Goal: Task Accomplishment & Management: Manage account settings

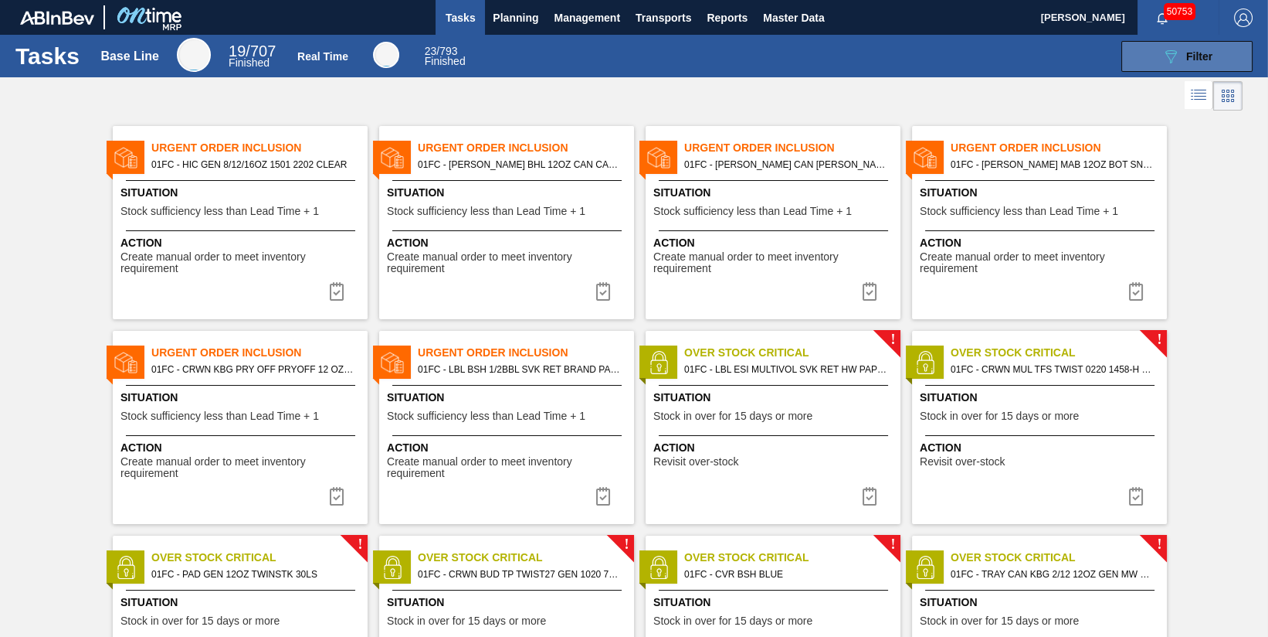
click at [1223, 61] on button "089F7B8B-B2A5-4AFE-B5C0-19BA573D28AC Filter" at bounding box center [1187, 56] width 131 height 31
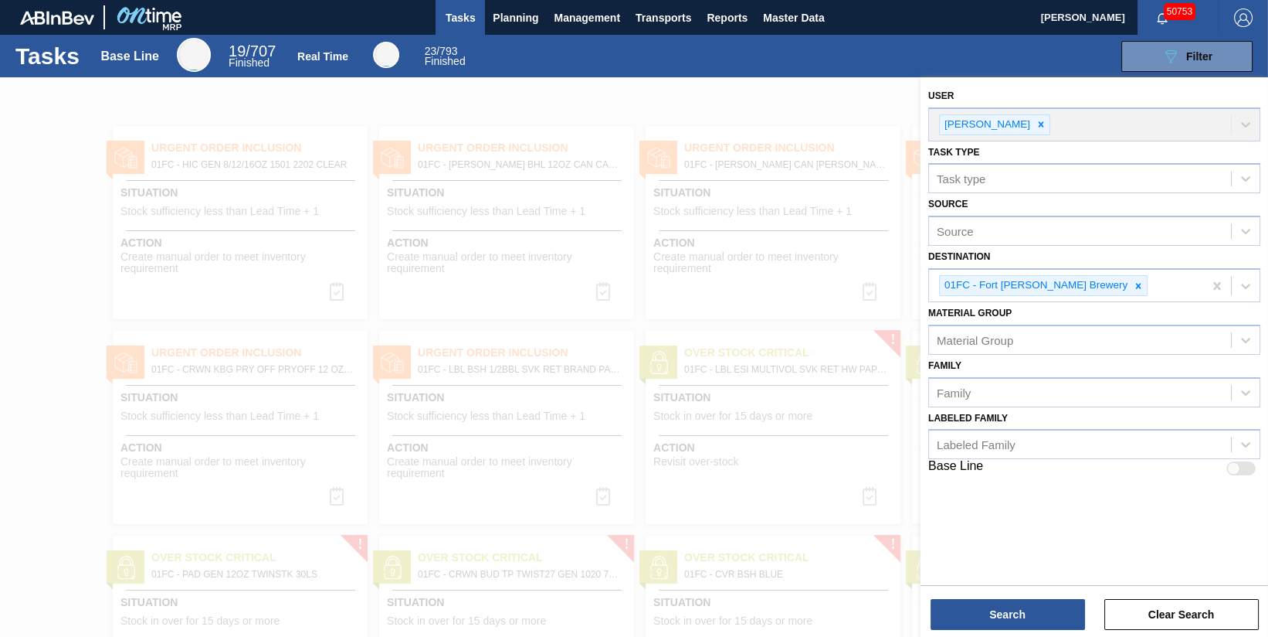
click at [701, 117] on div at bounding box center [634, 395] width 1268 height 637
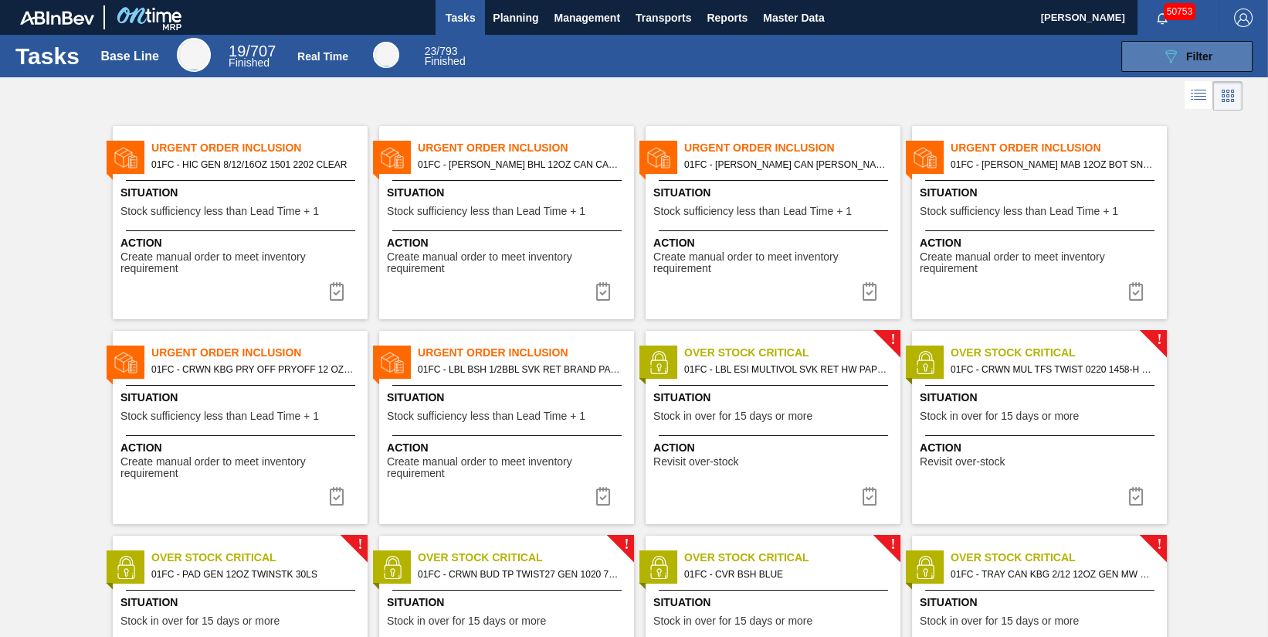
click at [1188, 54] on span "Filter" at bounding box center [1200, 56] width 26 height 12
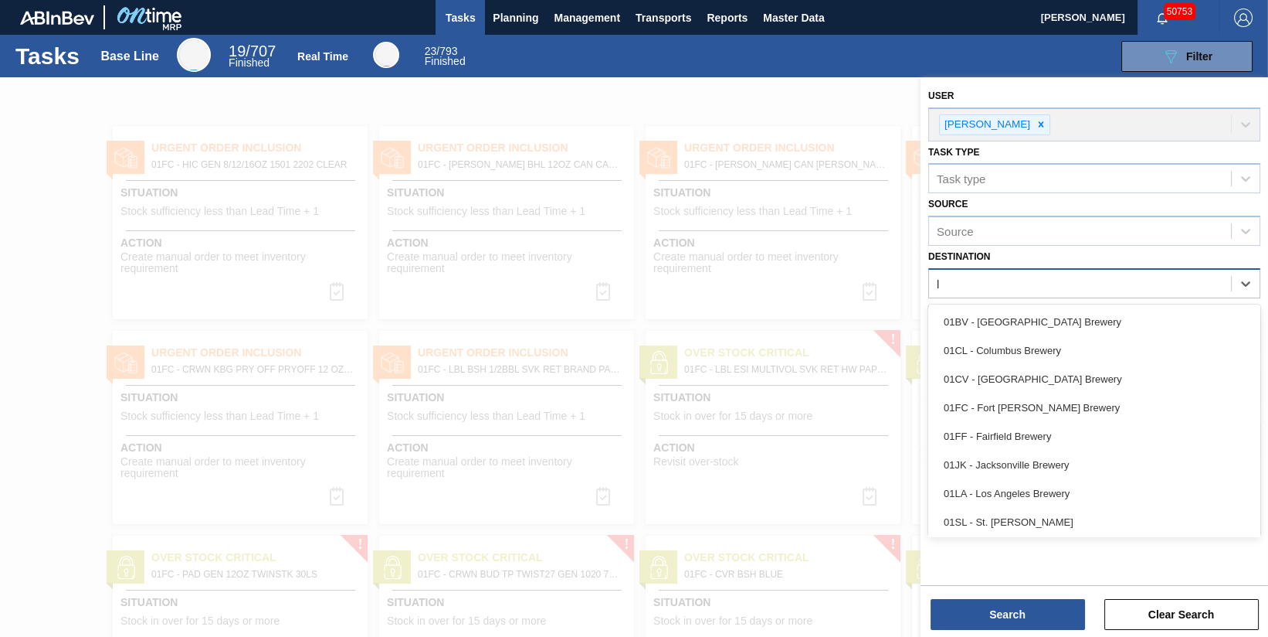
type input "la"
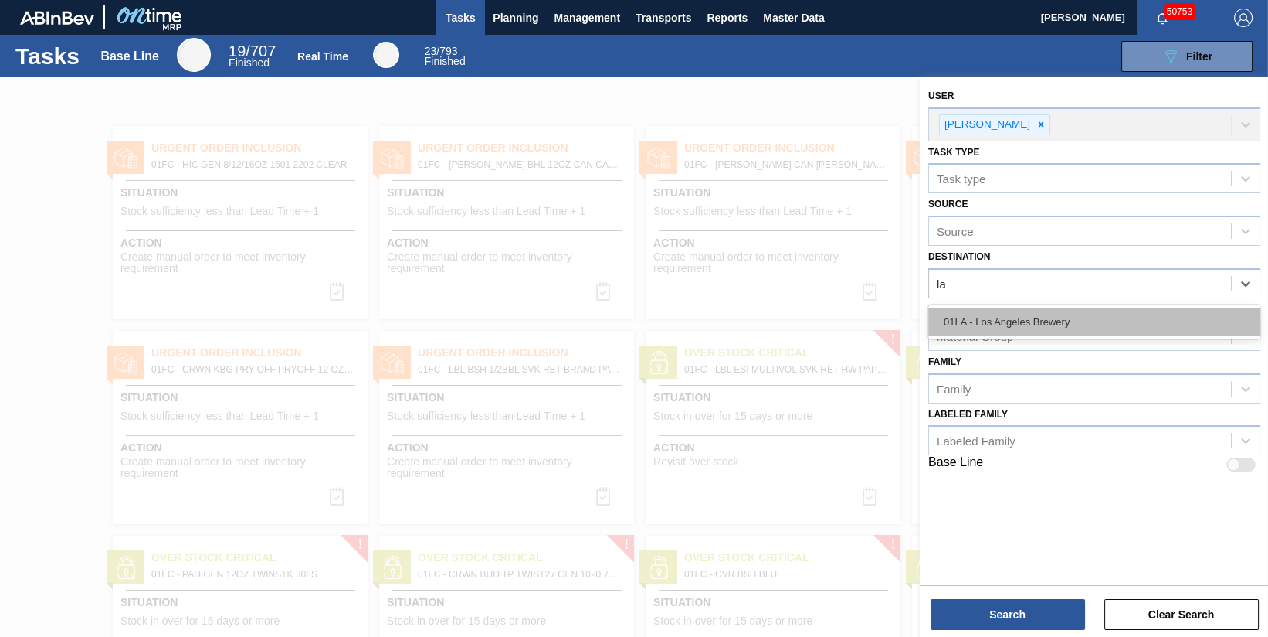
click at [1070, 319] on div "01LA - Los Angeles Brewery" at bounding box center [1095, 321] width 332 height 29
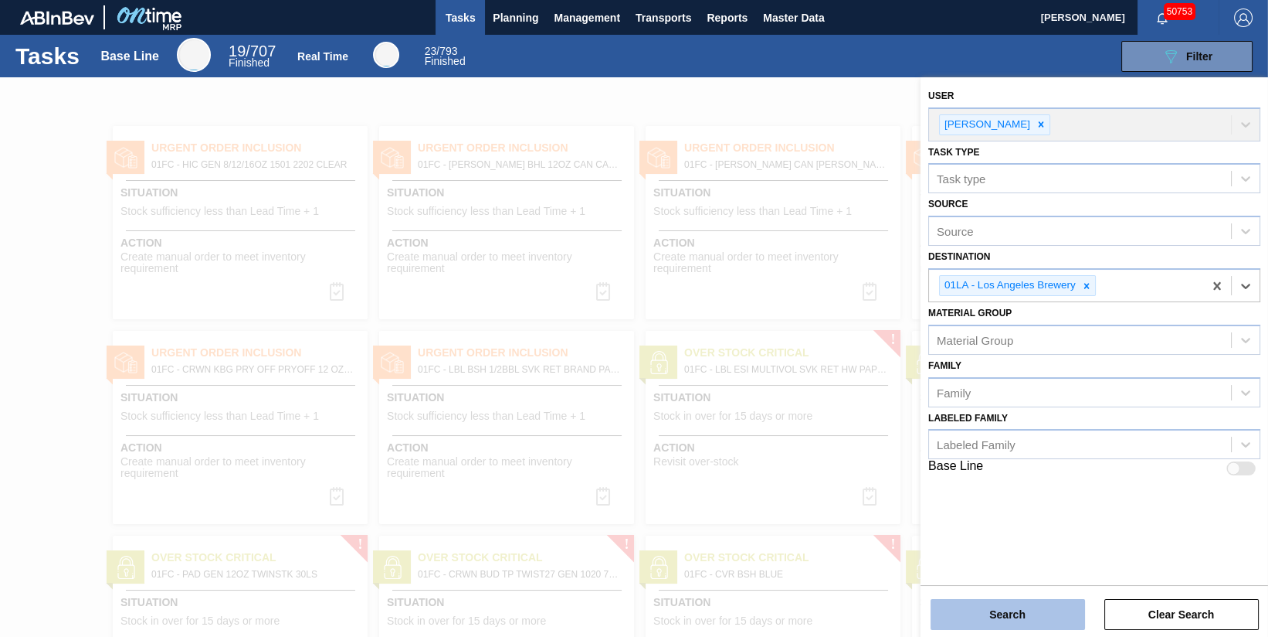
click at [1019, 608] on button "Search" at bounding box center [1008, 614] width 155 height 31
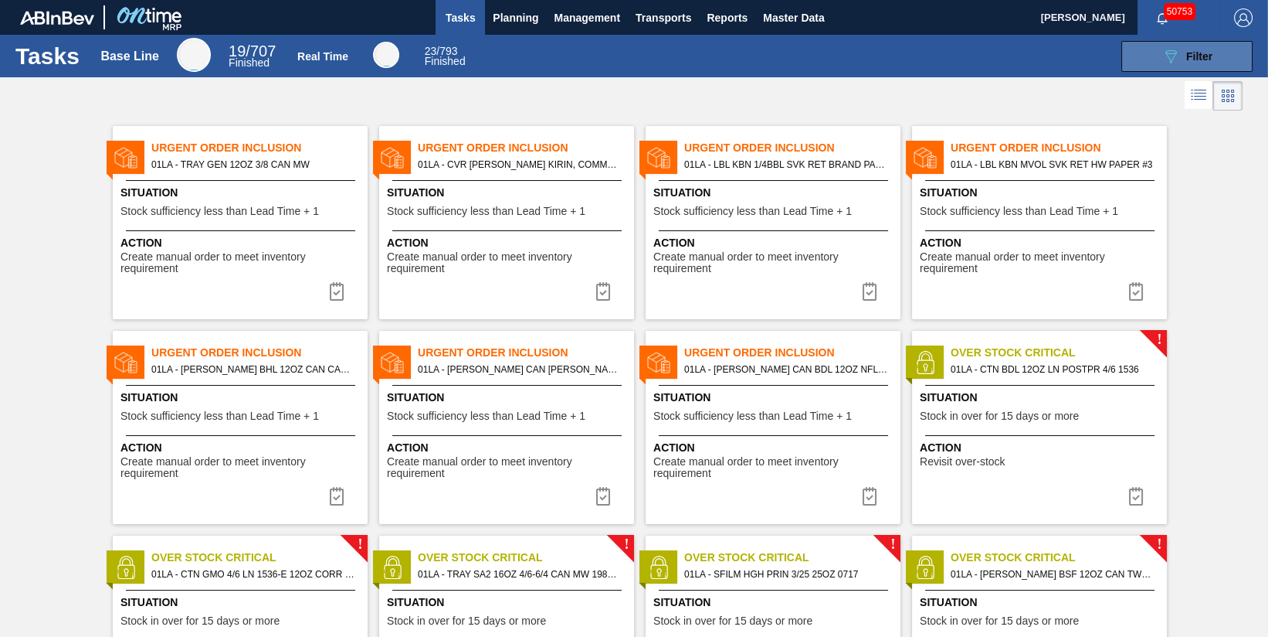
click at [1181, 59] on div "089F7B8B-B2A5-4AFE-B5C0-19BA573D28AC Filter" at bounding box center [1187, 56] width 51 height 19
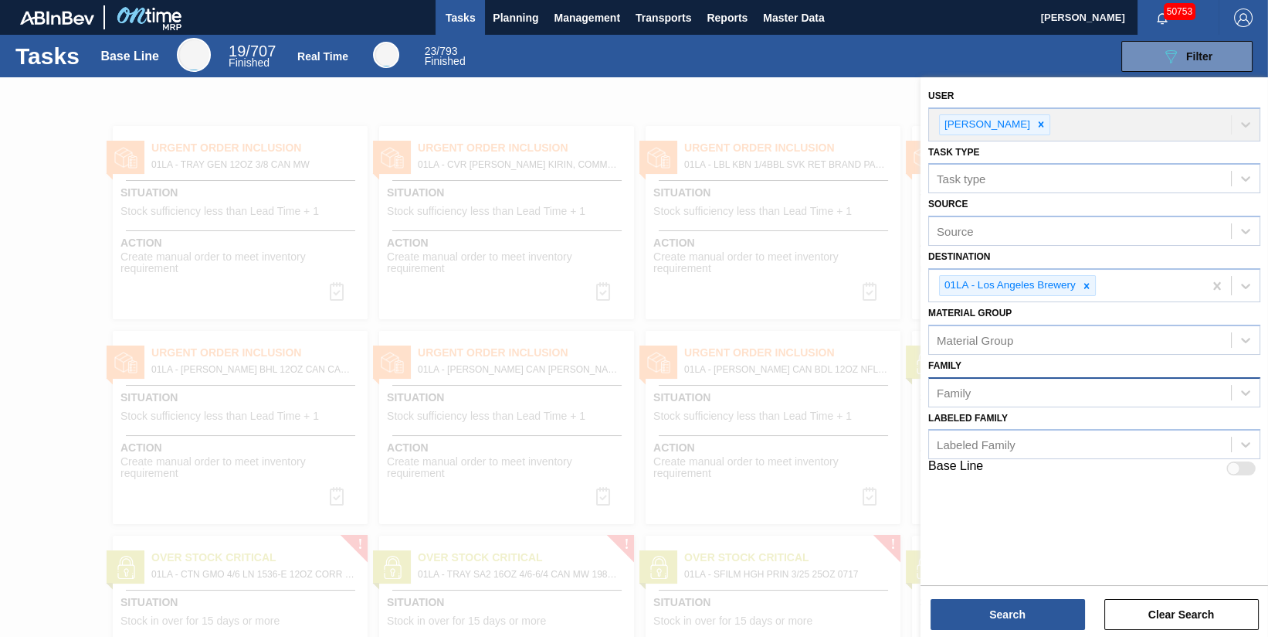
click at [1002, 389] on div "Family" at bounding box center [1080, 392] width 302 height 22
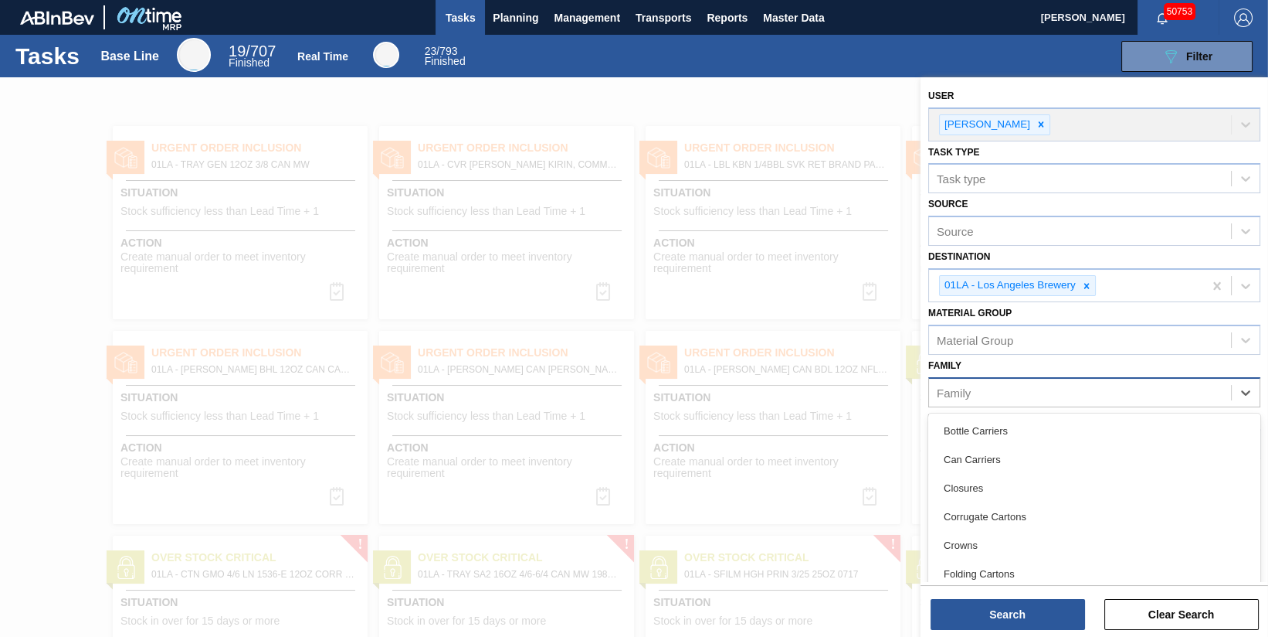
scroll to position [12, 0]
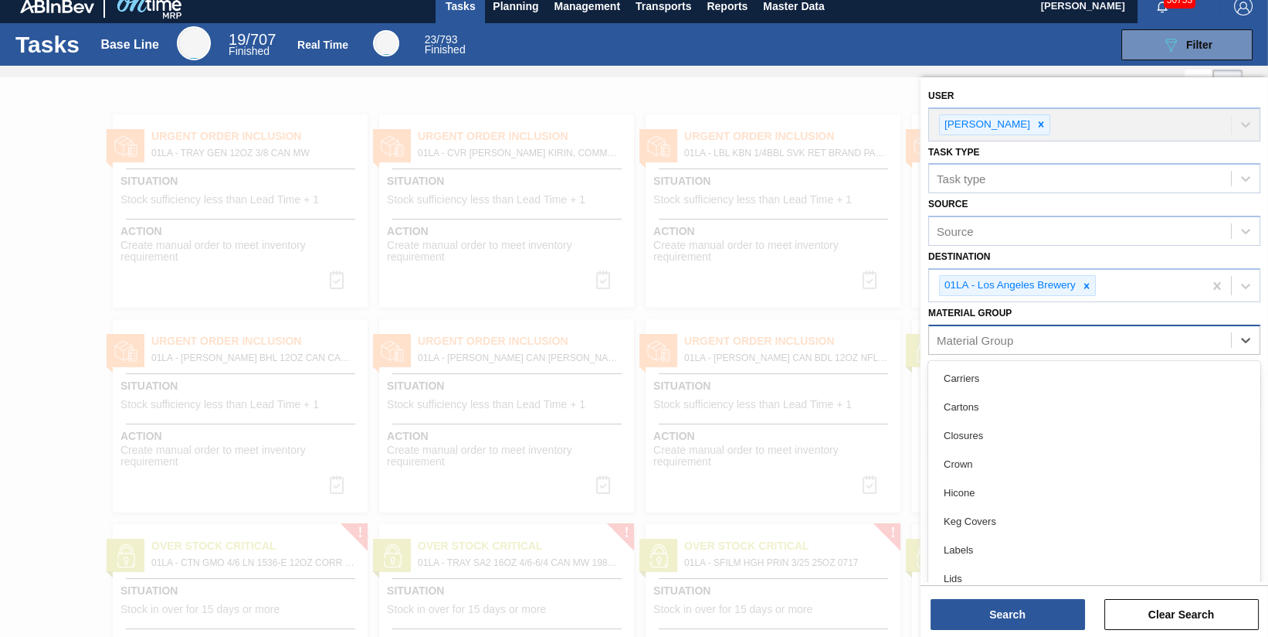
click at [1009, 341] on div "Material Group" at bounding box center [975, 339] width 76 height 13
click at [1021, 338] on div "Material Group" at bounding box center [1080, 339] width 302 height 22
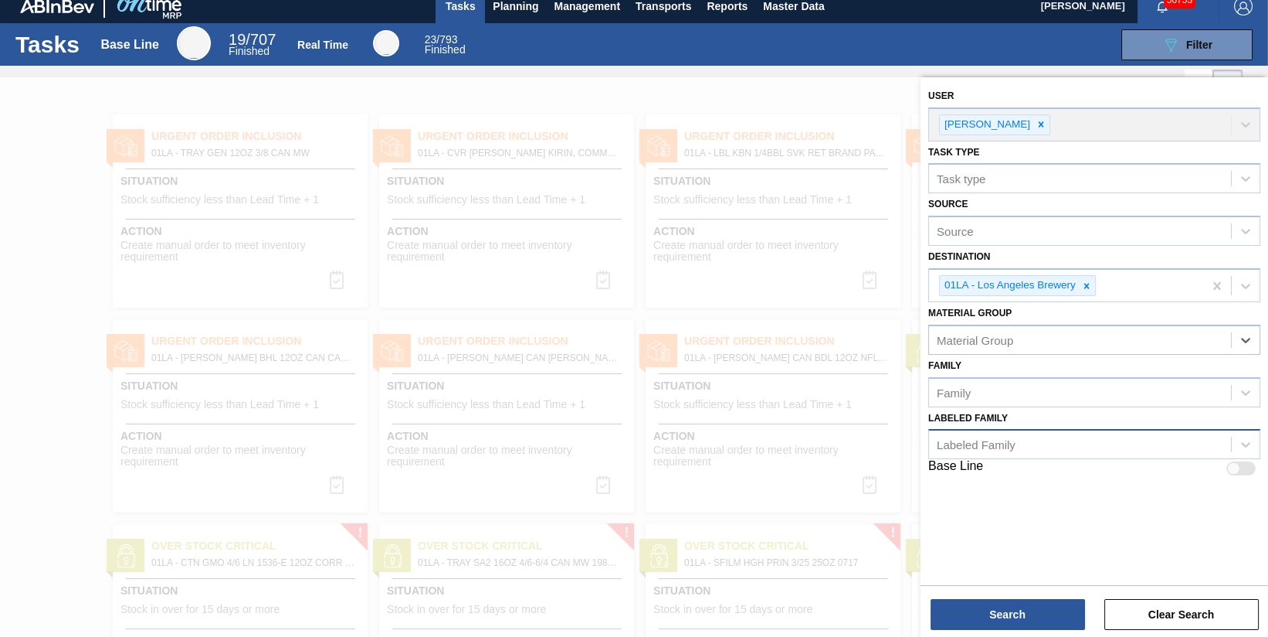
click at [1035, 441] on div "Labeled Family" at bounding box center [1080, 444] width 302 height 22
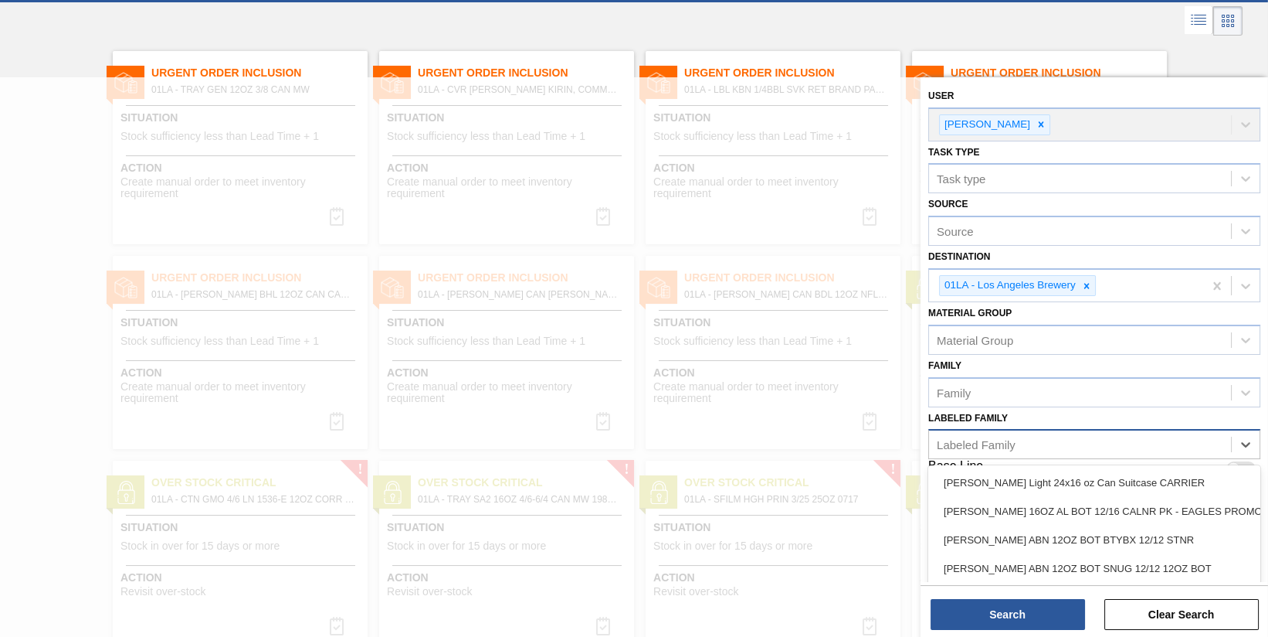
scroll to position [76, 0]
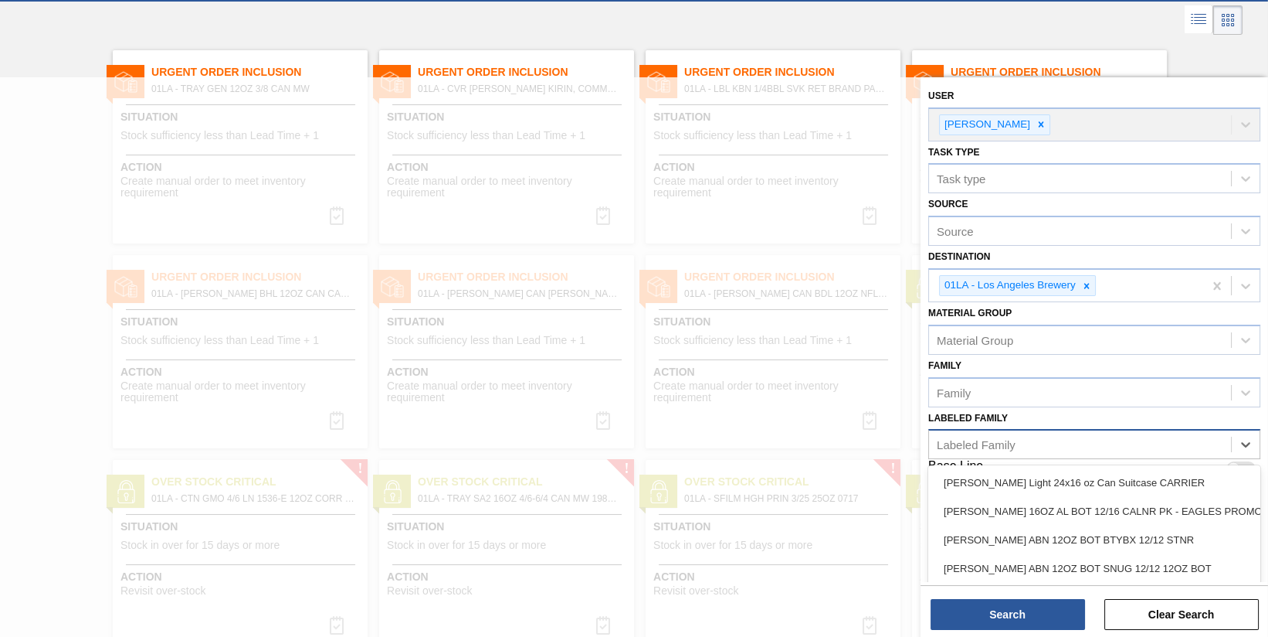
click at [1035, 441] on div "Labeled Family" at bounding box center [1080, 444] width 302 height 22
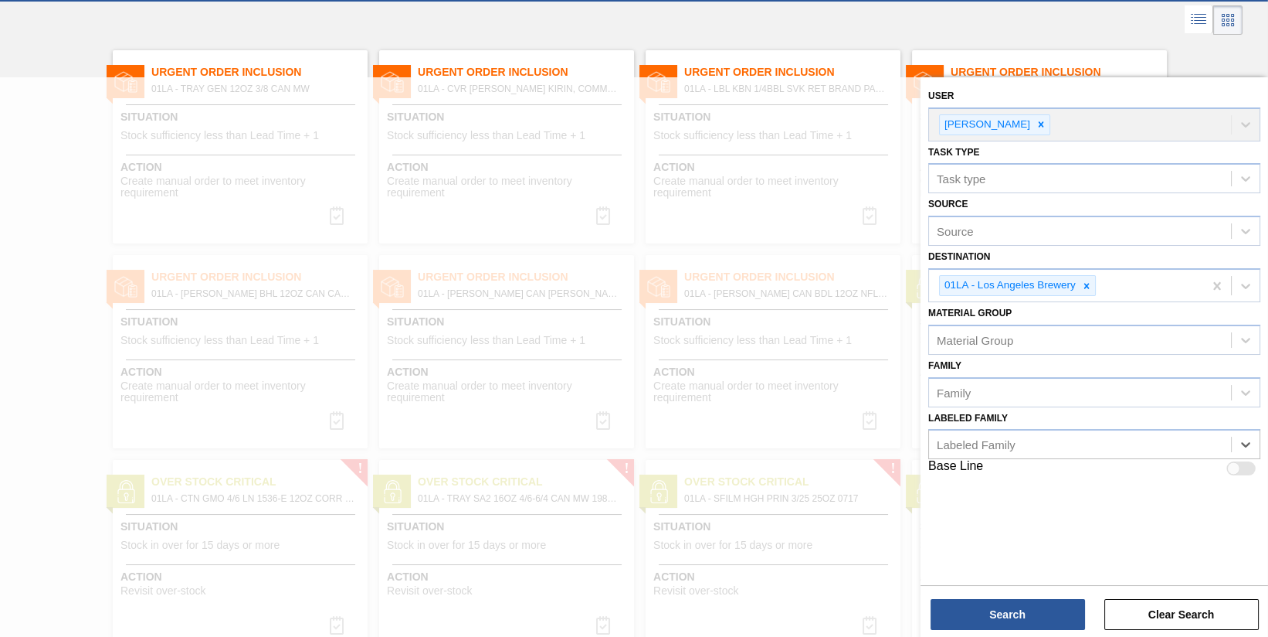
click at [711, 30] on div at bounding box center [634, 20] width 1268 height 37
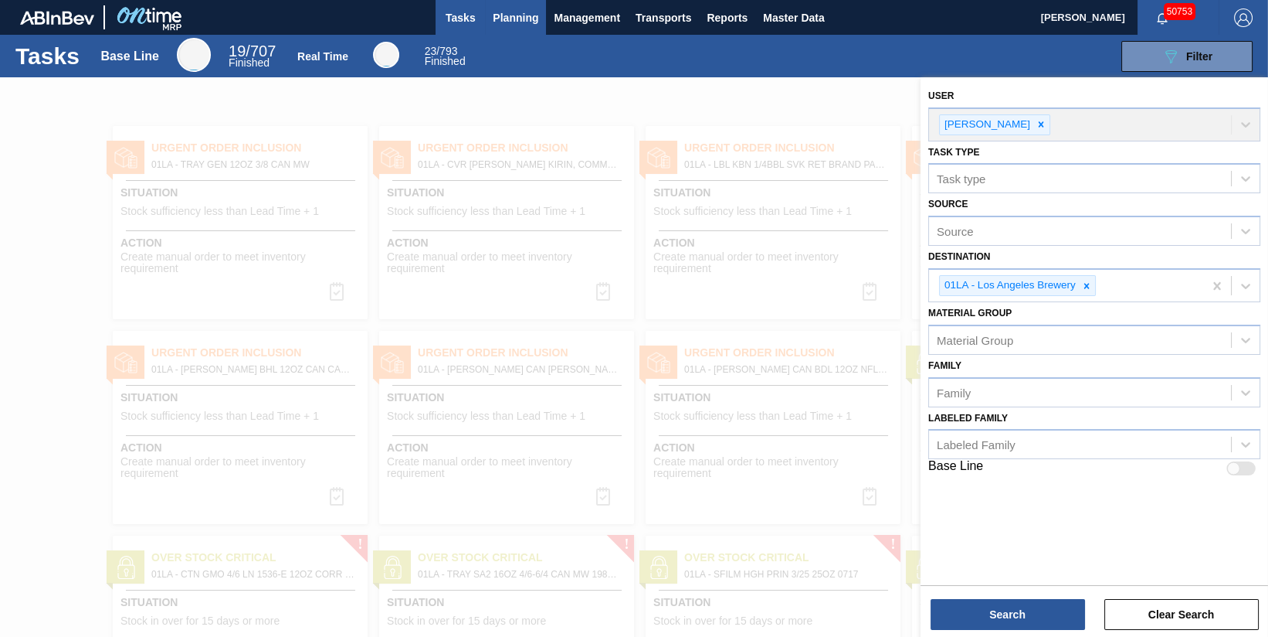
click at [517, 17] on span "Planning" at bounding box center [516, 17] width 46 height 19
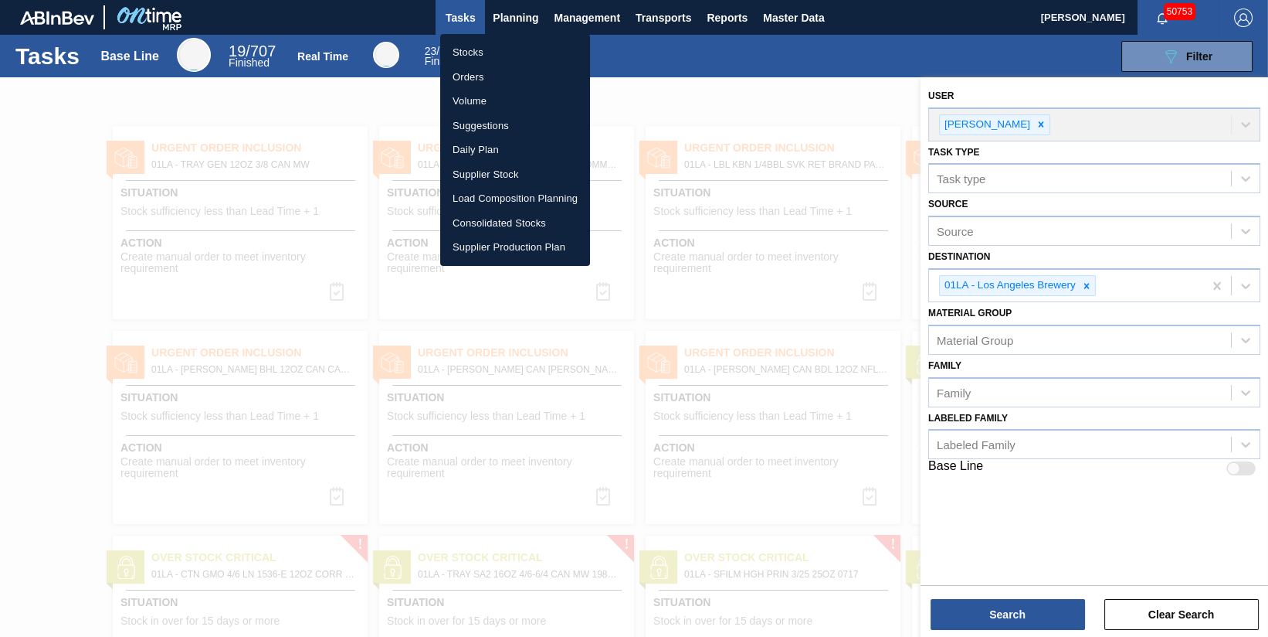
click at [489, 47] on li "Stocks" at bounding box center [515, 52] width 150 height 25
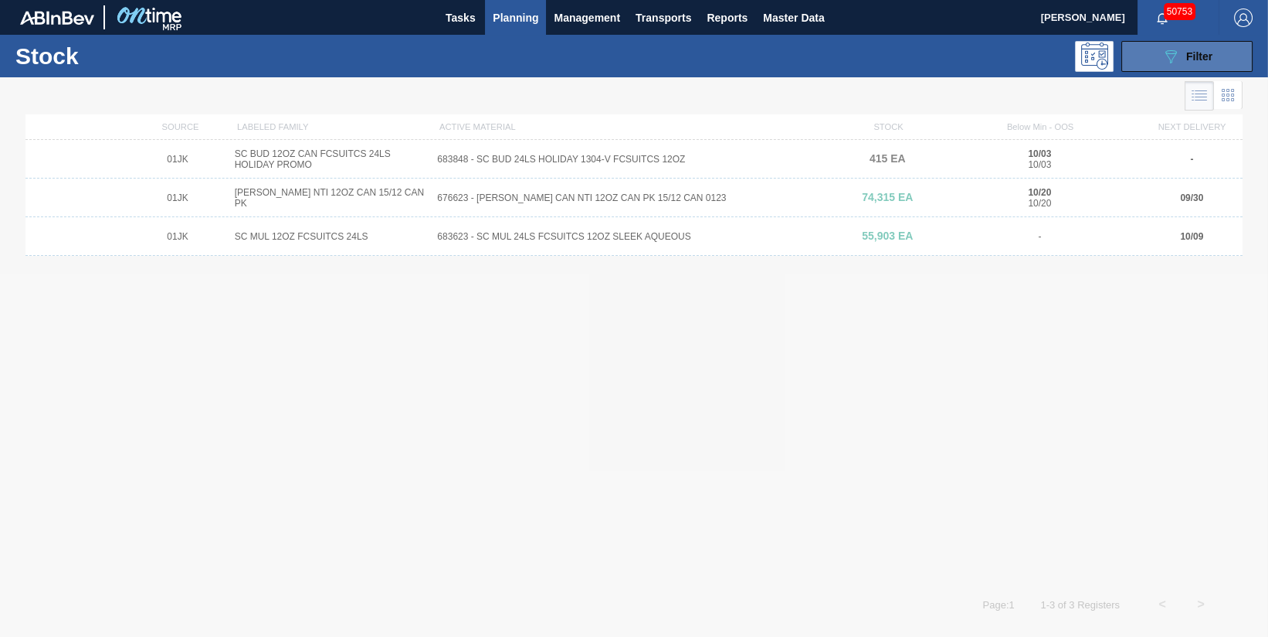
click at [1170, 56] on icon "089F7B8B-B2A5-4AFE-B5C0-19BA573D28AC" at bounding box center [1171, 56] width 19 height 19
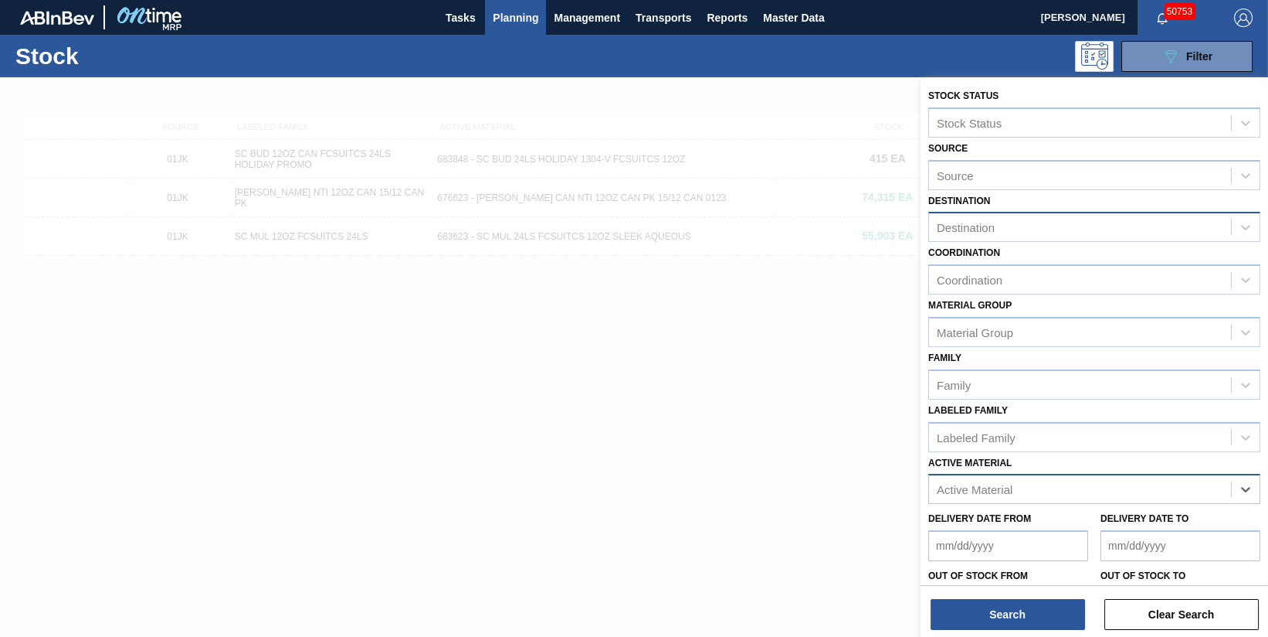
click at [1009, 483] on div "Active Material" at bounding box center [975, 489] width 76 height 13
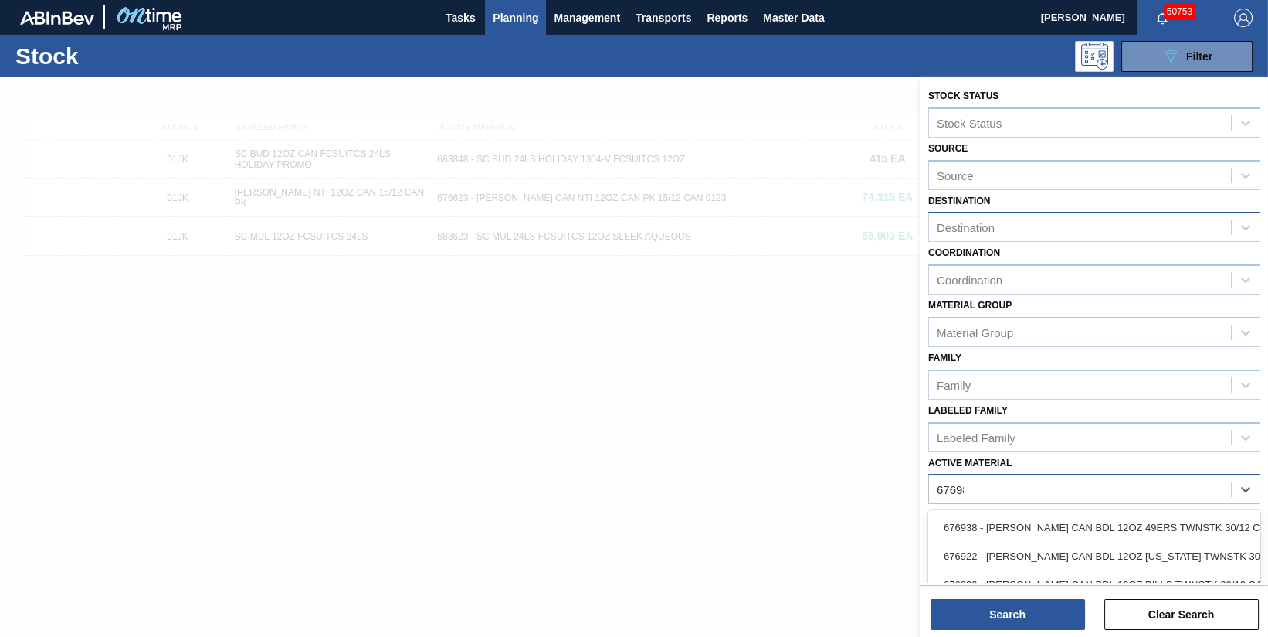
type Material "676988"
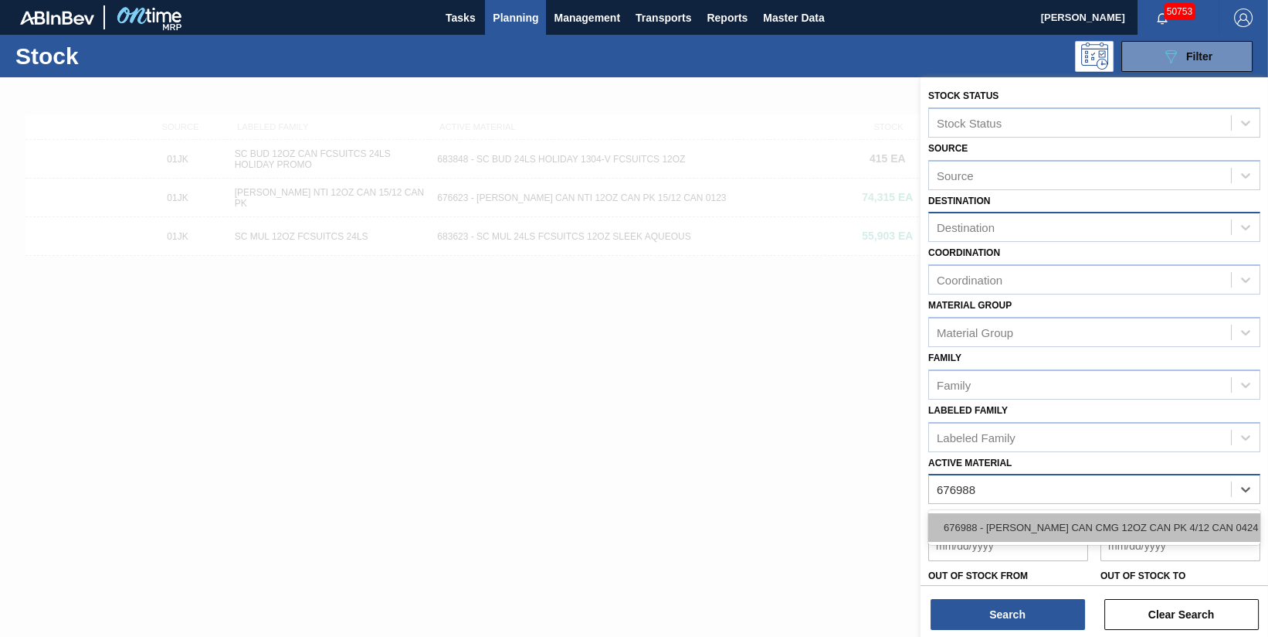
click at [1036, 526] on div "676988 - CARR CAN CMG 12OZ CAN PK 4/12 CAN 0424 B" at bounding box center [1095, 527] width 332 height 29
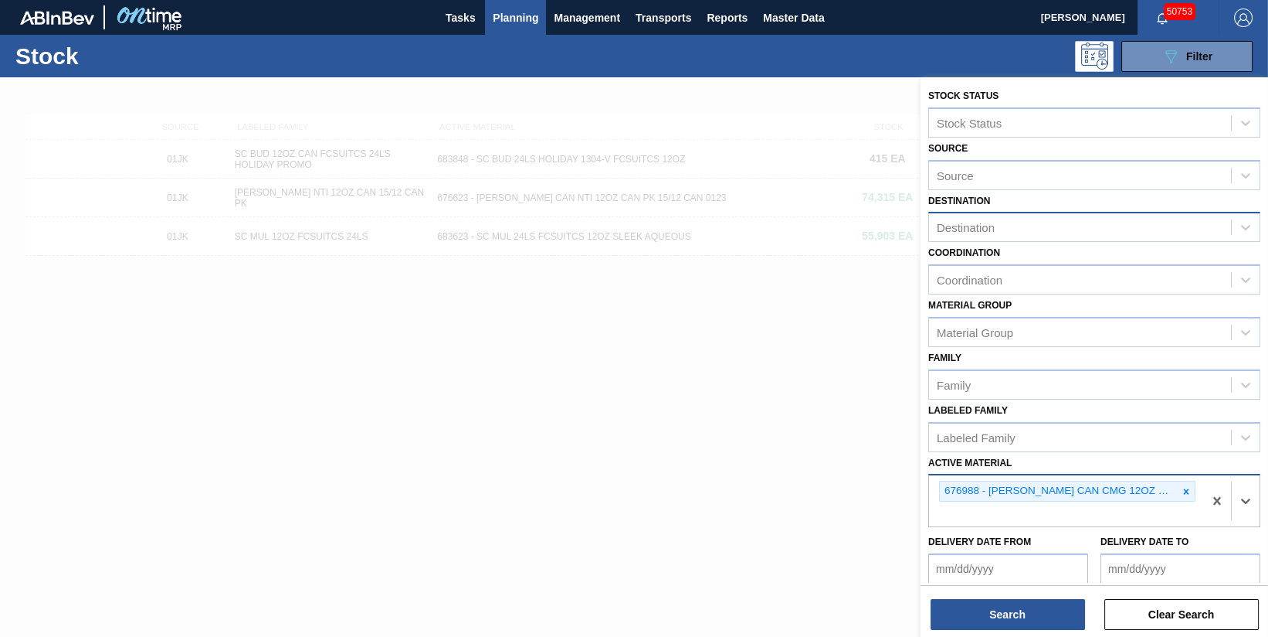
click at [1010, 225] on div "Destination" at bounding box center [1080, 227] width 302 height 22
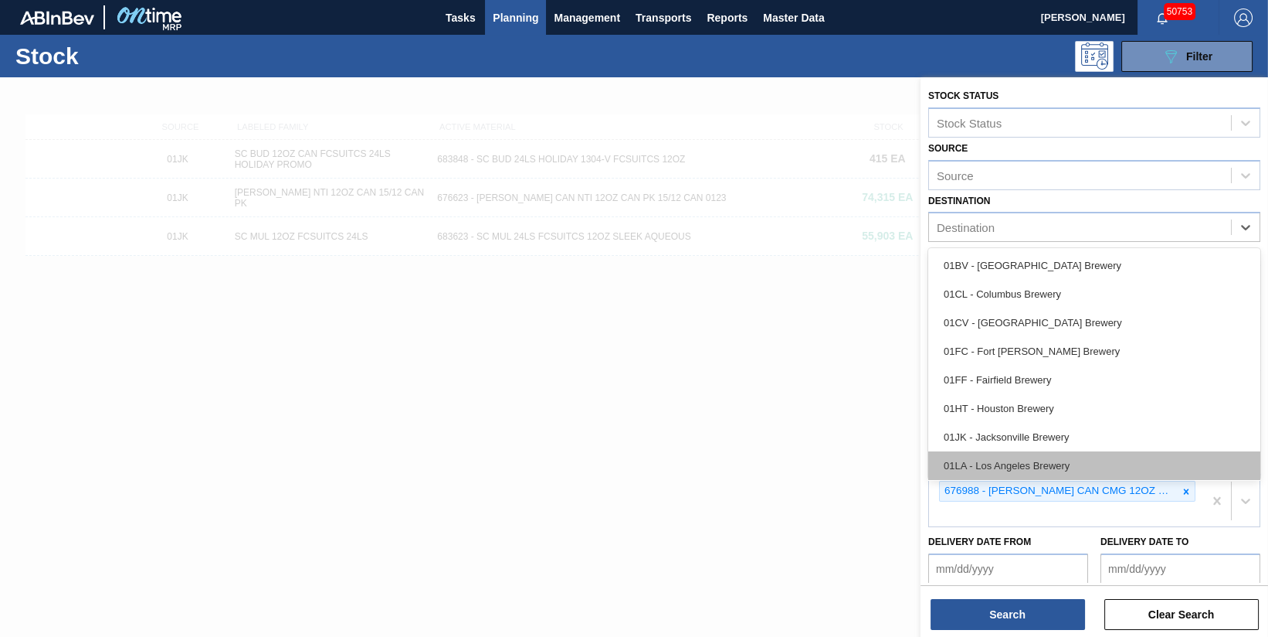
click at [1022, 468] on div "01LA - Los Angeles Brewery" at bounding box center [1095, 465] width 332 height 29
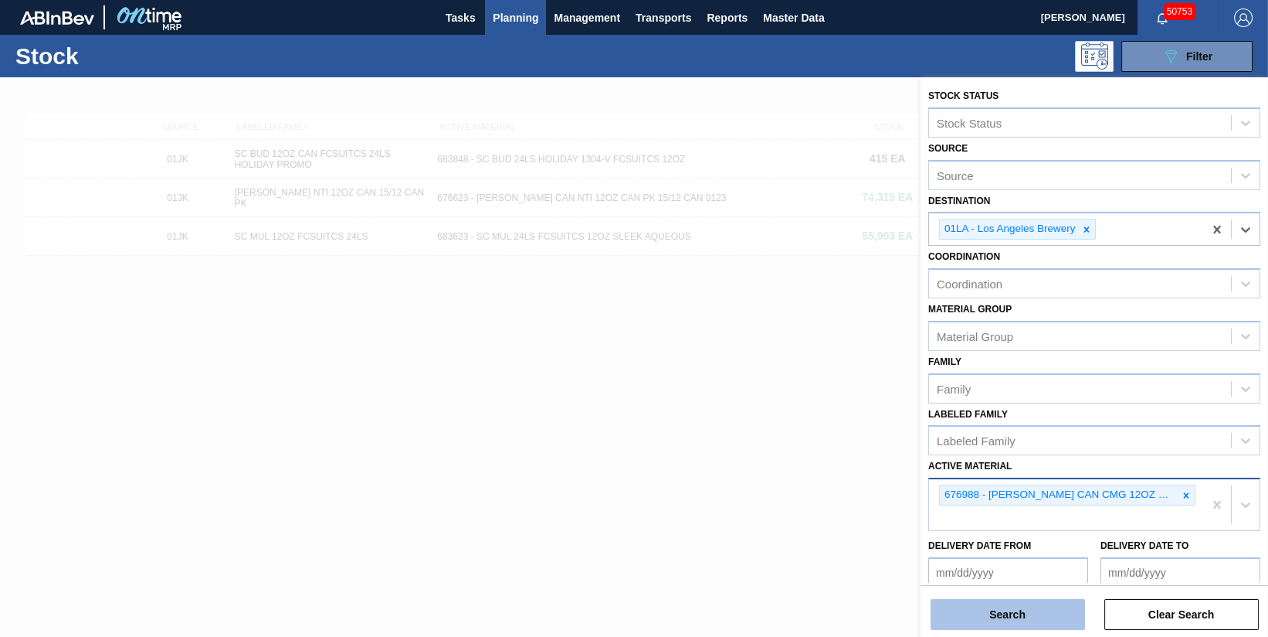
click at [983, 612] on button "Search" at bounding box center [1008, 614] width 155 height 31
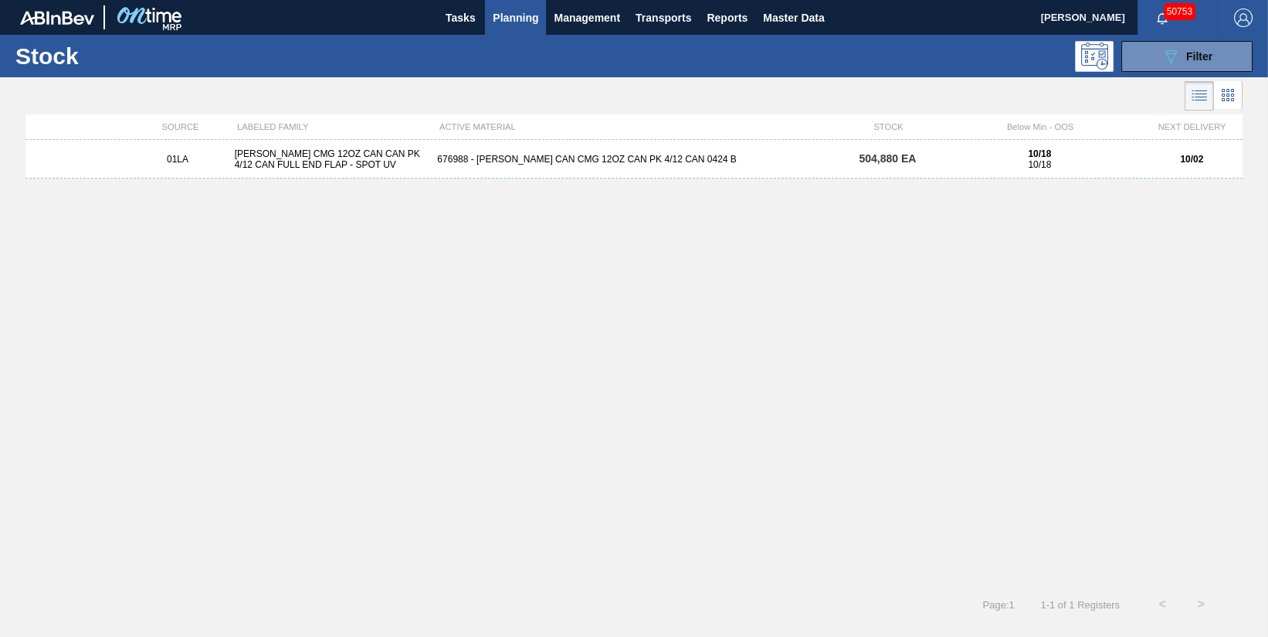
click at [530, 154] on div "676988 - CARR CAN CMG 12OZ CAN PK 4/12 CAN 0424 B" at bounding box center [634, 159] width 406 height 11
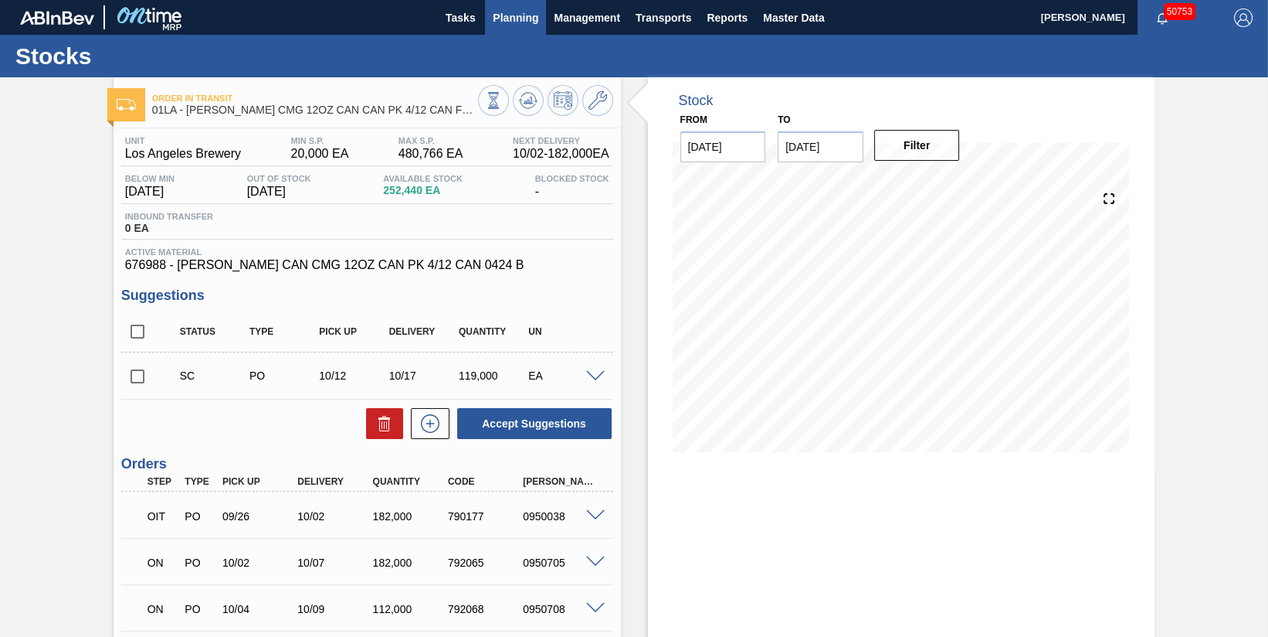
click at [522, 18] on span "Planning" at bounding box center [516, 17] width 46 height 19
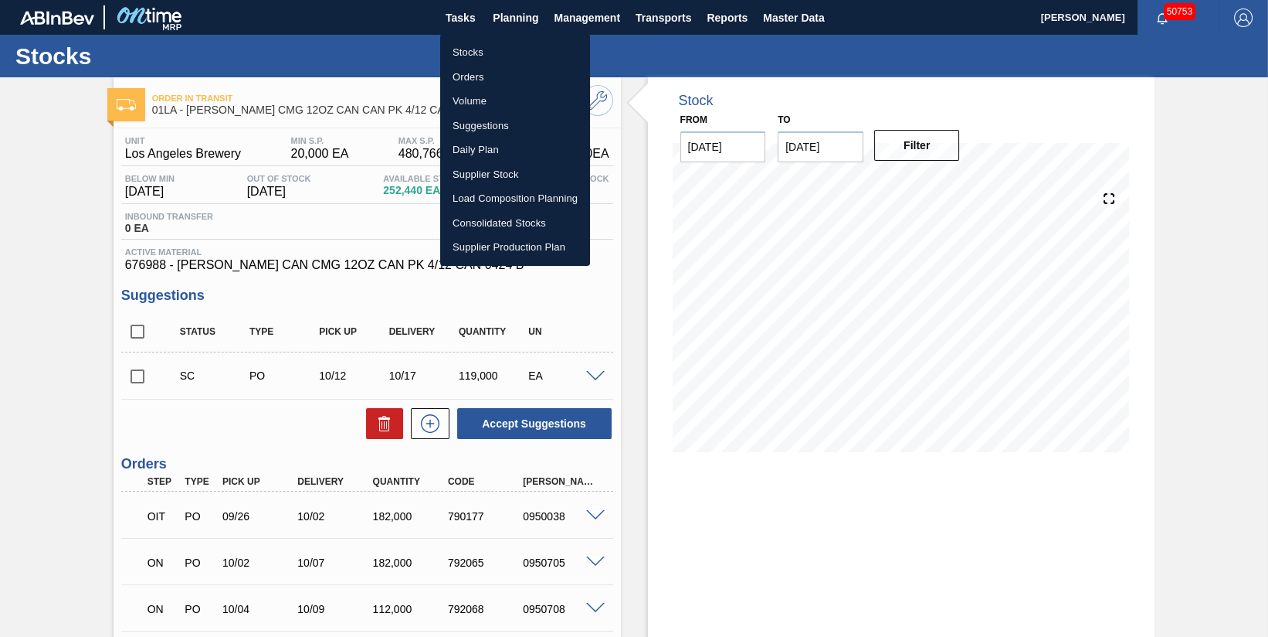
click at [518, 50] on li "Stocks" at bounding box center [515, 52] width 150 height 25
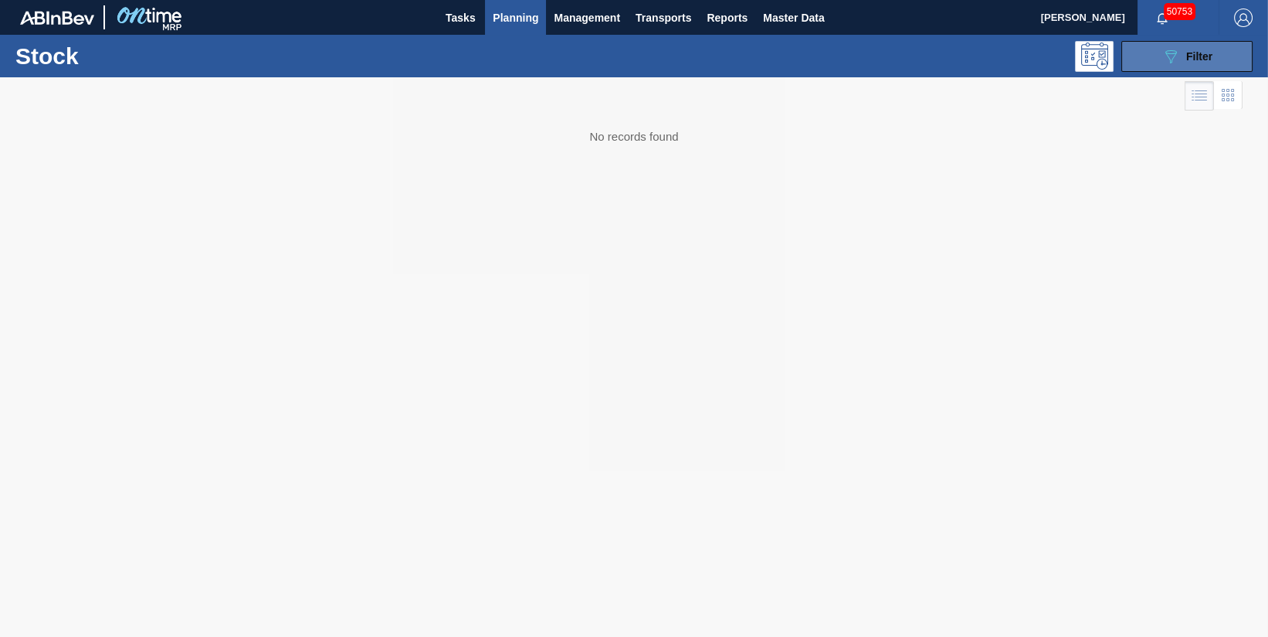
click at [1172, 62] on icon "089F7B8B-B2A5-4AFE-B5C0-19BA573D28AC" at bounding box center [1171, 56] width 19 height 19
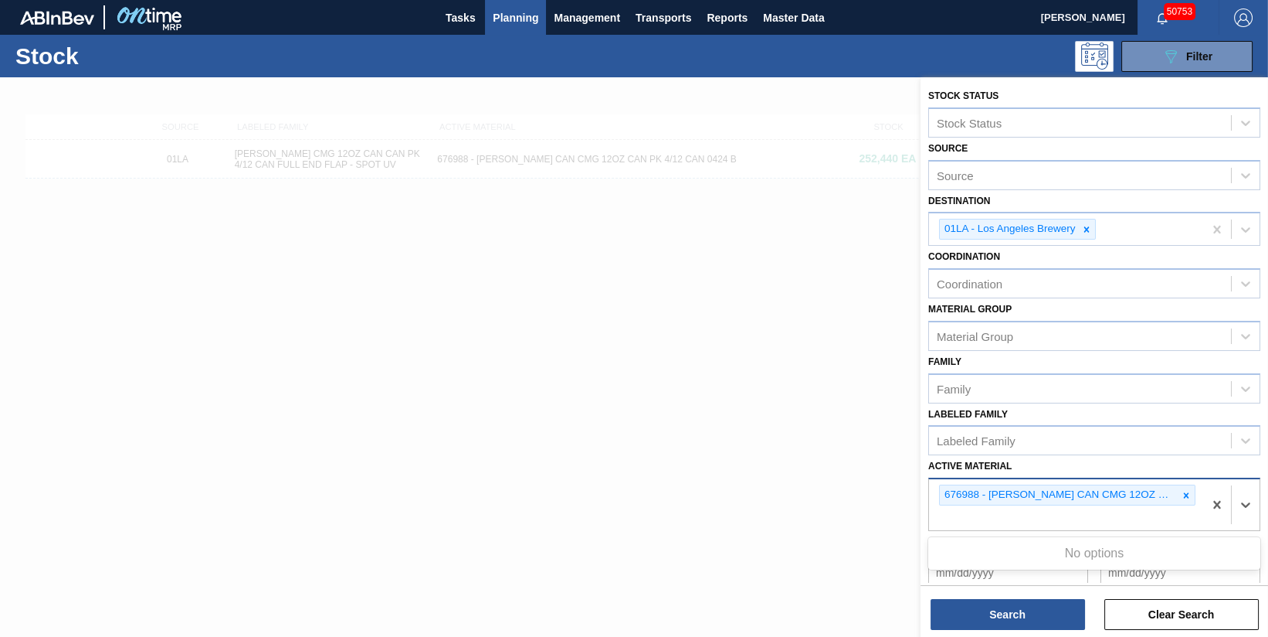
click at [1174, 513] on div "676988 - CARR CAN CMG 12OZ CAN PK 4/12 CAN 0424 B" at bounding box center [1066, 504] width 274 height 51
type Material "676987"
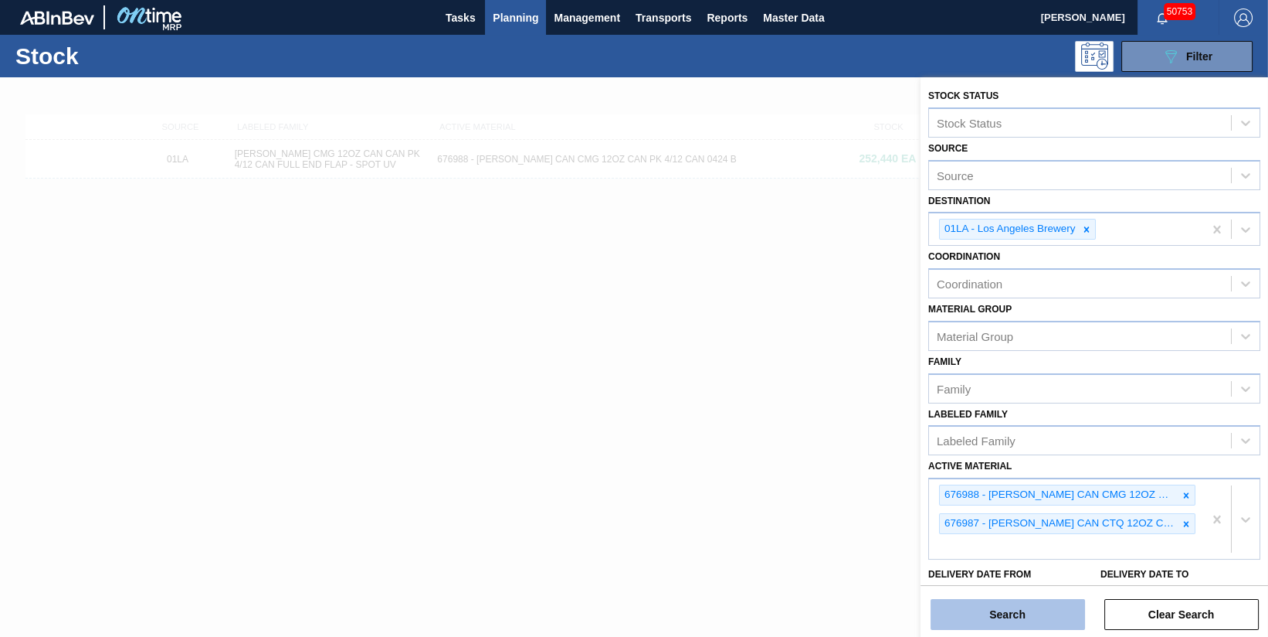
click at [1050, 619] on button "Search" at bounding box center [1008, 614] width 155 height 31
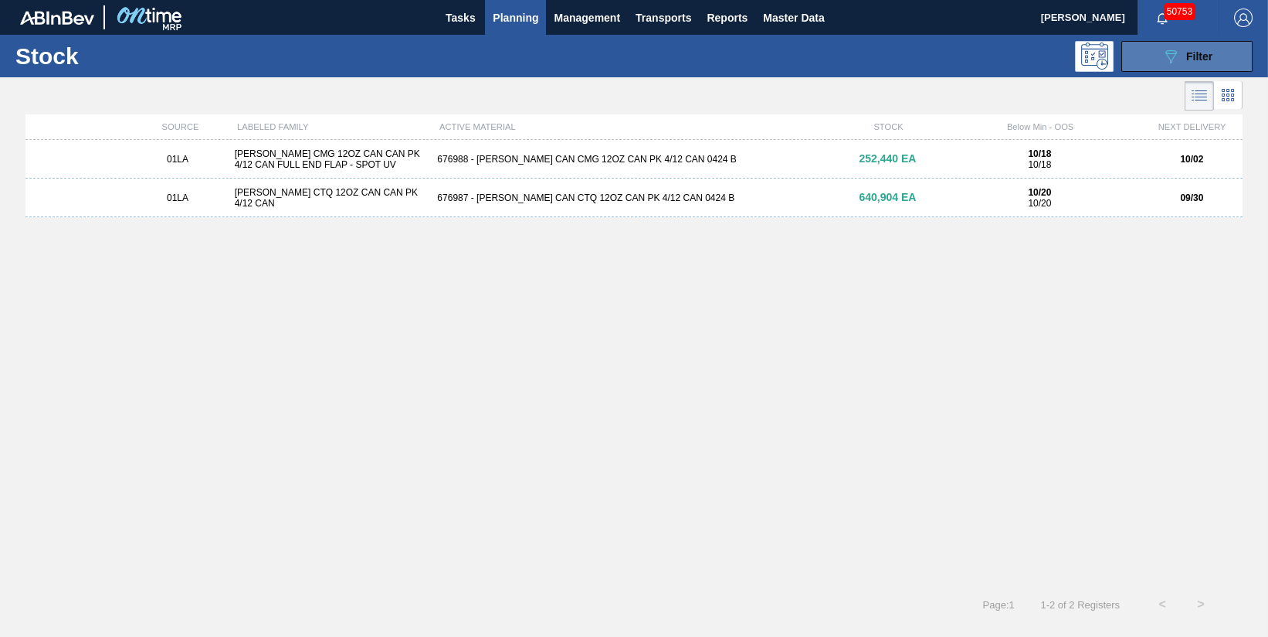
click at [1183, 62] on div "089F7B8B-B2A5-4AFE-B5C0-19BA573D28AC Filter" at bounding box center [1187, 56] width 51 height 19
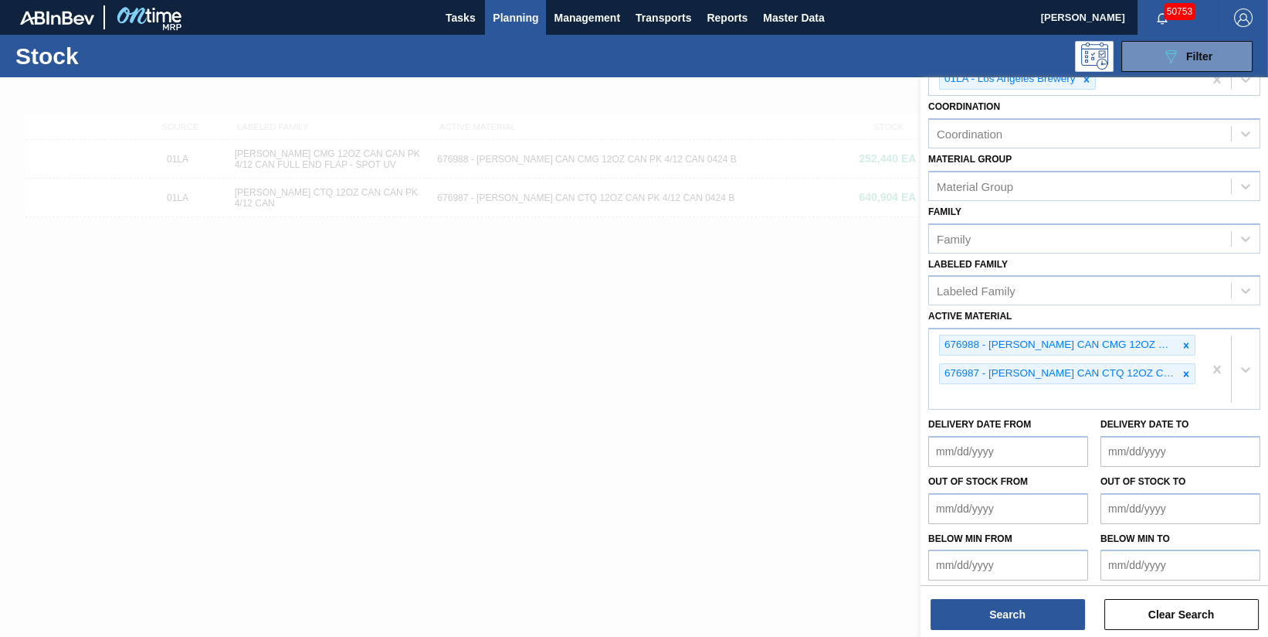
scroll to position [154, 0]
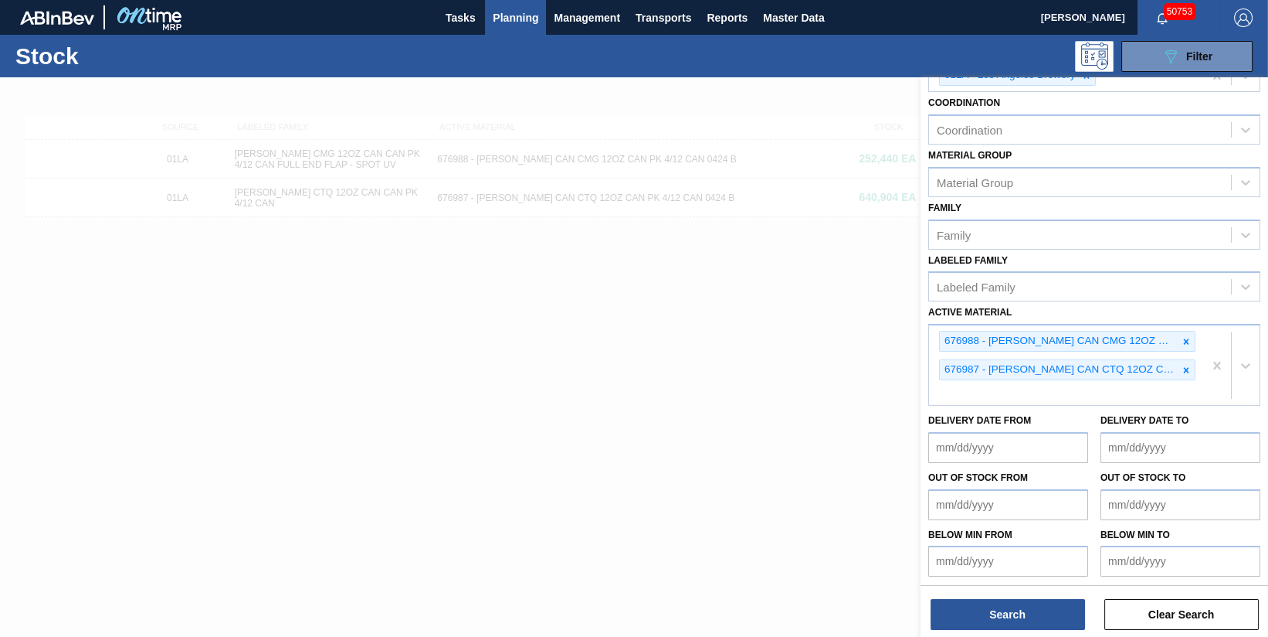
click at [1213, 450] on to "Delivery Date to" at bounding box center [1181, 447] width 160 height 31
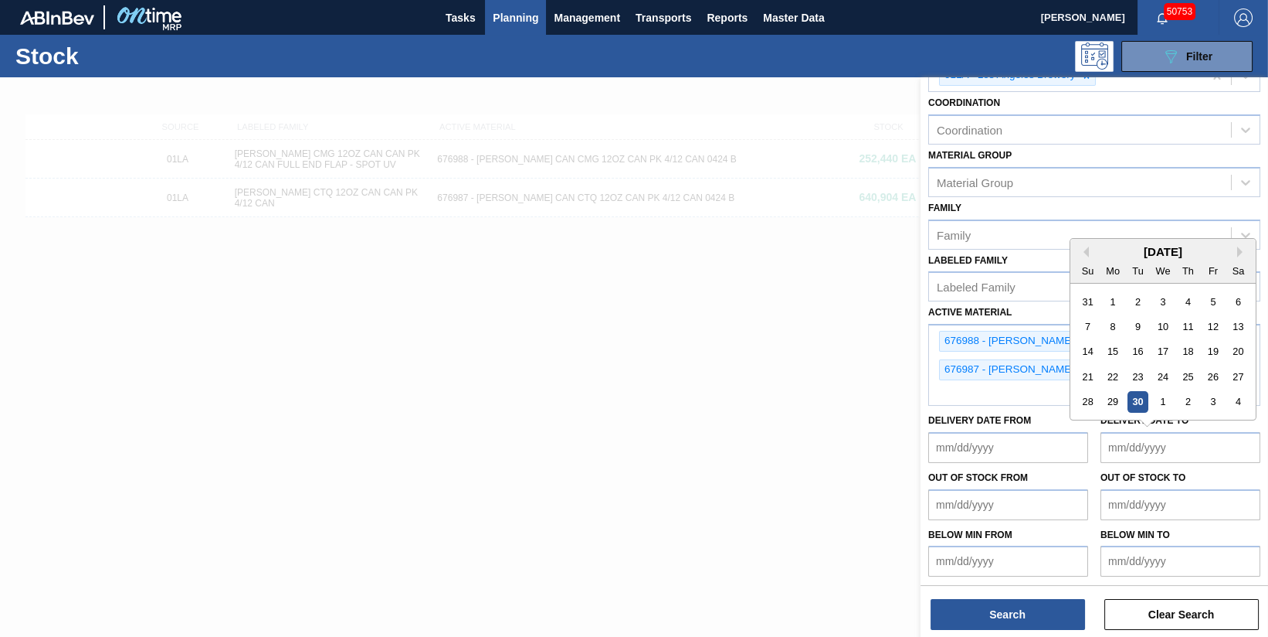
click at [1232, 246] on div "September 2025" at bounding box center [1163, 251] width 185 height 13
click at [1234, 246] on div "September 2025" at bounding box center [1163, 251] width 185 height 13
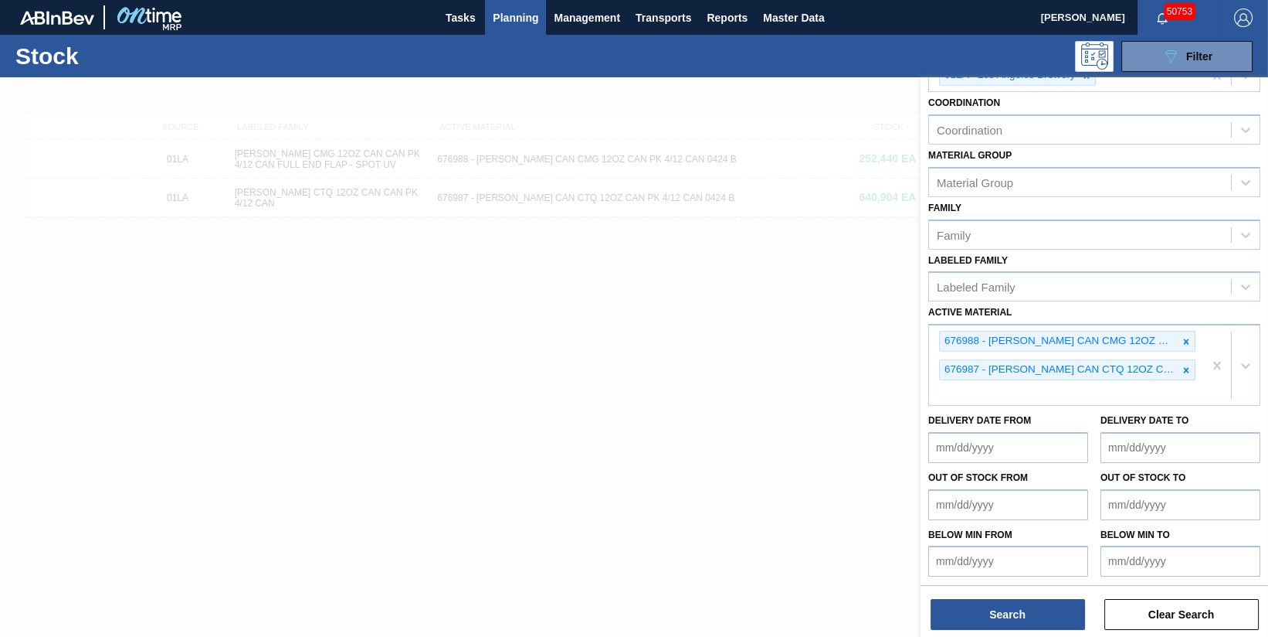
click at [1097, 467] on div "Out of Stock to" at bounding box center [1181, 493] width 172 height 53
click at [1177, 440] on to "Delivery Date to" at bounding box center [1181, 447] width 160 height 31
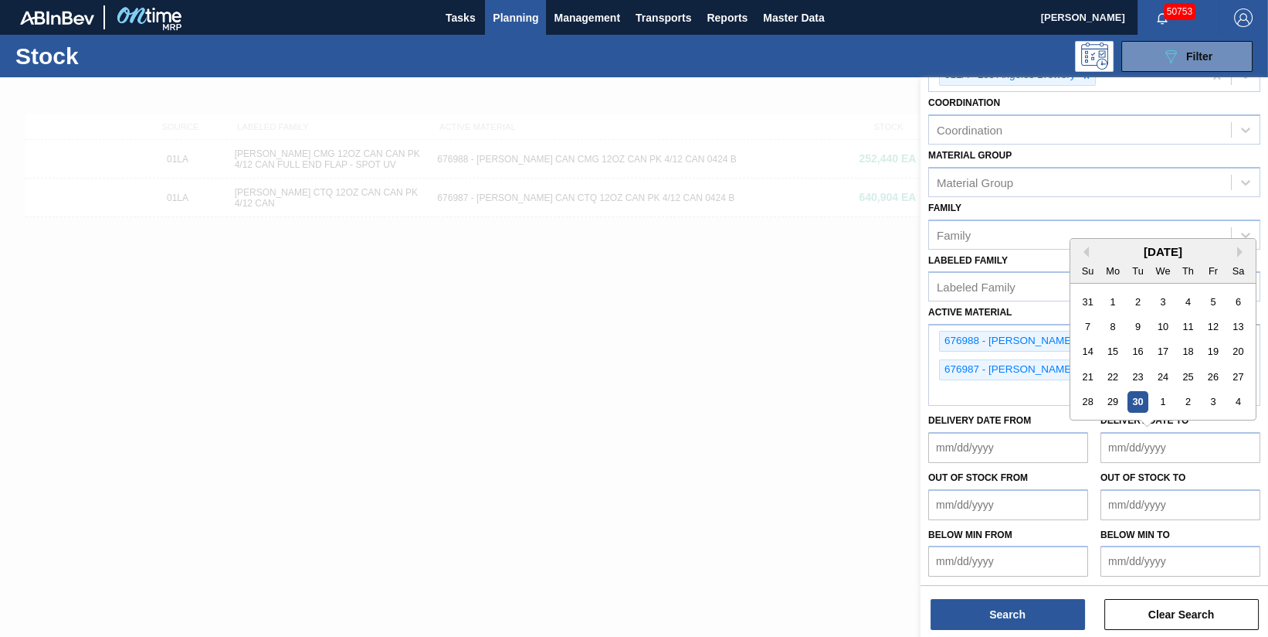
click at [1065, 441] on from "Delivery Date from" at bounding box center [1009, 447] width 160 height 31
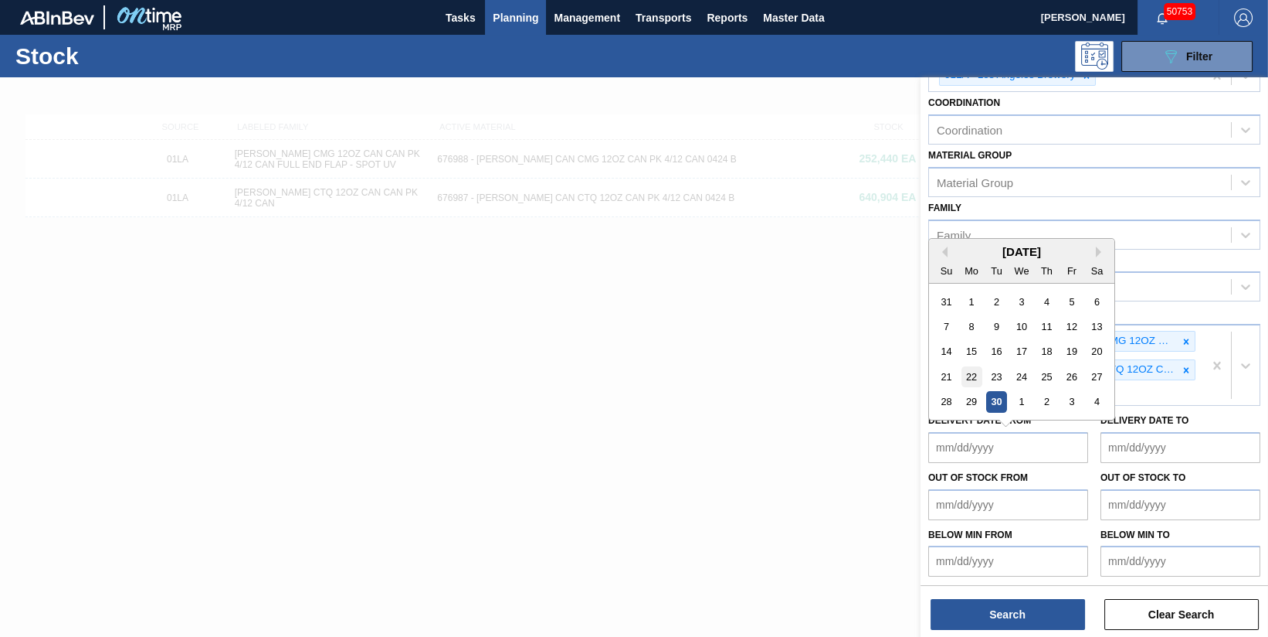
click at [972, 381] on div "22" at bounding box center [972, 376] width 21 height 21
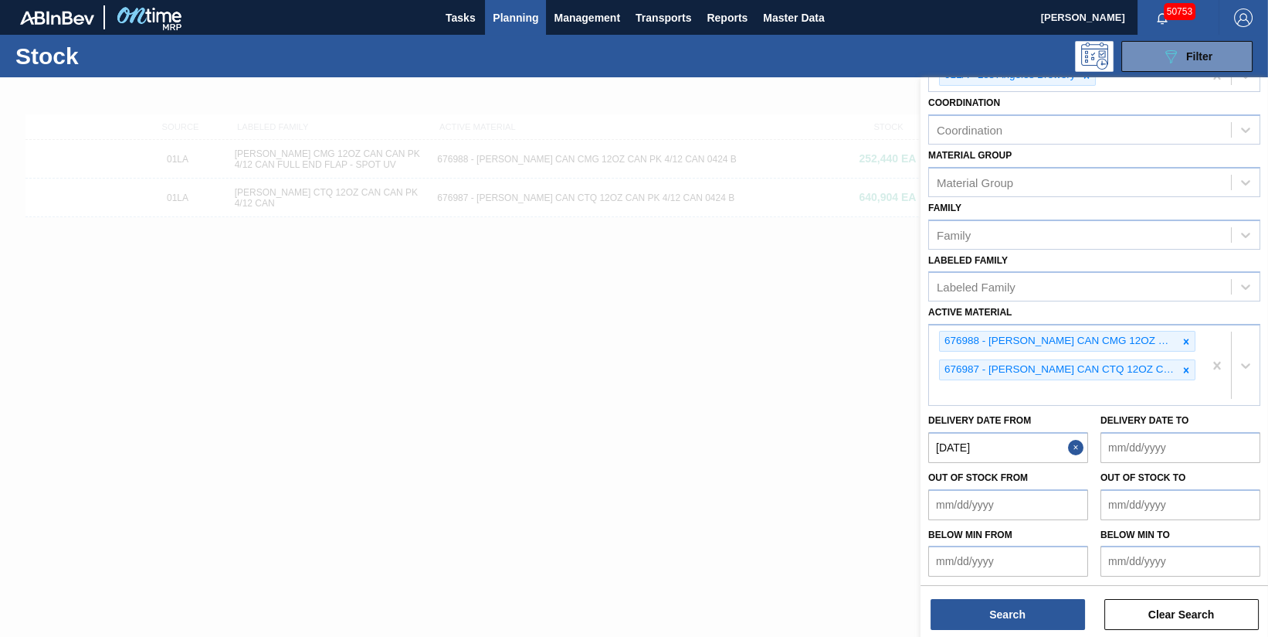
type from "[DATE]"
click at [1205, 438] on to "Delivery Date to" at bounding box center [1181, 447] width 160 height 31
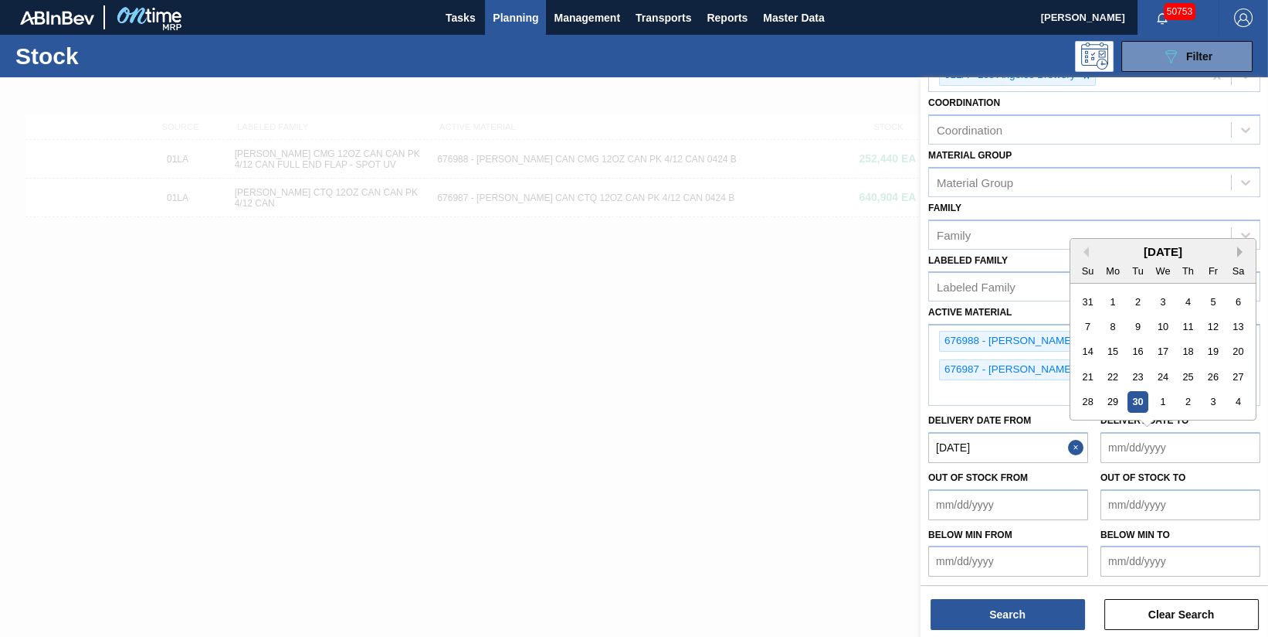
click at [1241, 251] on button "Next Month" at bounding box center [1243, 251] width 11 height 11
click at [1240, 250] on button "Next Month" at bounding box center [1243, 251] width 11 height 11
click at [1239, 399] on div "29" at bounding box center [1238, 401] width 21 height 21
type to "11/29/2025"
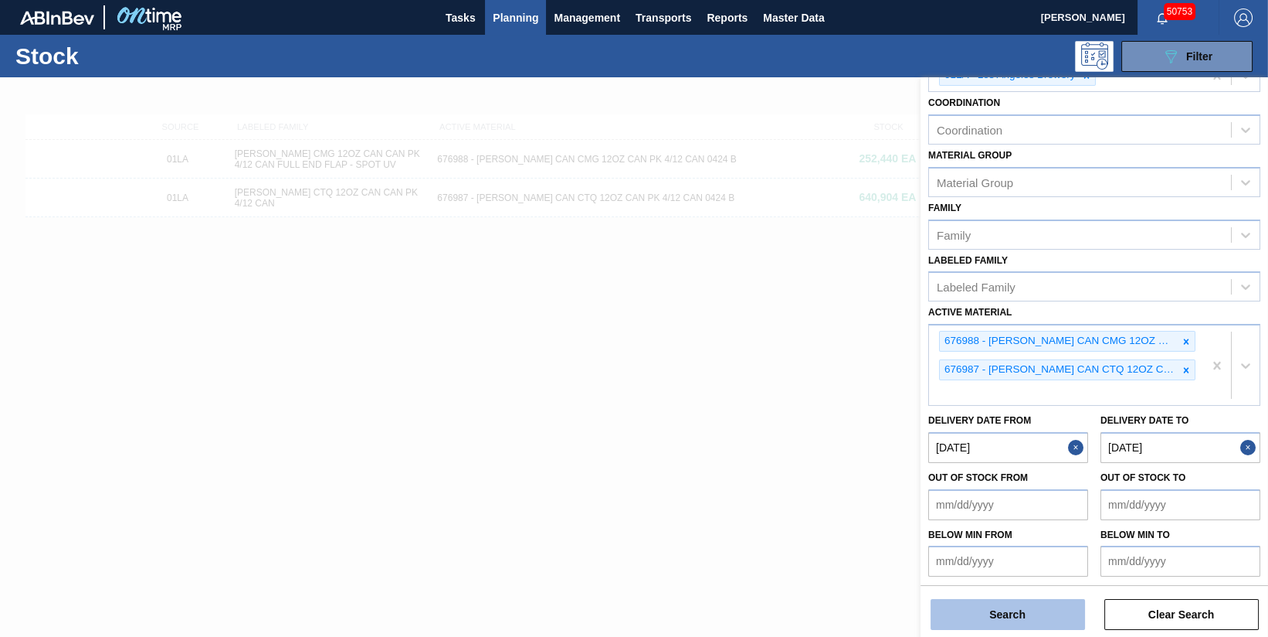
click at [1027, 628] on button "Search" at bounding box center [1008, 614] width 155 height 31
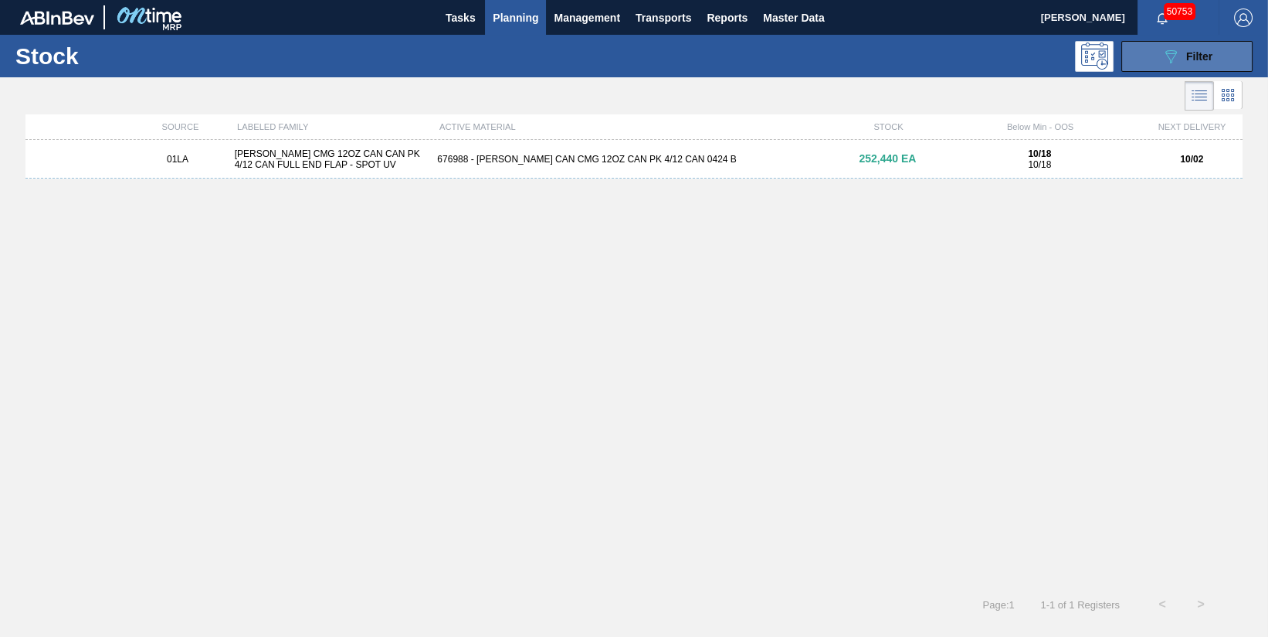
click at [1177, 60] on icon "089F7B8B-B2A5-4AFE-B5C0-19BA573D28AC" at bounding box center [1171, 56] width 19 height 19
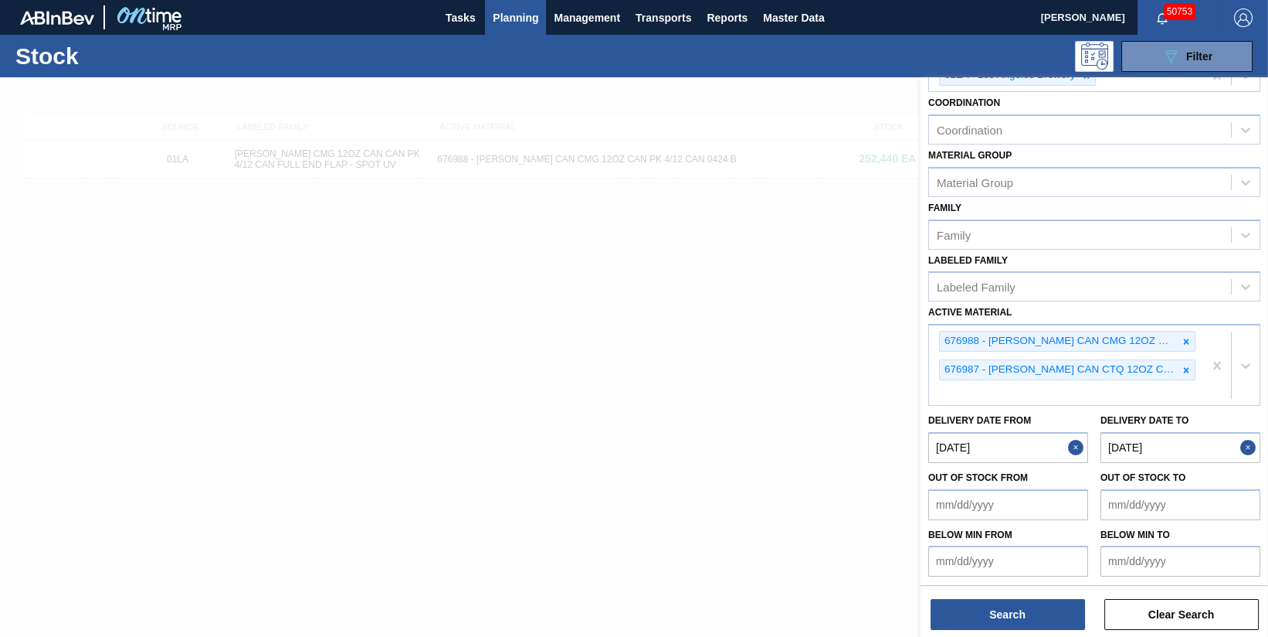
click at [1036, 448] on from "[DATE]" at bounding box center [1009, 447] width 160 height 31
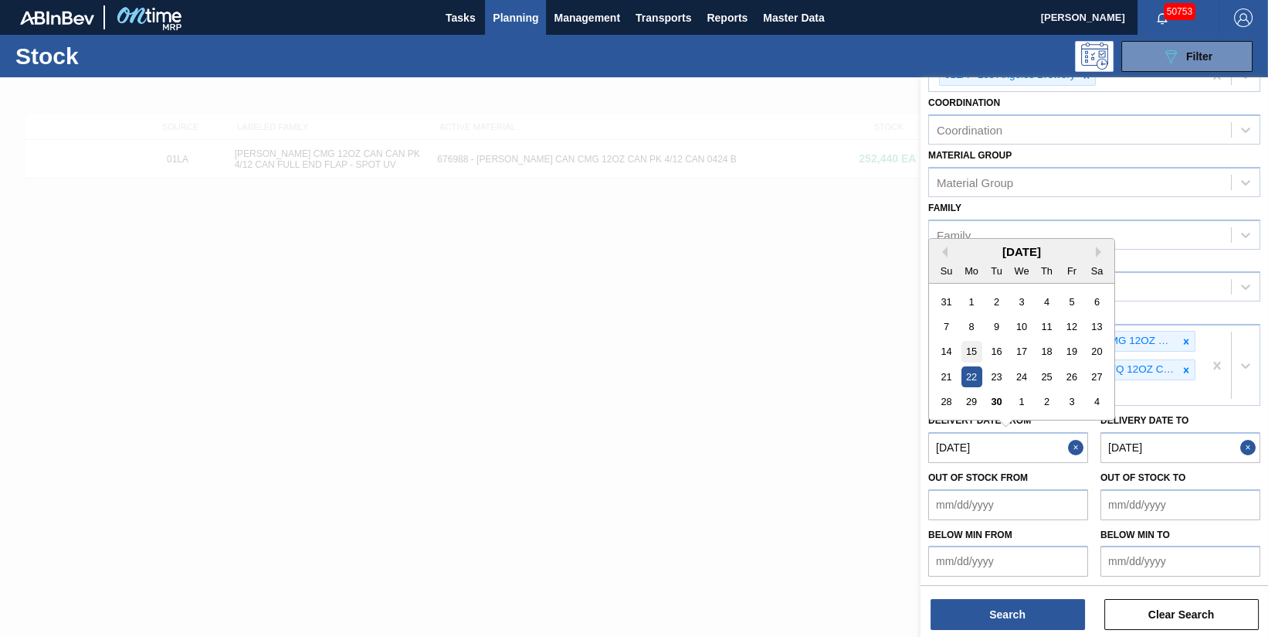
click at [970, 348] on div "15" at bounding box center [972, 351] width 21 height 21
type from "09/15/2025"
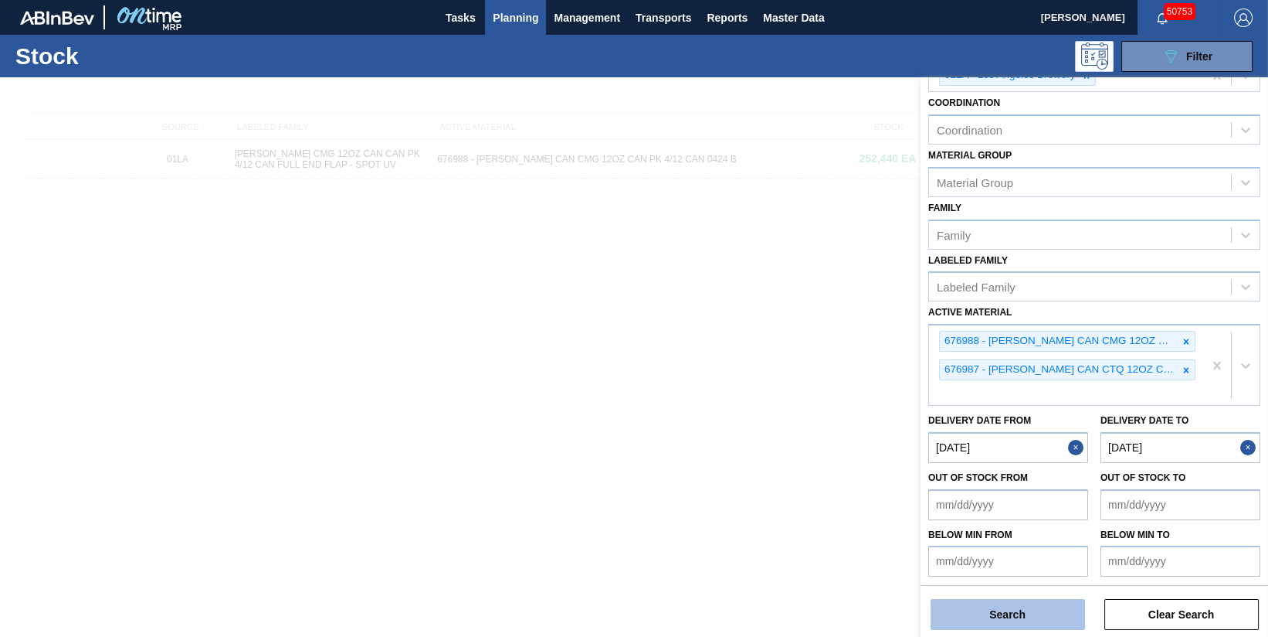
click at [1008, 615] on button "Search" at bounding box center [1008, 614] width 155 height 31
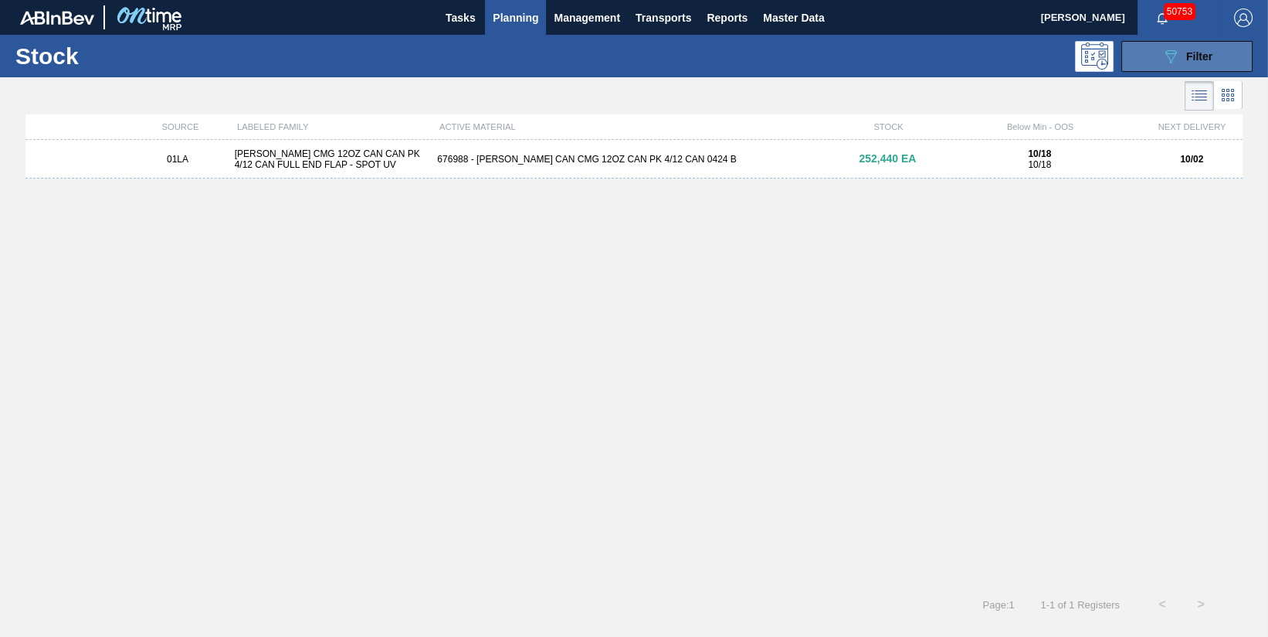
click at [1206, 56] on span "Filter" at bounding box center [1200, 56] width 26 height 12
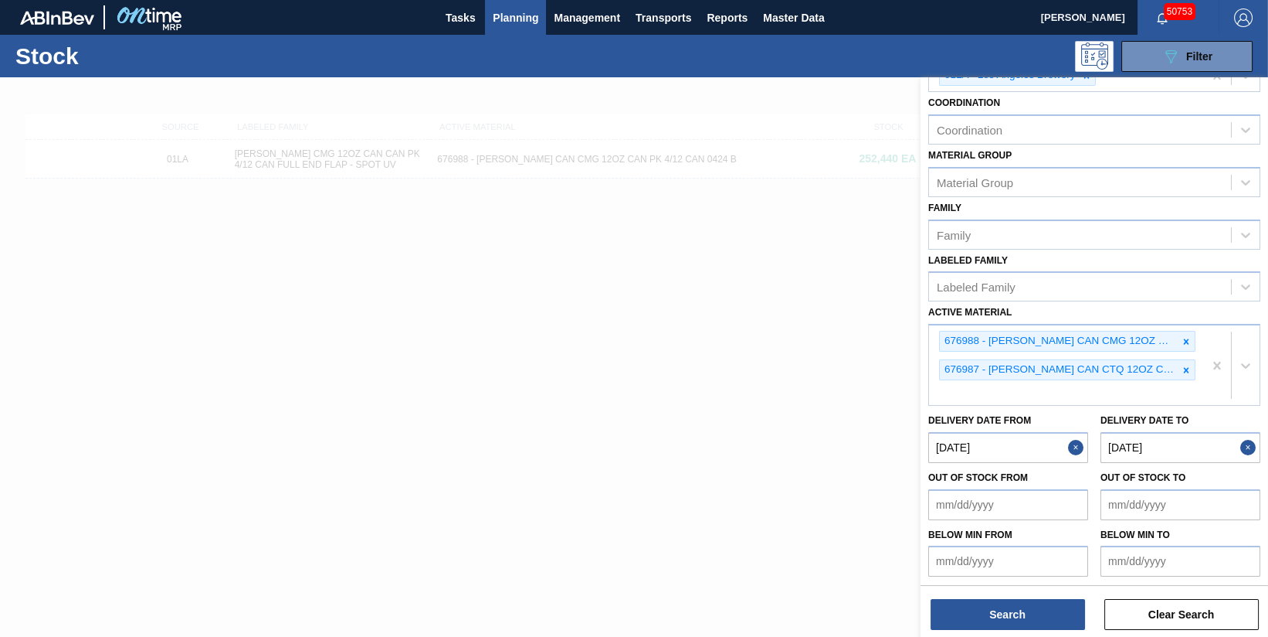
click at [1075, 440] on button "Close" at bounding box center [1078, 447] width 20 height 31
click at [1245, 442] on button "Close" at bounding box center [1251, 447] width 20 height 31
click at [1026, 612] on button "Search" at bounding box center [1008, 614] width 155 height 31
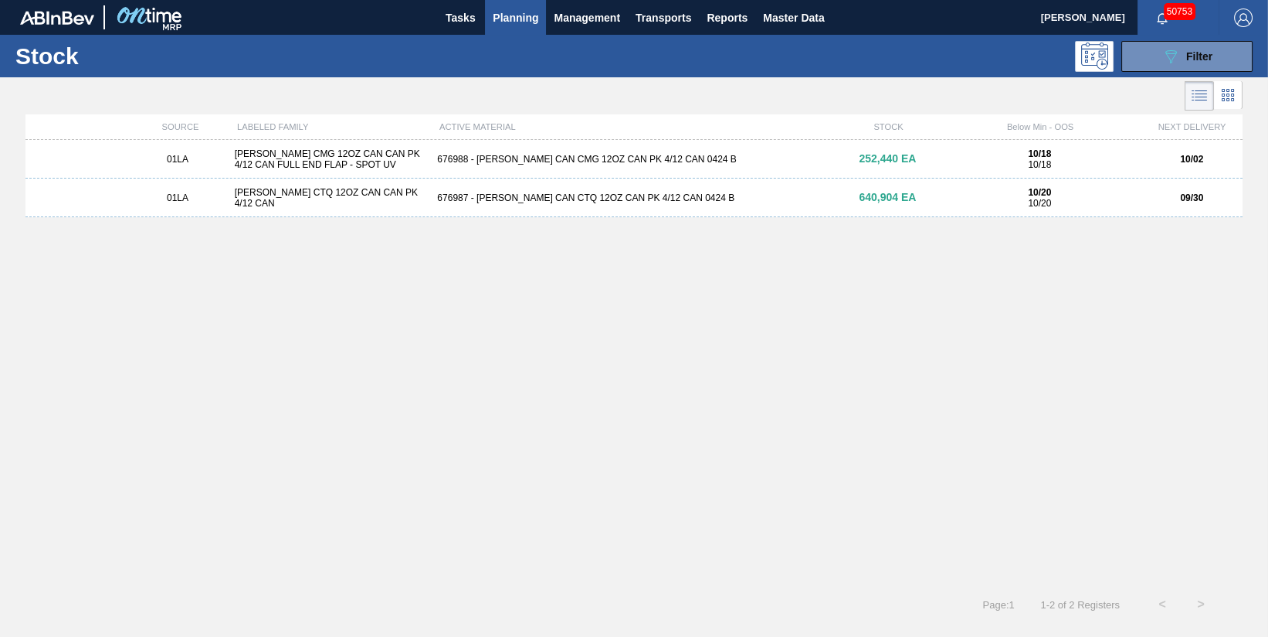
click at [518, 199] on div "676987 - CARR CAN CTQ 12OZ CAN PK 4/12 CAN 0424 B" at bounding box center [634, 197] width 406 height 11
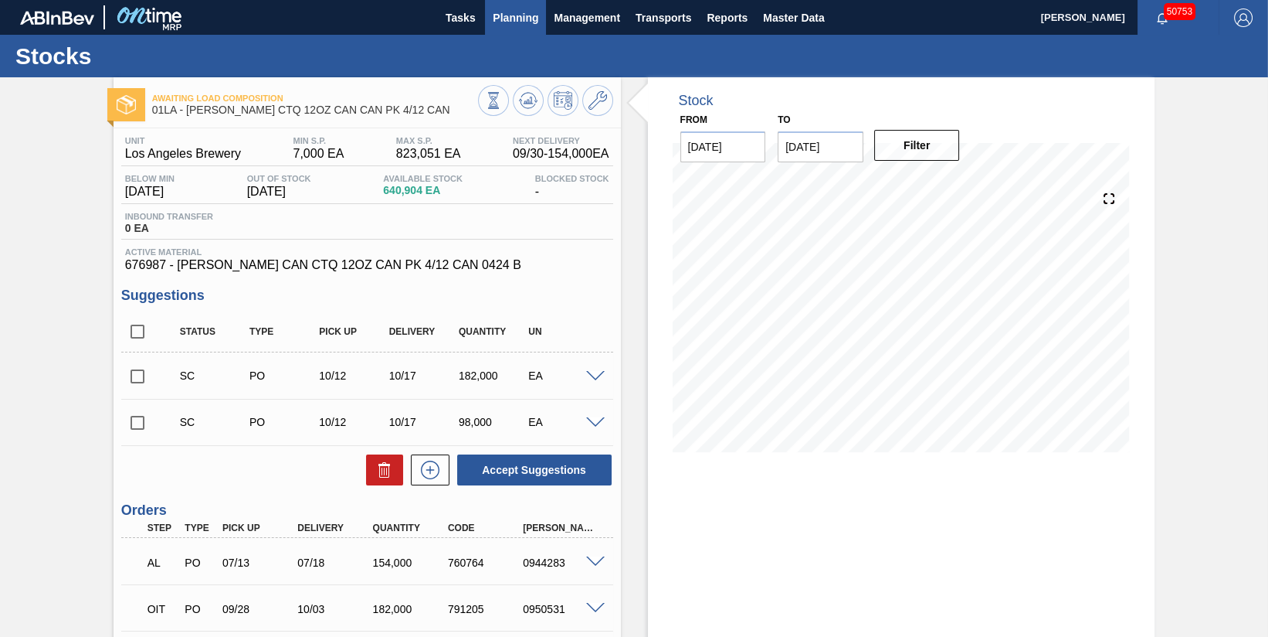
click at [494, 15] on span "Planning" at bounding box center [516, 17] width 46 height 19
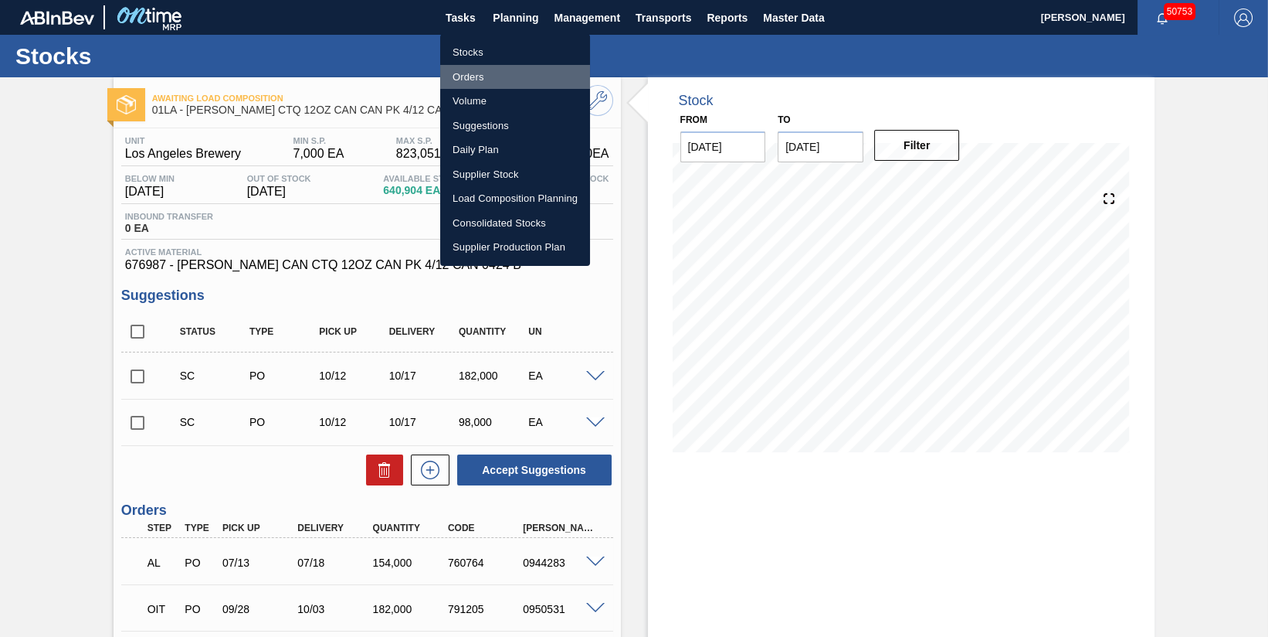
click at [481, 72] on li "Orders" at bounding box center [515, 77] width 150 height 25
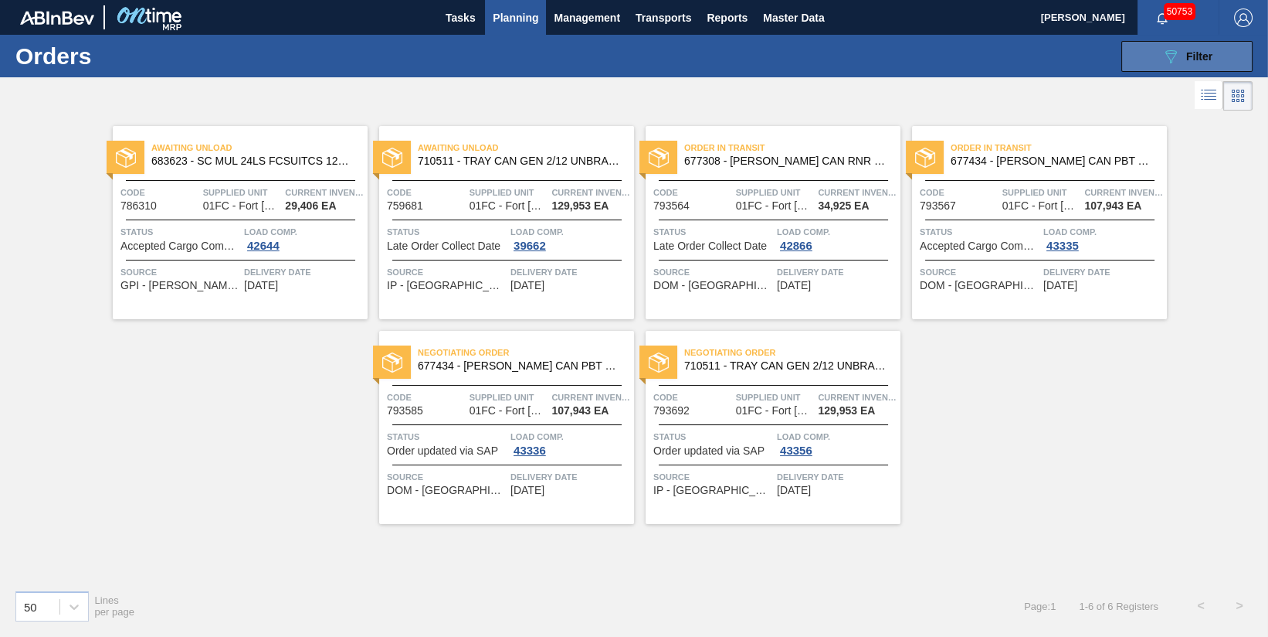
click at [1193, 63] on div "089F7B8B-B2A5-4AFE-B5C0-19BA573D28AC Filter" at bounding box center [1187, 56] width 51 height 19
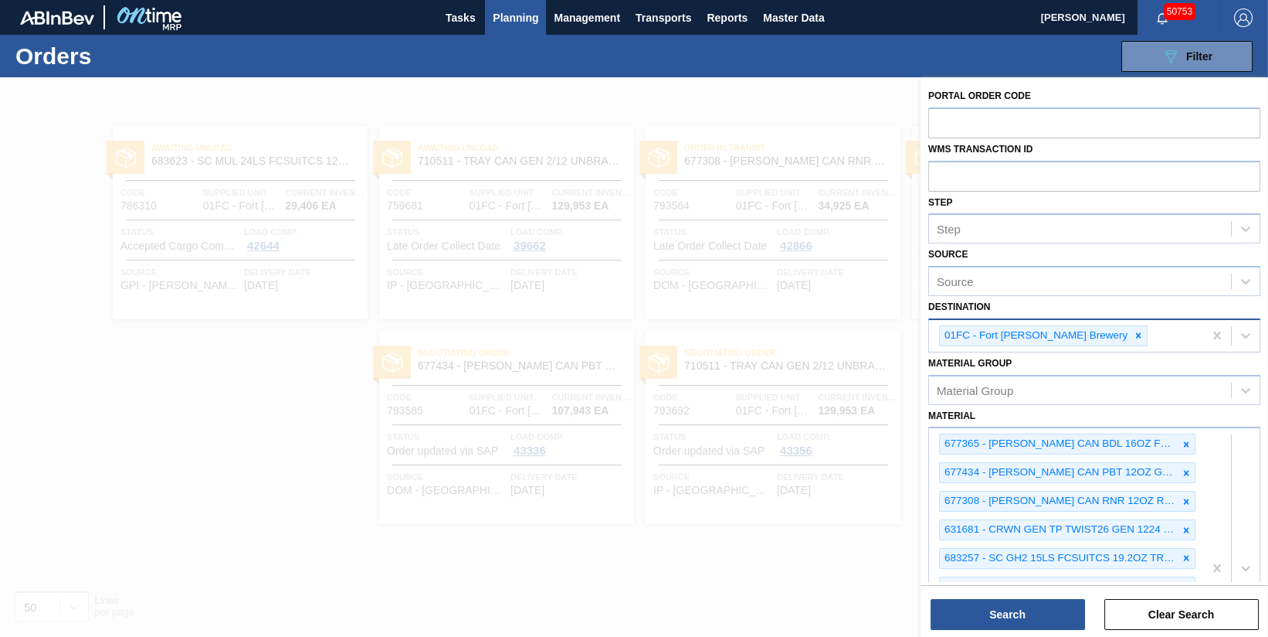
drag, startPoint x: 1212, startPoint y: 331, endPoint x: 1210, endPoint y: 347, distance: 16.4
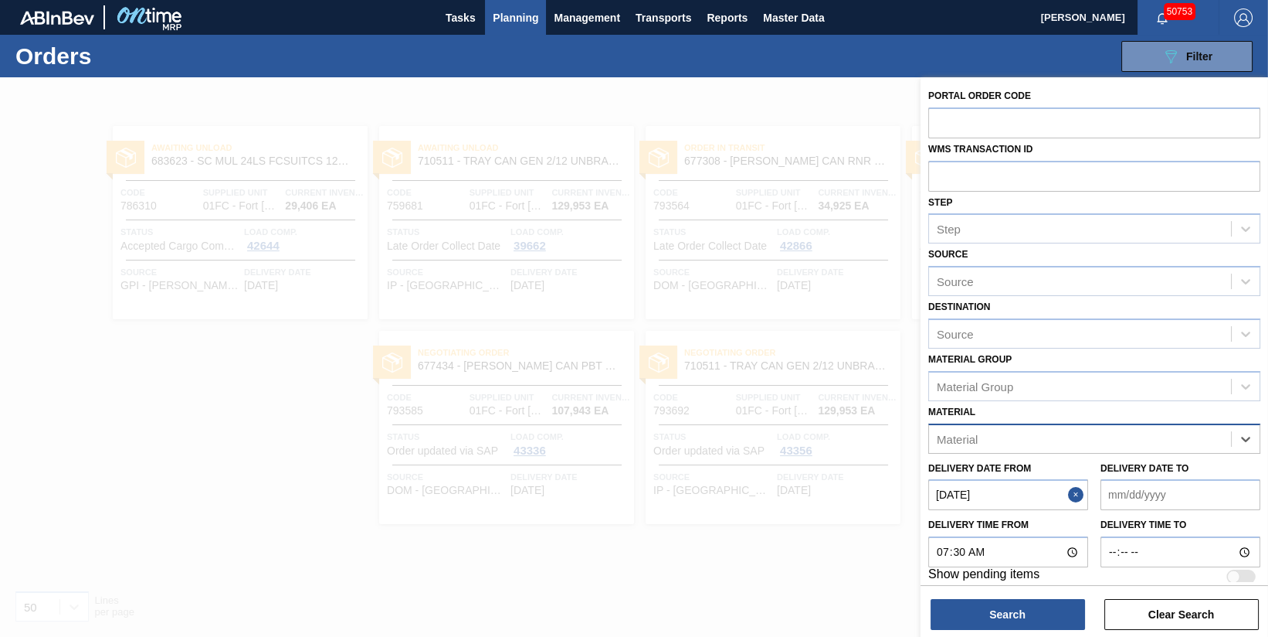
paste input "676988"
type input "676988"
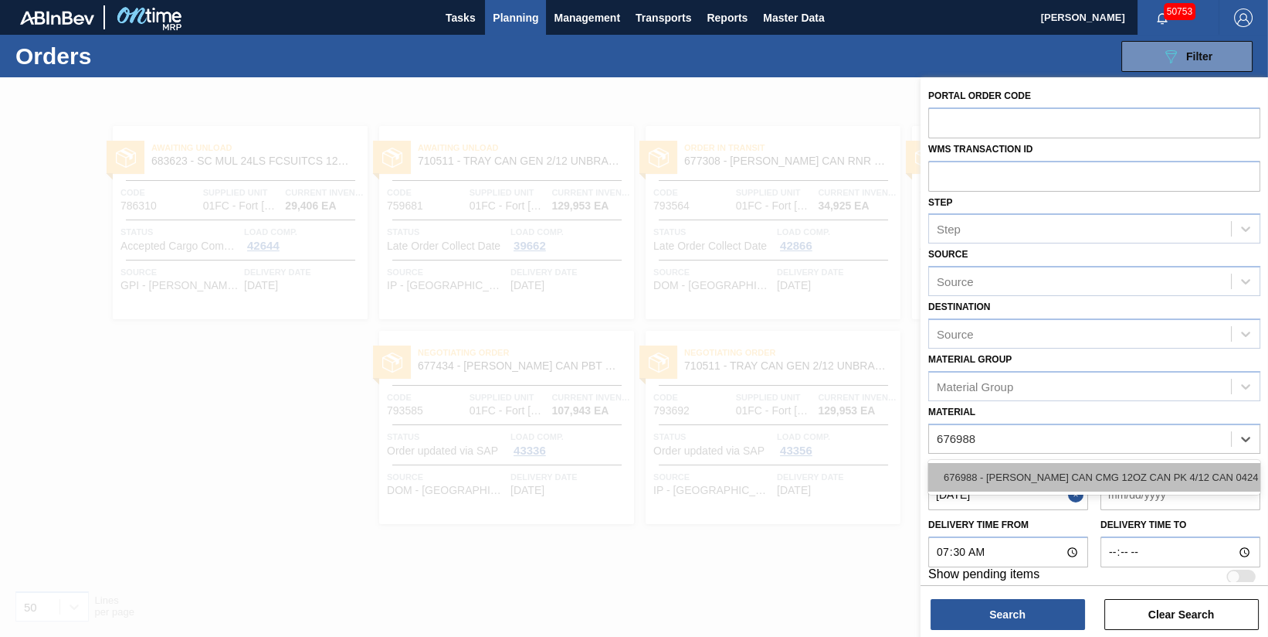
click at [1075, 472] on div "676988 - CARR CAN CMG 12OZ CAN PK 4/12 CAN 0424 B" at bounding box center [1095, 477] width 332 height 29
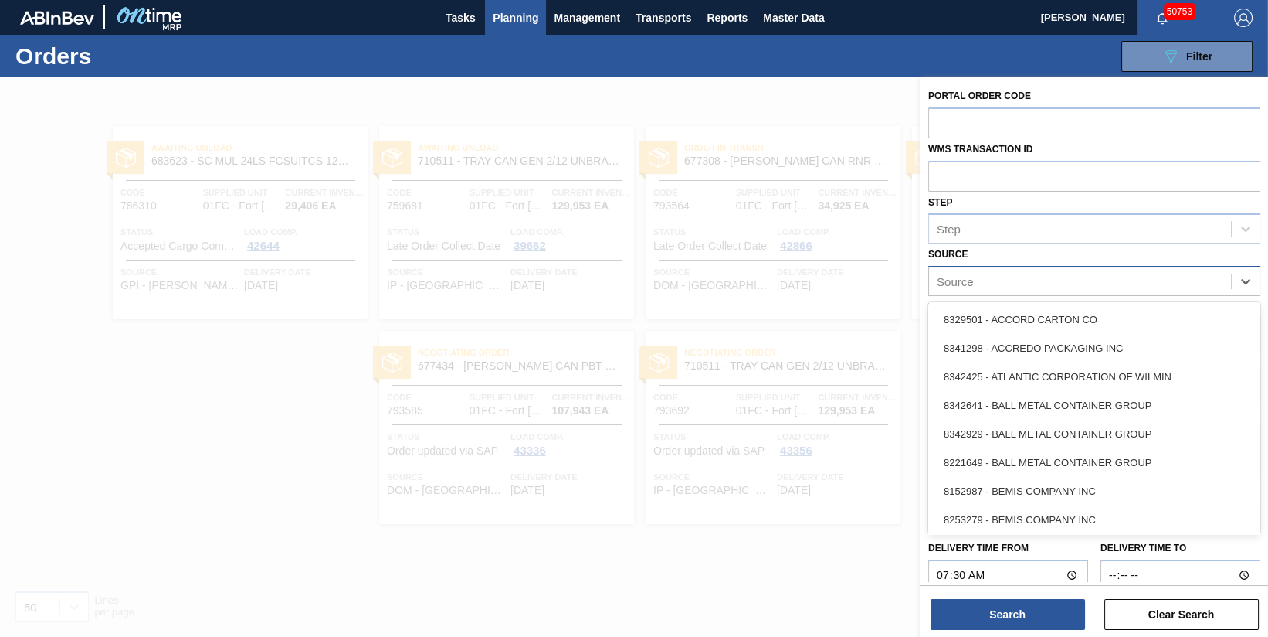
click at [1025, 291] on div "Source" at bounding box center [1080, 281] width 302 height 22
click at [1058, 285] on div "Source" at bounding box center [1080, 281] width 302 height 22
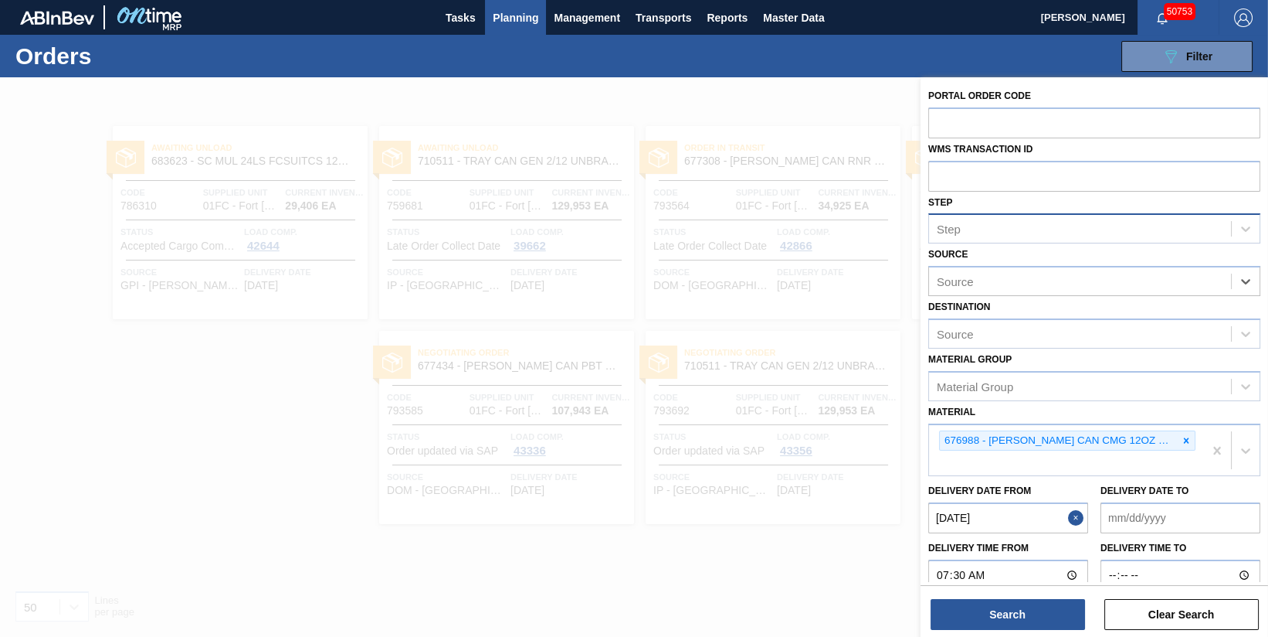
click at [1055, 230] on div "Step" at bounding box center [1080, 229] width 302 height 22
click at [1054, 233] on div "Step" at bounding box center [1080, 229] width 302 height 22
click at [1051, 324] on div "Source" at bounding box center [1080, 333] width 302 height 22
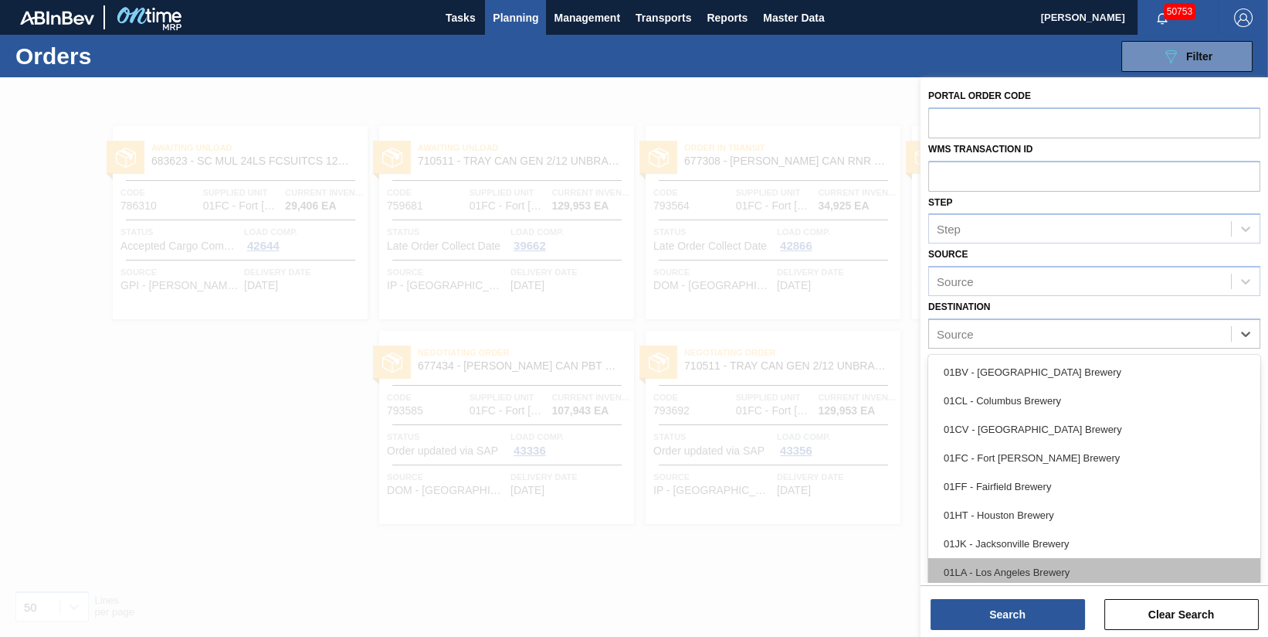
click at [1046, 576] on div "01LA - Los Angeles Brewery" at bounding box center [1095, 572] width 332 height 29
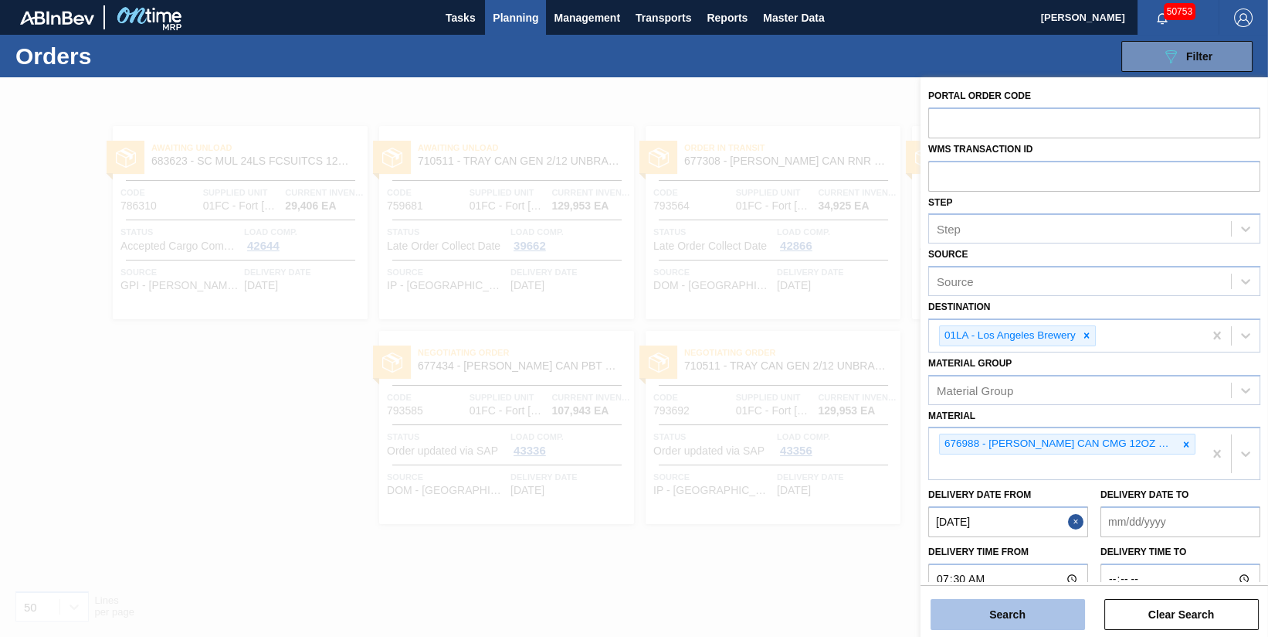
click at [1010, 618] on button "Search" at bounding box center [1008, 614] width 155 height 31
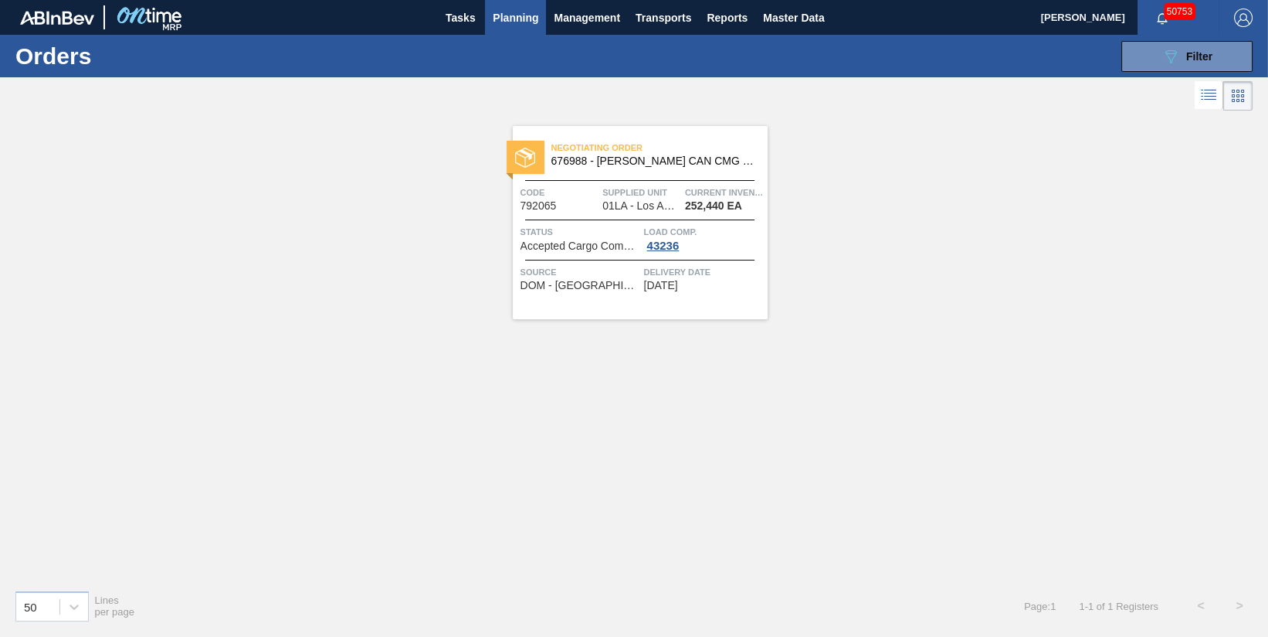
click at [656, 187] on span "Supplied Unit" at bounding box center [642, 192] width 79 height 15
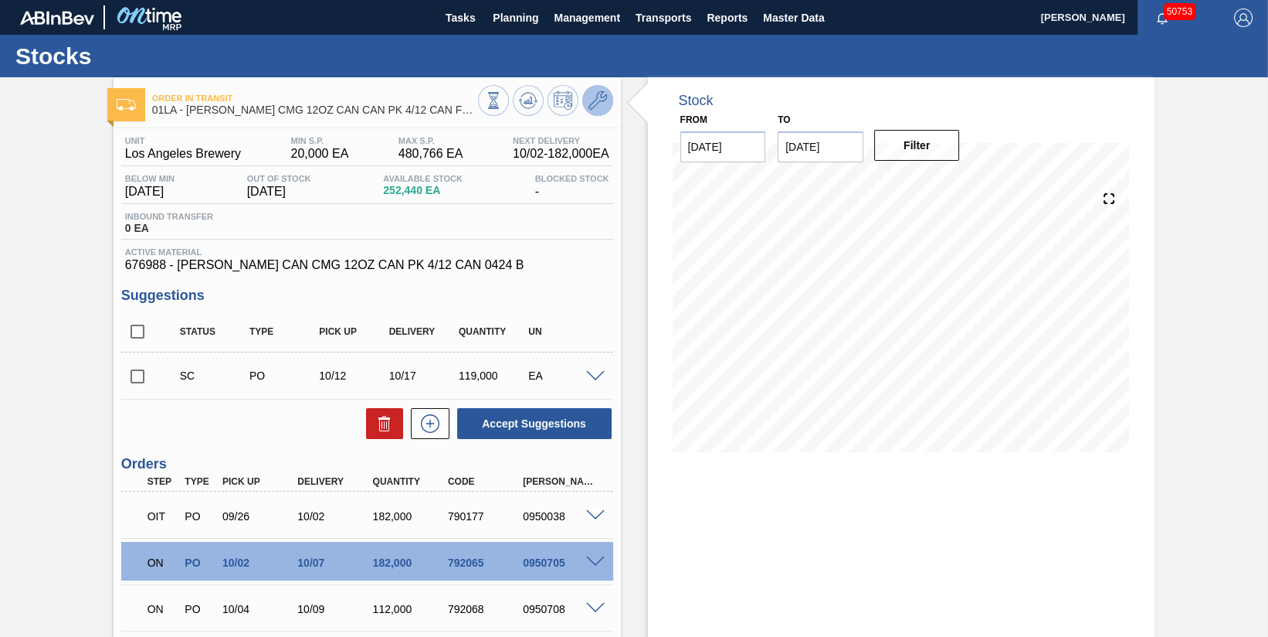
click at [604, 100] on icon at bounding box center [598, 100] width 19 height 19
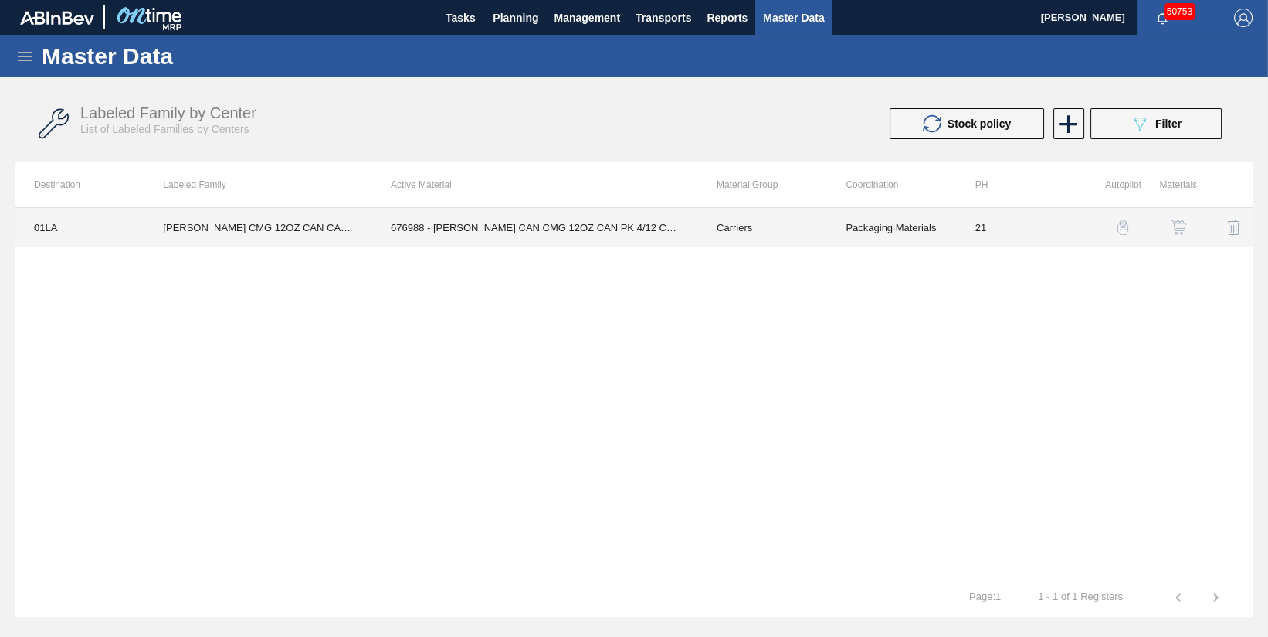
click at [494, 224] on td "676988 - CARR CAN CMG 12OZ CAN PK 4/12 CAN 0424 B" at bounding box center [535, 227] width 326 height 39
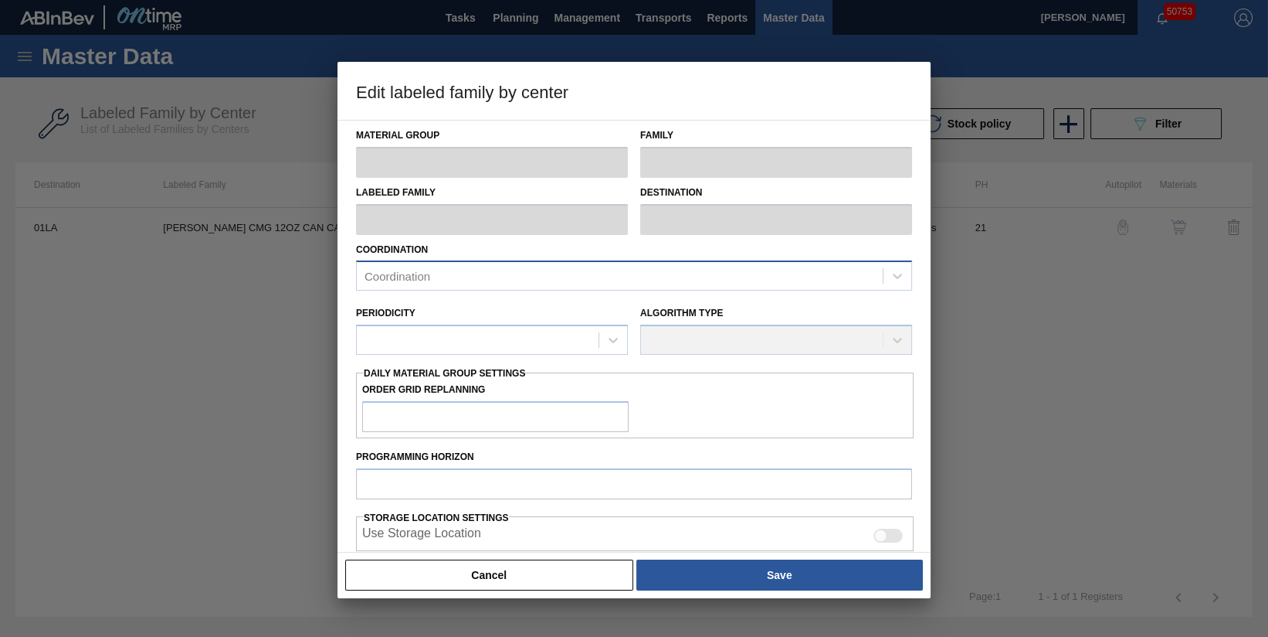
type input "Carriers"
type input "Can Carriers"
type input "CARR CMG 12OZ CAN CAN PK 4/12 CAN FULL END FLAP - SPOT UV"
type input "01LA - Los Angeles Brewery"
type input "21"
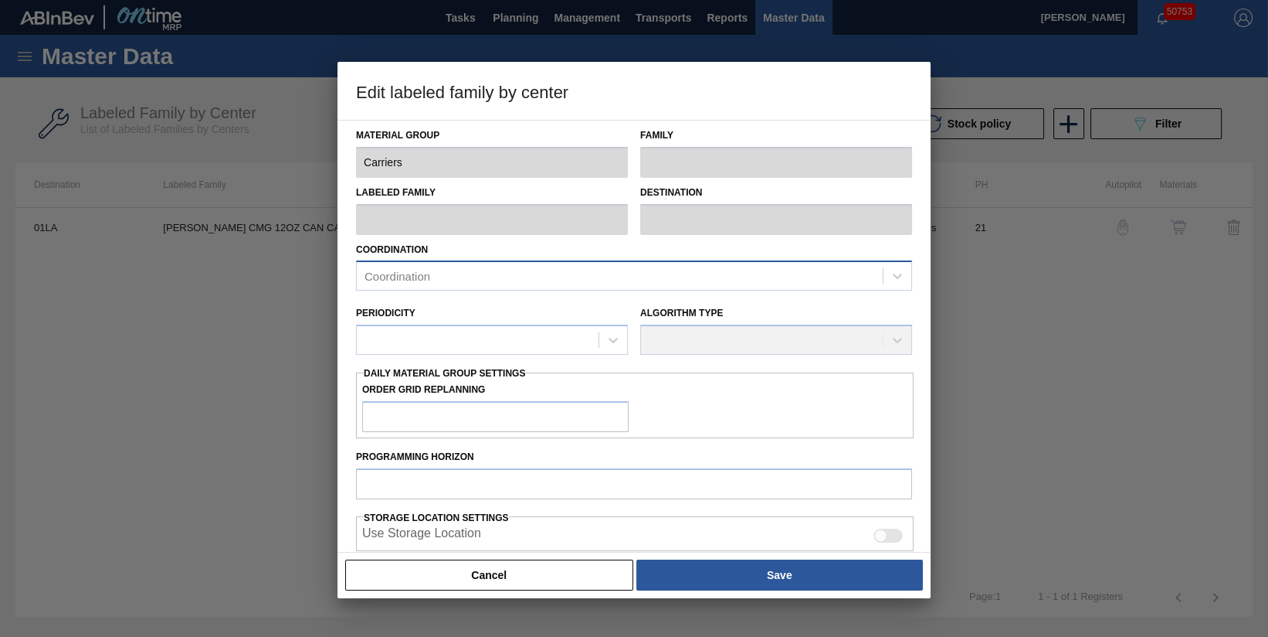
type input "20,000"
type input "480,766"
type input "4"
type input "38,431"
checkbox input "true"
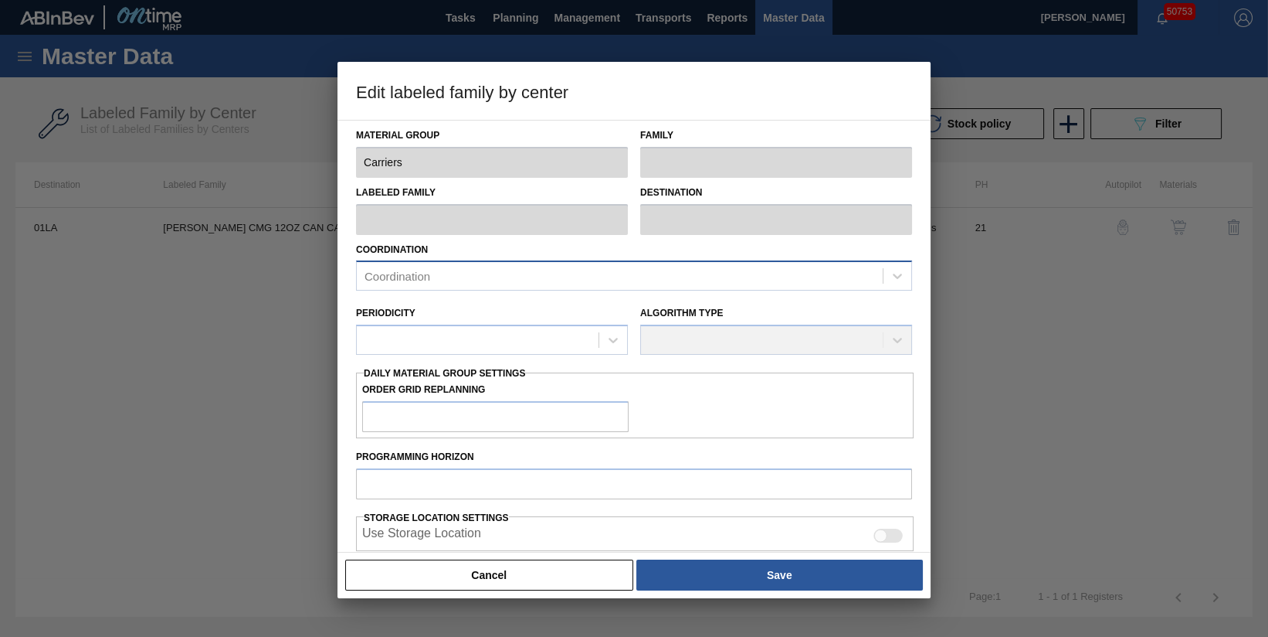
checkbox input "true"
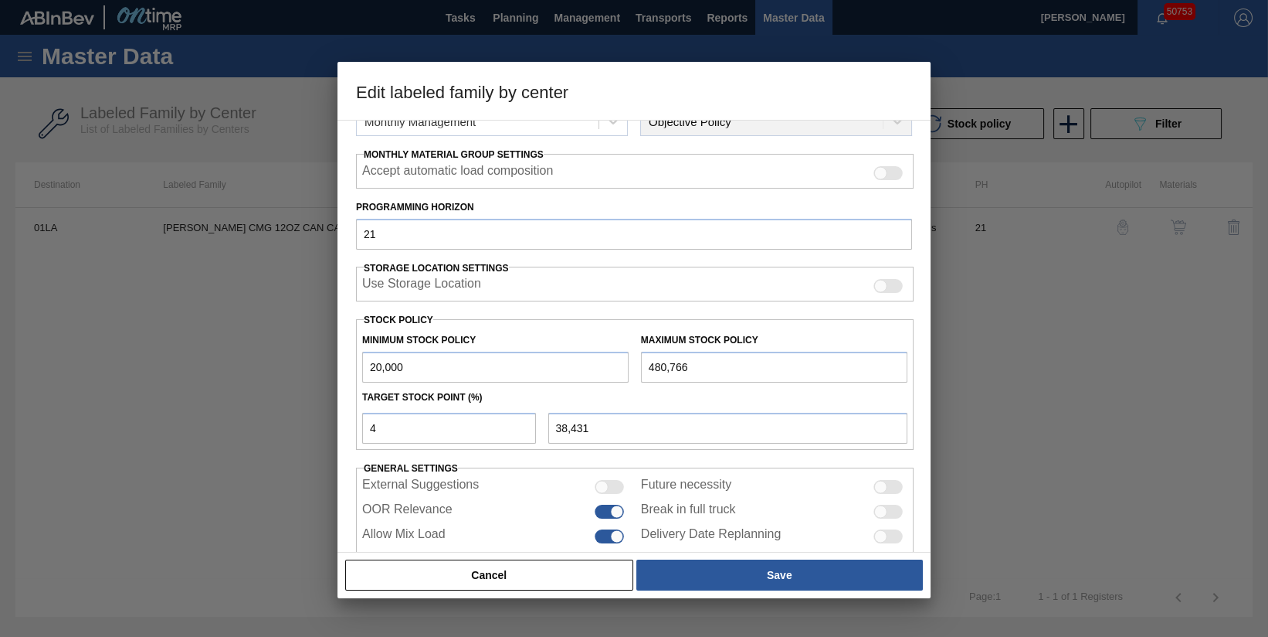
scroll to position [252, 0]
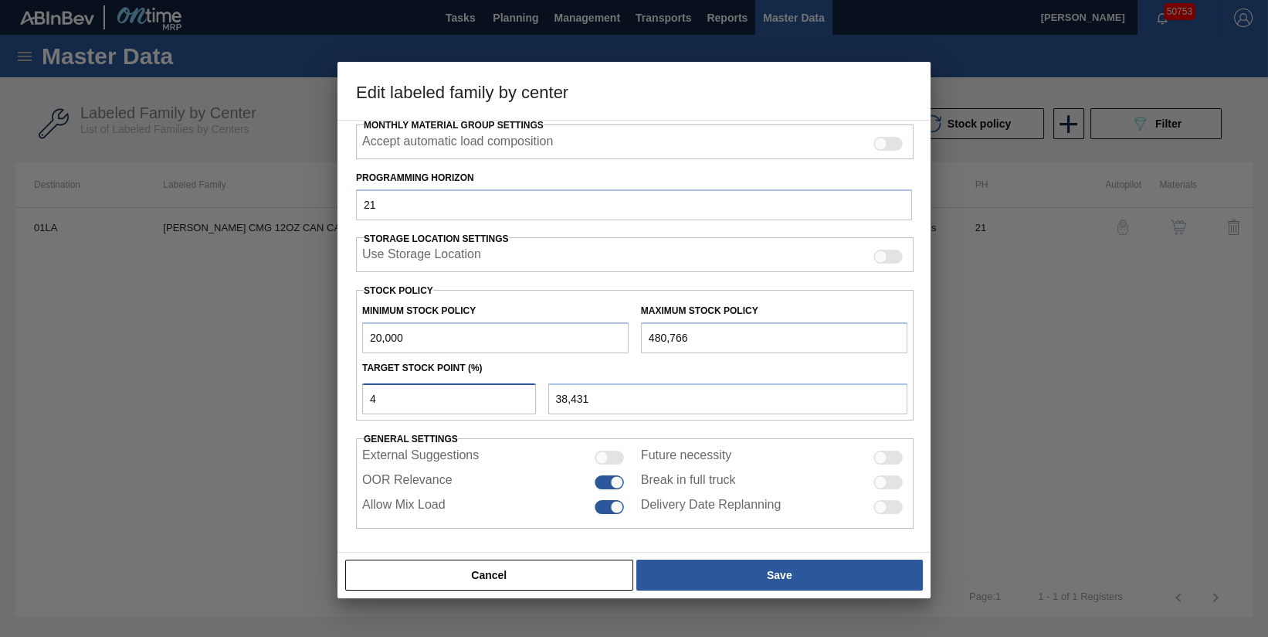
drag, startPoint x: 425, startPoint y: 399, endPoint x: 345, endPoint y: 389, distance: 81.1
click at [345, 389] on div "Material Group Carriers Family Can Carriers Labeled Family CARR CMG 12OZ CAN CA…" at bounding box center [634, 336] width 593 height 433
type input "2"
type input "29,215"
type input "20"
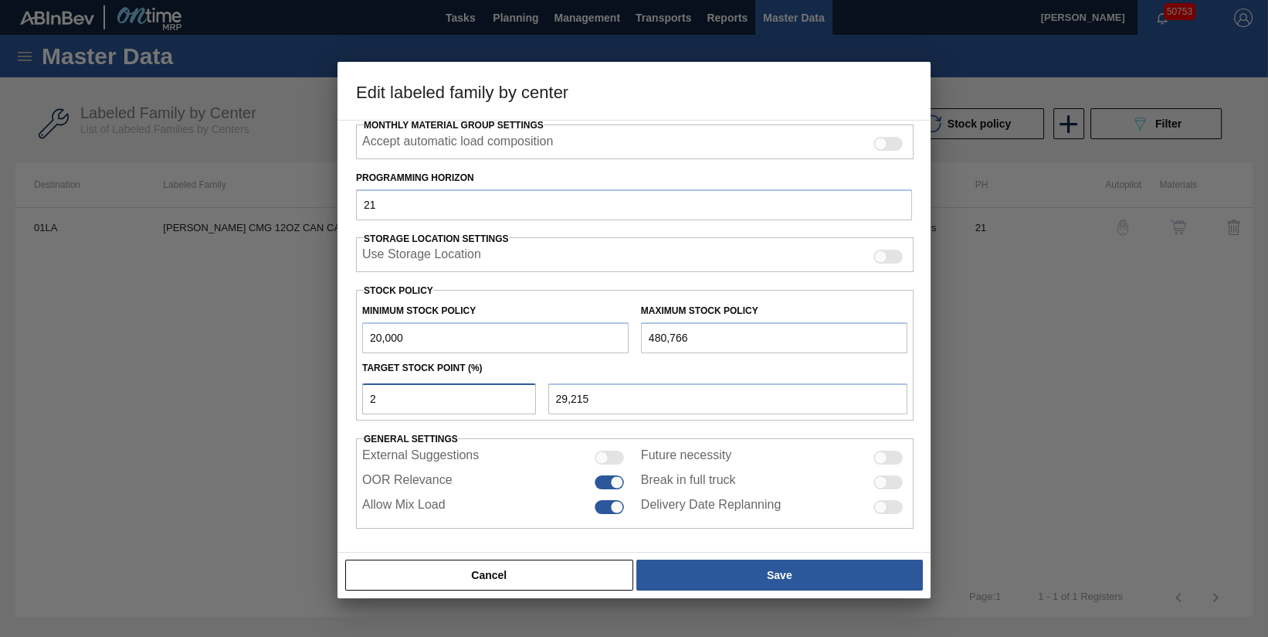
type input "112,153"
type input "20"
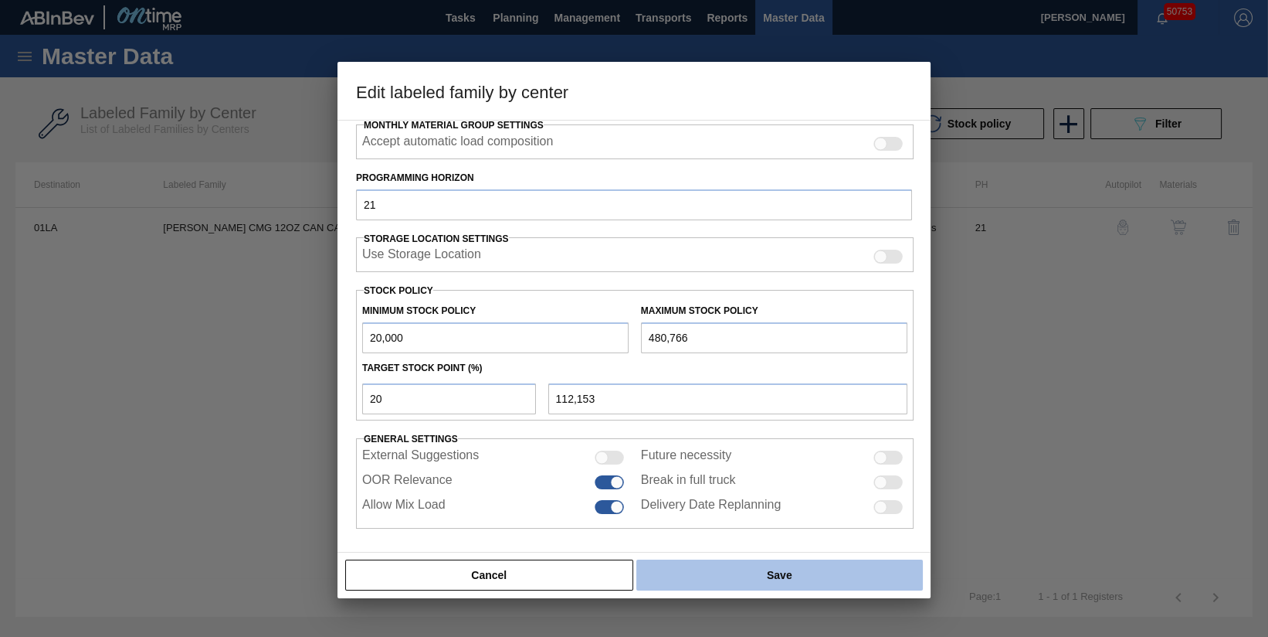
click at [783, 572] on button "Save" at bounding box center [780, 574] width 287 height 31
click at [784, 576] on button "Save" at bounding box center [780, 574] width 287 height 31
click at [754, 577] on button "Save" at bounding box center [780, 574] width 287 height 31
click at [809, 569] on button "Save" at bounding box center [780, 574] width 287 height 31
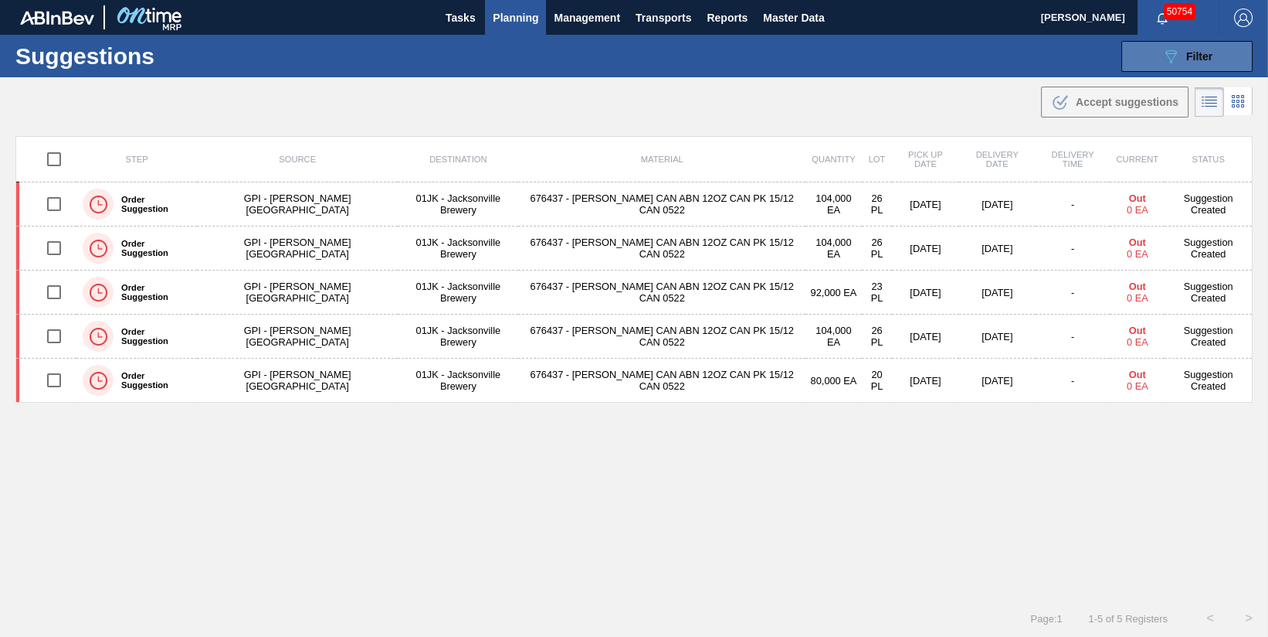
click at [1156, 57] on button "089F7B8B-B2A5-4AFE-B5C0-19BA573D28AC Filter" at bounding box center [1187, 56] width 131 height 31
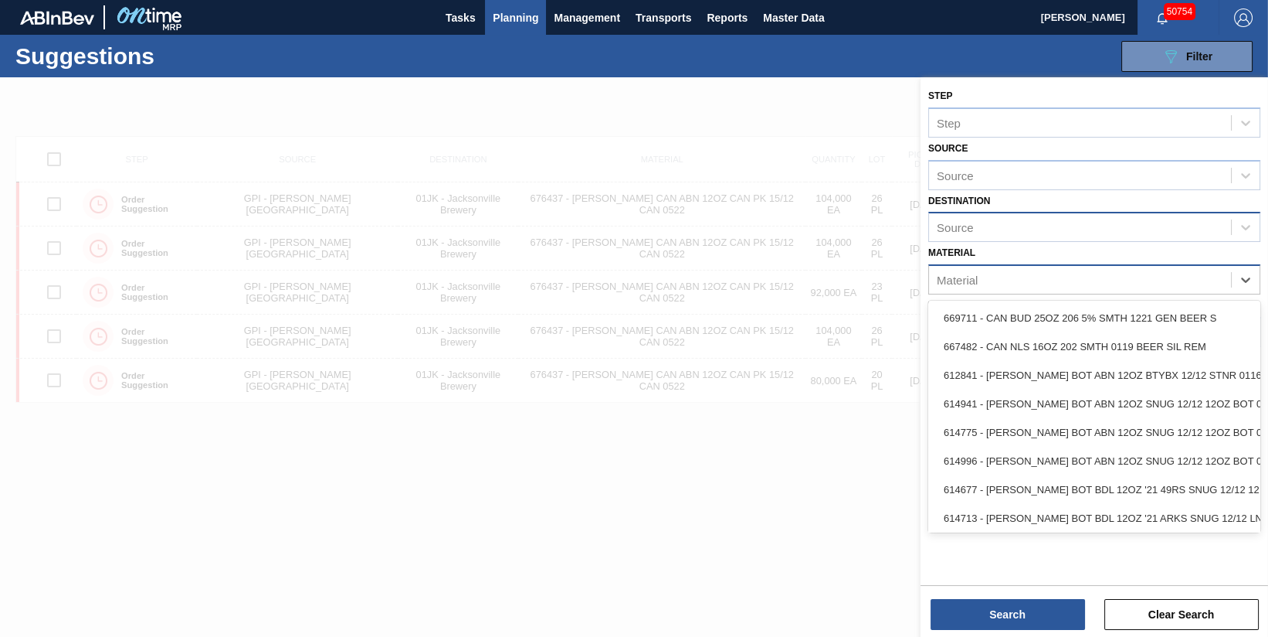
click at [1031, 284] on div "Material" at bounding box center [1080, 280] width 302 height 22
type input "683622"
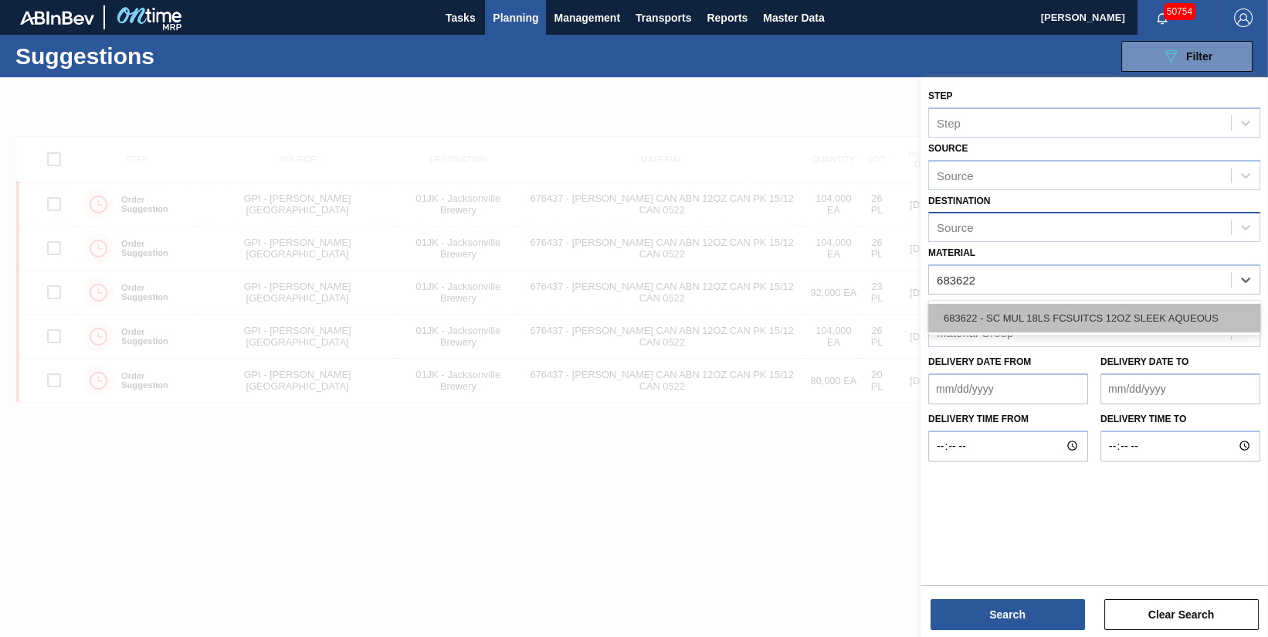
click at [1114, 318] on div "683622 - SC MUL 18LS FCSUITCS 12OZ SLEEK AQUEOUS" at bounding box center [1095, 318] width 332 height 29
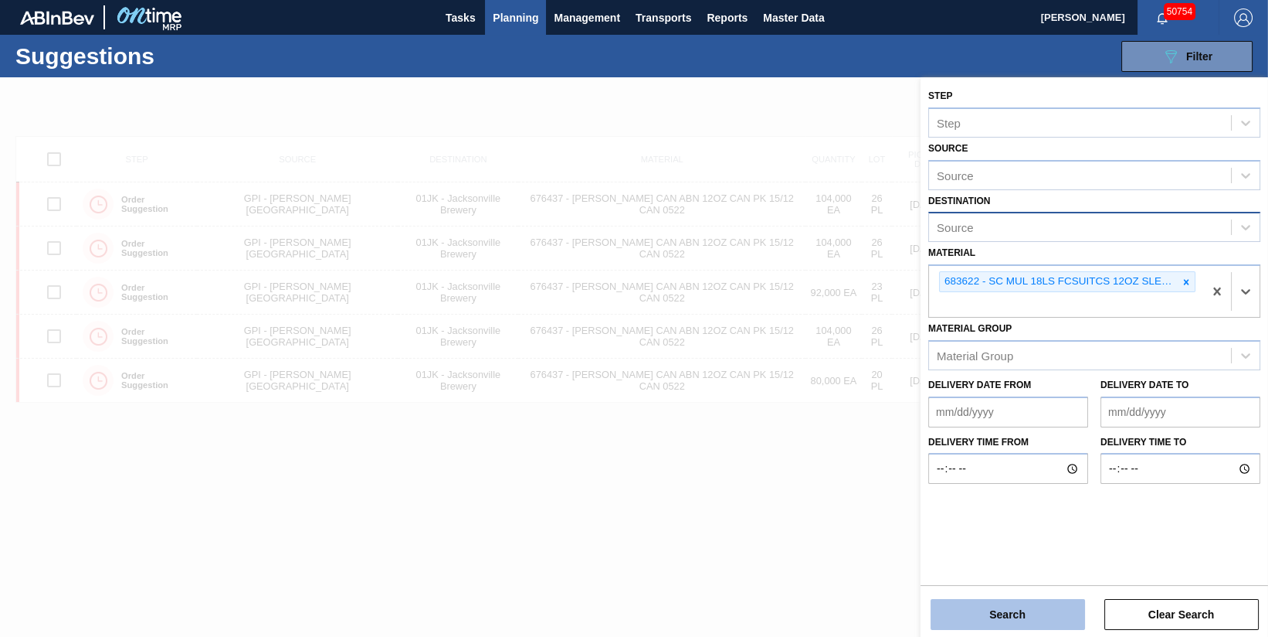
click at [998, 613] on button "Search" at bounding box center [1008, 614] width 155 height 31
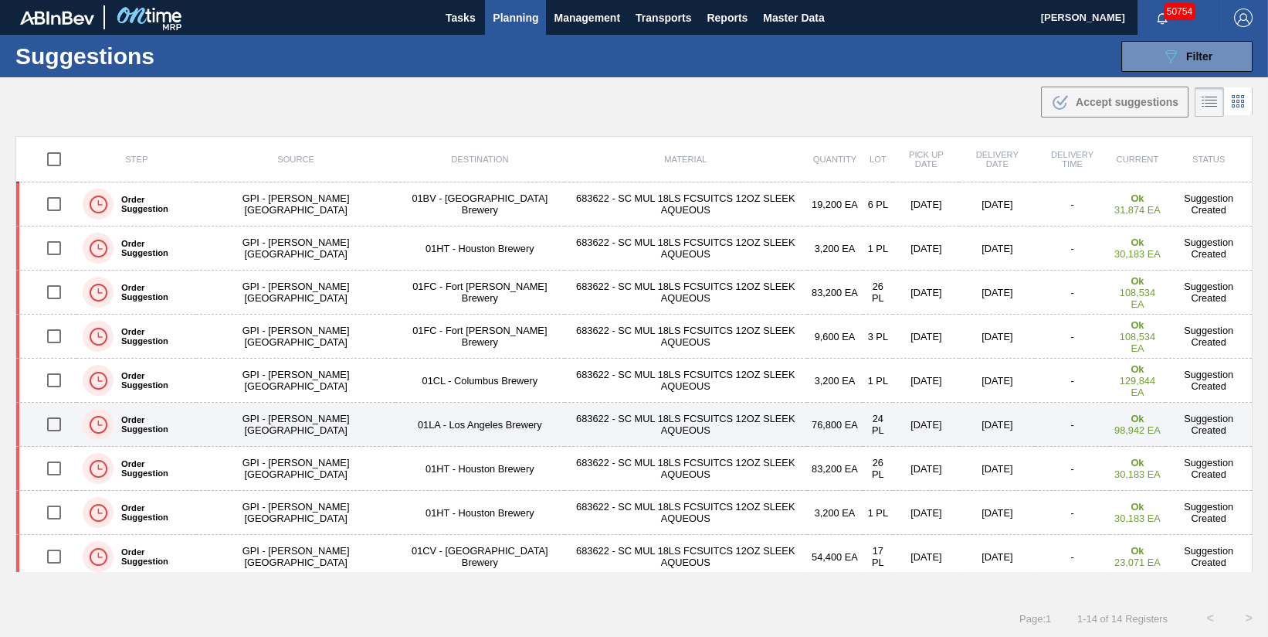
click at [637, 425] on td "683622 - SC MUL 18LS FCSUITCS 12OZ SLEEK AQUEOUS" at bounding box center [686, 424] width 243 height 44
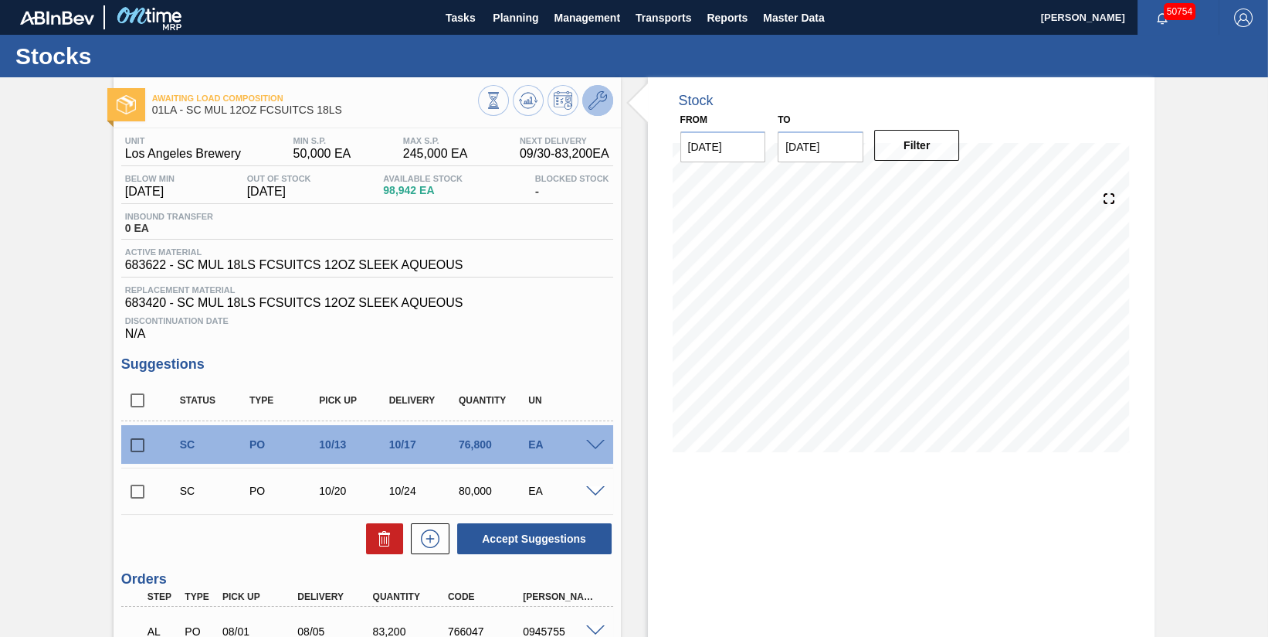
click at [606, 100] on button at bounding box center [597, 100] width 31 height 31
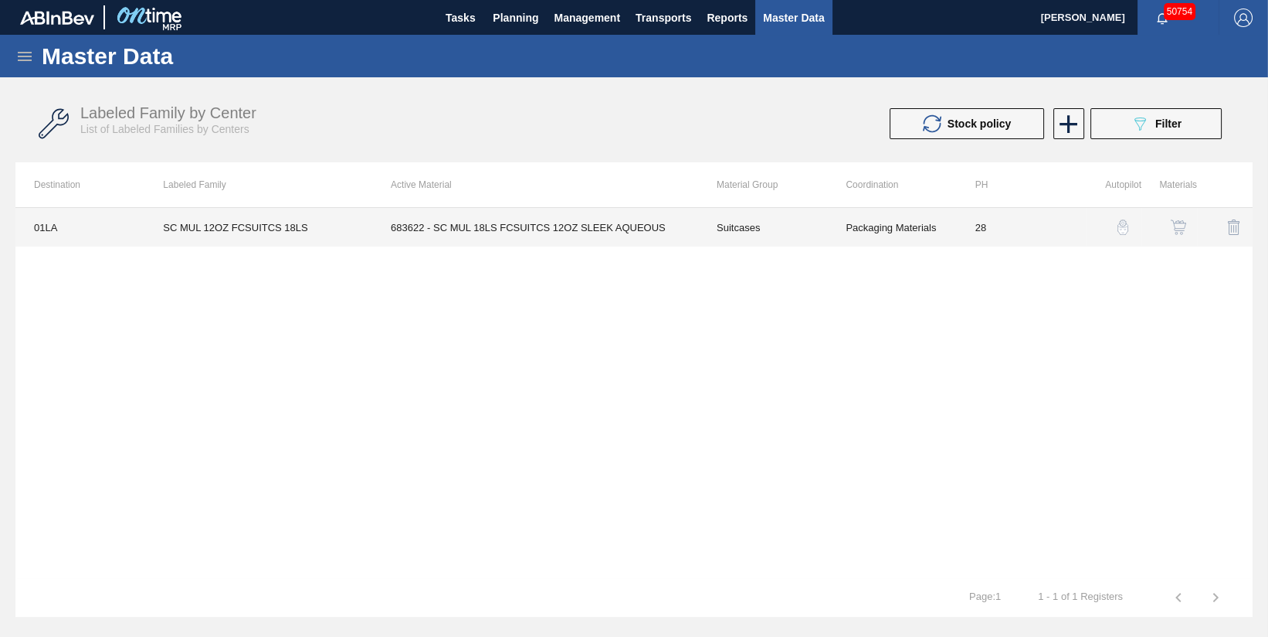
click at [573, 222] on td "683622 - SC MUL 18LS FCSUITCS 12OZ SLEEK AQUEOUS" at bounding box center [535, 227] width 326 height 39
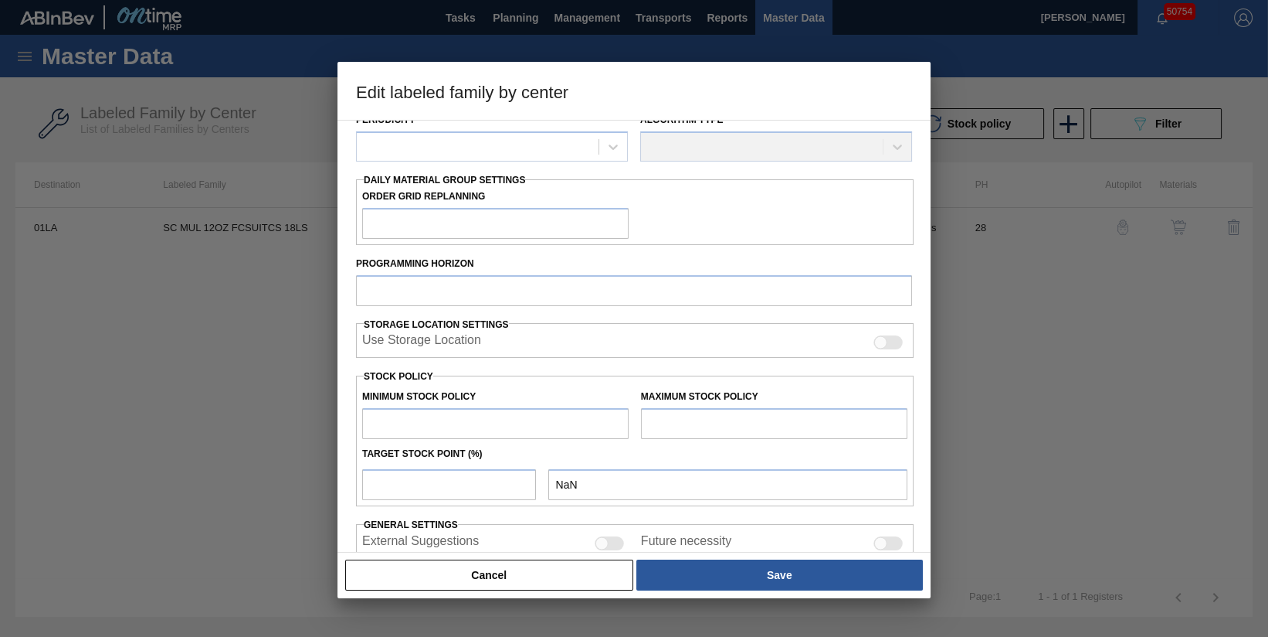
scroll to position [304, 0]
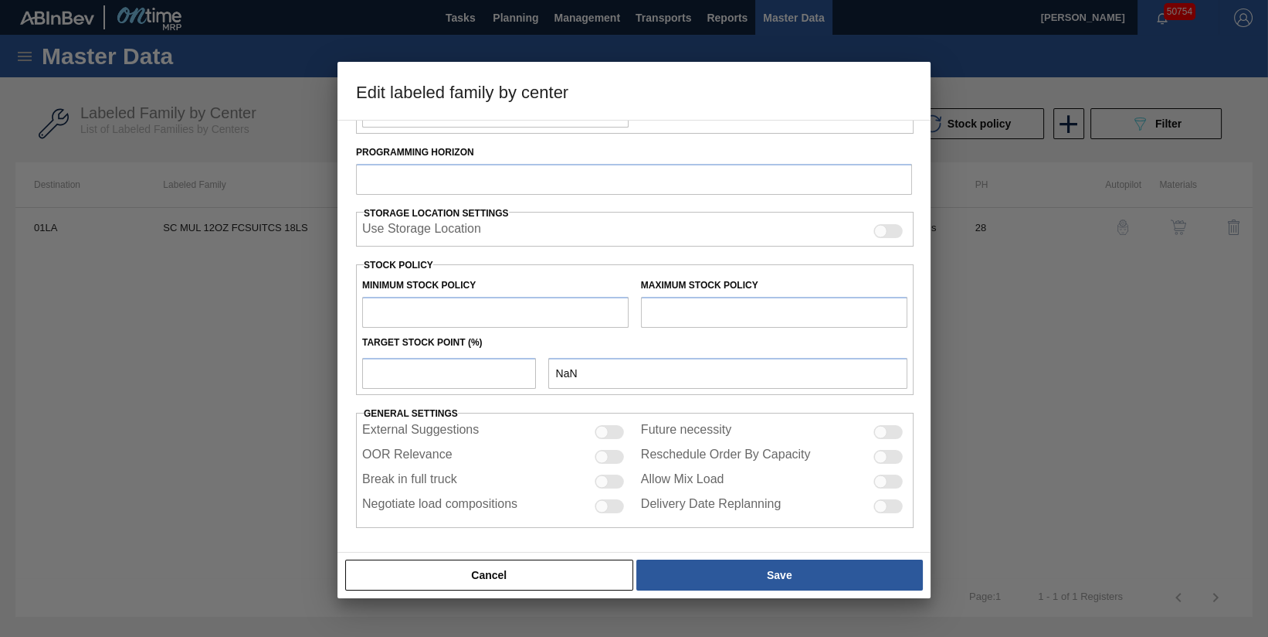
type input "Suitcases"
type input "SC MUL 12OZ FCSUITCS 18LS"
type input "01LA - Los Angeles Brewery"
type input "28"
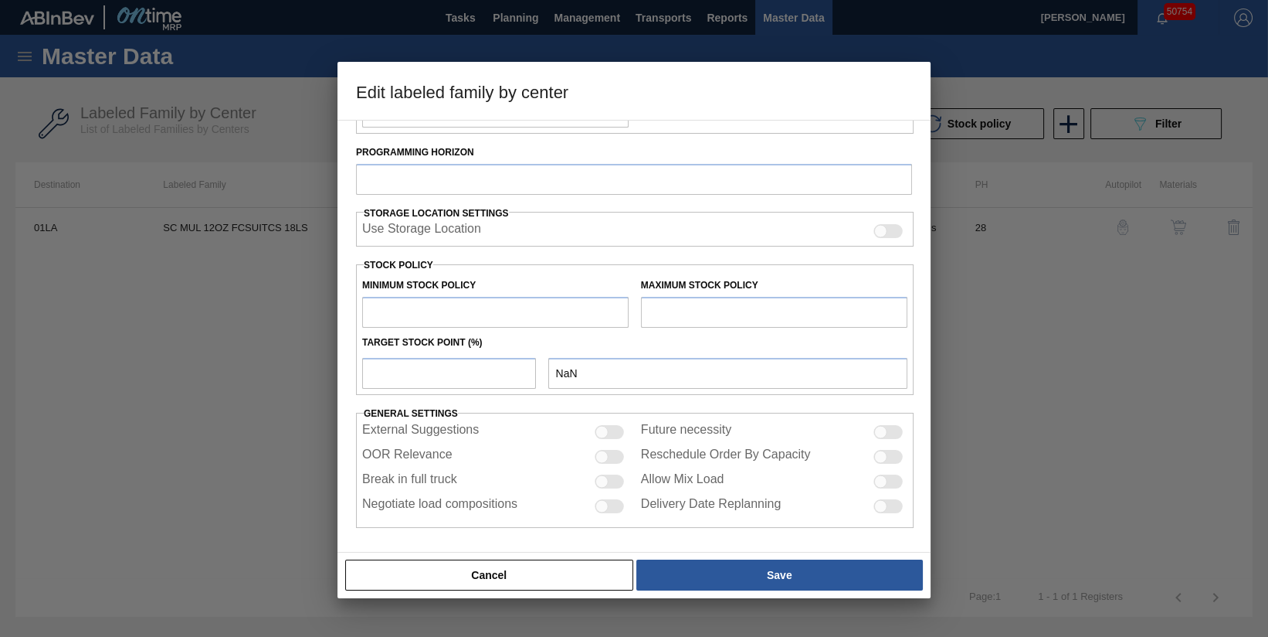
type input "50,000"
type input "245,000"
type input "0"
type input "50,000"
checkbox input "true"
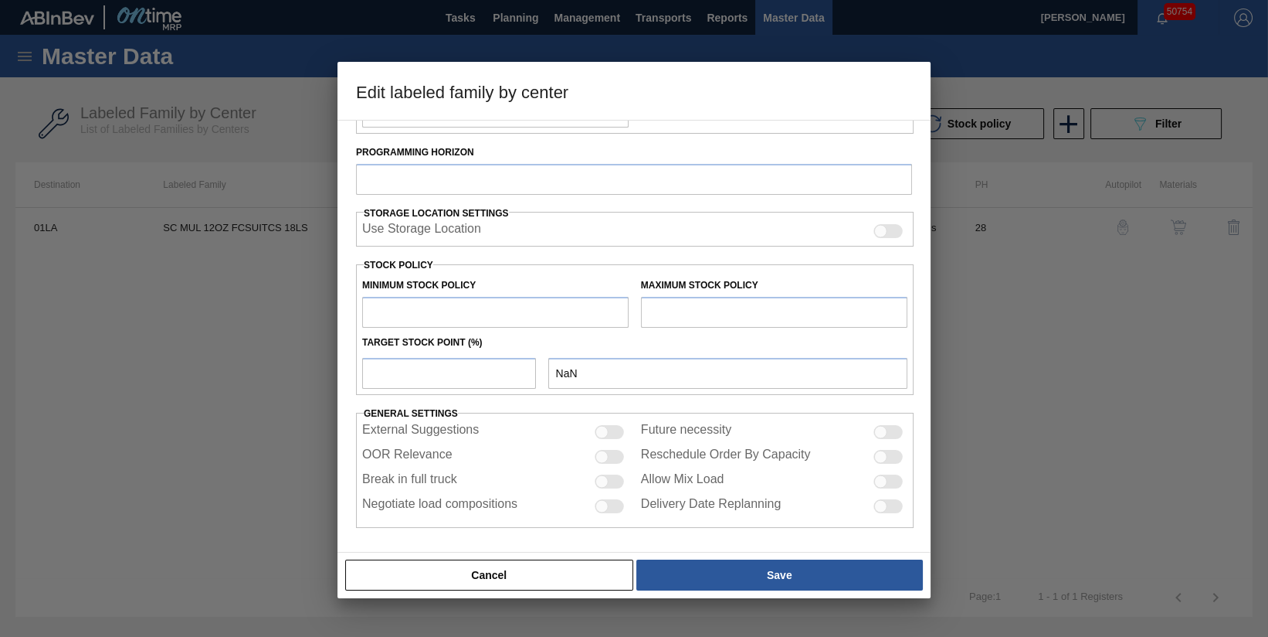
checkbox input "true"
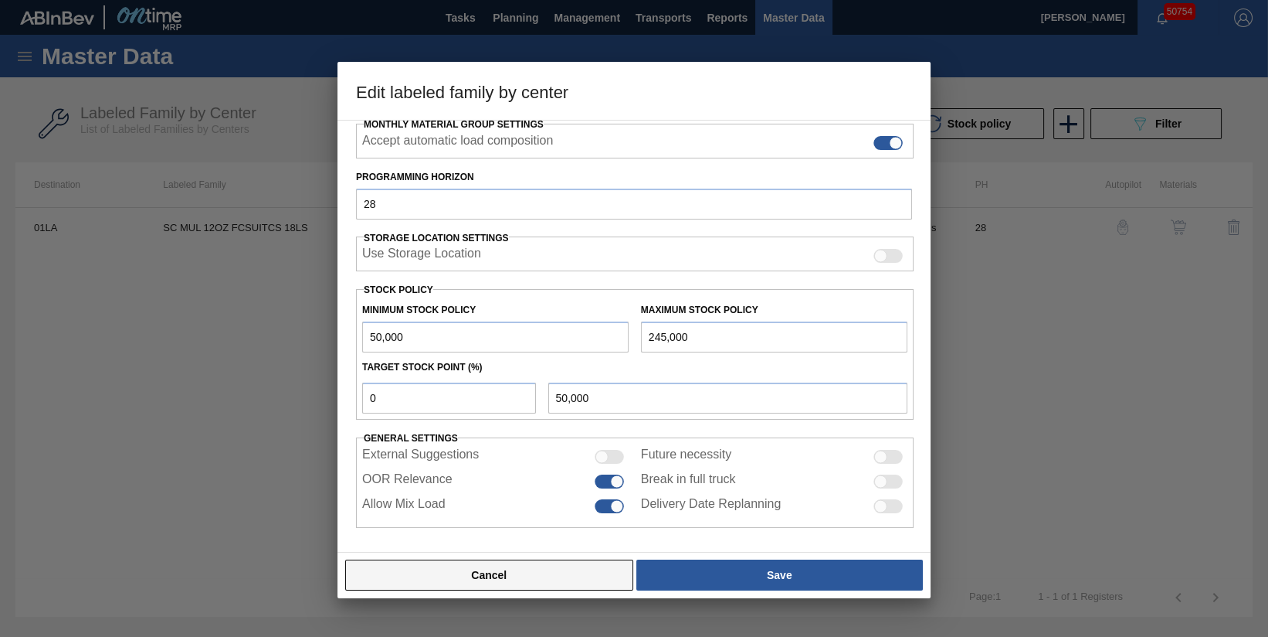
click at [489, 575] on button "Cancel" at bounding box center [489, 574] width 288 height 31
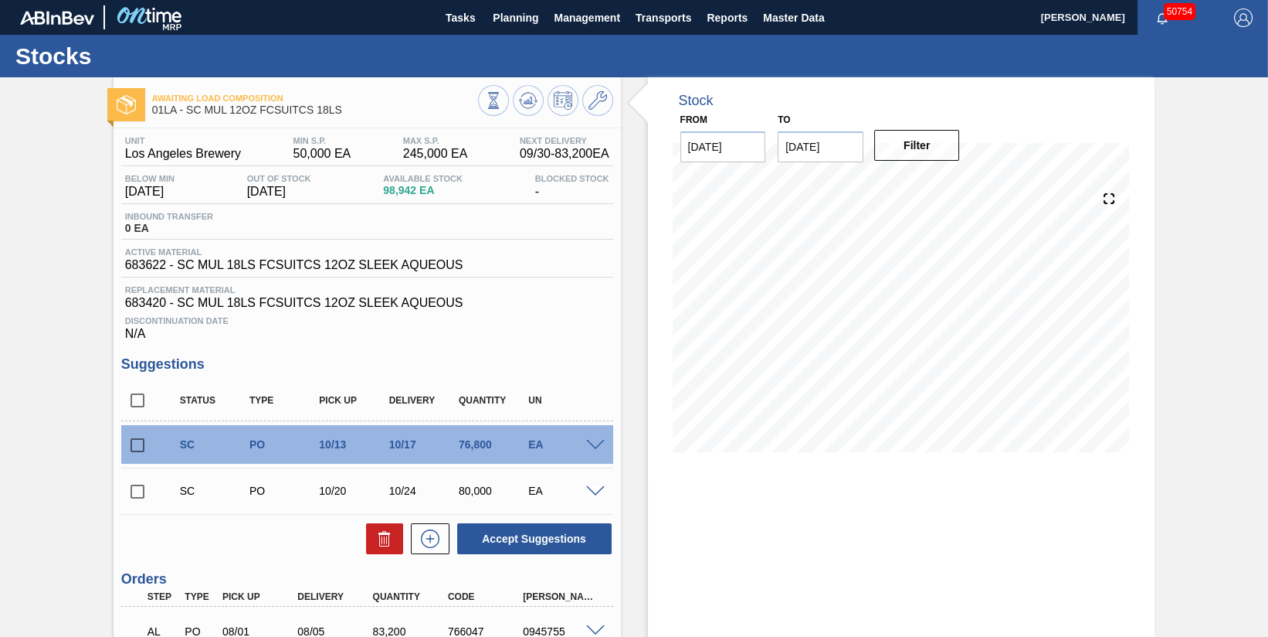
click at [593, 446] on span at bounding box center [595, 446] width 19 height 12
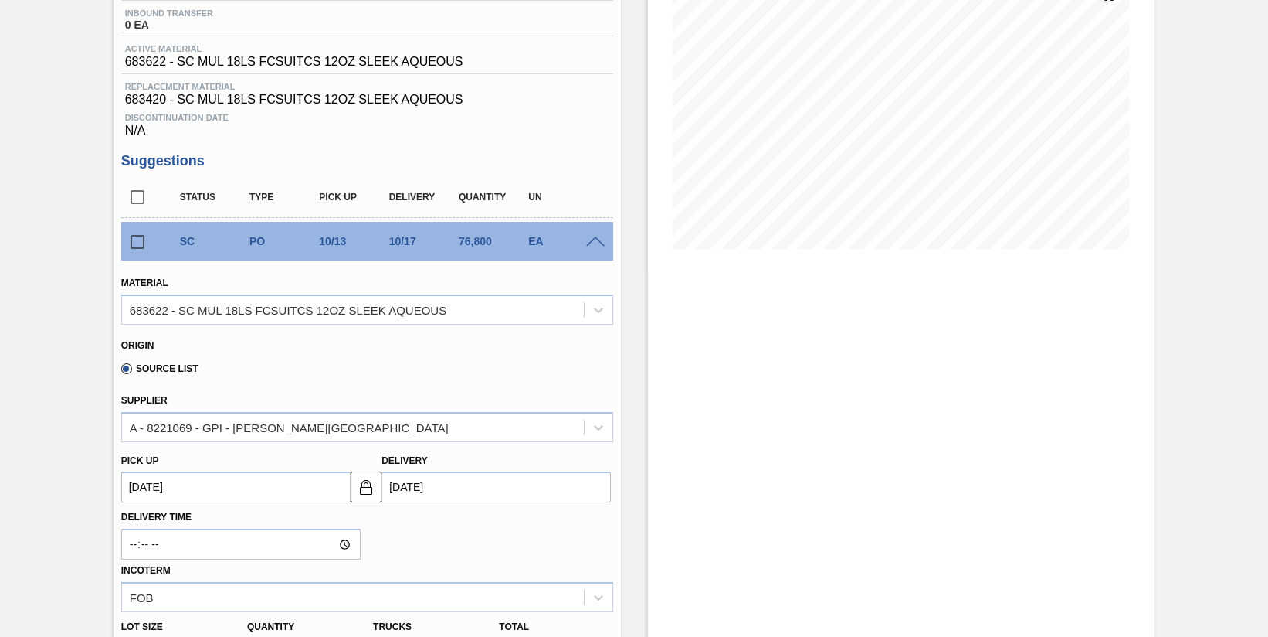
scroll to position [193, 0]
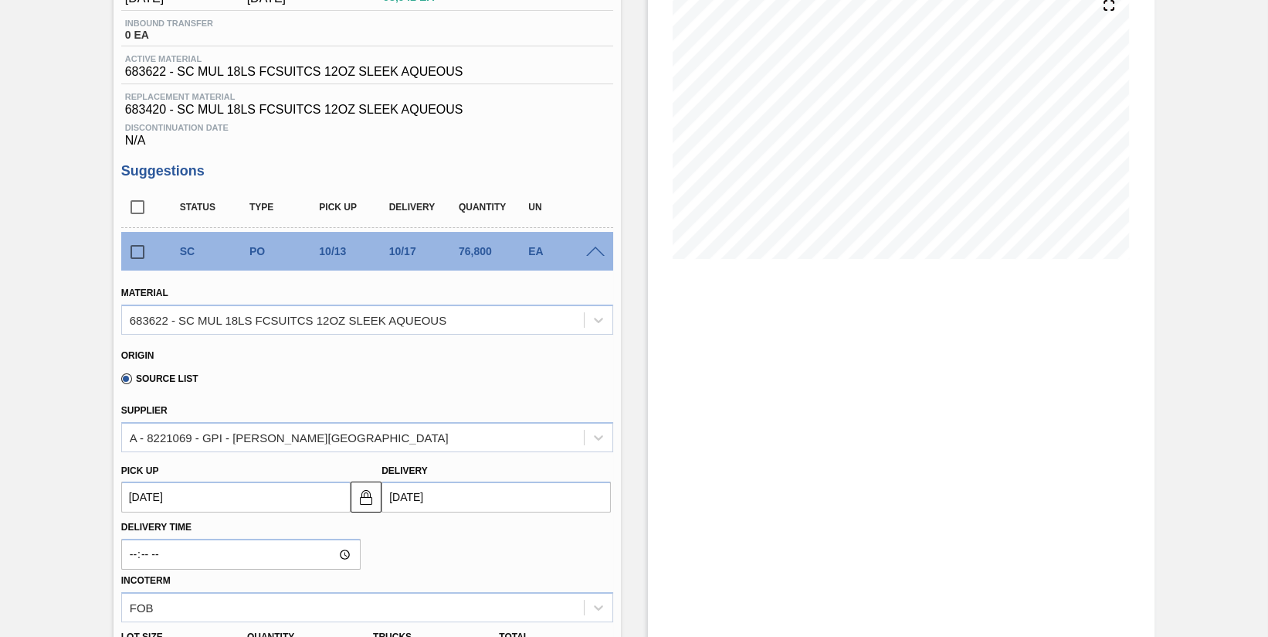
click at [594, 254] on span at bounding box center [595, 252] width 19 height 12
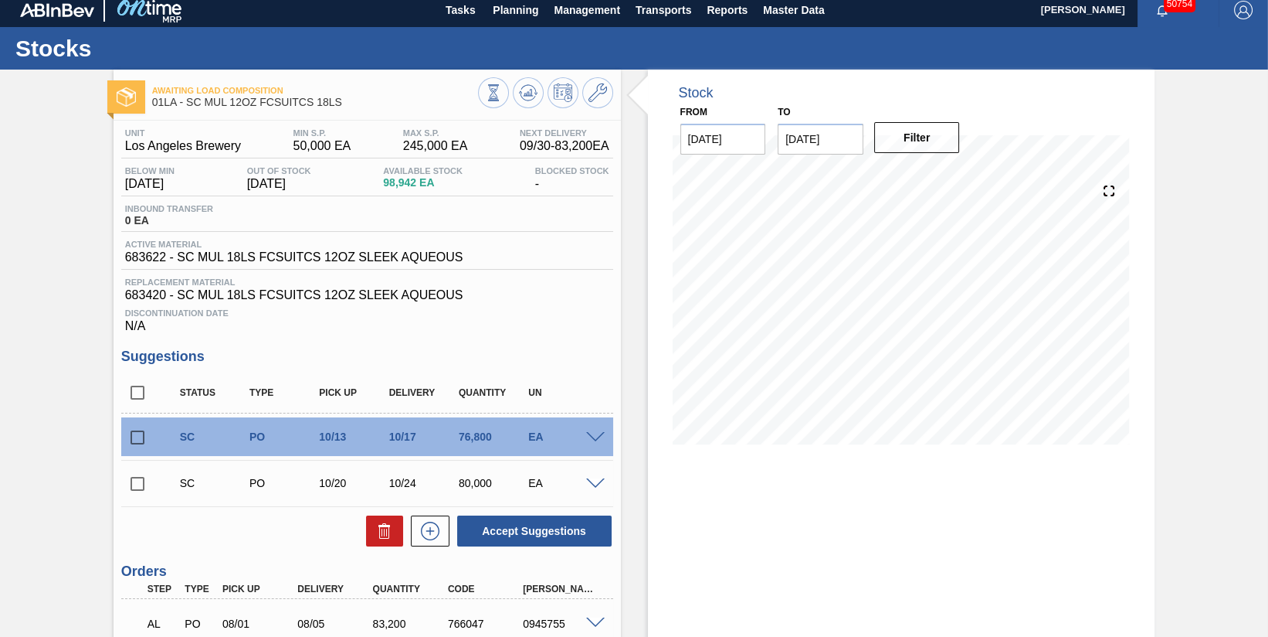
scroll to position [0, 0]
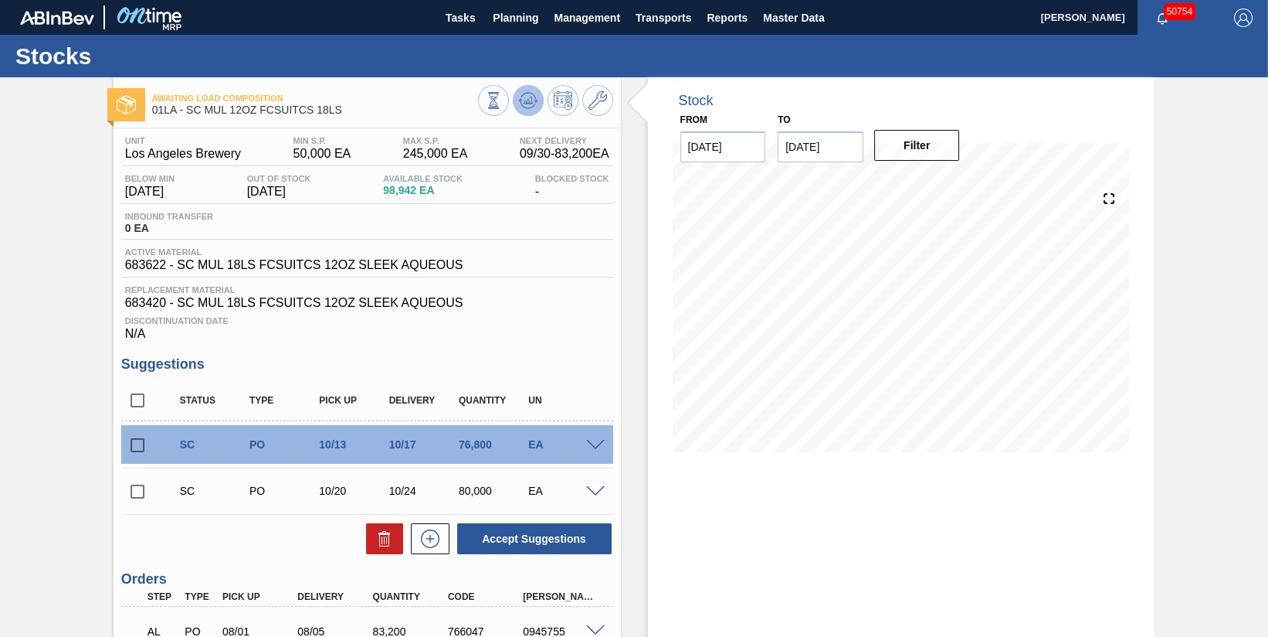
click at [522, 99] on icon at bounding box center [528, 100] width 19 height 19
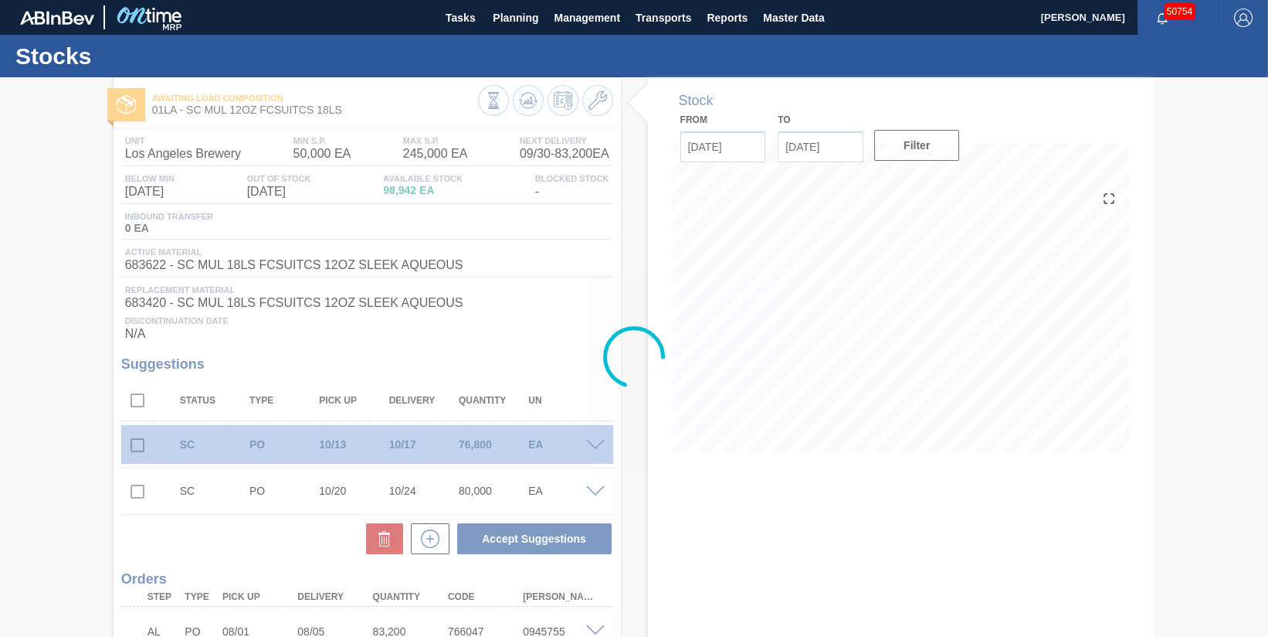
click at [1027, 141] on div at bounding box center [634, 356] width 1268 height 559
click at [845, 591] on div at bounding box center [634, 356] width 1268 height 559
type input "[DATE]"
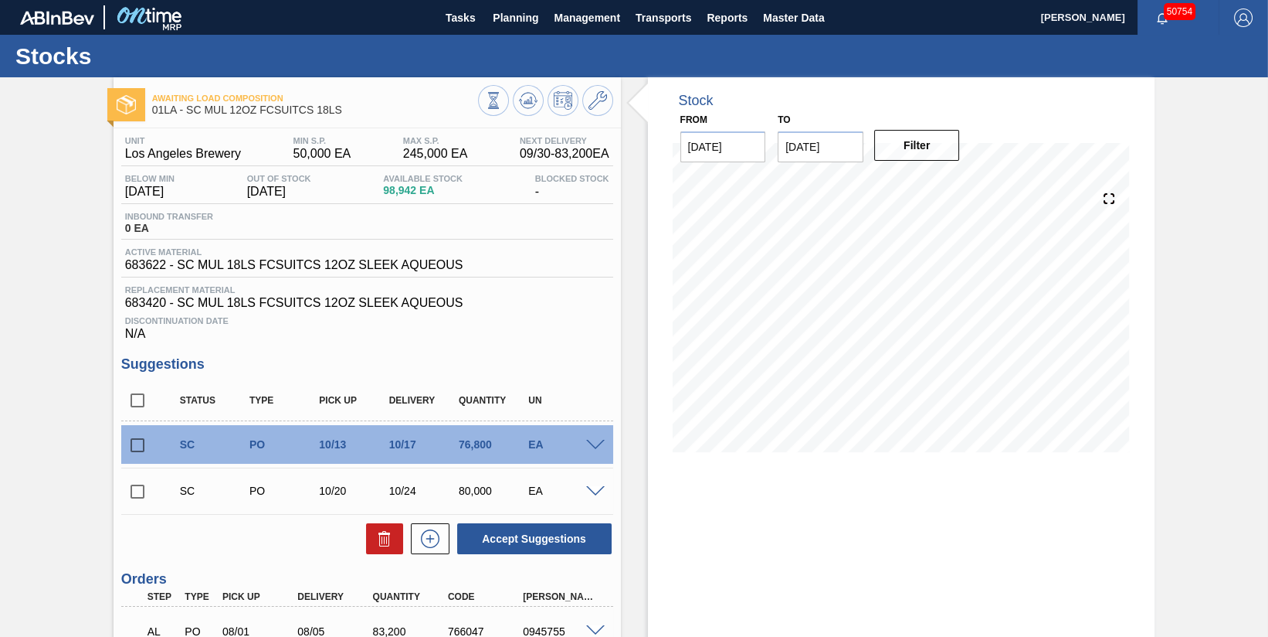
click at [827, 148] on input "[DATE]" at bounding box center [821, 146] width 86 height 31
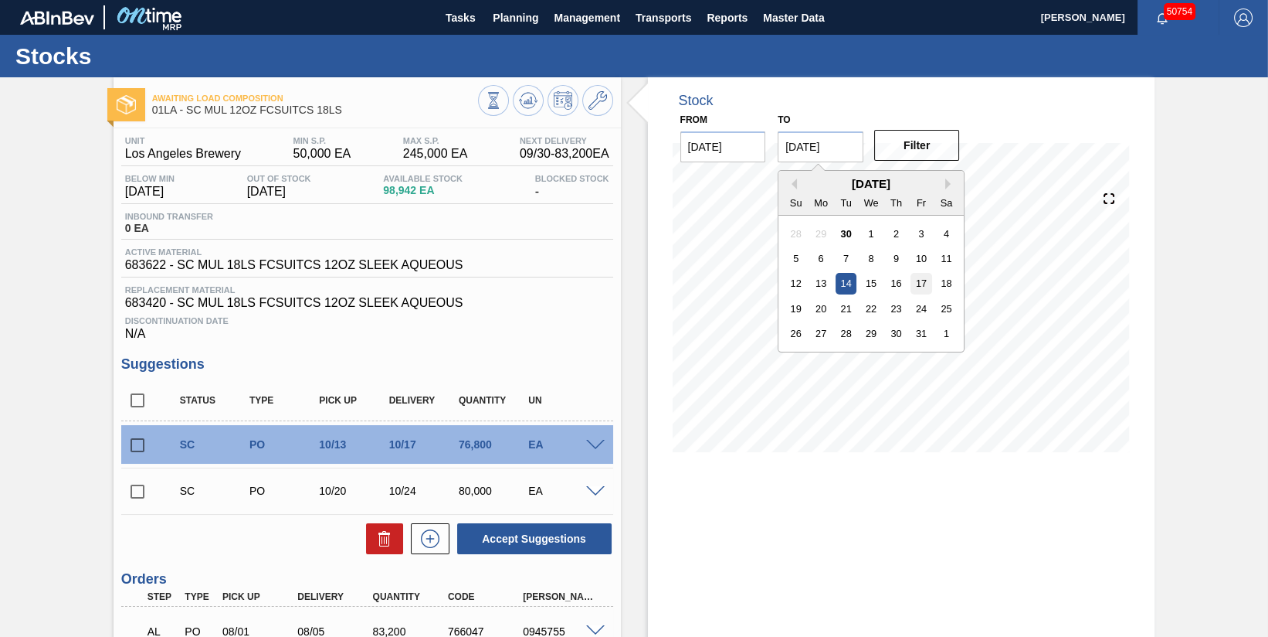
click at [922, 284] on div "17" at bounding box center [922, 283] width 21 height 21
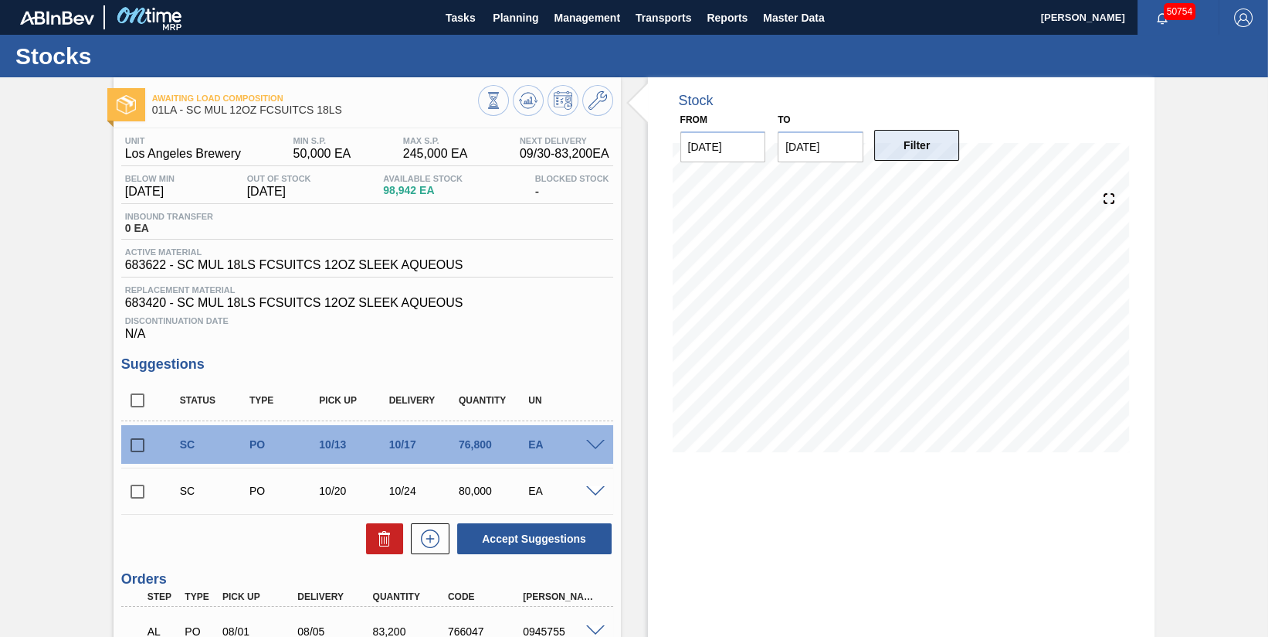
click at [936, 145] on button "Filter" at bounding box center [918, 145] width 86 height 31
click at [841, 144] on input "[DATE]" at bounding box center [821, 146] width 86 height 31
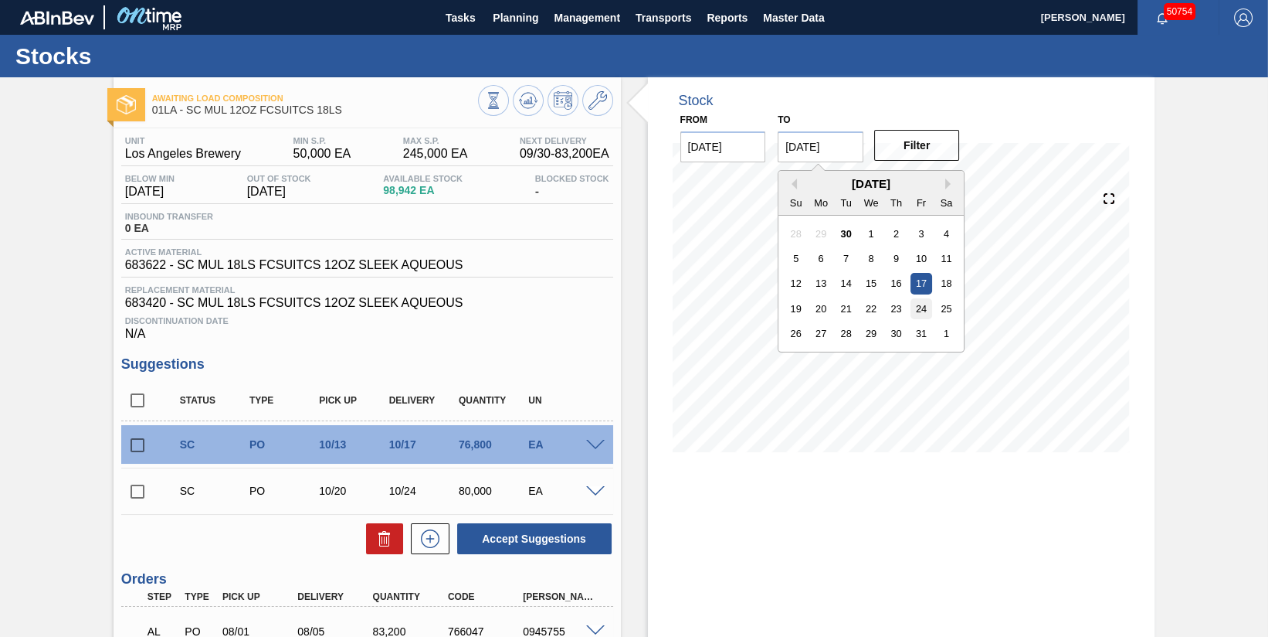
click at [915, 304] on div "24" at bounding box center [922, 308] width 21 height 21
type input "[DATE]"
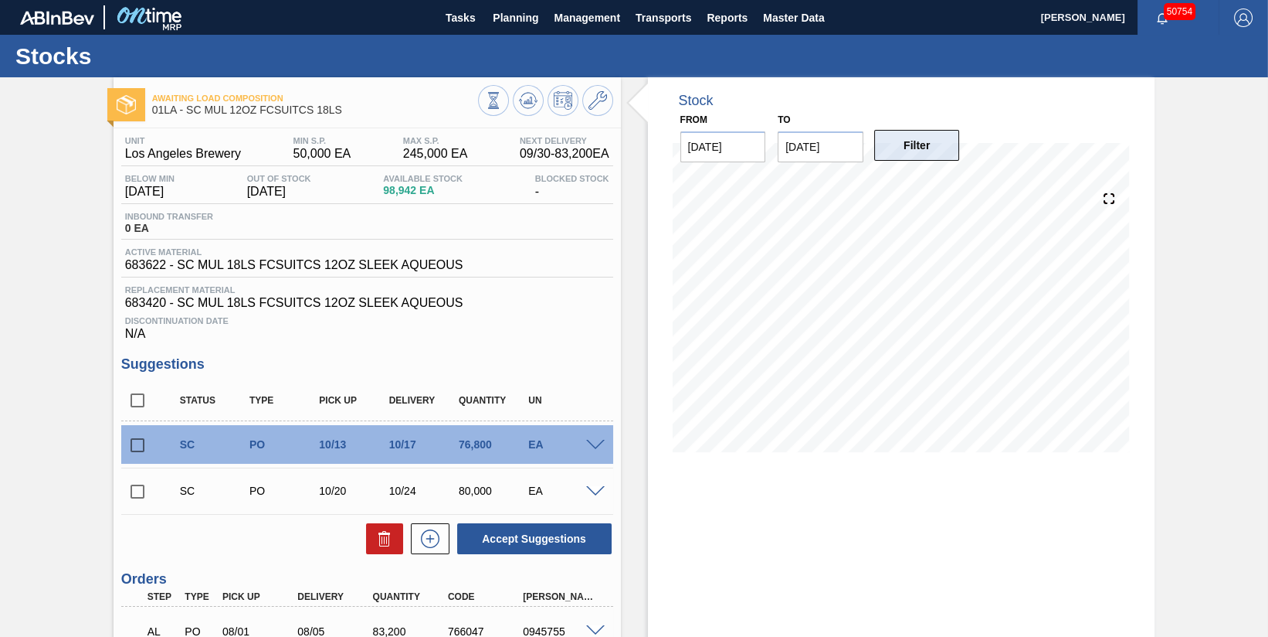
click at [919, 146] on button "Filter" at bounding box center [918, 145] width 86 height 31
click at [522, 18] on span "Planning" at bounding box center [516, 17] width 46 height 19
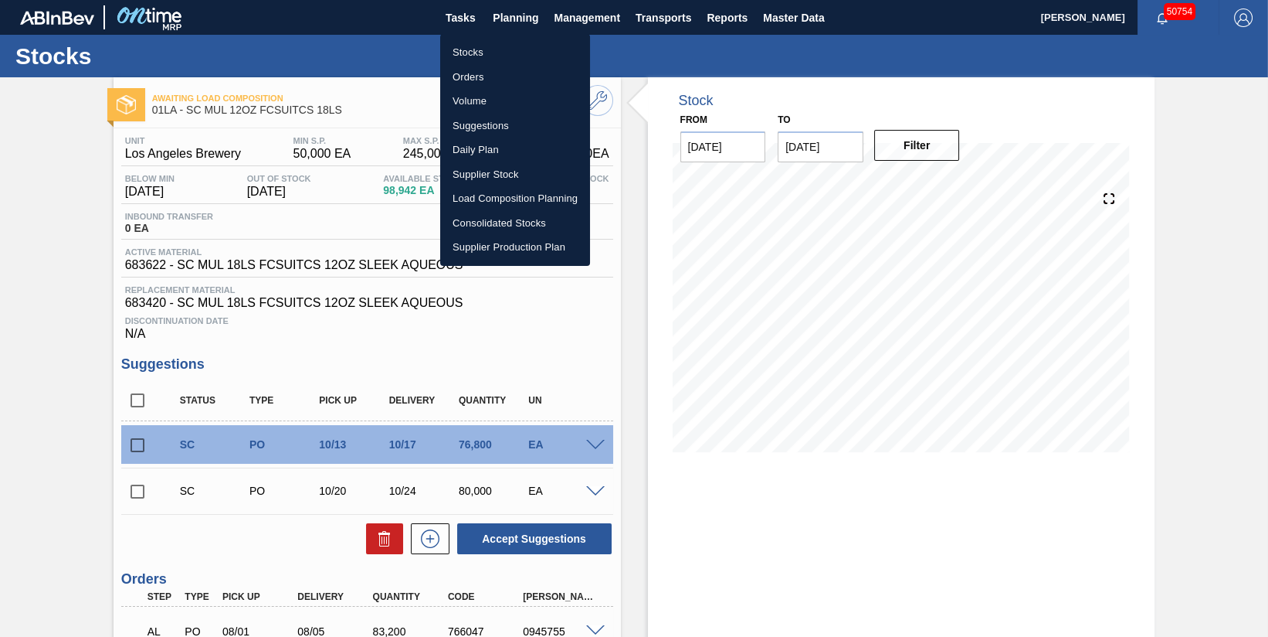
click at [486, 124] on li "Suggestions" at bounding box center [515, 126] width 150 height 25
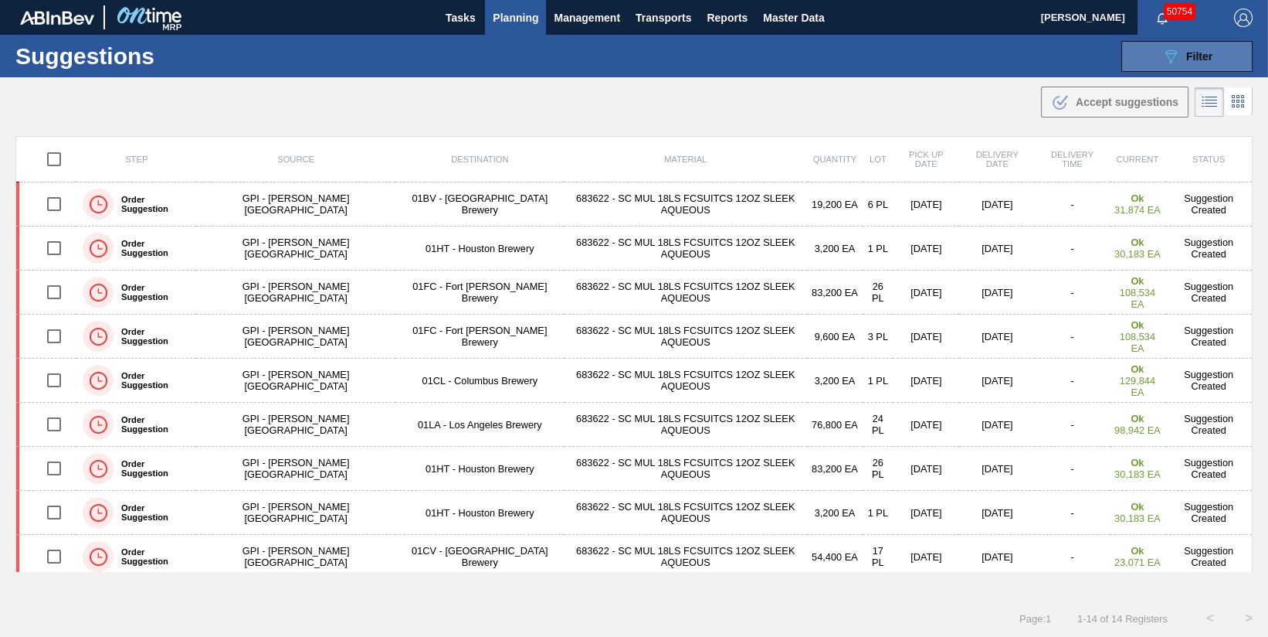
click at [1199, 63] on div "089F7B8B-B2A5-4AFE-B5C0-19BA573D28AC Filter" at bounding box center [1187, 56] width 51 height 19
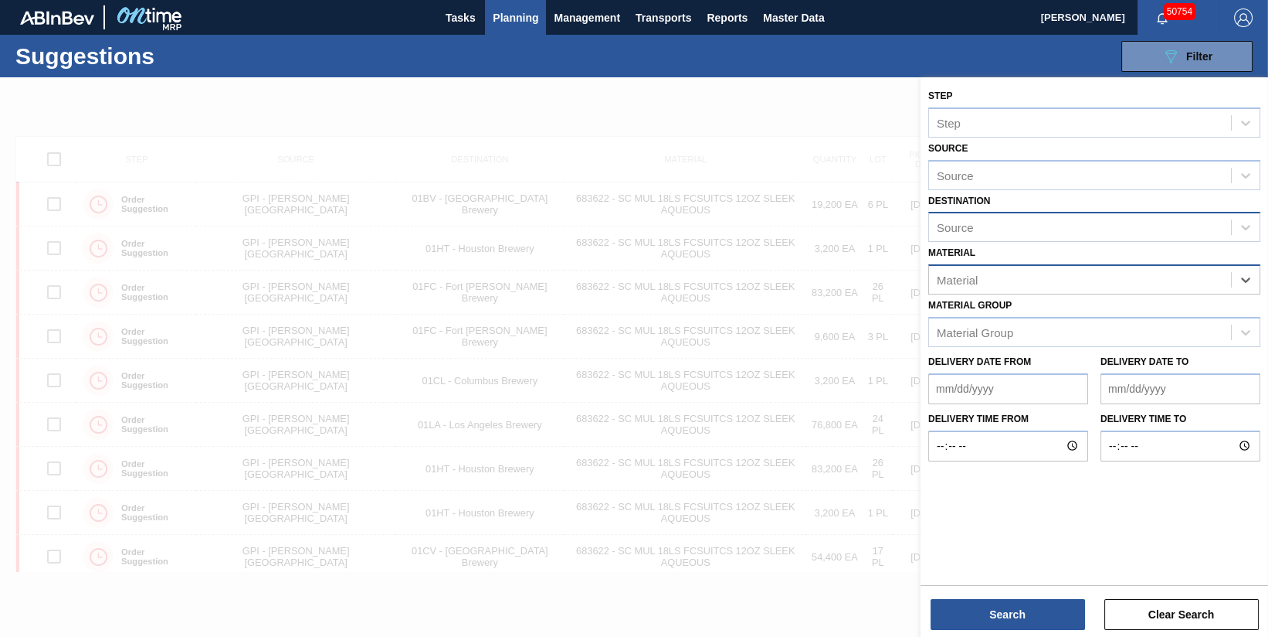
click at [1071, 229] on div "Source" at bounding box center [1080, 227] width 302 height 22
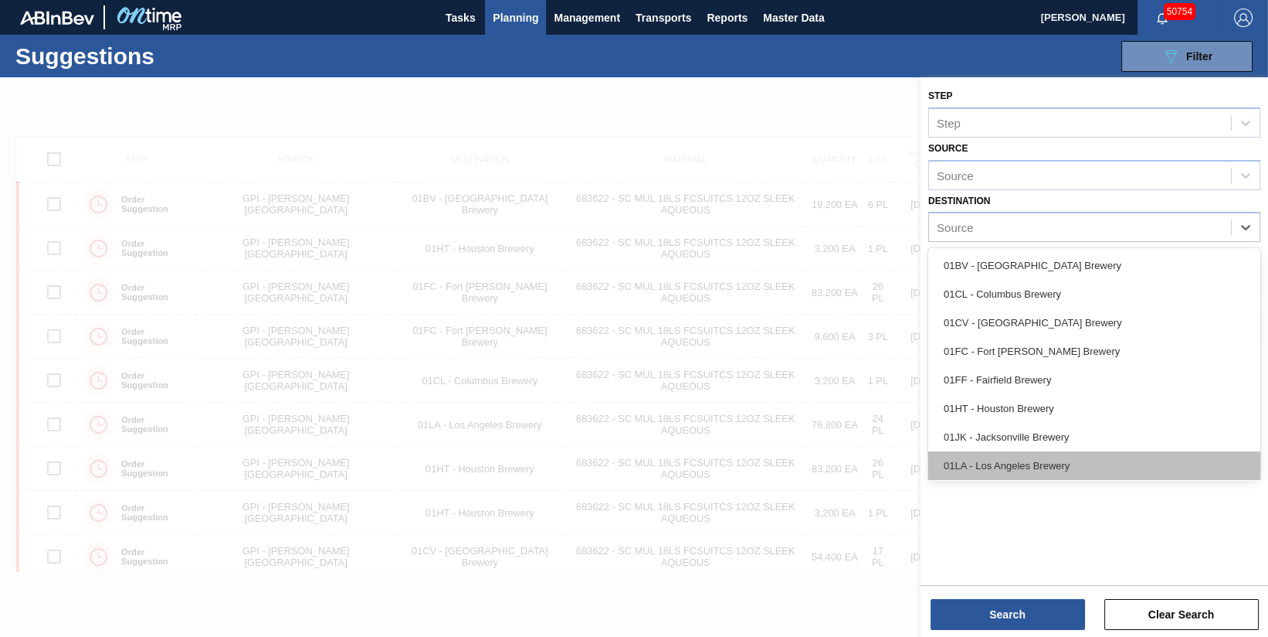
click at [1031, 464] on div "01LA - Los Angeles Brewery" at bounding box center [1095, 465] width 332 height 29
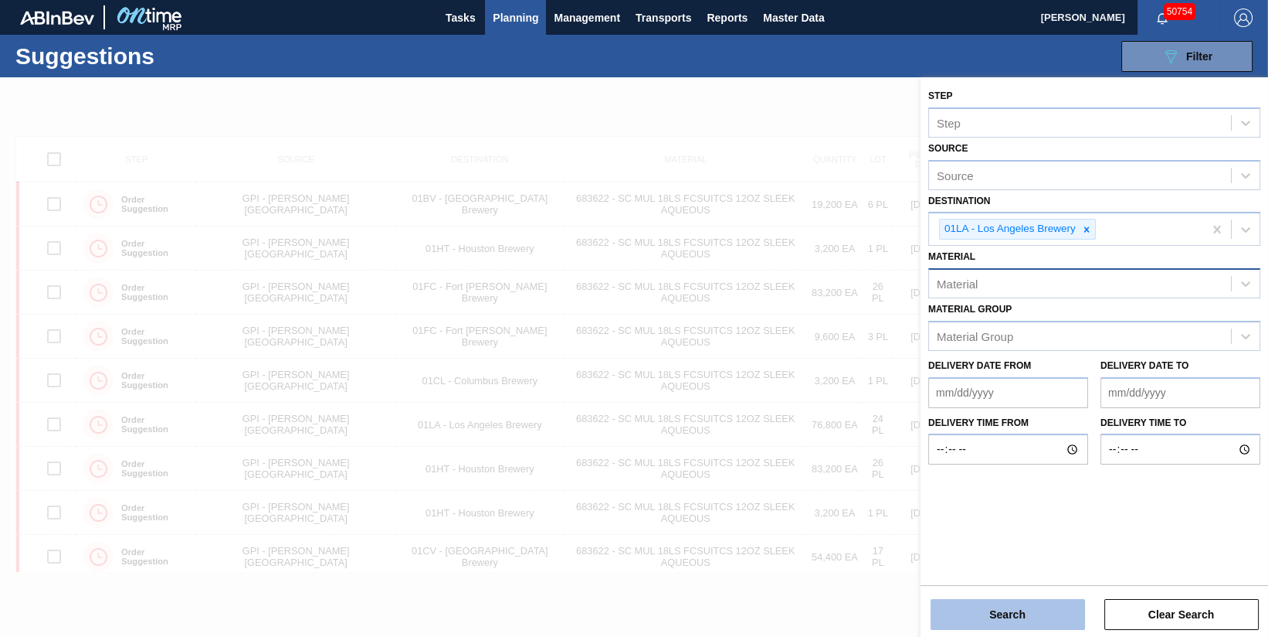
click at [1013, 613] on button "Search" at bounding box center [1008, 614] width 155 height 31
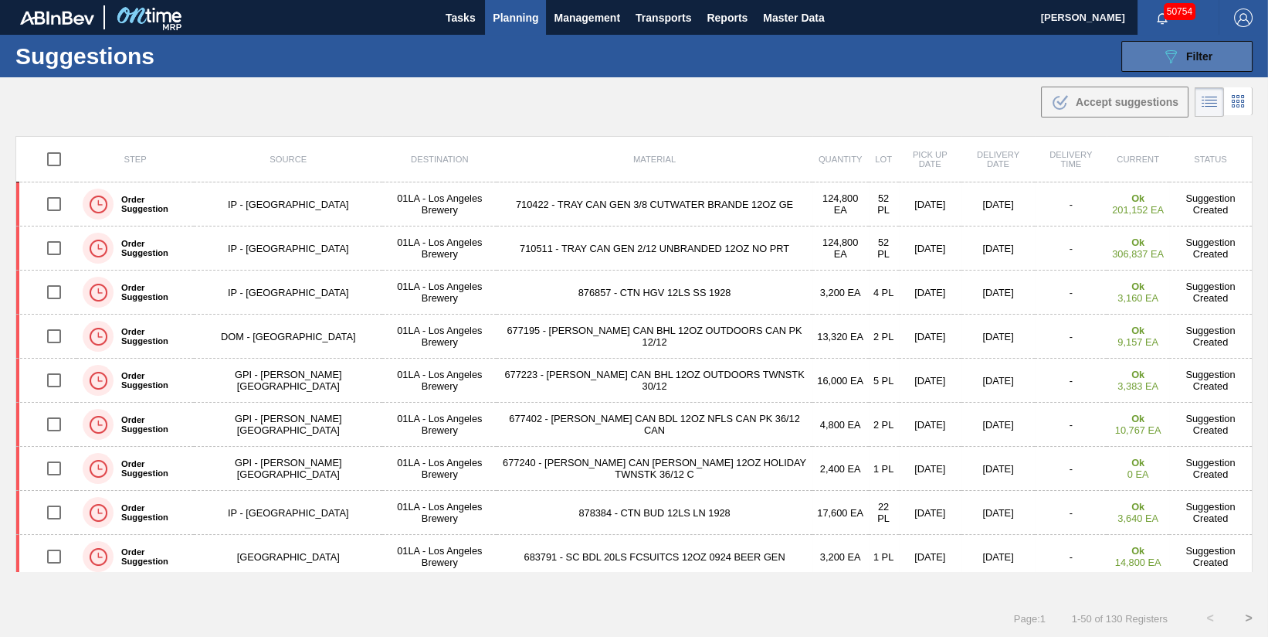
click at [1205, 57] on span "Filter" at bounding box center [1200, 56] width 26 height 12
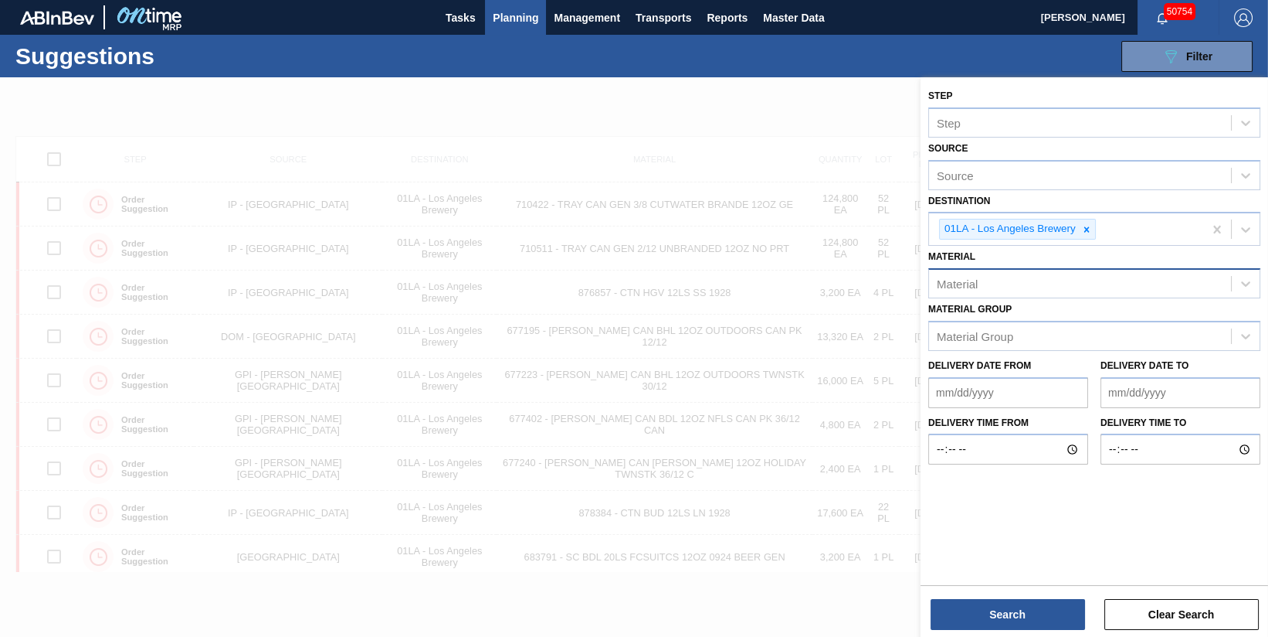
click at [1063, 399] on from "Delivery Date from" at bounding box center [1009, 392] width 160 height 31
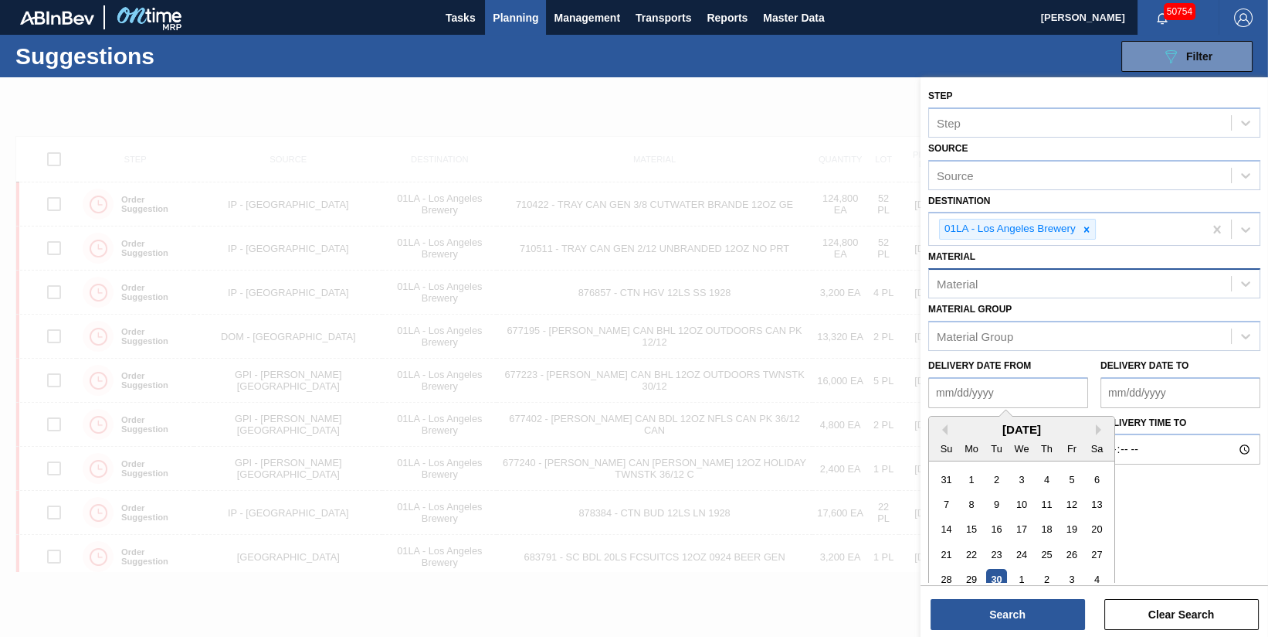
click at [1024, 283] on div "Material" at bounding box center [1080, 284] width 302 height 22
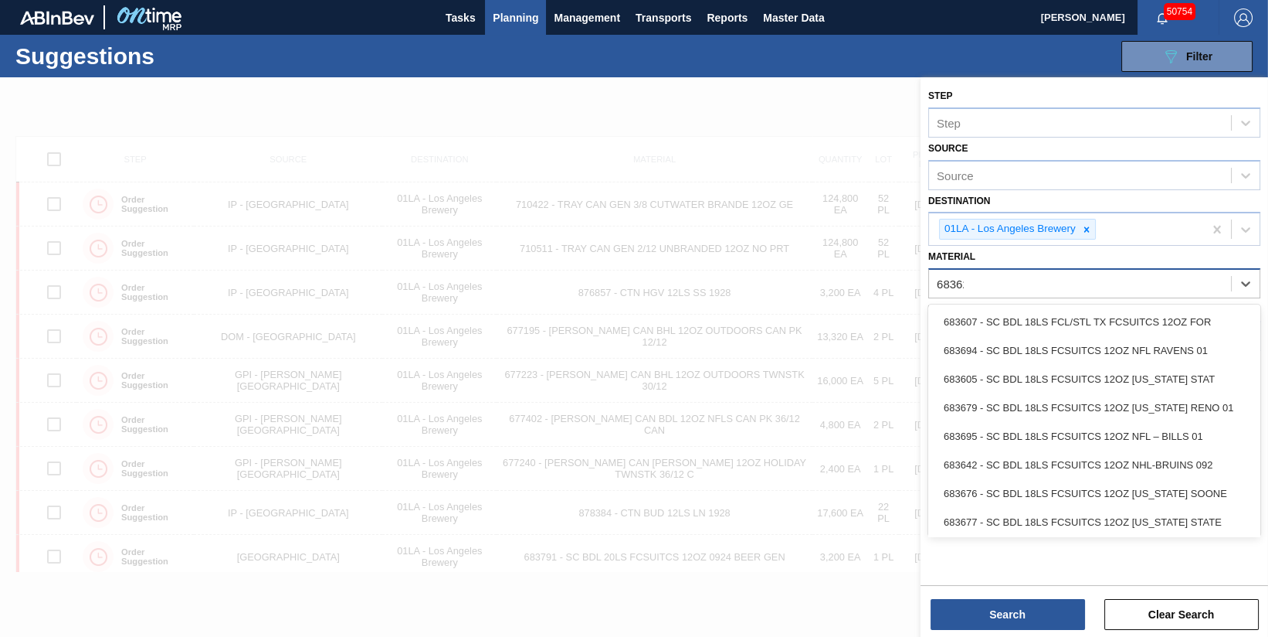
type input "683622"
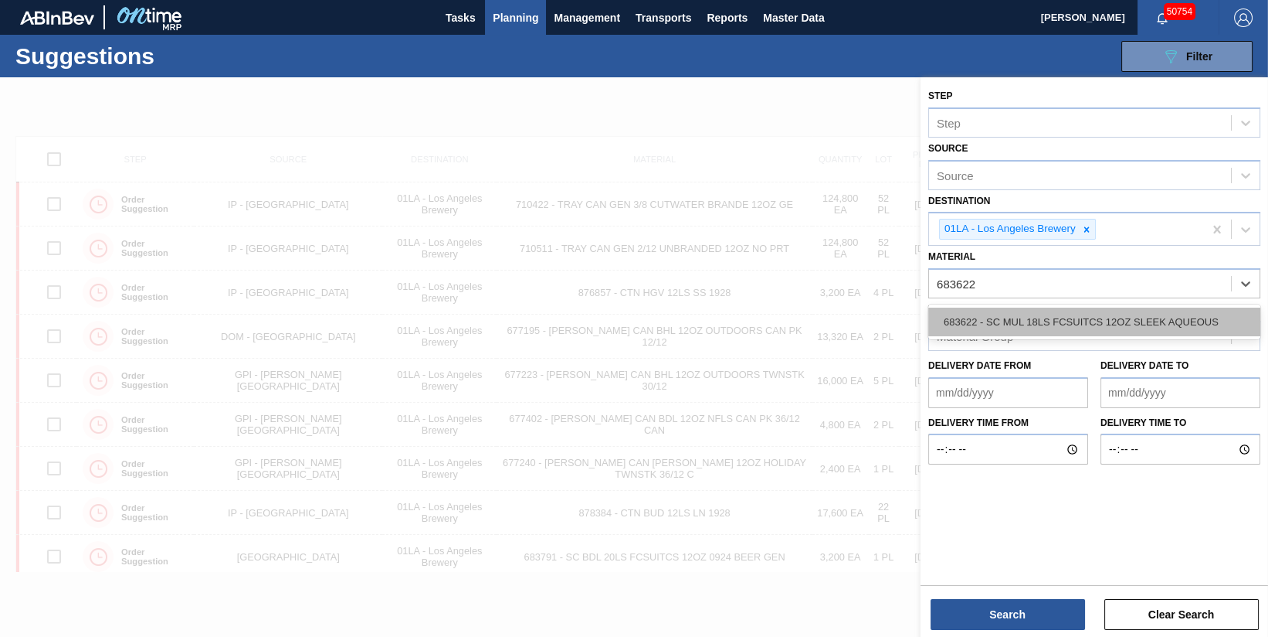
click at [1070, 318] on div "683622 - SC MUL 18LS FCSUITCS 12OZ SLEEK AQUEOUS" at bounding box center [1095, 321] width 332 height 29
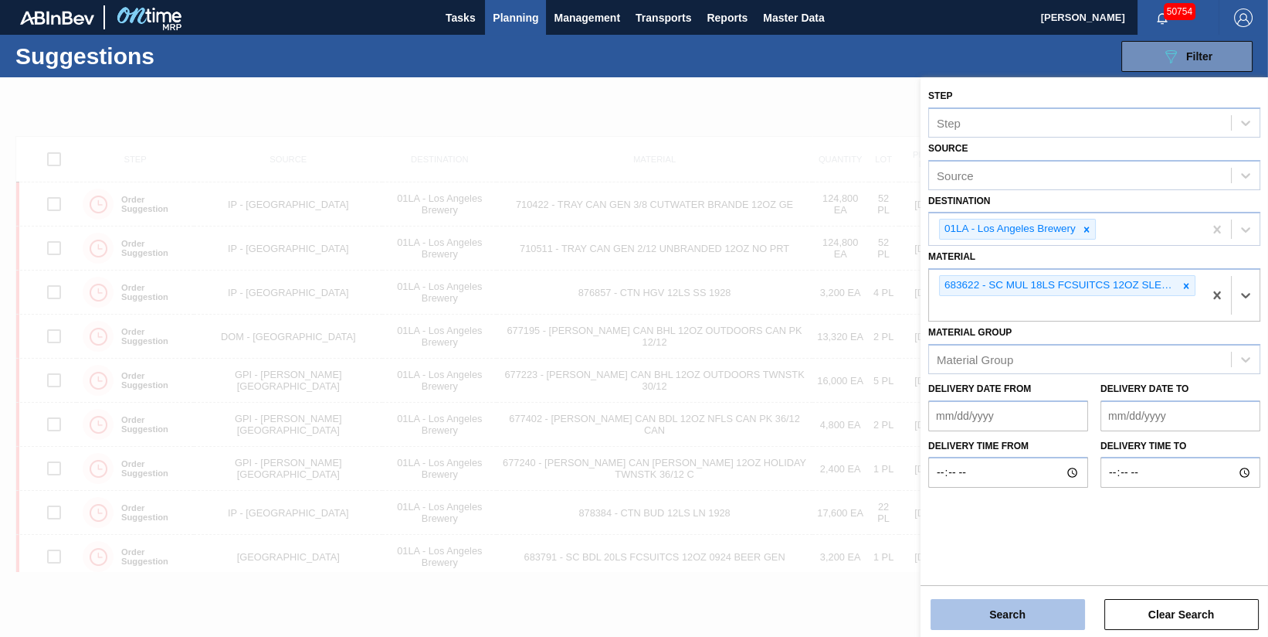
click at [1032, 602] on button "Search" at bounding box center [1008, 614] width 155 height 31
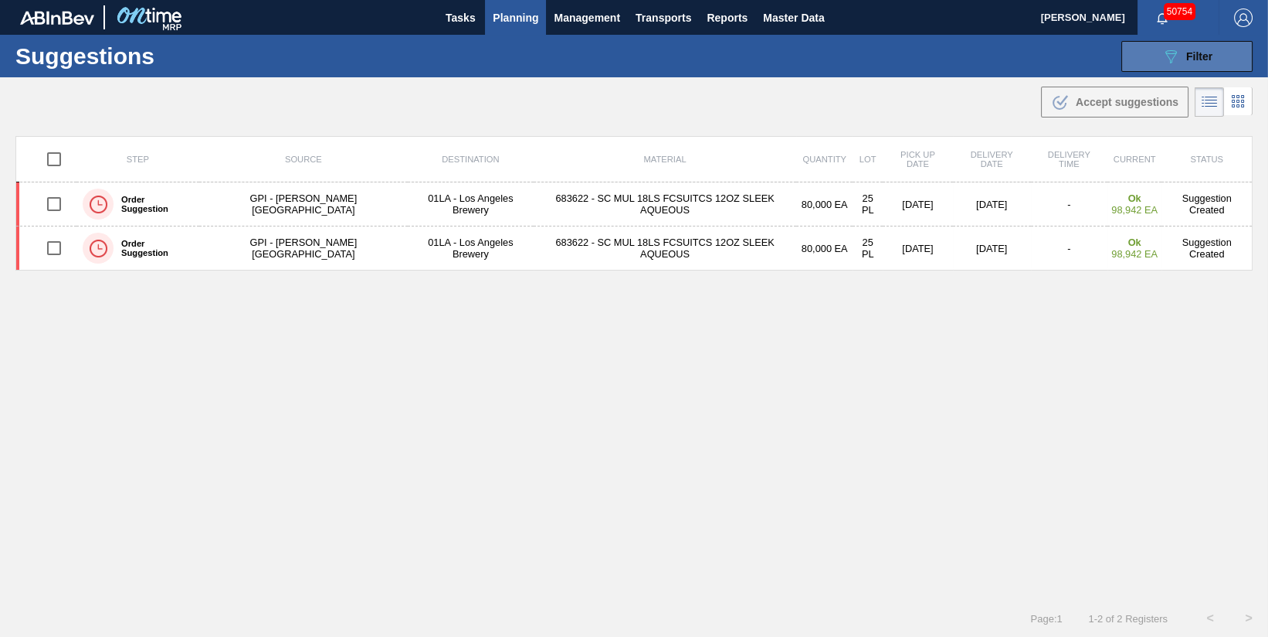
click at [1173, 59] on icon "089F7B8B-B2A5-4AFE-B5C0-19BA573D28AC" at bounding box center [1171, 56] width 19 height 19
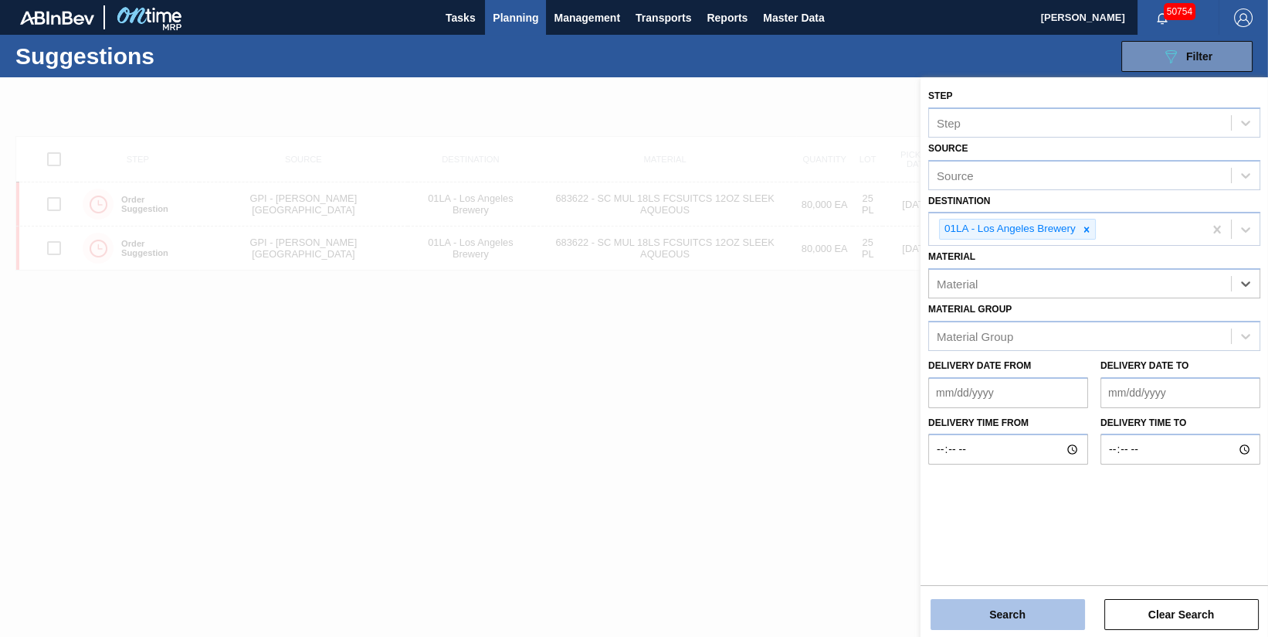
click at [1027, 609] on button "Search" at bounding box center [1008, 614] width 155 height 31
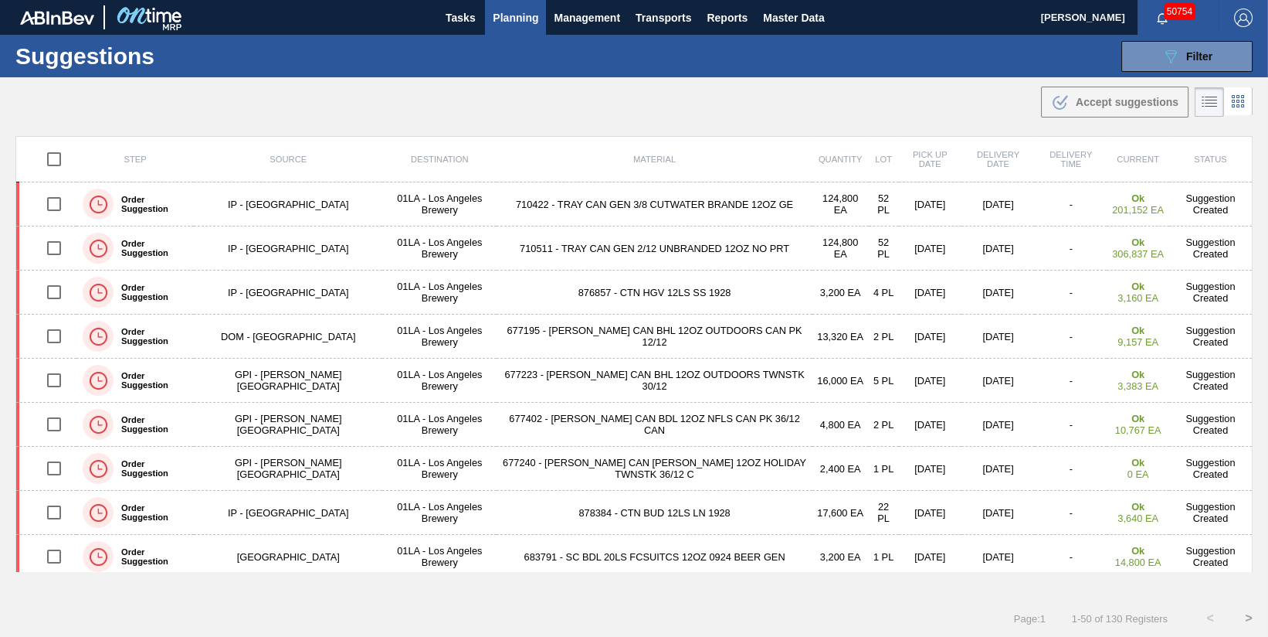
click at [286, 155] on span "Source" at bounding box center [288, 159] width 37 height 9
click at [1236, 102] on icon at bounding box center [1238, 101] width 19 height 19
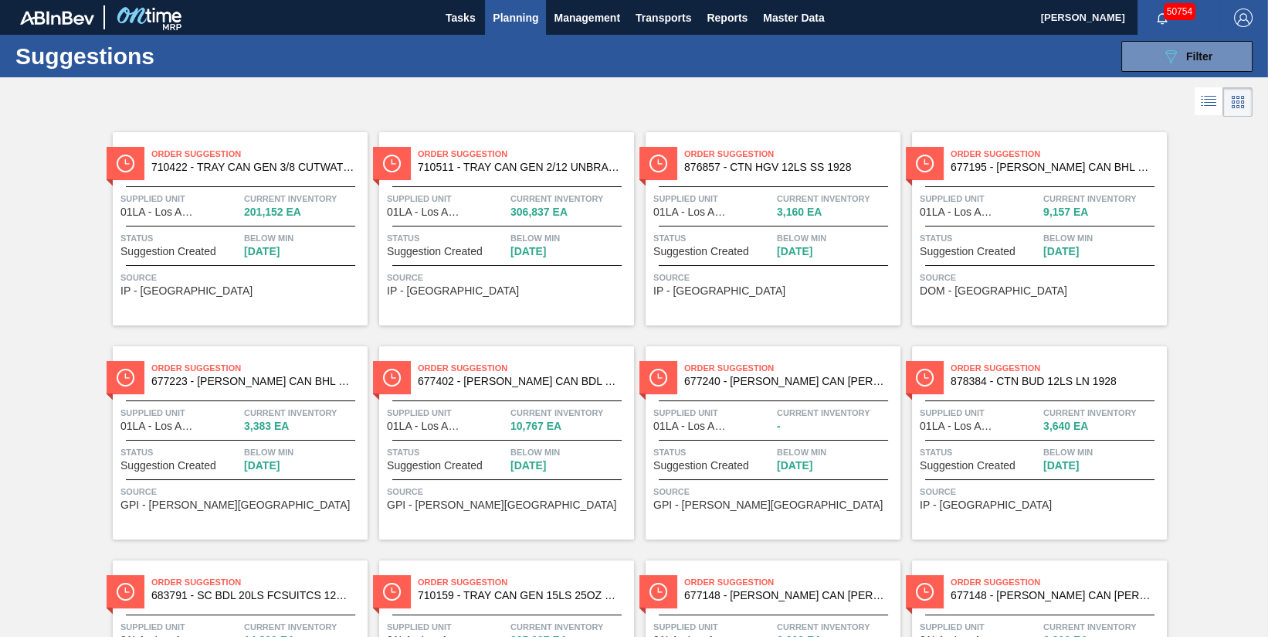
click at [520, 20] on span "Planning" at bounding box center [516, 17] width 46 height 19
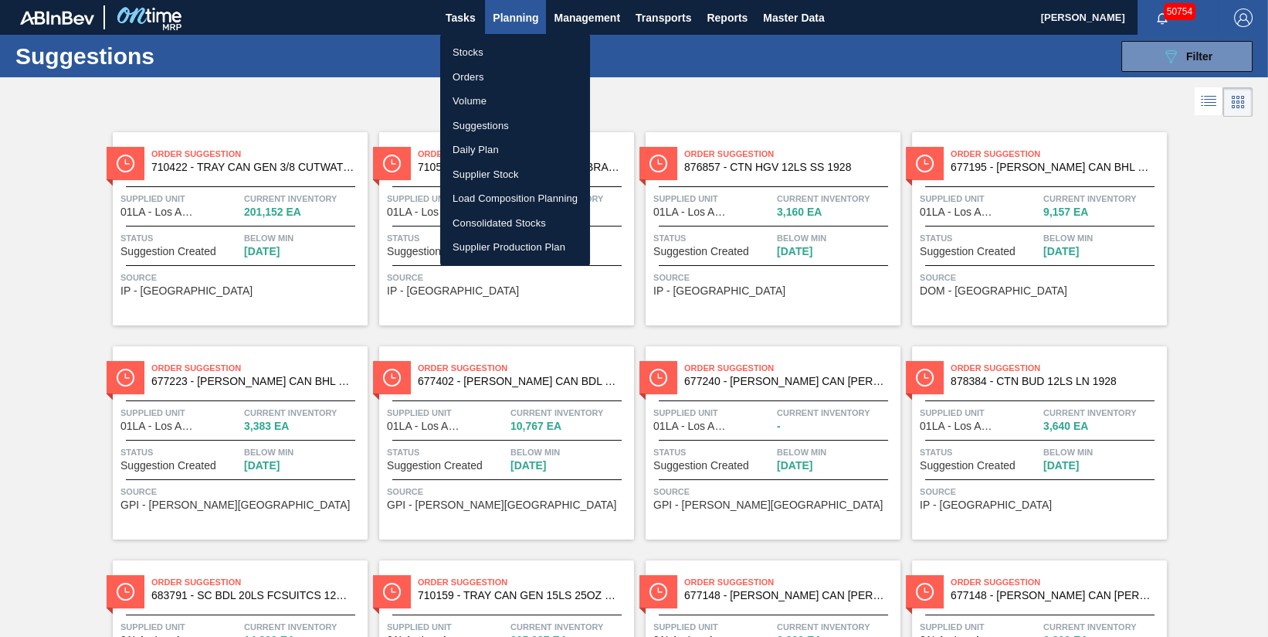
click at [810, 93] on div at bounding box center [634, 318] width 1268 height 637
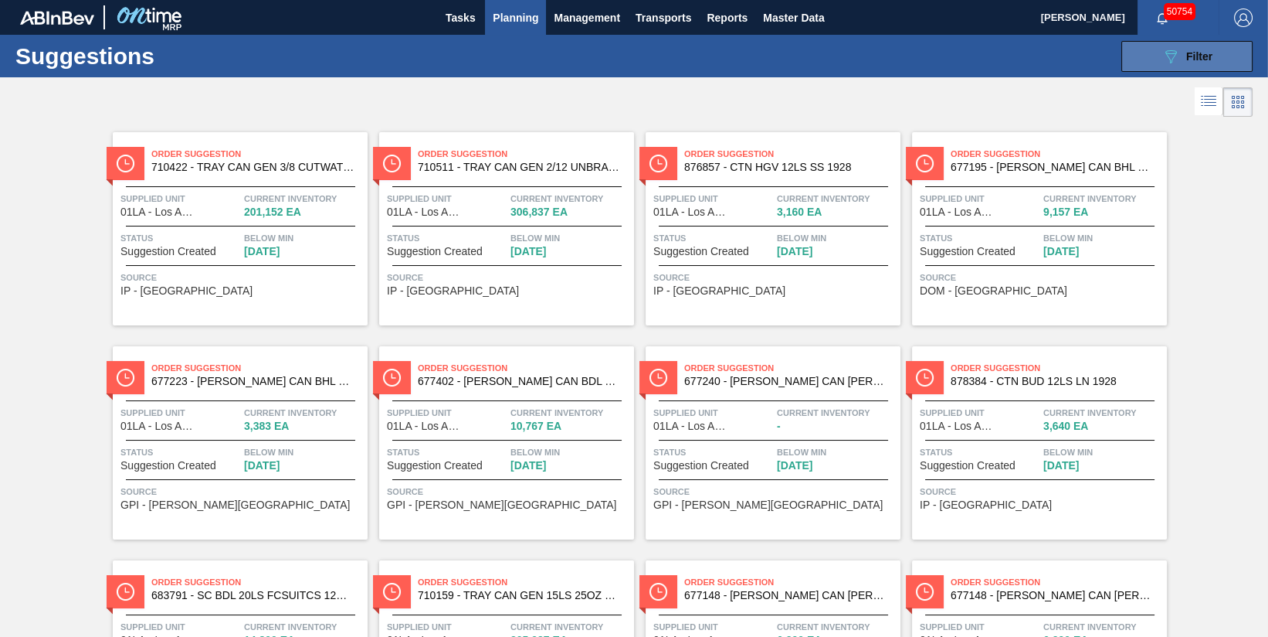
click at [1179, 61] on div "089F7B8B-B2A5-4AFE-B5C0-19BA573D28AC Filter" at bounding box center [1187, 56] width 51 height 19
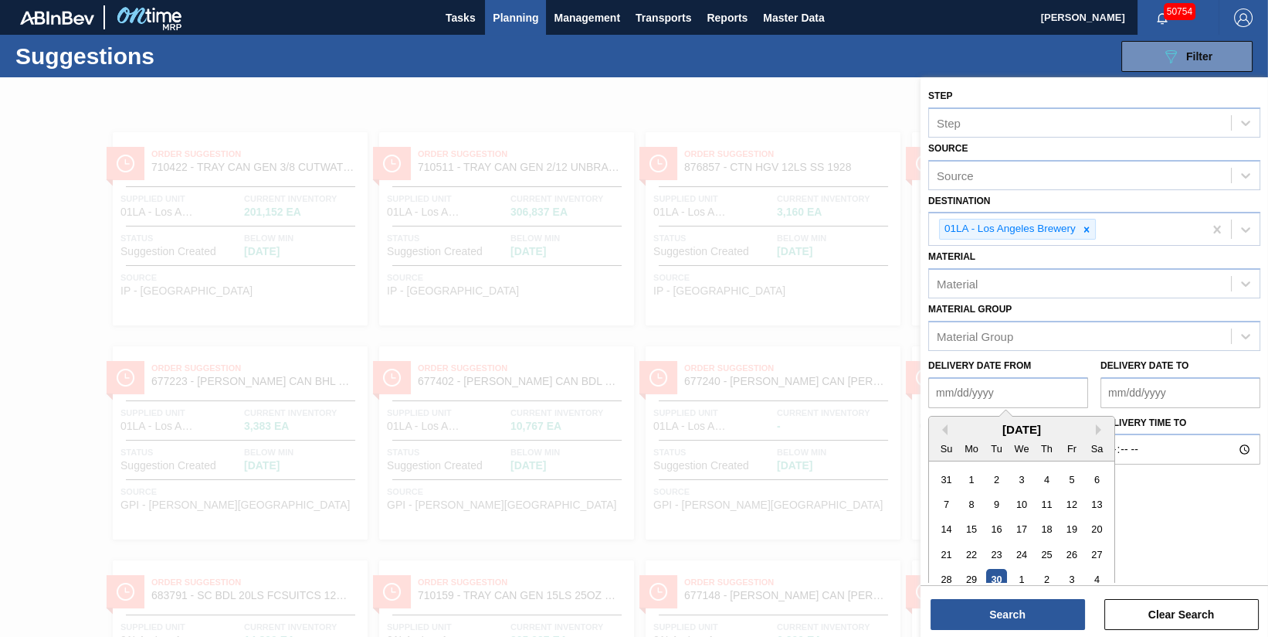
click at [1051, 402] on from "Delivery Date from" at bounding box center [1009, 392] width 160 height 31
click at [968, 547] on div "22" at bounding box center [972, 554] width 21 height 21
type from "[DATE]"
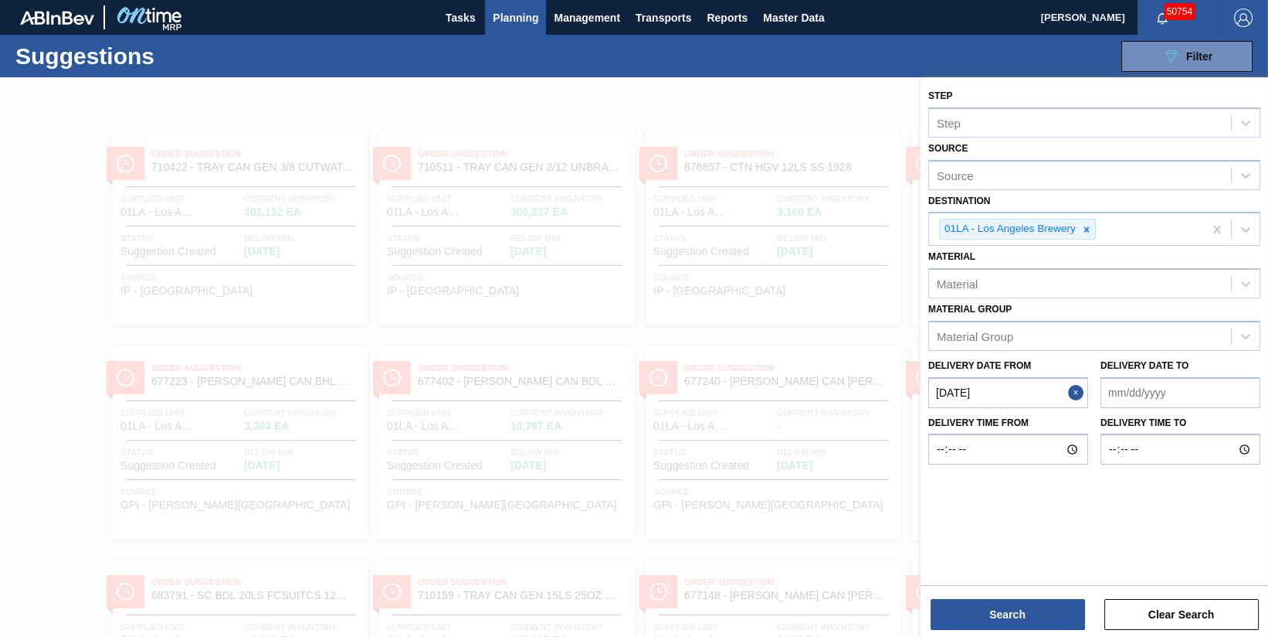
click at [1150, 387] on to "Delivery Date to" at bounding box center [1181, 392] width 160 height 31
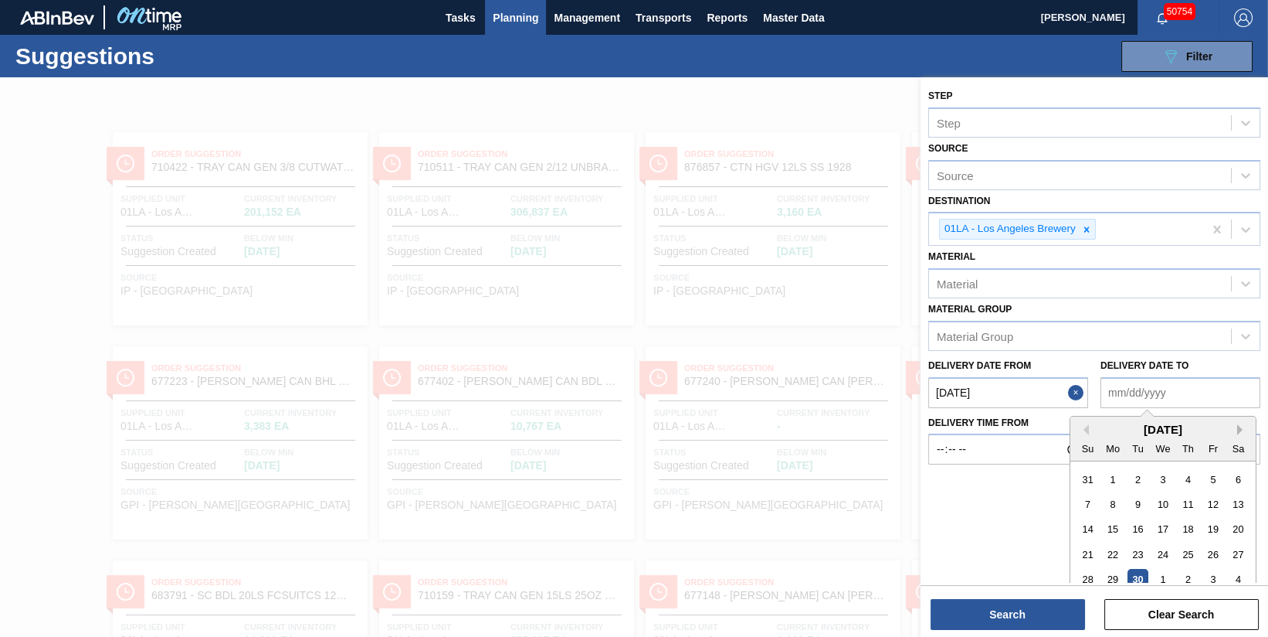
click at [1239, 425] on button "Next Month" at bounding box center [1243, 429] width 11 height 11
click at [1209, 576] on div "31" at bounding box center [1213, 579] width 21 height 21
type to "[DATE]"
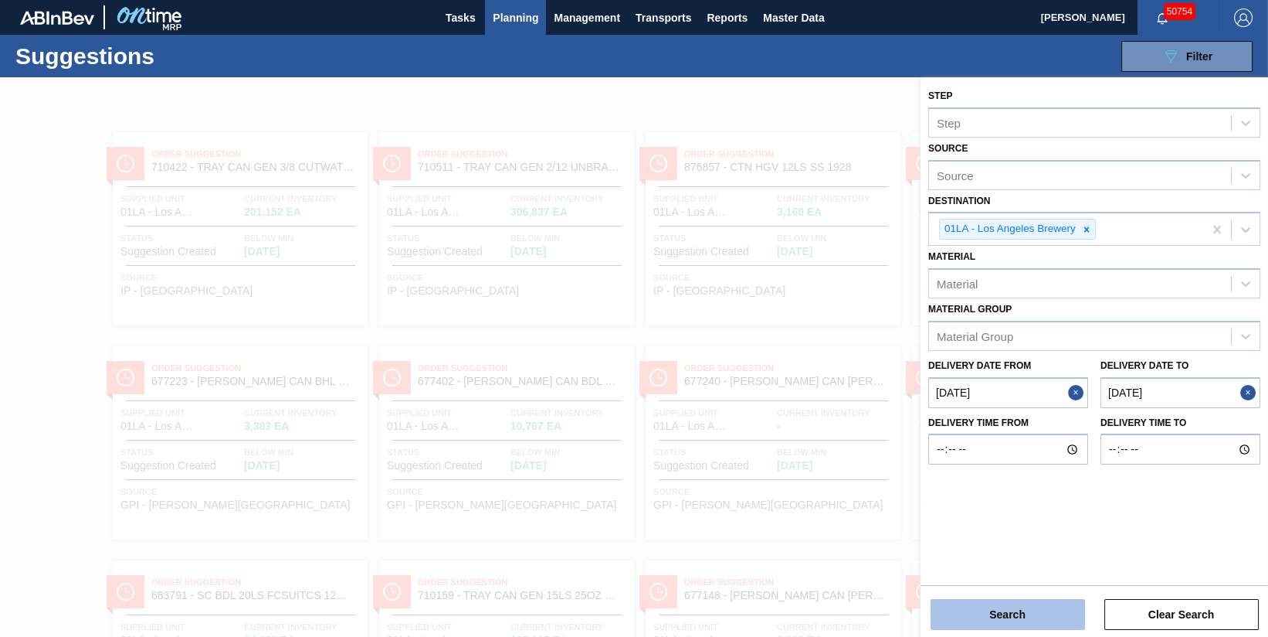
click at [1027, 617] on button "Search" at bounding box center [1008, 614] width 155 height 31
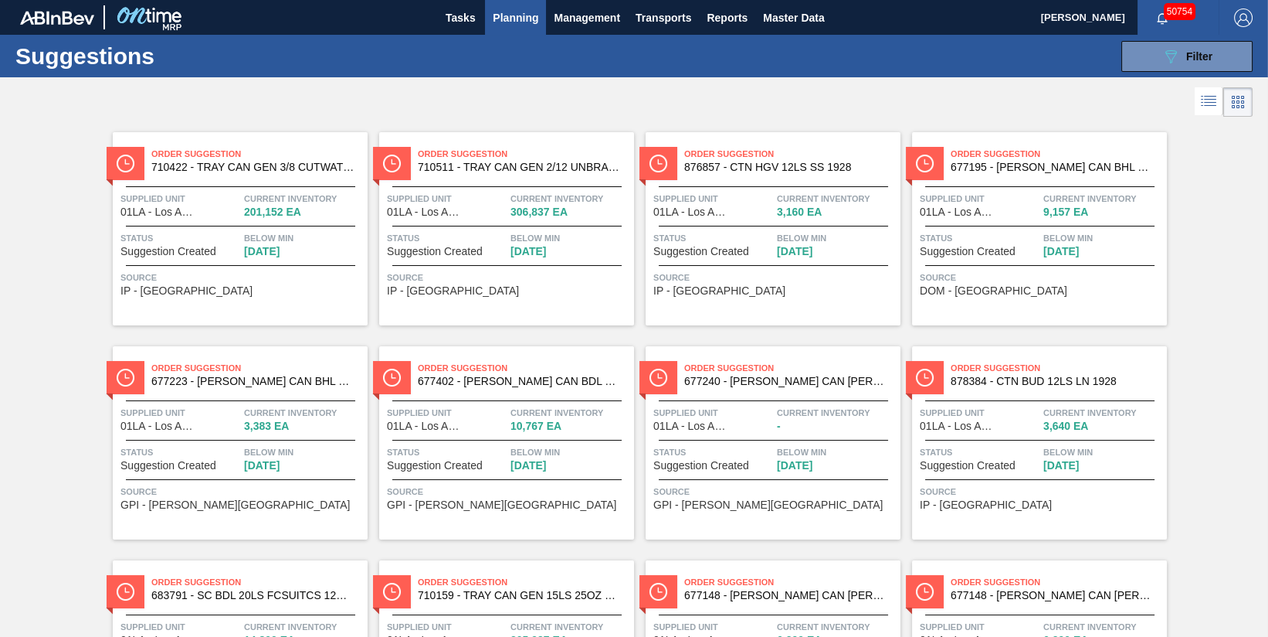
click at [1212, 101] on icon at bounding box center [1209, 101] width 19 height 19
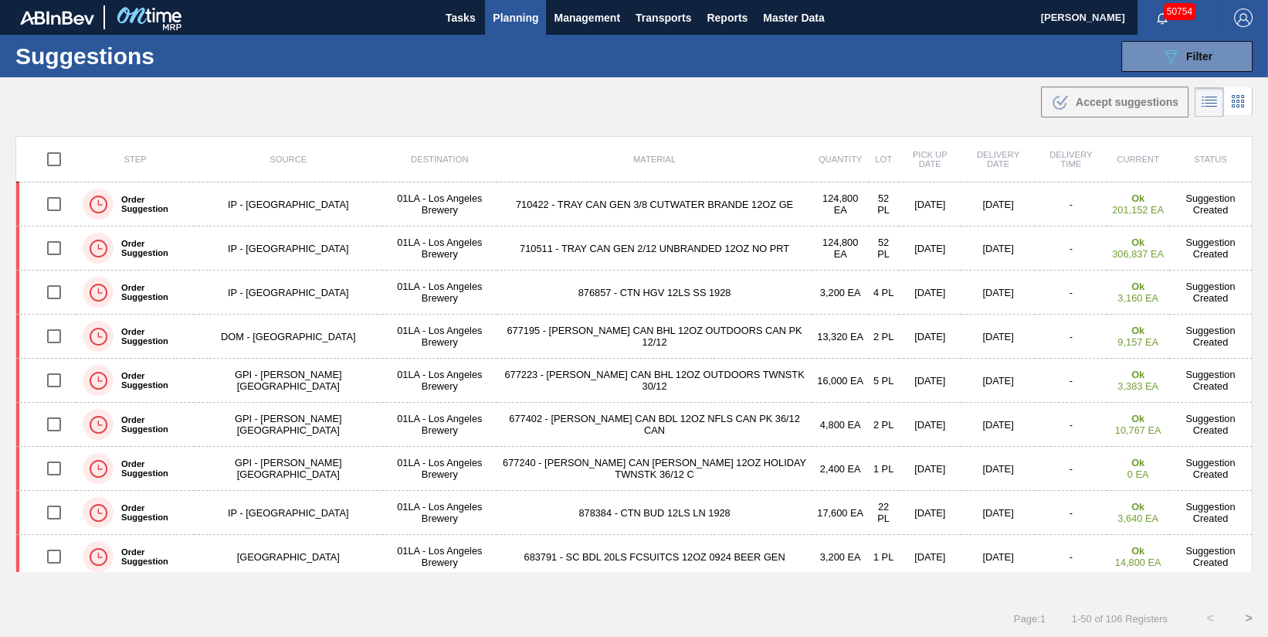
click at [515, 14] on span "Planning" at bounding box center [516, 17] width 46 height 19
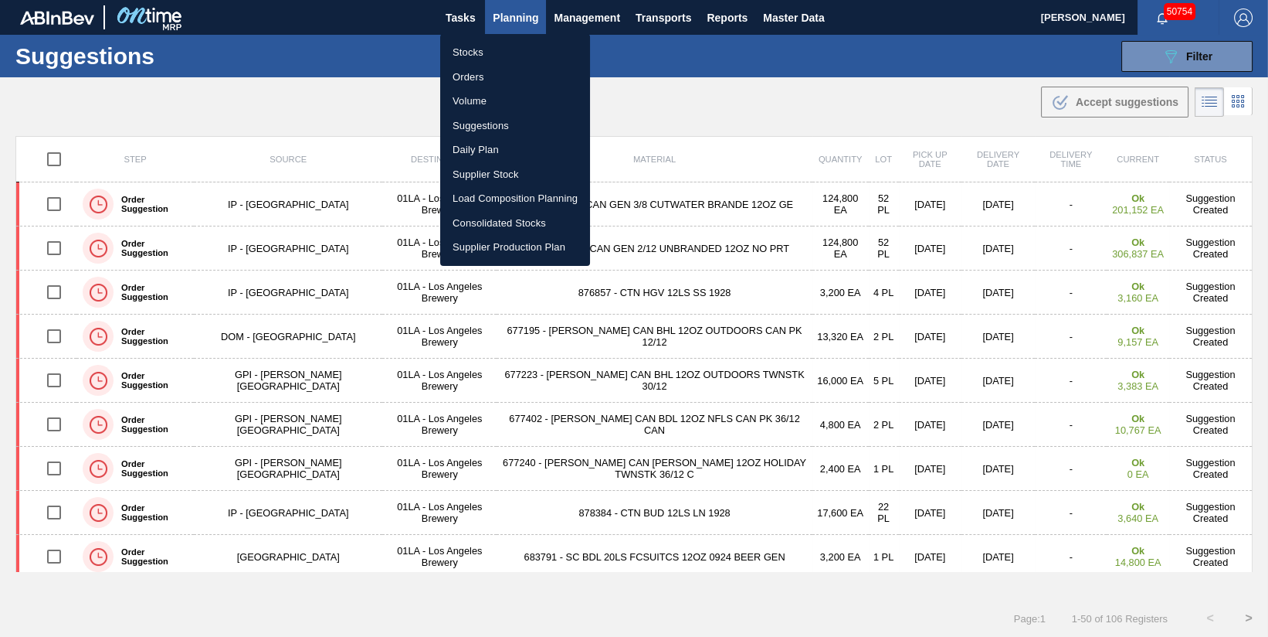
click at [1212, 57] on div at bounding box center [634, 318] width 1268 height 637
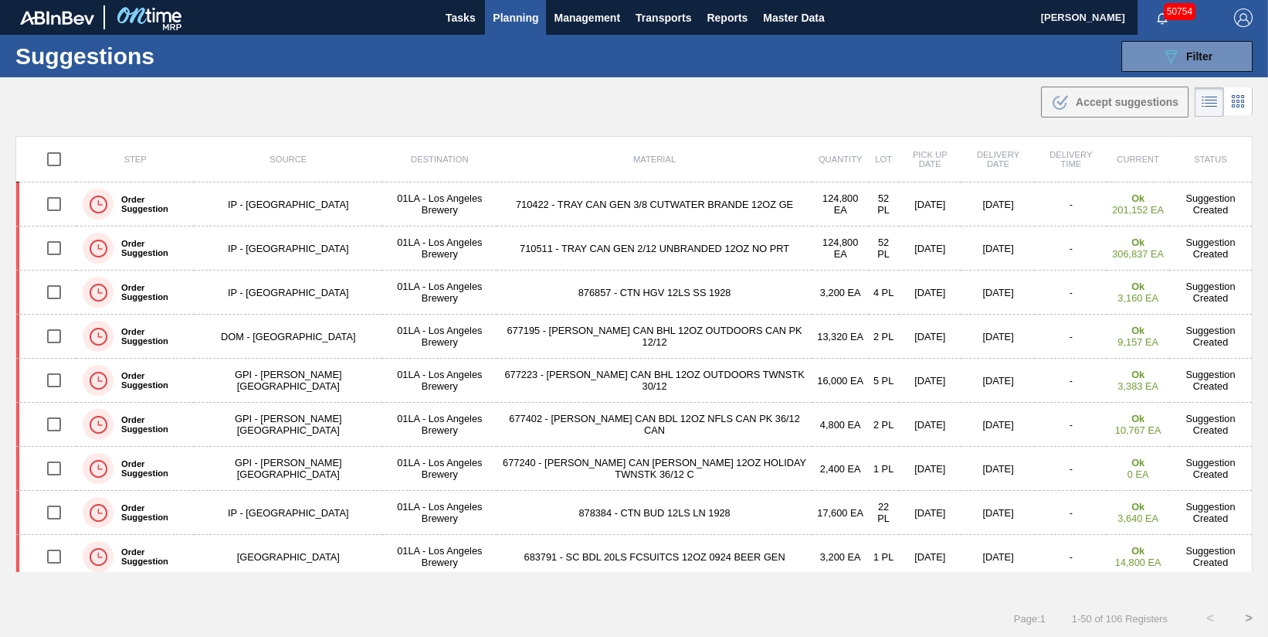
click at [1212, 59] on button "089F7B8B-B2A5-4AFE-B5C0-19BA573D28AC Filter" at bounding box center [1187, 56] width 131 height 31
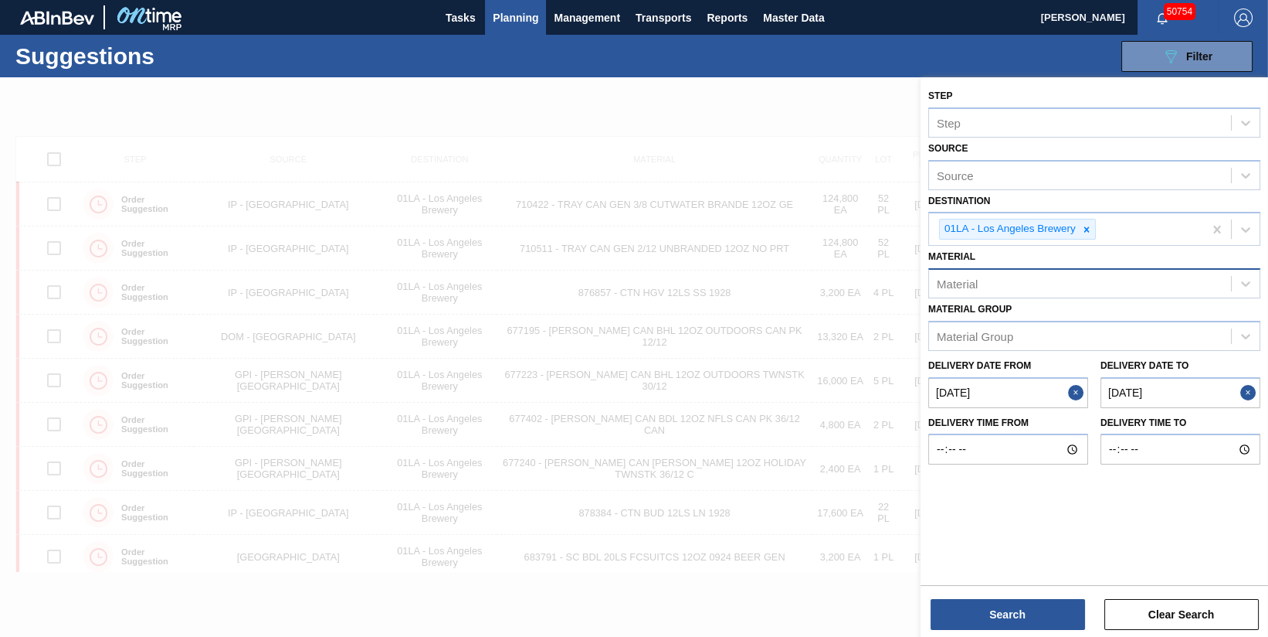
click at [1057, 284] on div "Material" at bounding box center [1080, 284] width 302 height 22
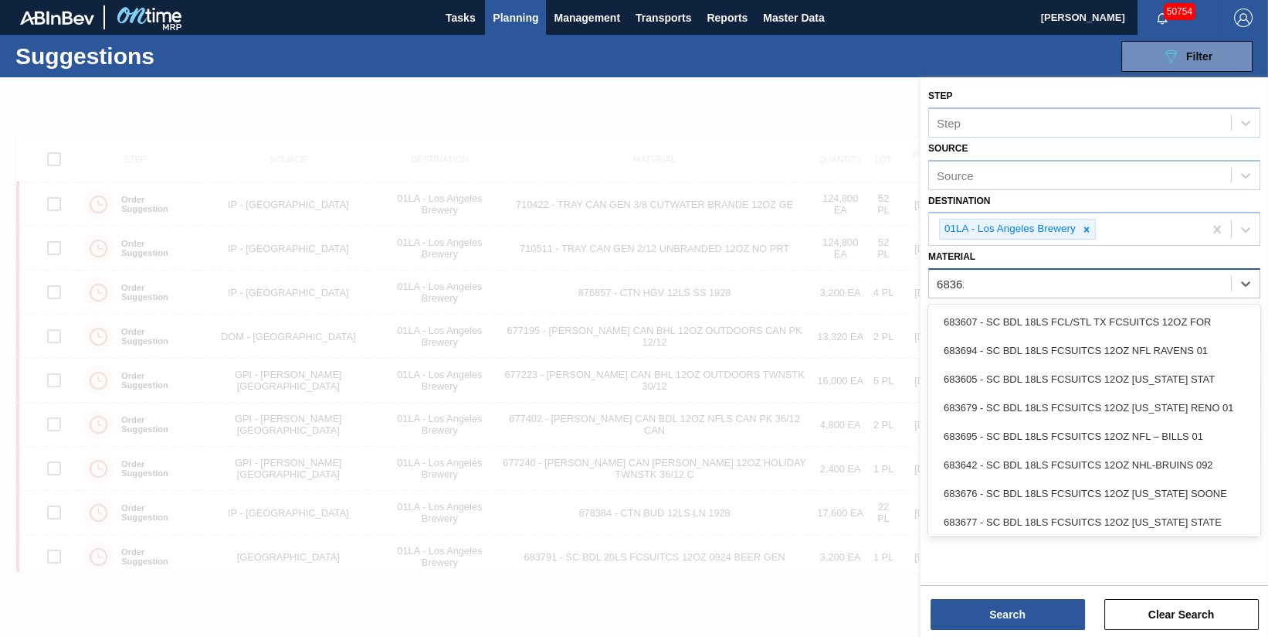
type input "683622"
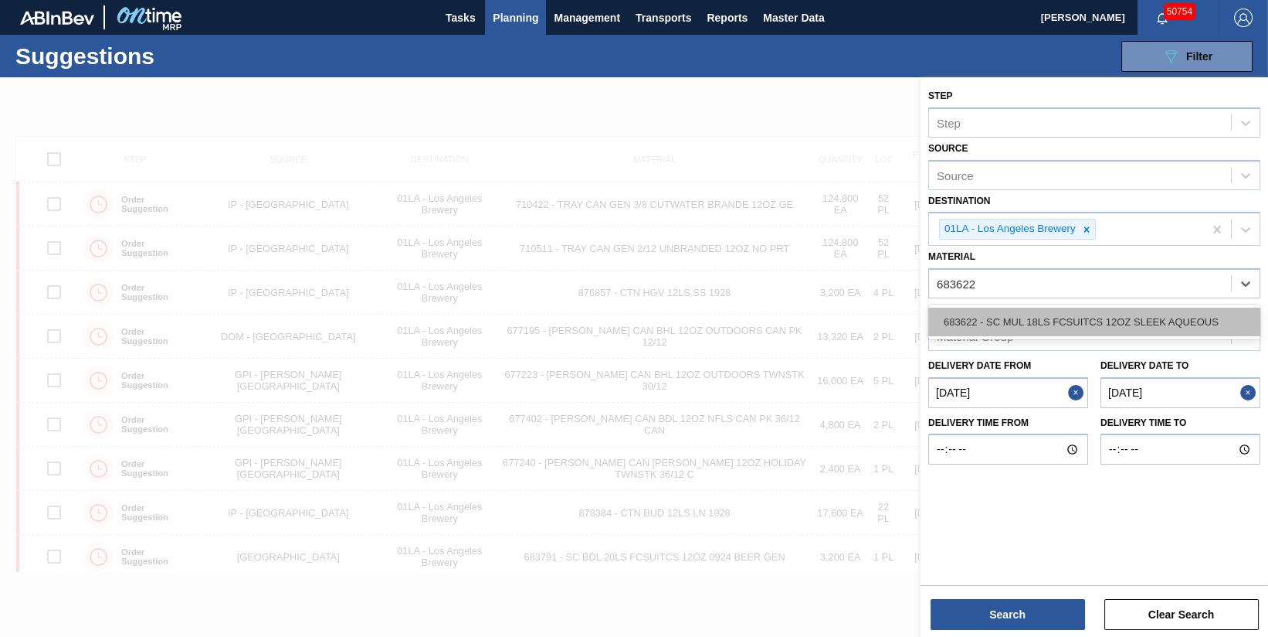
click at [1061, 314] on div "683622 - SC MUL 18LS FCSUITCS 12OZ SLEEK AQUEOUS" at bounding box center [1095, 321] width 332 height 29
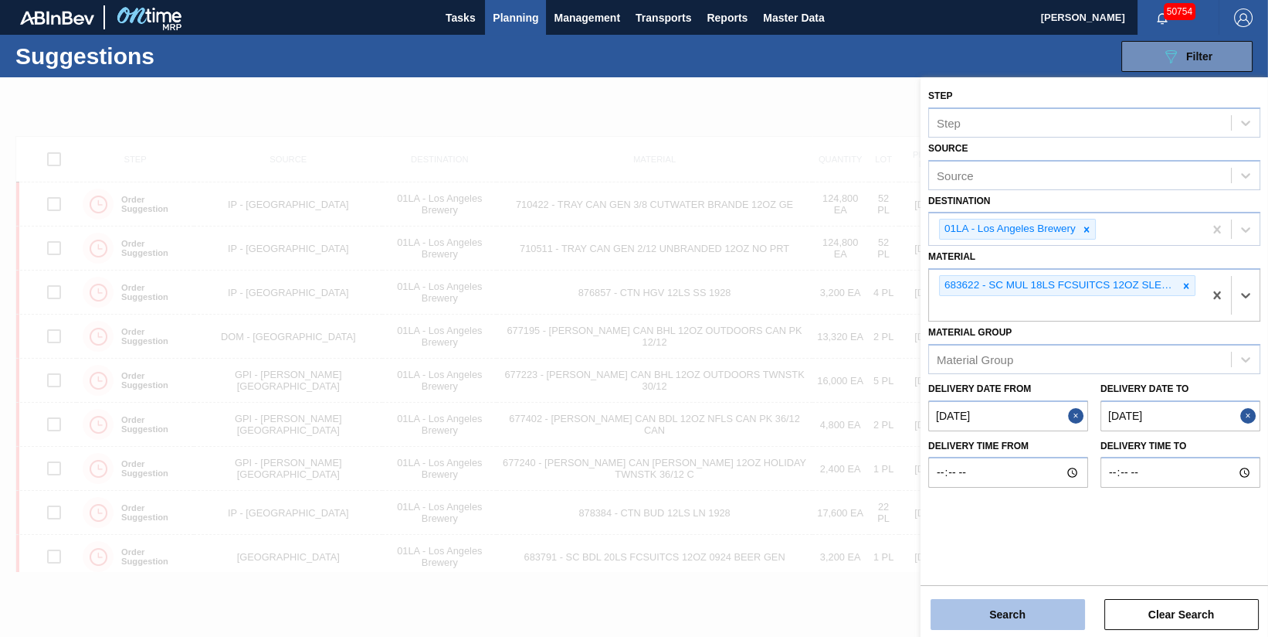
click at [1018, 612] on button "Search" at bounding box center [1008, 614] width 155 height 31
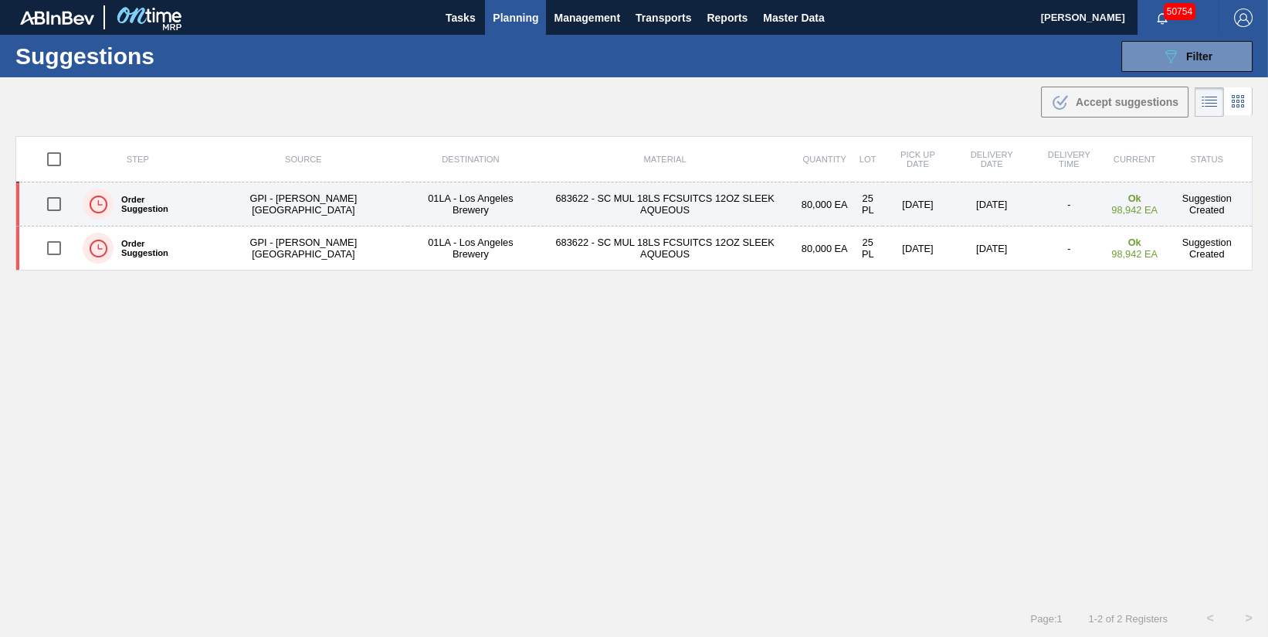
click at [534, 204] on td "683622 - SC MUL 18LS FCSUITCS 12OZ SLEEK AQUEOUS" at bounding box center [665, 204] width 263 height 44
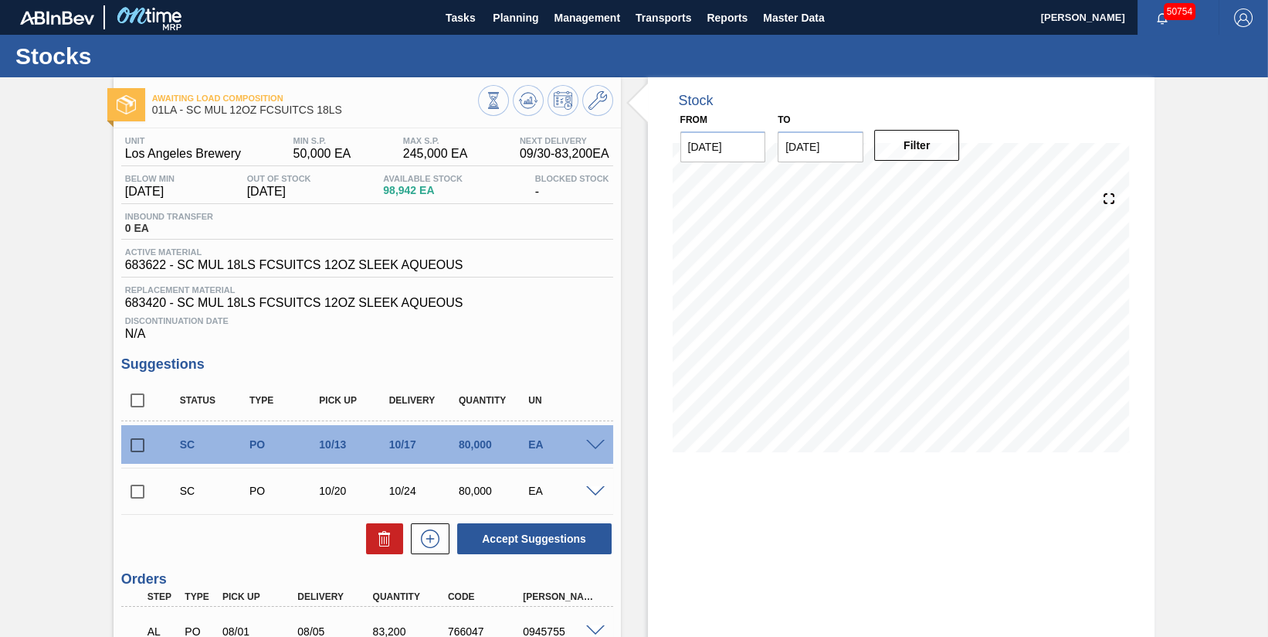
click at [139, 444] on input "checkbox" at bounding box center [137, 445] width 32 height 32
checkbox input "true"
click at [135, 494] on input "checkbox" at bounding box center [137, 491] width 32 height 32
checkbox input "true"
click at [591, 450] on span at bounding box center [595, 446] width 19 height 12
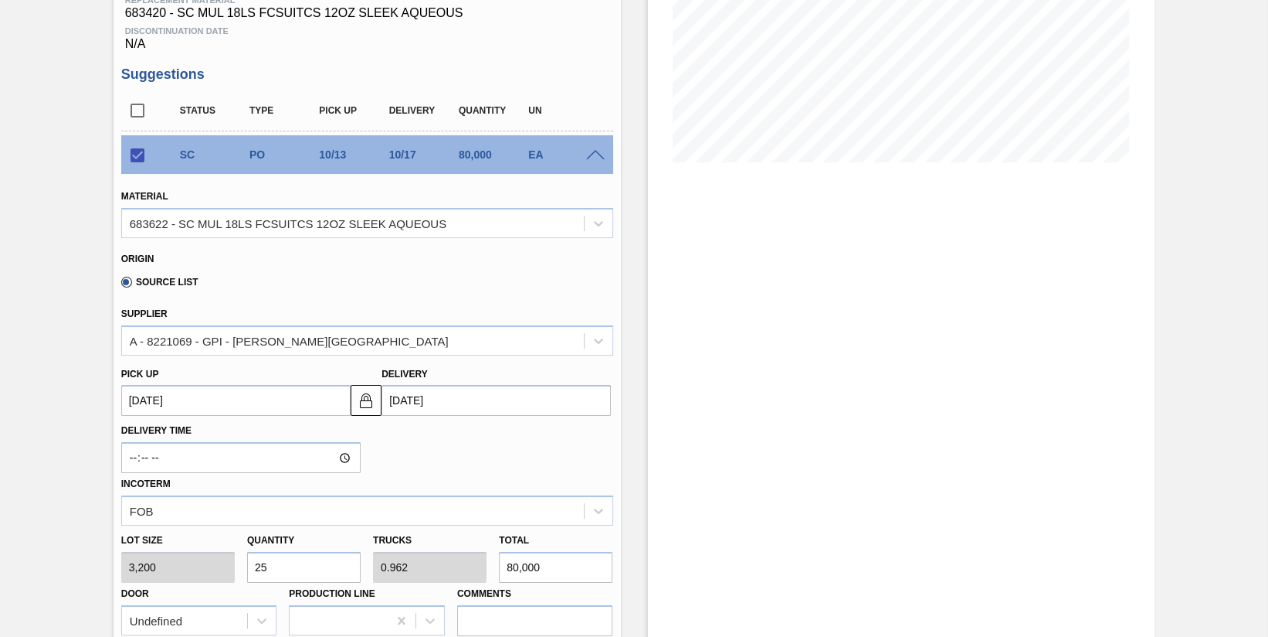
scroll to position [193, 0]
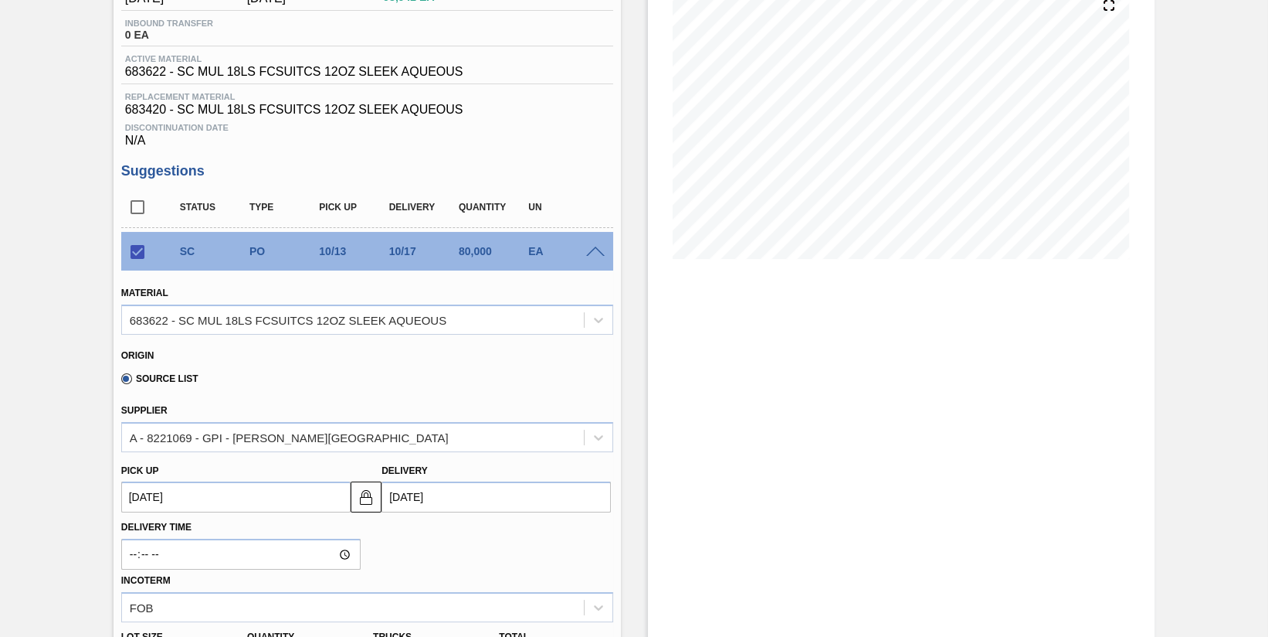
click at [1098, 349] on div "Stock From 09/30/2025 to 10/24/2025 Filter 09/30 Stock Projection 172,285 SAP P…" at bounding box center [902, 523] width 508 height 1279
click at [596, 256] on span at bounding box center [595, 252] width 19 height 12
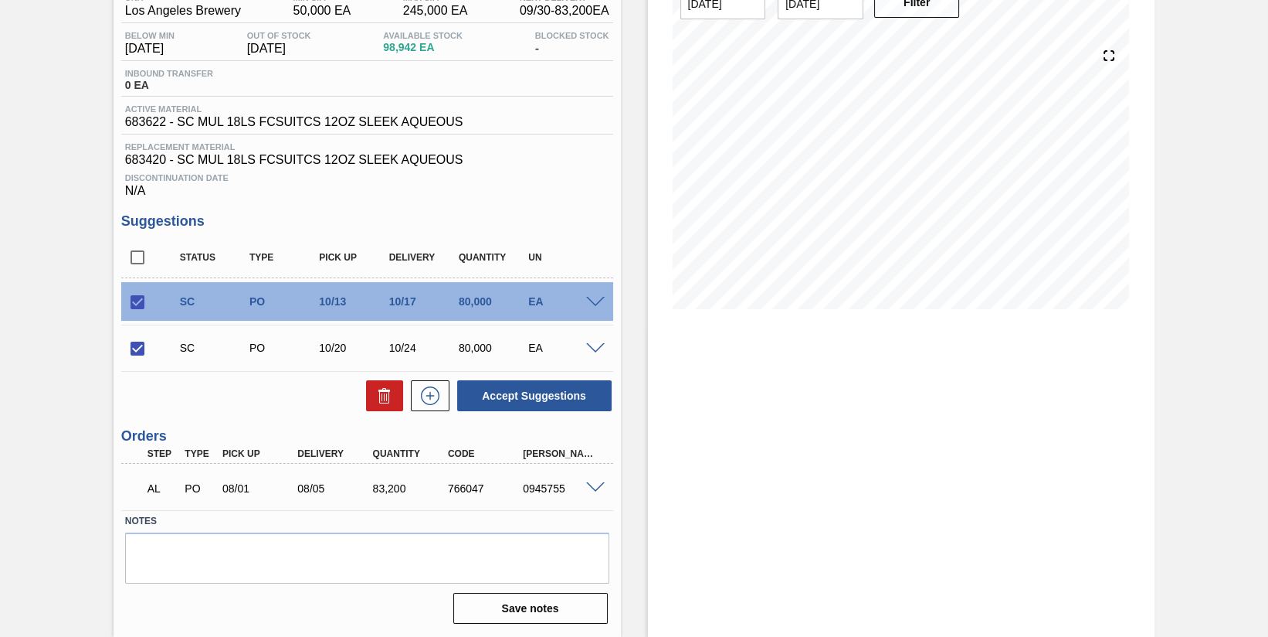
scroll to position [148, 0]
click at [599, 345] on span at bounding box center [595, 349] width 19 height 12
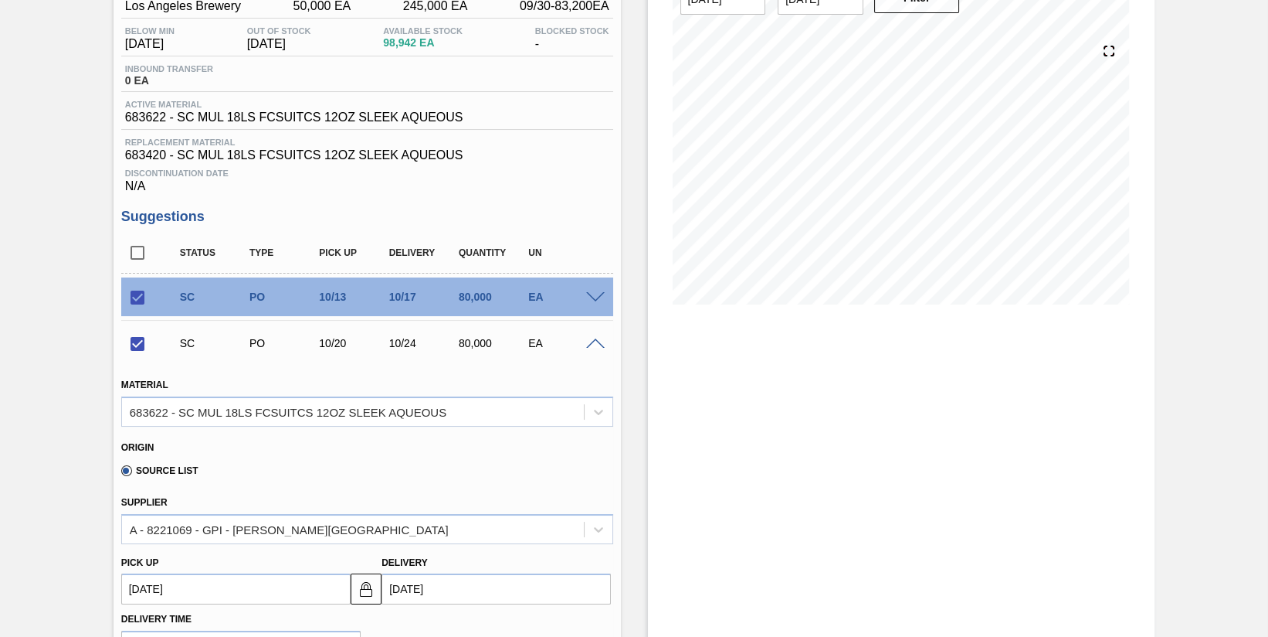
scroll to position [193, 0]
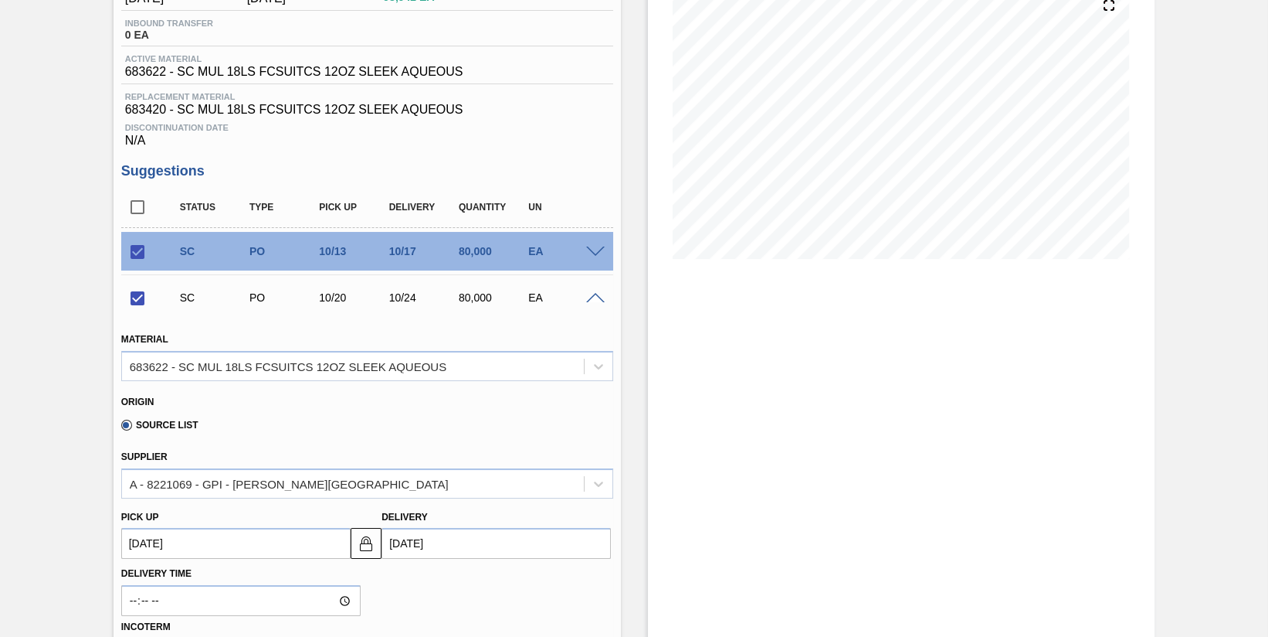
click at [592, 300] on span at bounding box center [595, 299] width 19 height 12
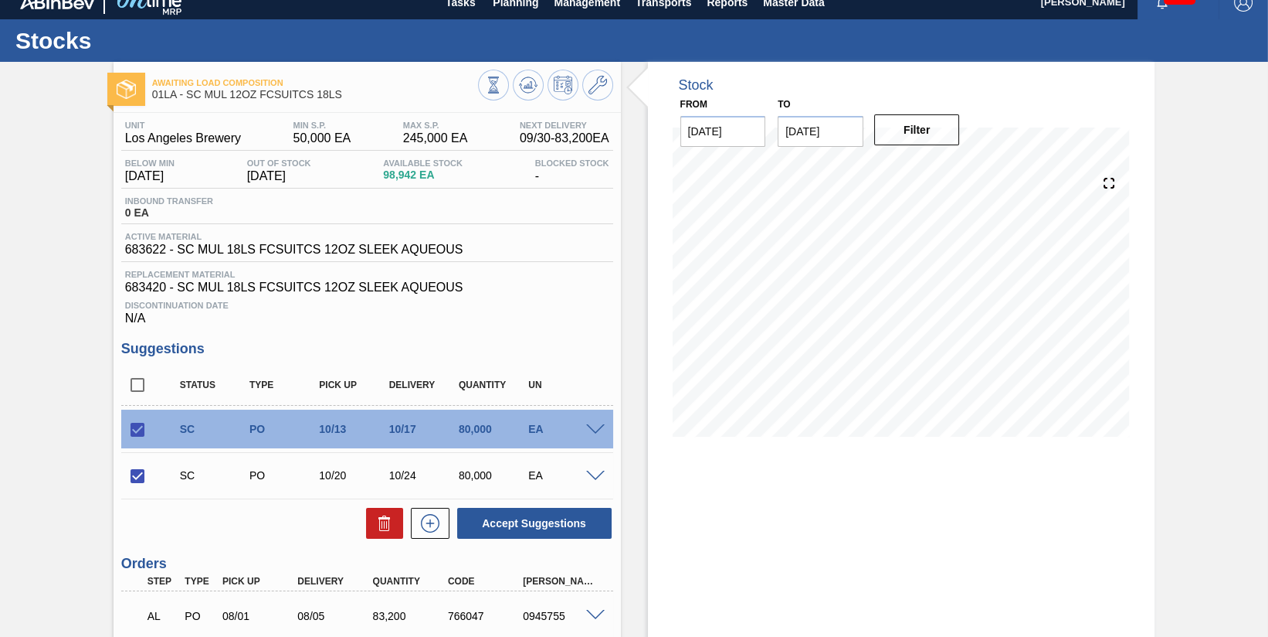
scroll to position [0, 0]
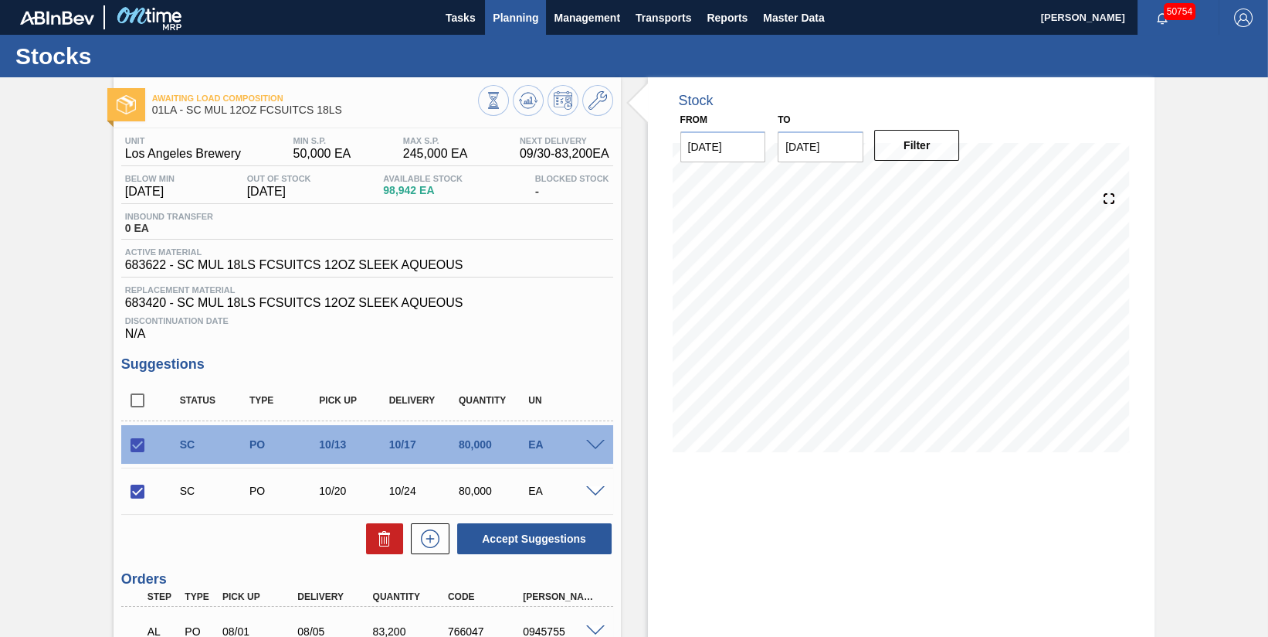
click at [528, 18] on span "Planning" at bounding box center [516, 17] width 46 height 19
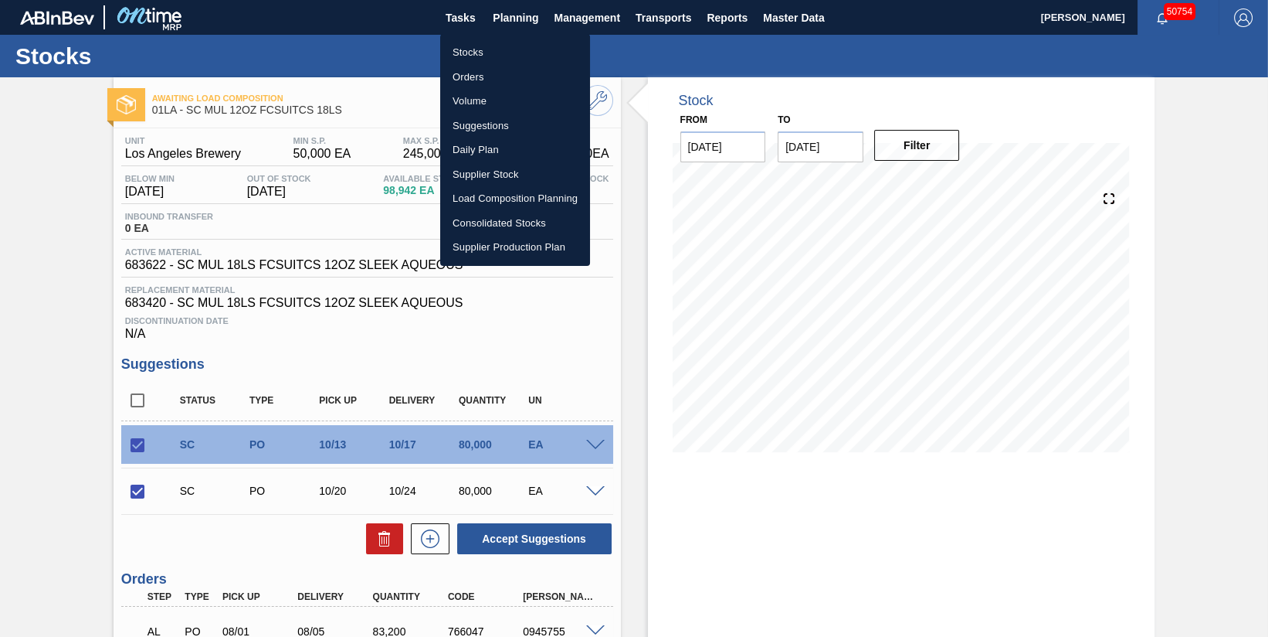
click at [691, 41] on div at bounding box center [634, 318] width 1268 height 637
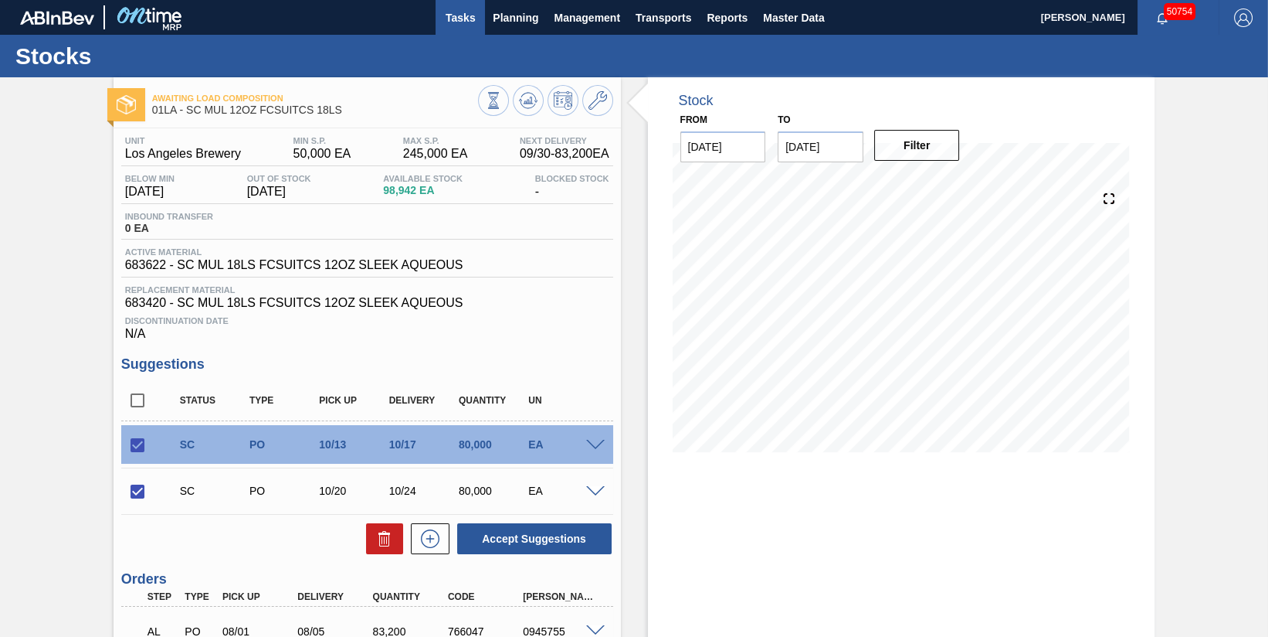
click at [466, 17] on span "Tasks" at bounding box center [460, 17] width 34 height 19
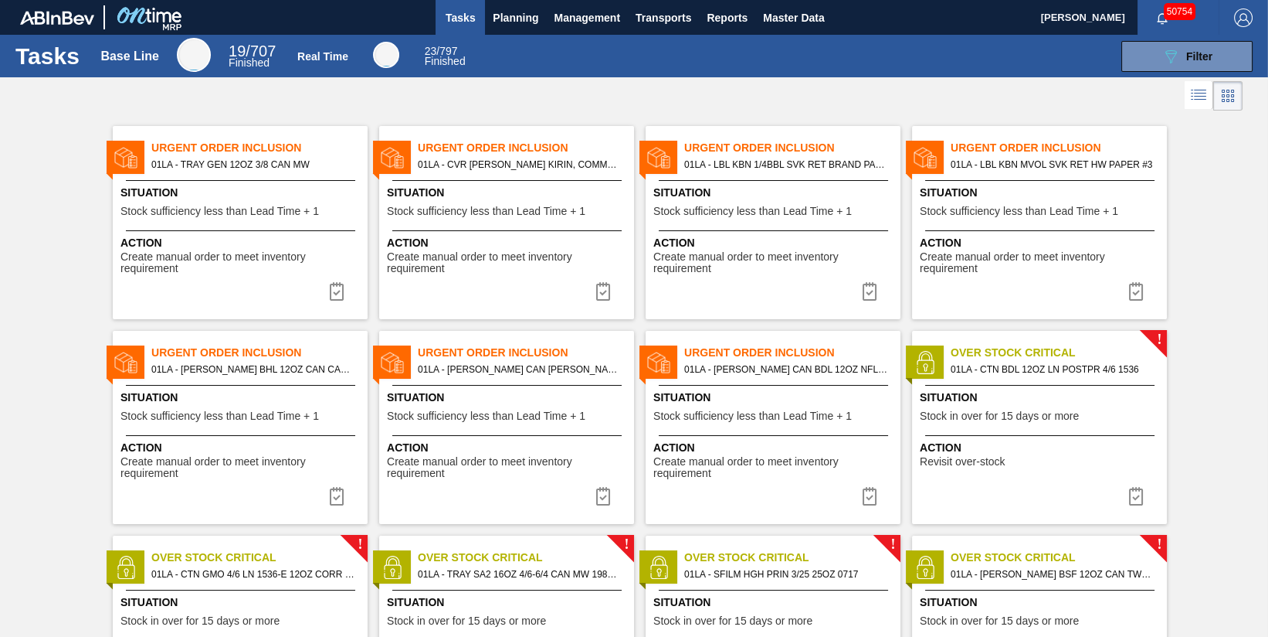
click at [465, 17] on span "Tasks" at bounding box center [460, 17] width 34 height 19
click at [809, 18] on span "Master Data" at bounding box center [793, 17] width 61 height 19
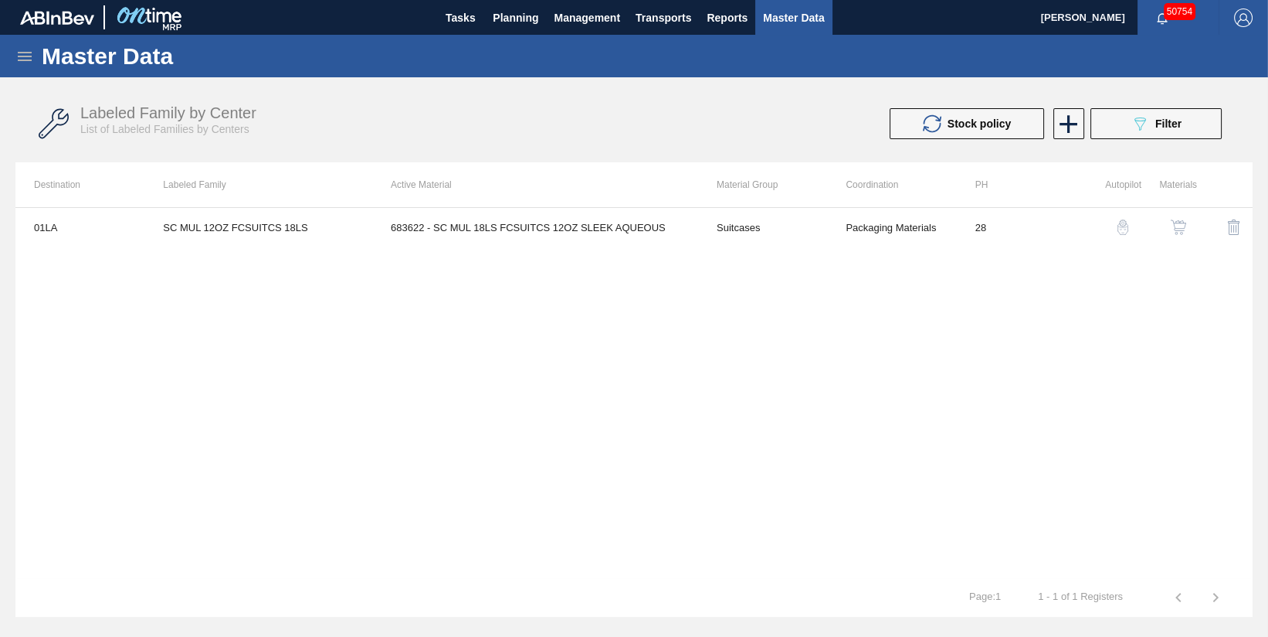
click at [1180, 228] on img "button" at bounding box center [1178, 226] width 15 height 15
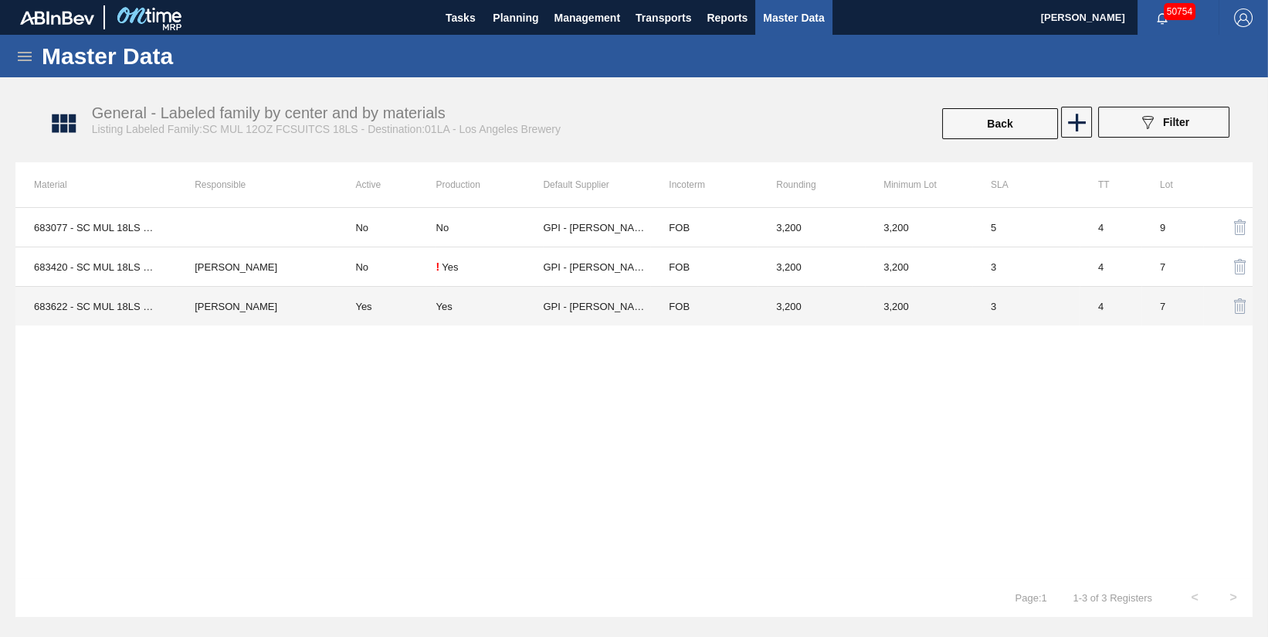
click at [580, 307] on td "GPI - [PERSON_NAME][GEOGRAPHIC_DATA]" at bounding box center [596, 306] width 107 height 39
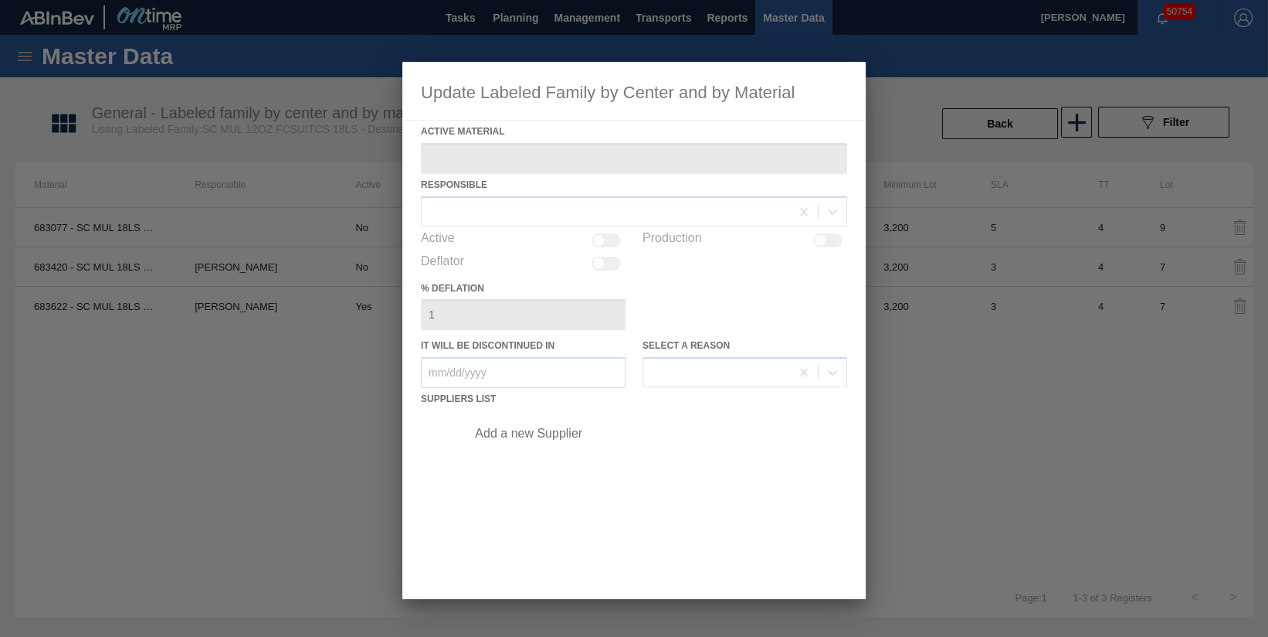
type Material "683622 - SC MUL 18LS FCSUITCS 12OZ SLEEK AQUEOUS"
checkbox input "true"
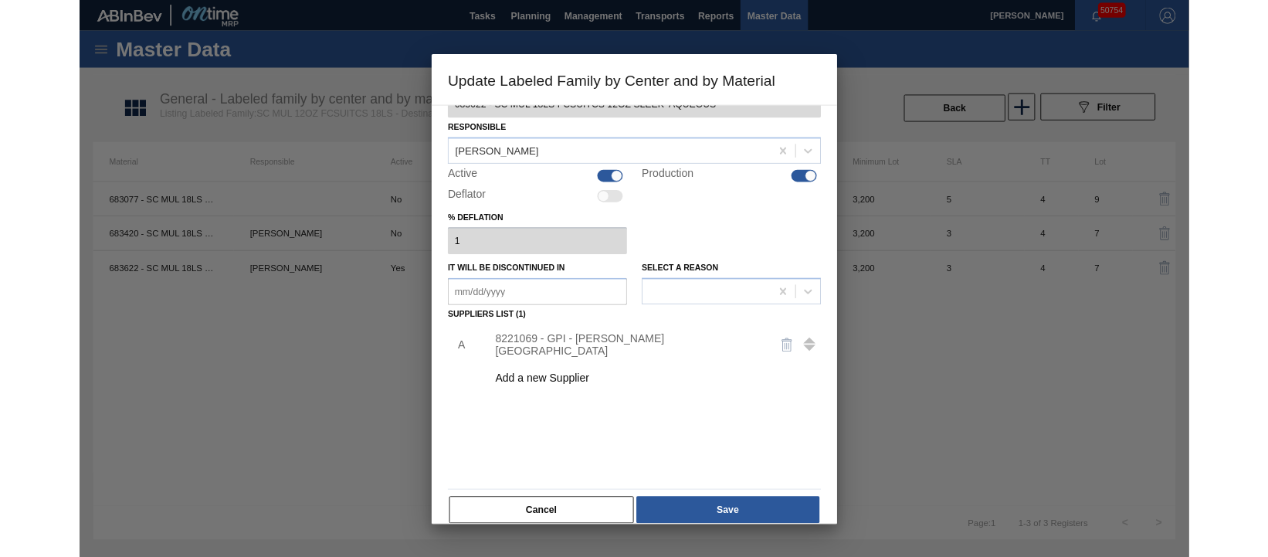
scroll to position [59, 0]
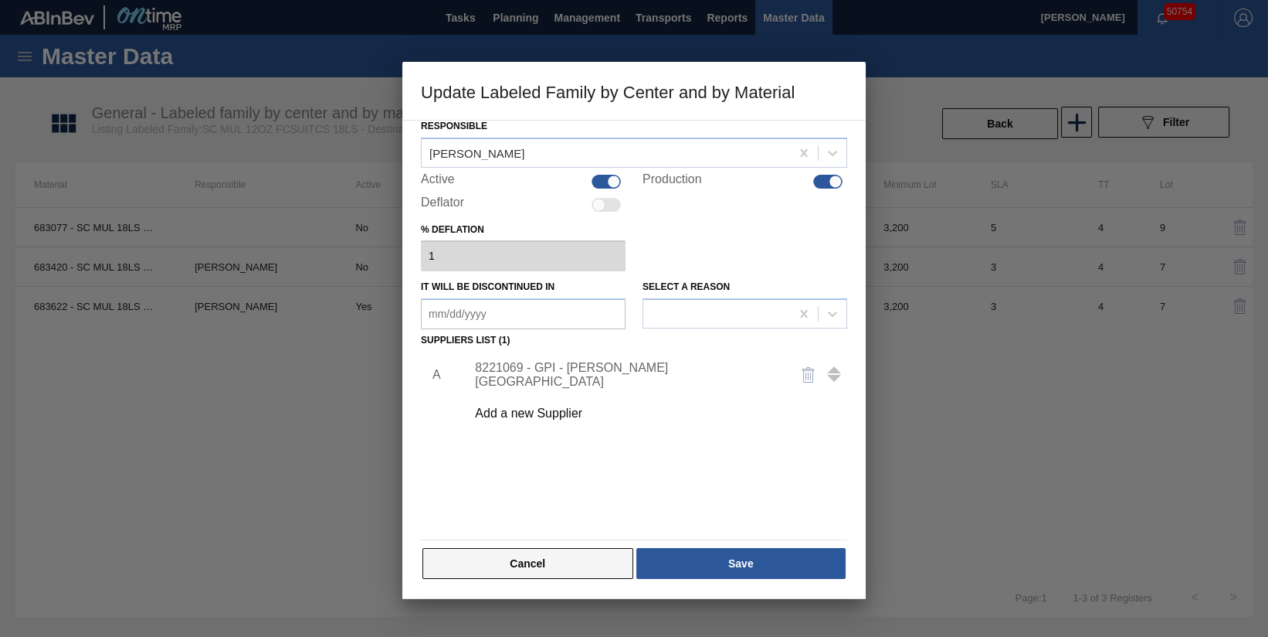
click at [504, 563] on button "Cancel" at bounding box center [528, 563] width 211 height 31
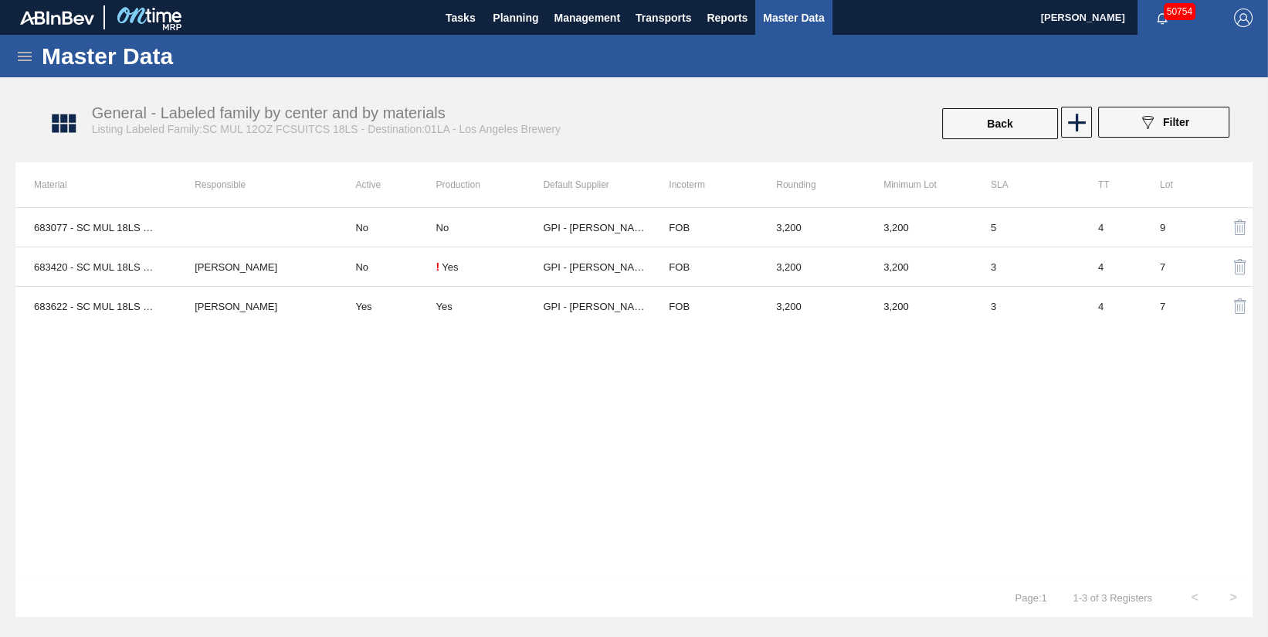
drag, startPoint x: 737, startPoint y: 13, endPoint x: 781, endPoint y: 18, distance: 44.3
click at [736, 13] on span "Reports" at bounding box center [727, 17] width 41 height 19
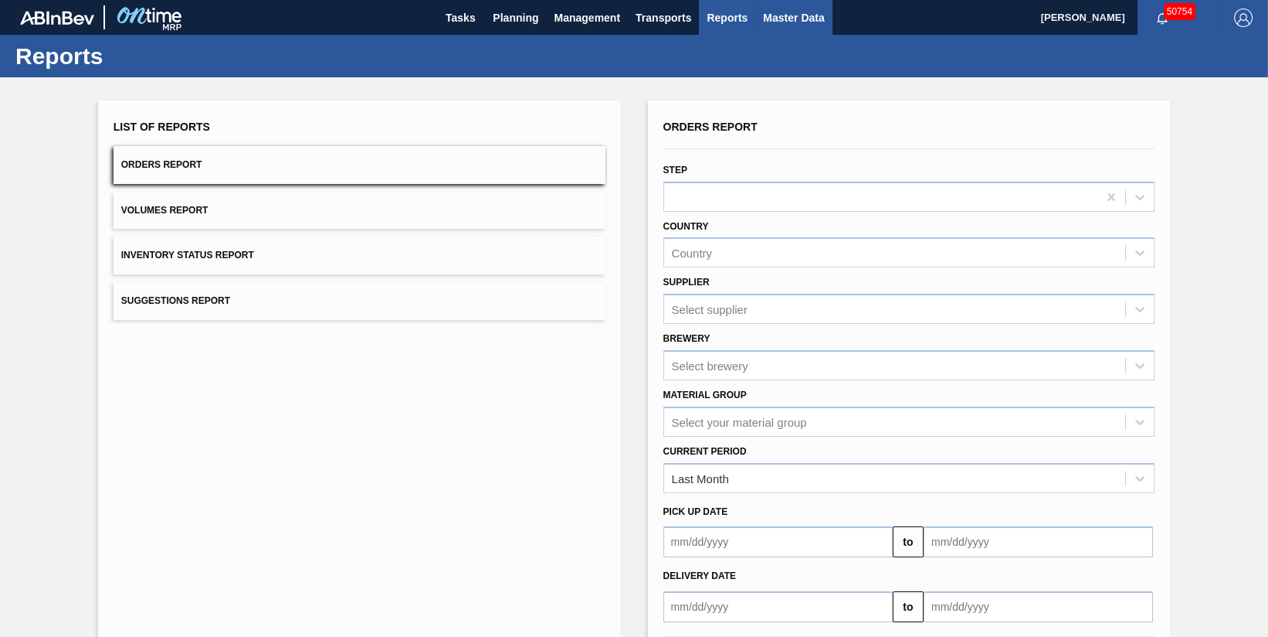
click at [806, 17] on span "Master Data" at bounding box center [793, 17] width 61 height 19
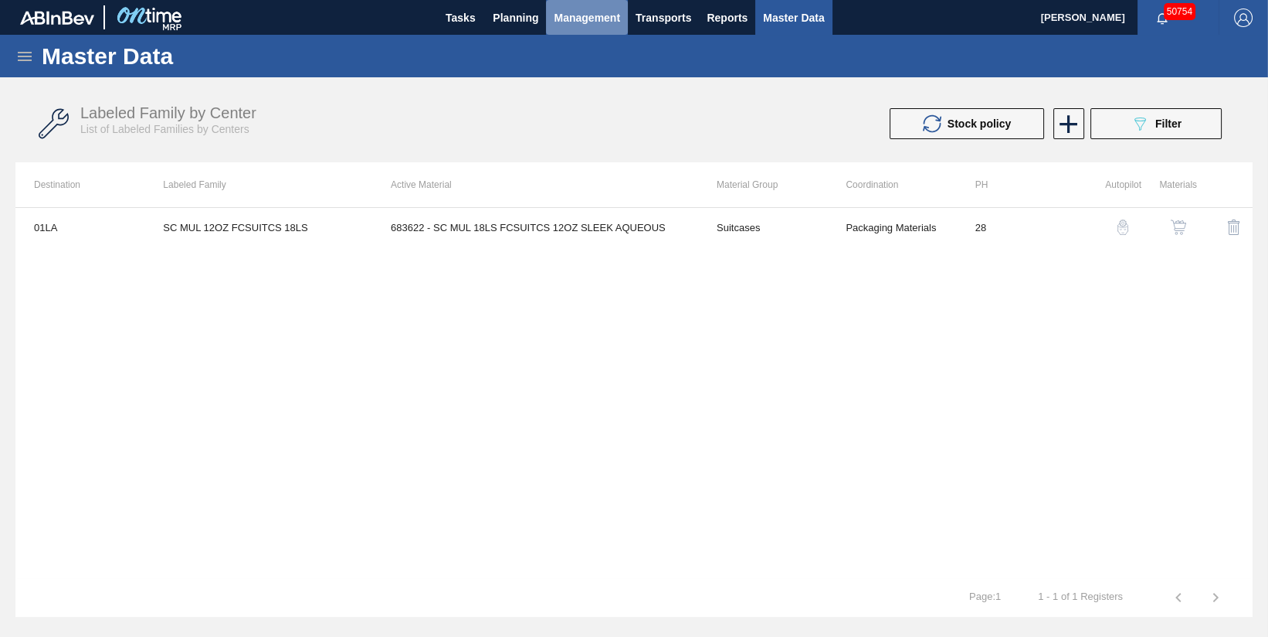
click at [589, 16] on span "Management" at bounding box center [587, 17] width 66 height 19
click at [527, 16] on div at bounding box center [634, 318] width 1268 height 637
click at [516, 16] on span "Planning" at bounding box center [516, 17] width 46 height 19
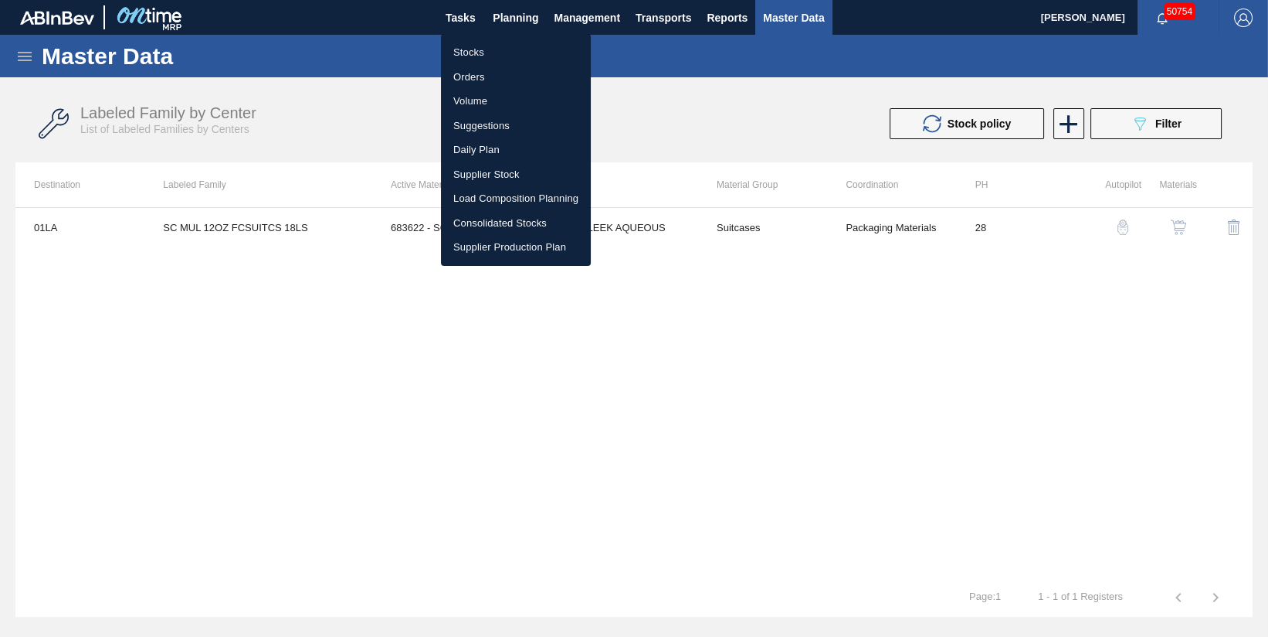
click at [457, 16] on div at bounding box center [634, 318] width 1268 height 637
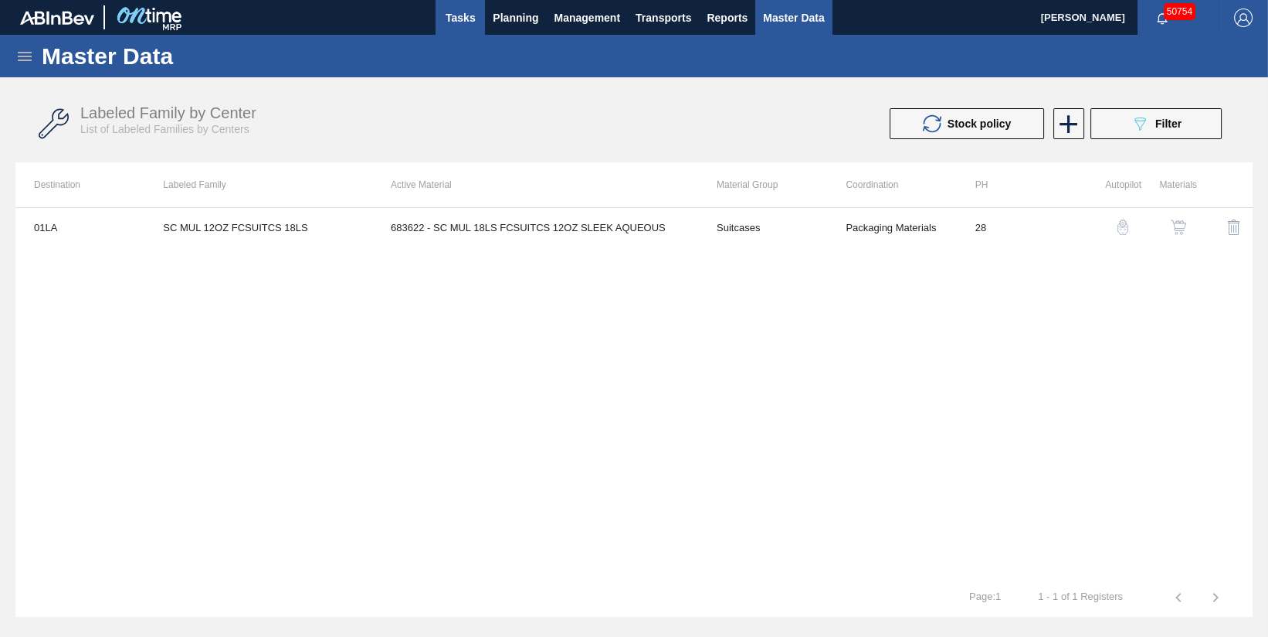
click at [458, 16] on span "Tasks" at bounding box center [460, 17] width 34 height 19
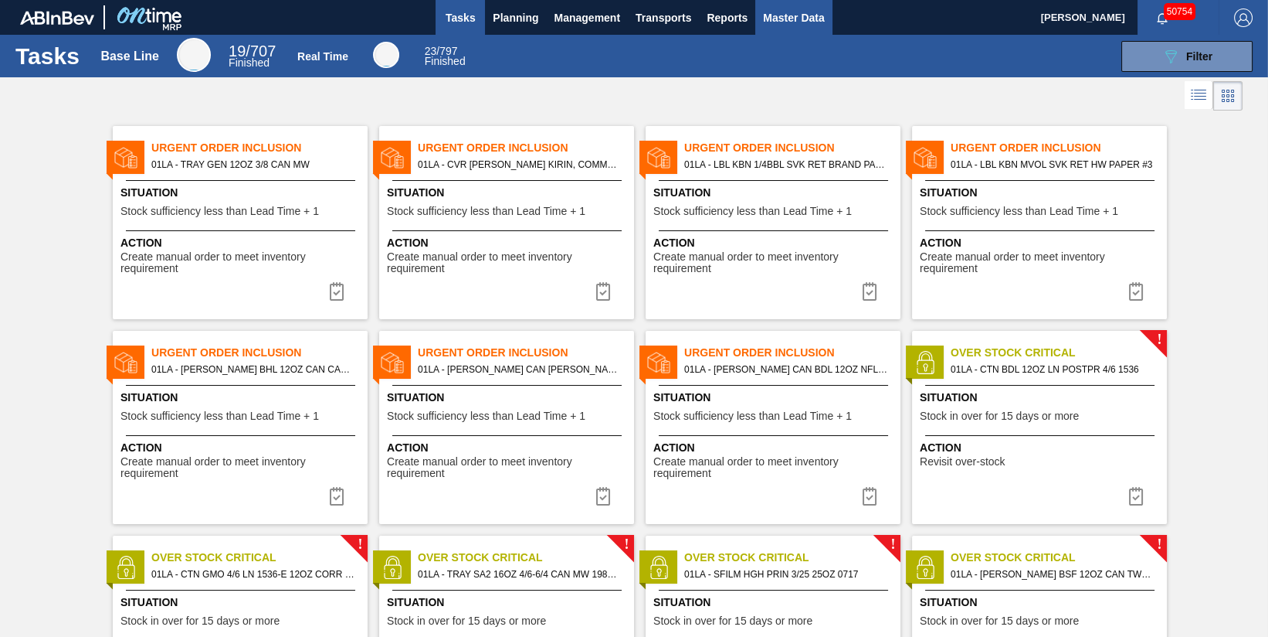
click at [776, 19] on span "Master Data" at bounding box center [793, 17] width 61 height 19
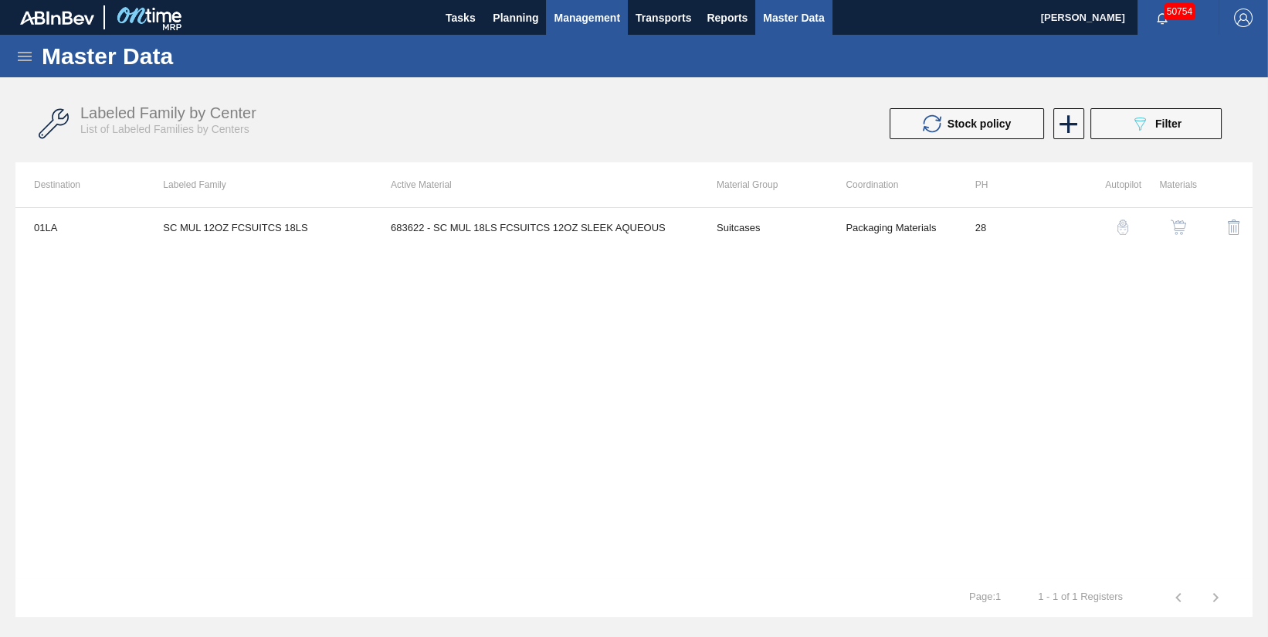
click at [576, 18] on span "Management" at bounding box center [587, 17] width 66 height 19
click at [662, 15] on div at bounding box center [634, 318] width 1268 height 637
click at [664, 17] on span "Transports" at bounding box center [664, 17] width 56 height 19
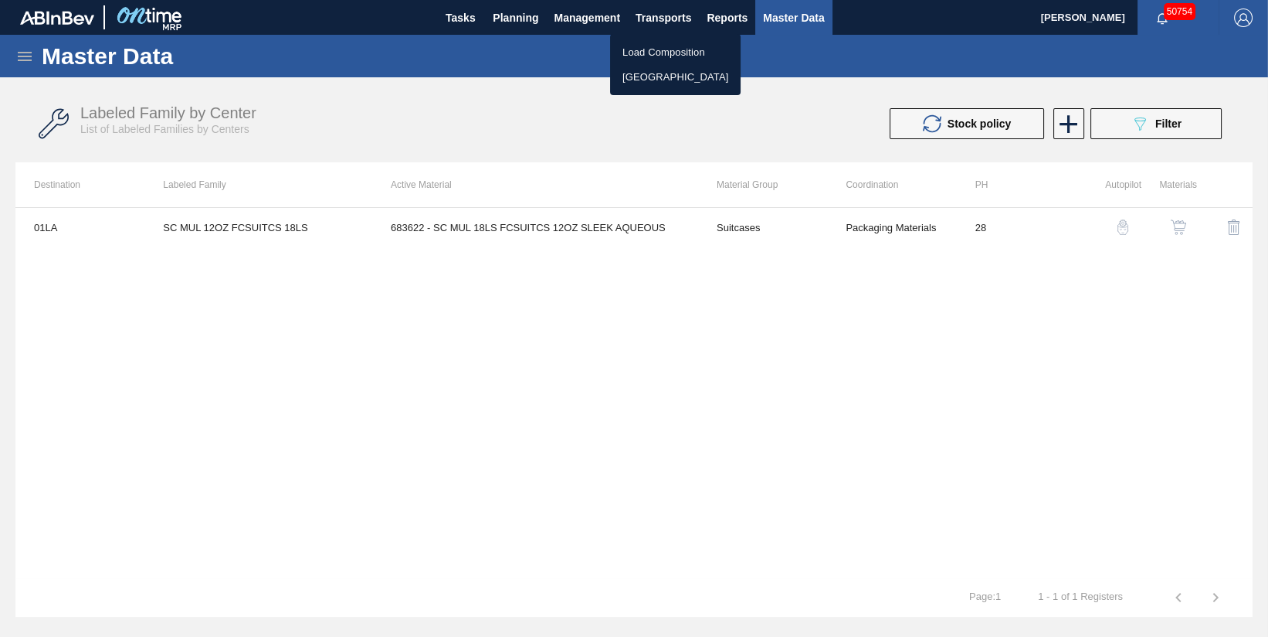
click at [654, 56] on li "Load Composition" at bounding box center [675, 52] width 131 height 25
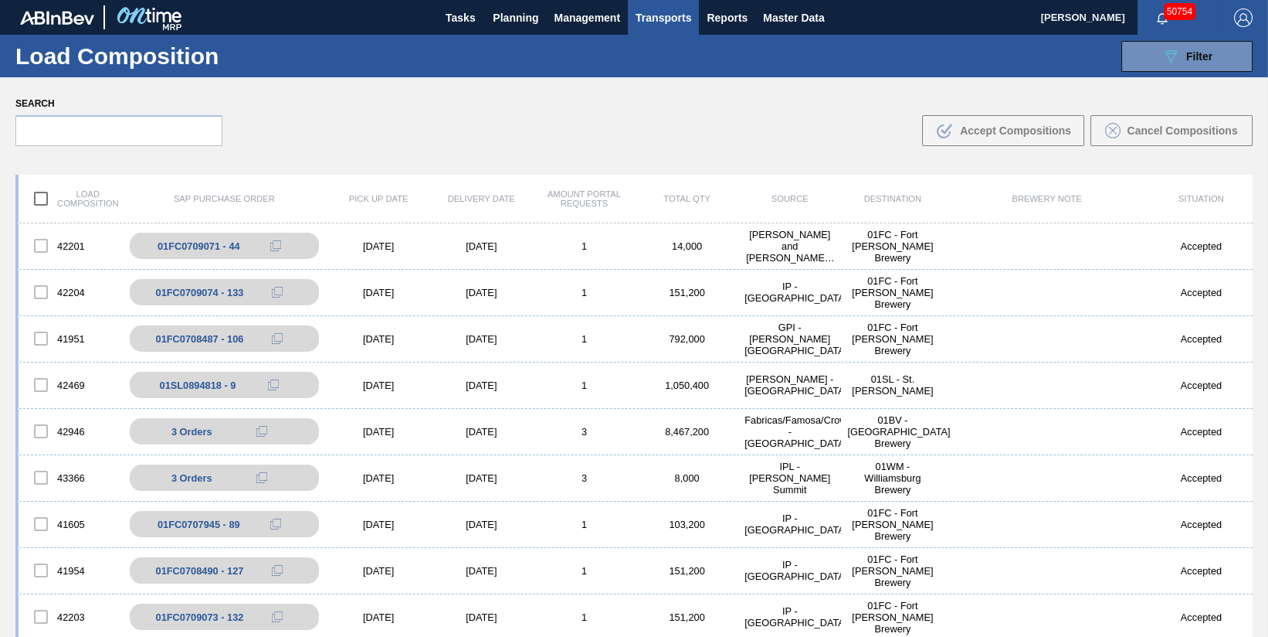
click at [671, 19] on span "Transports" at bounding box center [664, 17] width 56 height 19
click at [662, 75] on li "[GEOGRAPHIC_DATA]" at bounding box center [674, 77] width 131 height 25
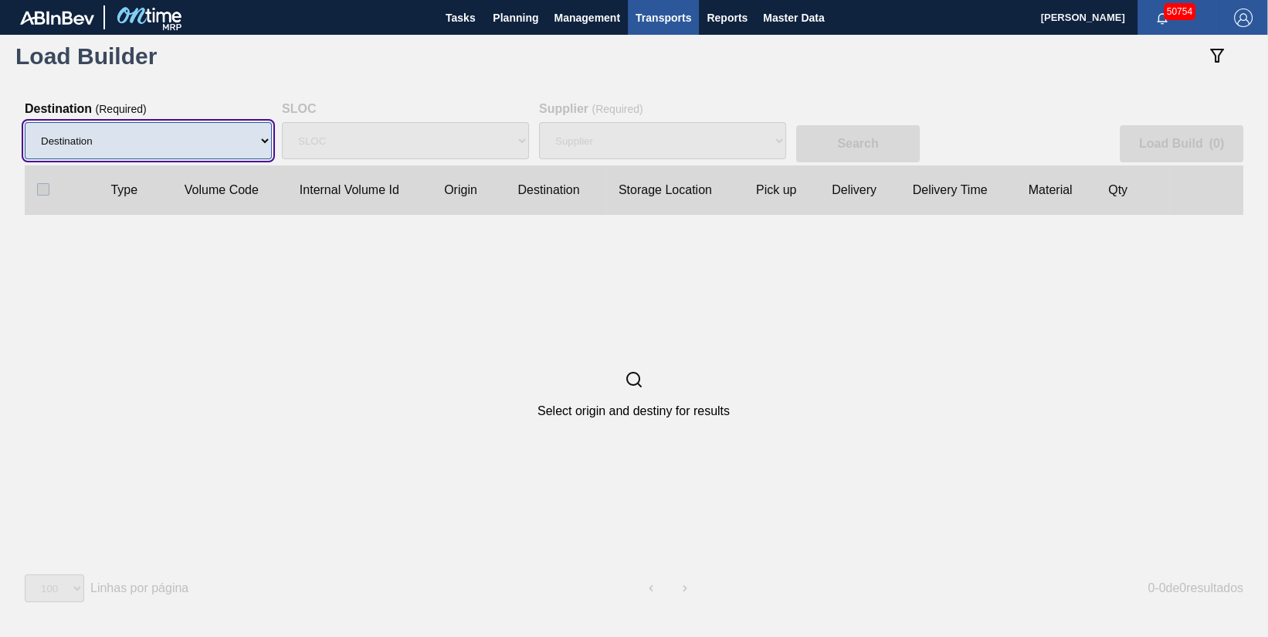
click at [259, 138] on select "Destination 01BV - Baldwinsville Brewery 01CL - Columbus Brewery 01CV - Carters…" at bounding box center [148, 140] width 247 height 37
select select "11"
click at [25, 122] on select "Destination 01BV - Baldwinsville Brewery 01CL - Columbus Brewery 01CV - Carters…" at bounding box center [148, 140] width 247 height 37
select select
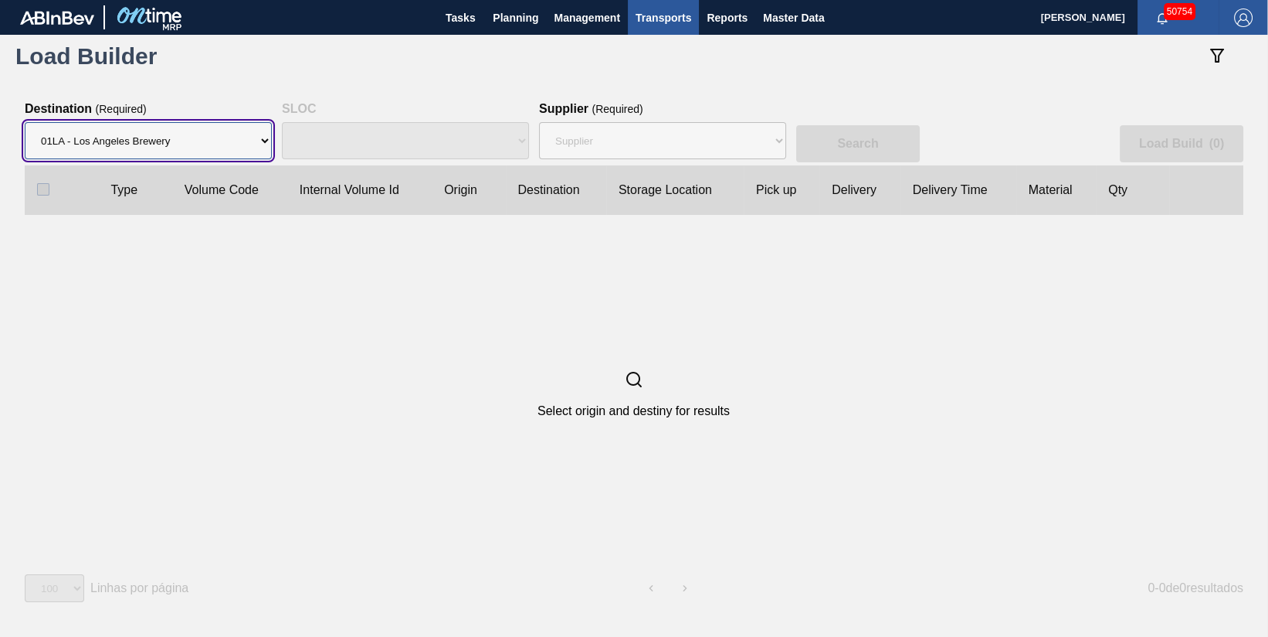
click at [25, 122] on select "Destination 01BV - Baldwinsville Brewery 01CL - Columbus Brewery 01CV - Carters…" at bounding box center [148, 140] width 247 height 37
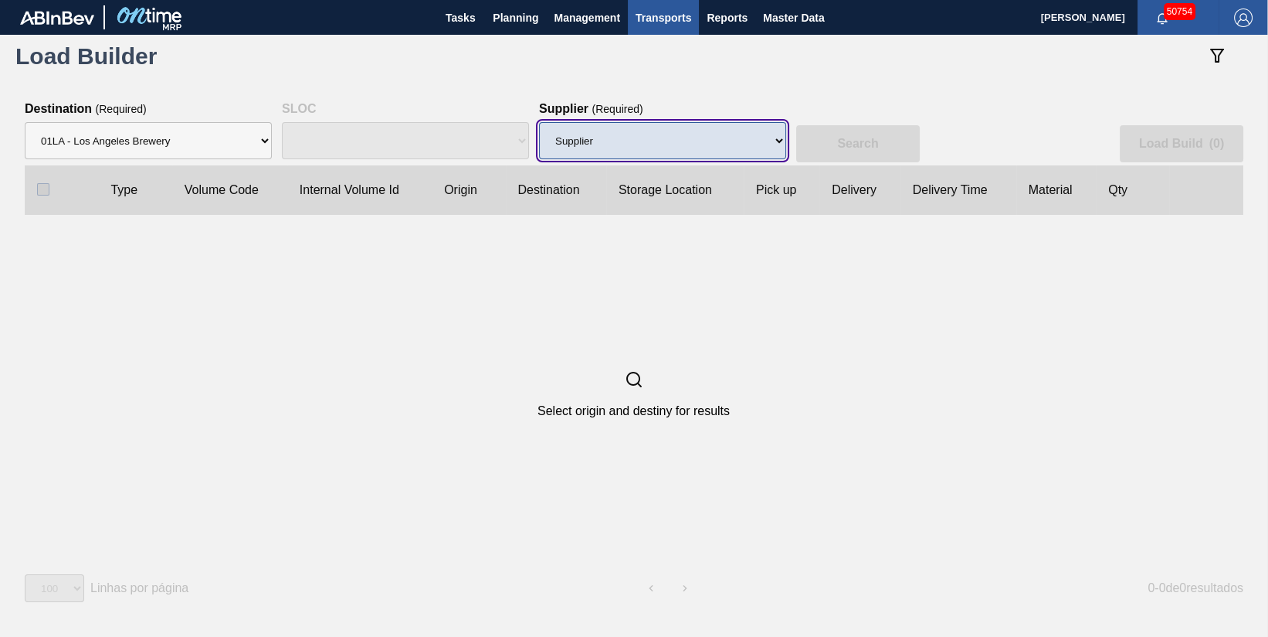
click at [640, 141] on select "Supplier 8329501 - ACCORD CARTON CO 8341298 - ACCREDO PACKAGING INC 8342425 - A…" at bounding box center [662, 140] width 247 height 37
select select "1184"
click at [539, 122] on select "Supplier 8329501 - ACCORD CARTON CO 8341298 - ACCREDO PACKAGING INC 8342425 - A…" at bounding box center [662, 140] width 247 height 37
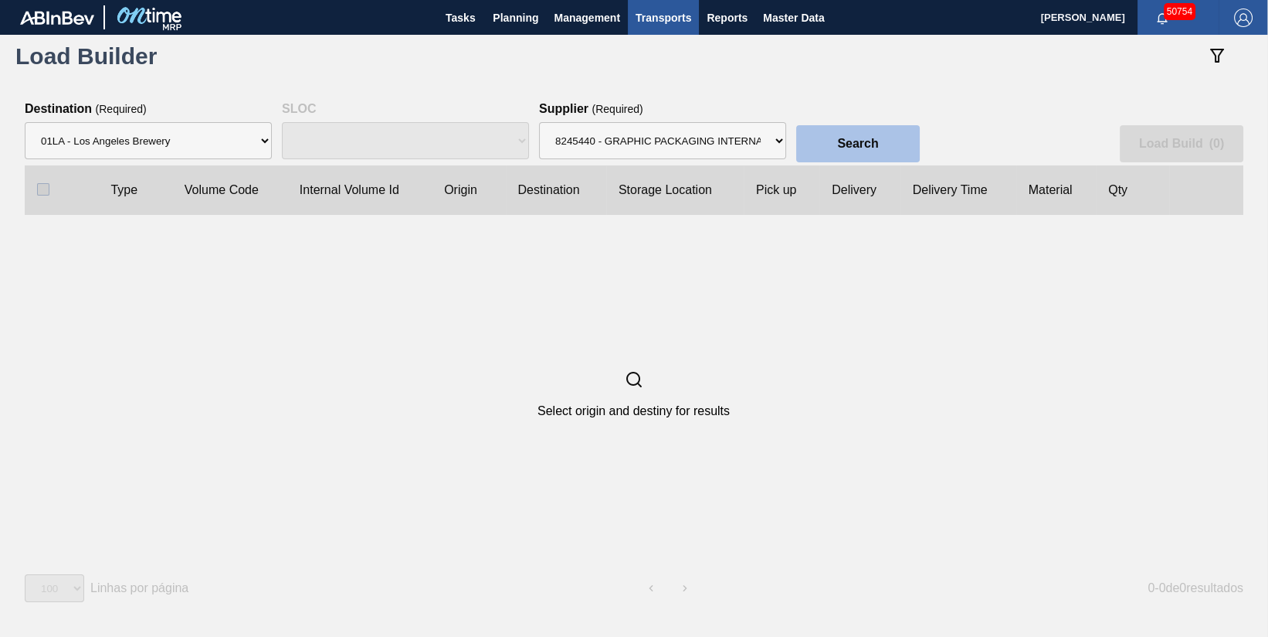
click at [0, 0] on slot "Search" at bounding box center [0, 0] width 0 height 0
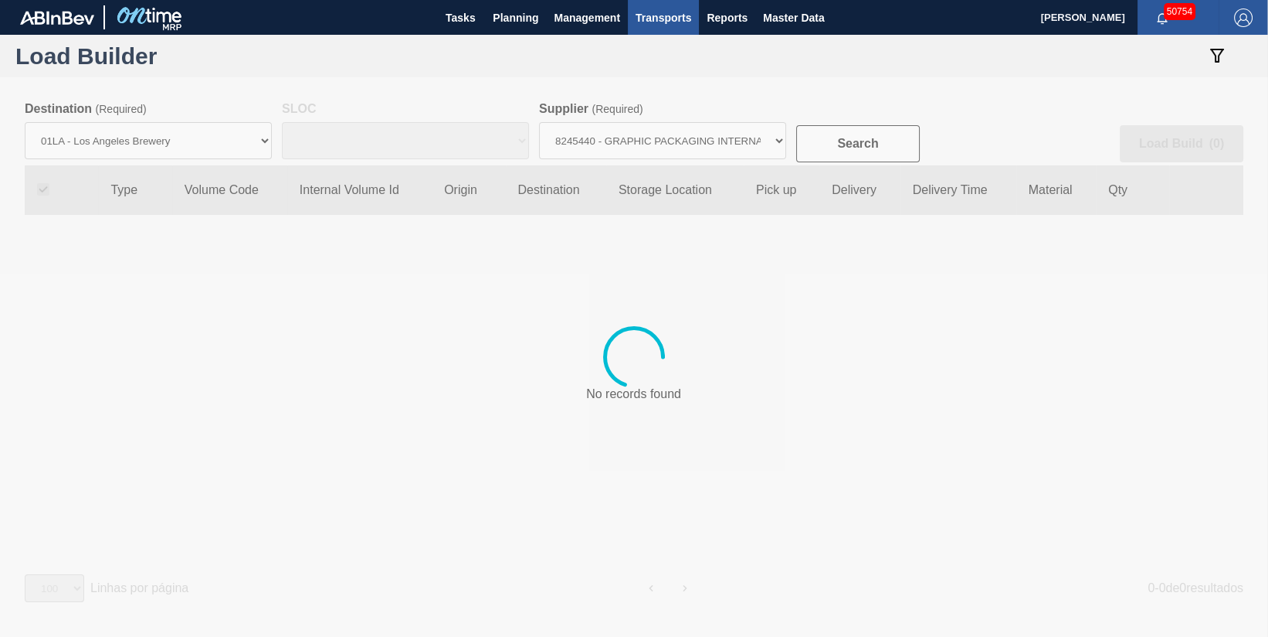
checkbox input "true"
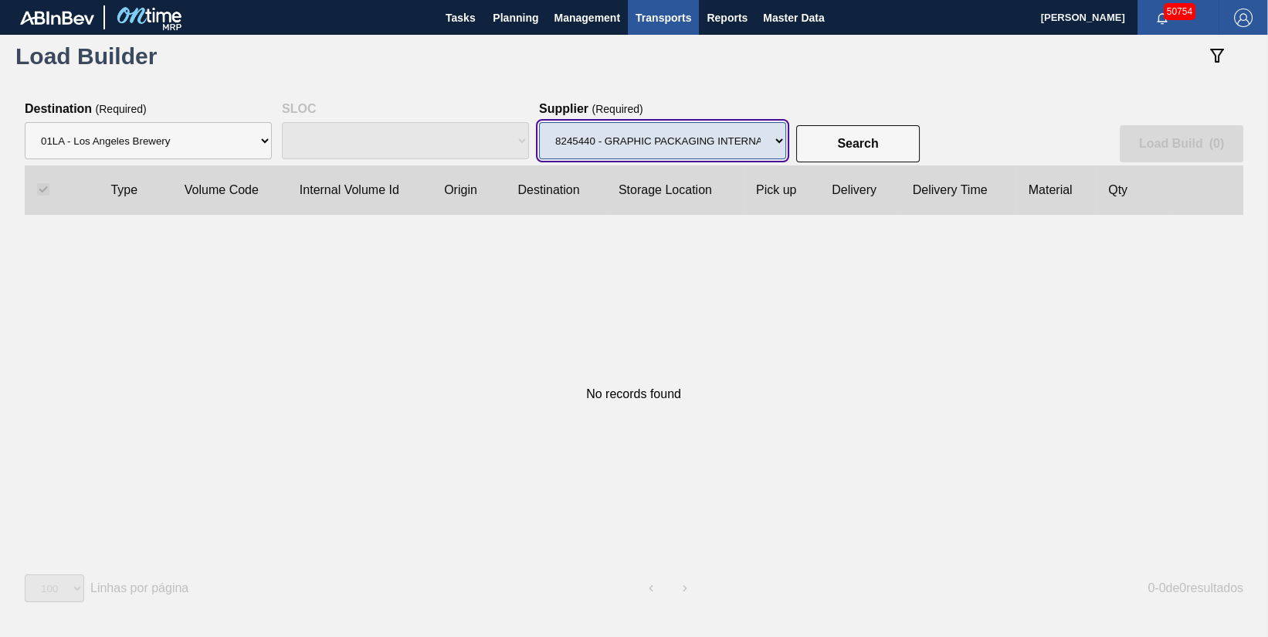
click at [768, 144] on select "Supplier 8329501 - ACCORD CARTON CO 8341298 - ACCREDO PACKAGING INC 8342425 - A…" at bounding box center [662, 140] width 247 height 37
click at [539, 122] on select "Supplier 8329501 - ACCORD CARTON CO 8341298 - ACCREDO PACKAGING INC 8342425 - A…" at bounding box center [662, 140] width 247 height 37
click at [773, 135] on select "Supplier 8329501 - ACCORD CARTON CO 8341298 - ACCREDO PACKAGING INC 8342425 - A…" at bounding box center [662, 140] width 247 height 37
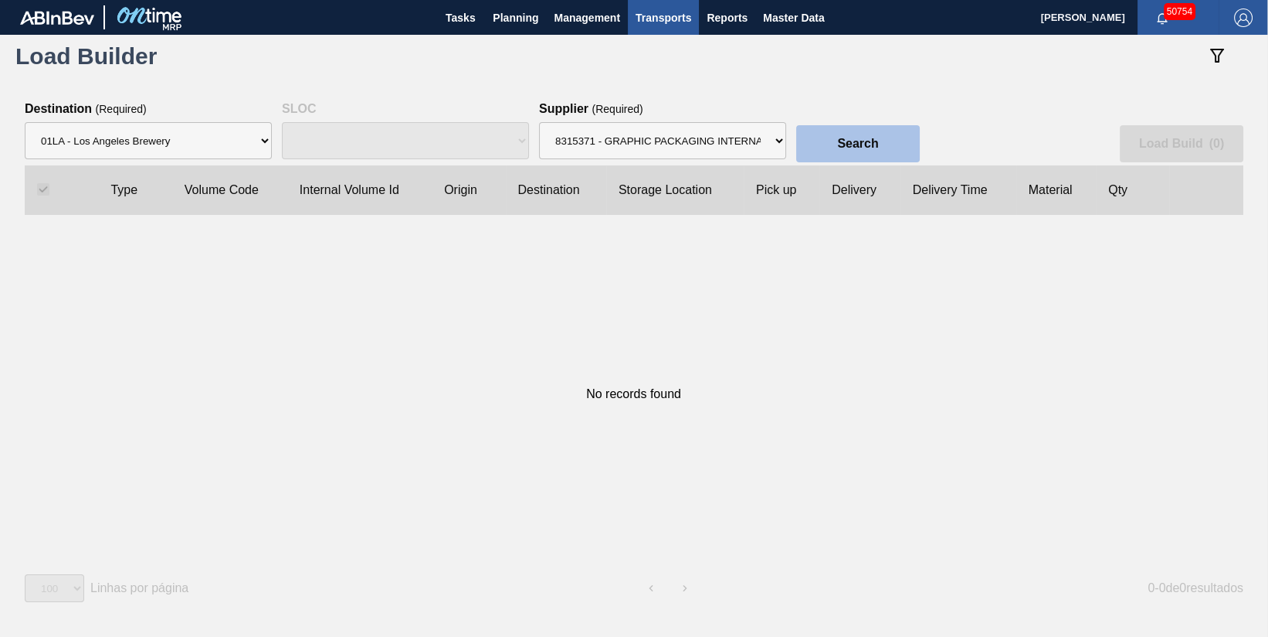
click at [0, 0] on slot "Search" at bounding box center [0, 0] width 0 height 0
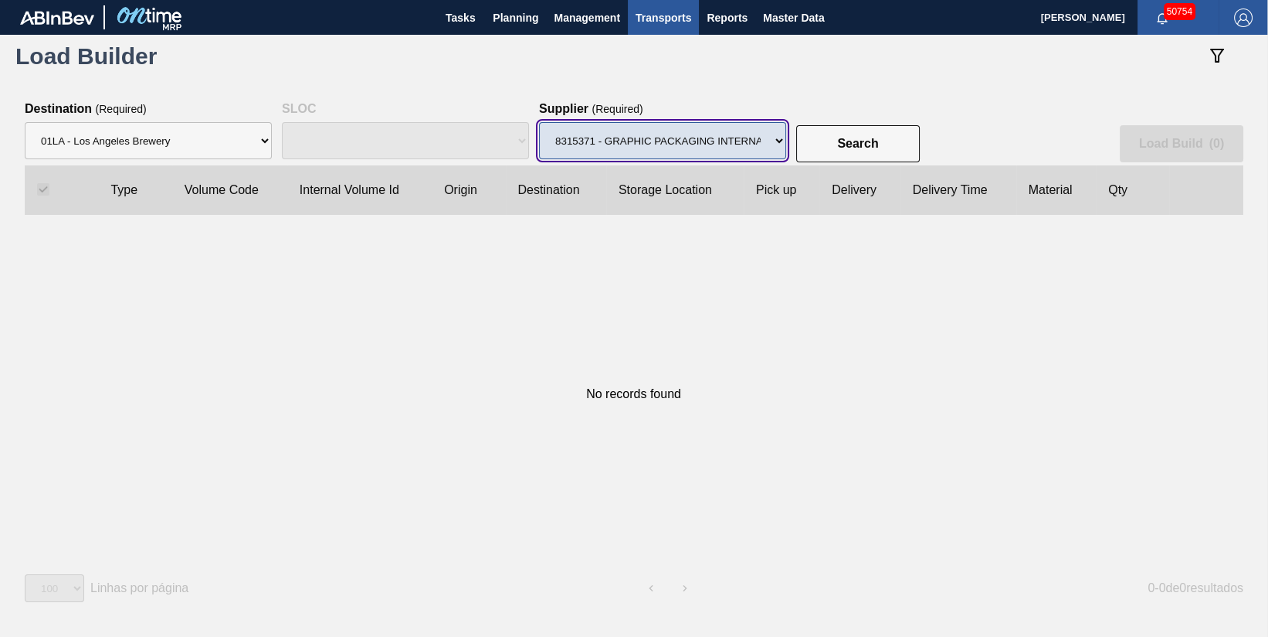
click at [776, 140] on select "Supplier 8329501 - ACCORD CARTON CO 8341298 - ACCREDO PACKAGING INC 8342425 - A…" at bounding box center [662, 140] width 247 height 37
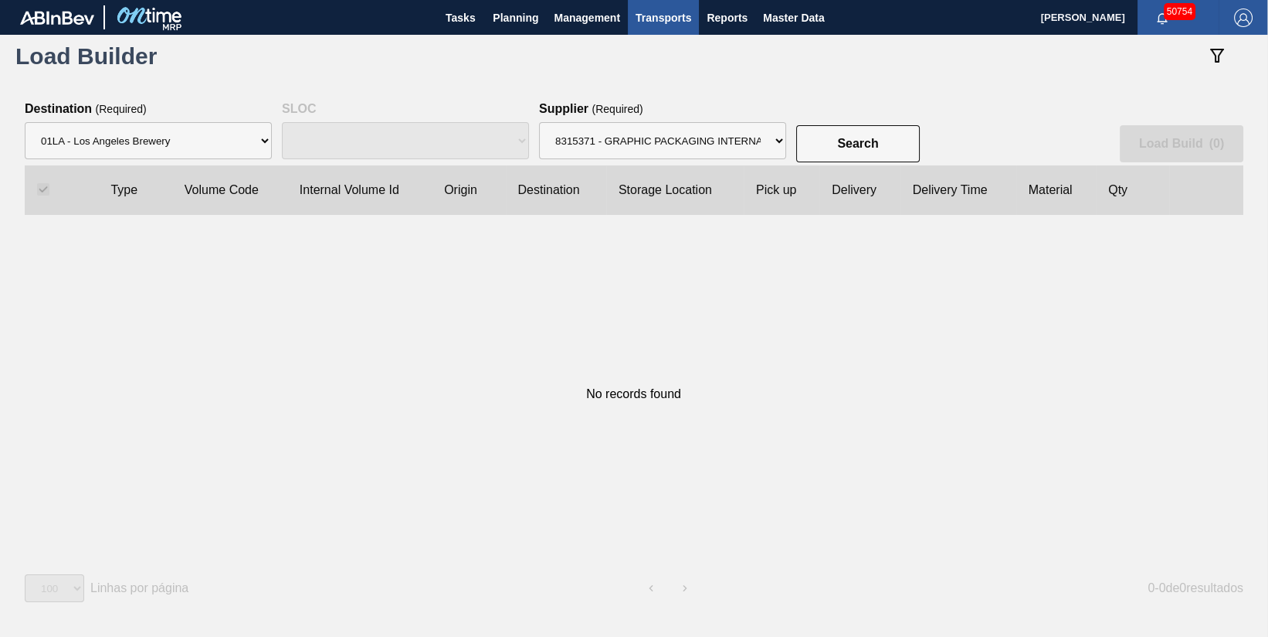
click at [314, 288] on div "No records found" at bounding box center [634, 394] width 1218 height 358
click at [1221, 53] on icon "botão de ícone" at bounding box center [1217, 55] width 19 height 19
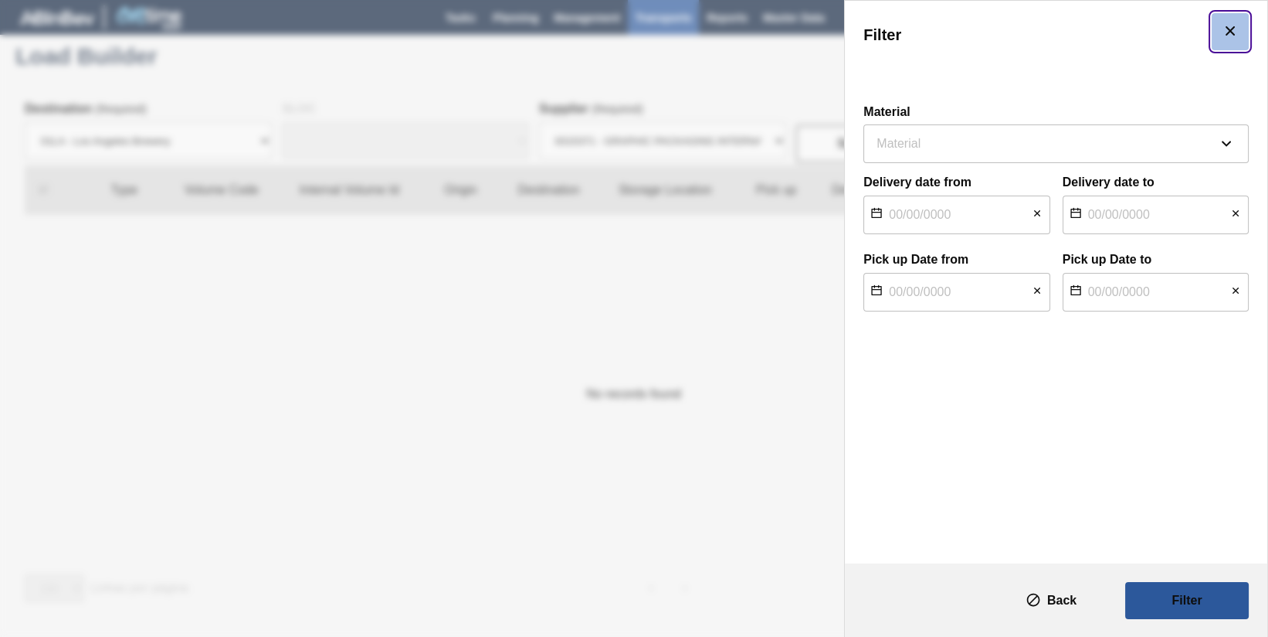
click at [1235, 32] on icon "botão de ícone" at bounding box center [1230, 31] width 19 height 19
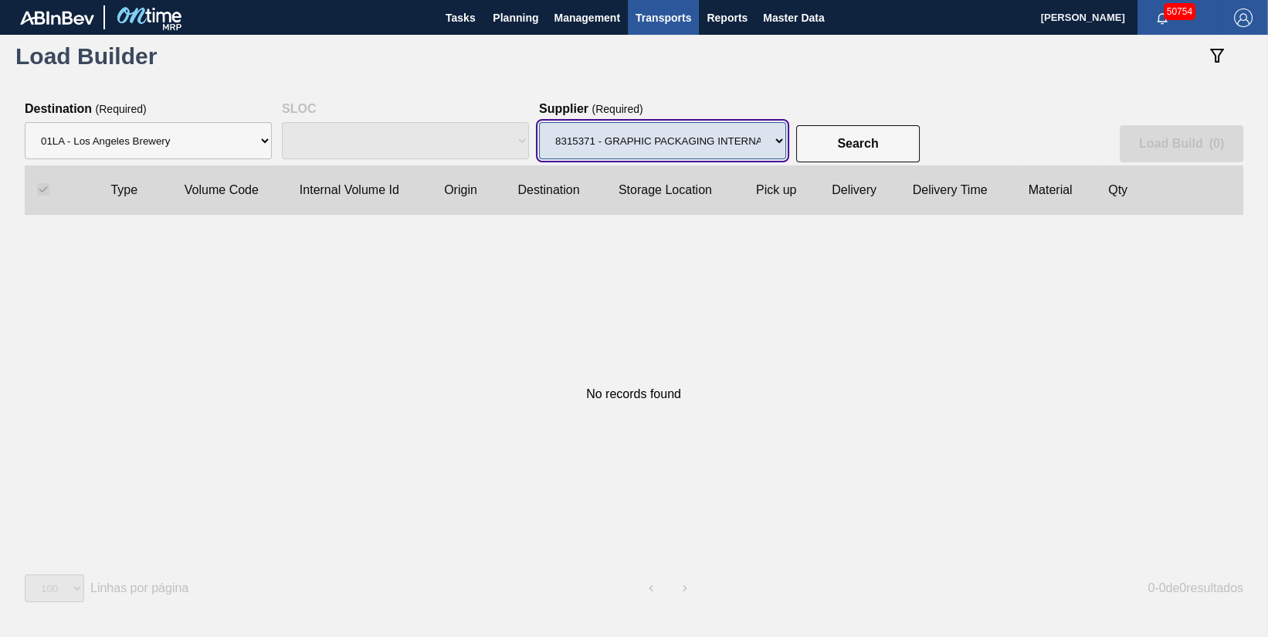
click at [773, 146] on select "Supplier 8329501 - ACCORD CARTON CO 8341298 - ACCREDO PACKAGING INC 8342425 - A…" at bounding box center [662, 140] width 247 height 37
select select "1933"
click at [539, 122] on select "Supplier 8329501 - ACCORD CARTON CO 8341298 - ACCREDO PACKAGING INC 8342425 - A…" at bounding box center [662, 140] width 247 height 37
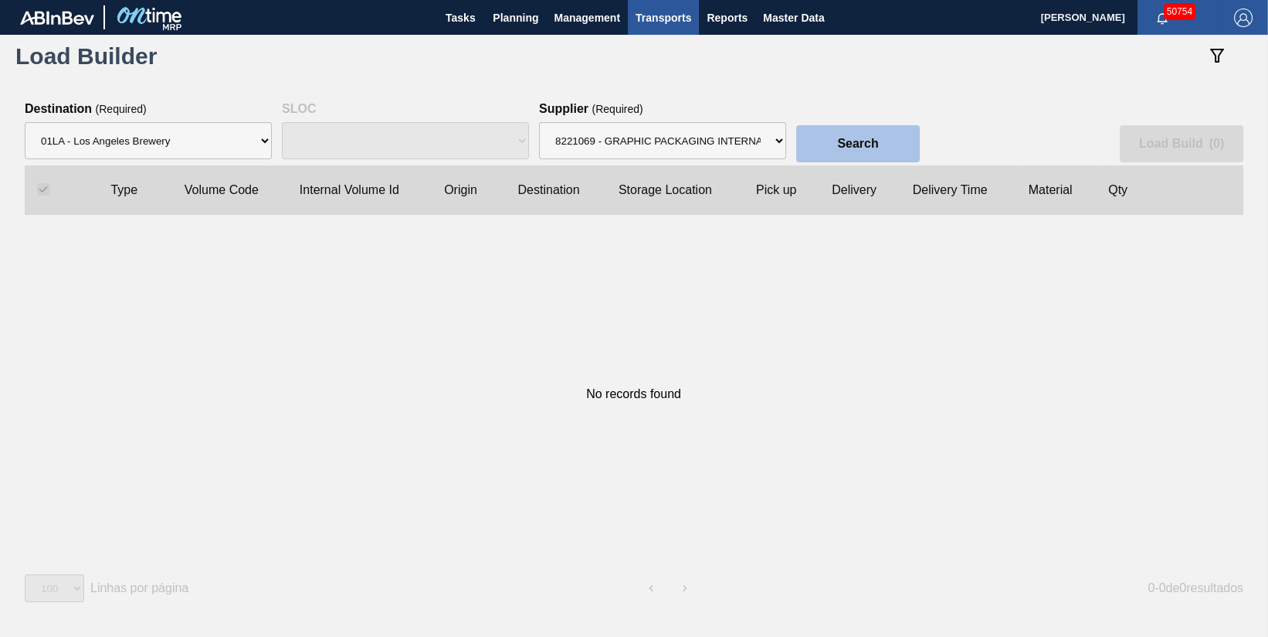
click at [908, 136] on button "Search" at bounding box center [858, 143] width 124 height 37
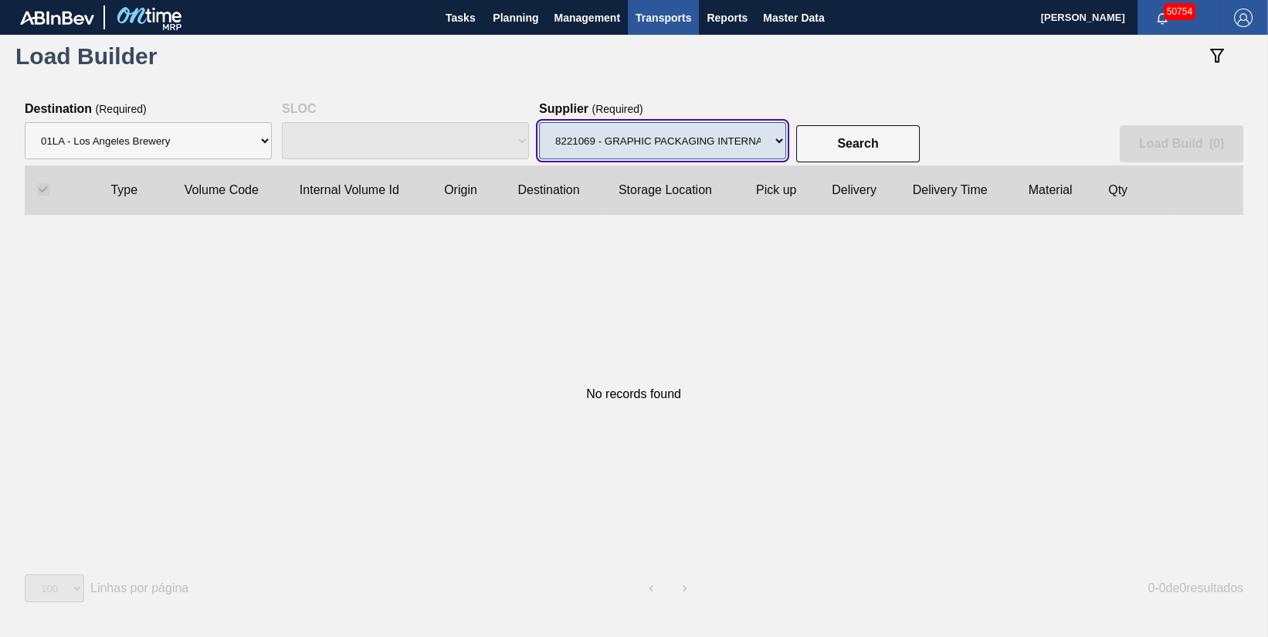
click at [776, 138] on select "Supplier 8329501 - ACCORD CARTON CO 8341298 - ACCREDO PACKAGING INC 8342425 - A…" at bounding box center [662, 140] width 247 height 37
click at [645, 155] on select "Supplier 8329501 - ACCORD CARTON CO 8341298 - ACCREDO PACKAGING INC 8342425 - A…" at bounding box center [662, 140] width 247 height 37
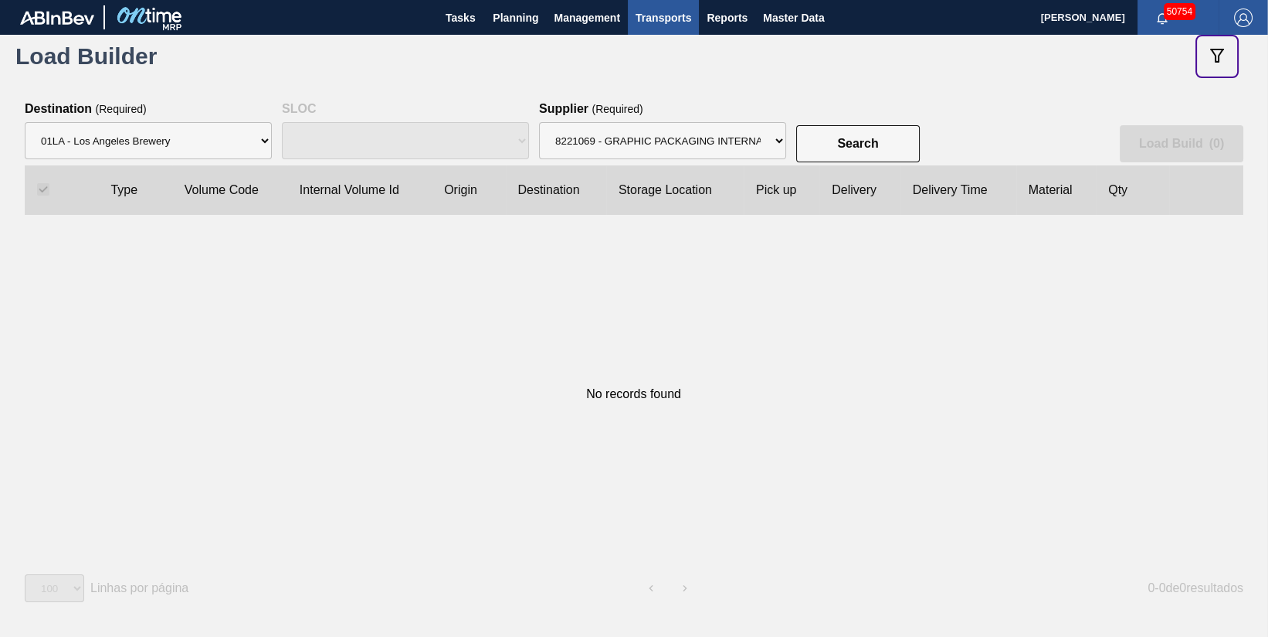
click at [1222, 53] on icon "botão de ícone" at bounding box center [1217, 55] width 19 height 19
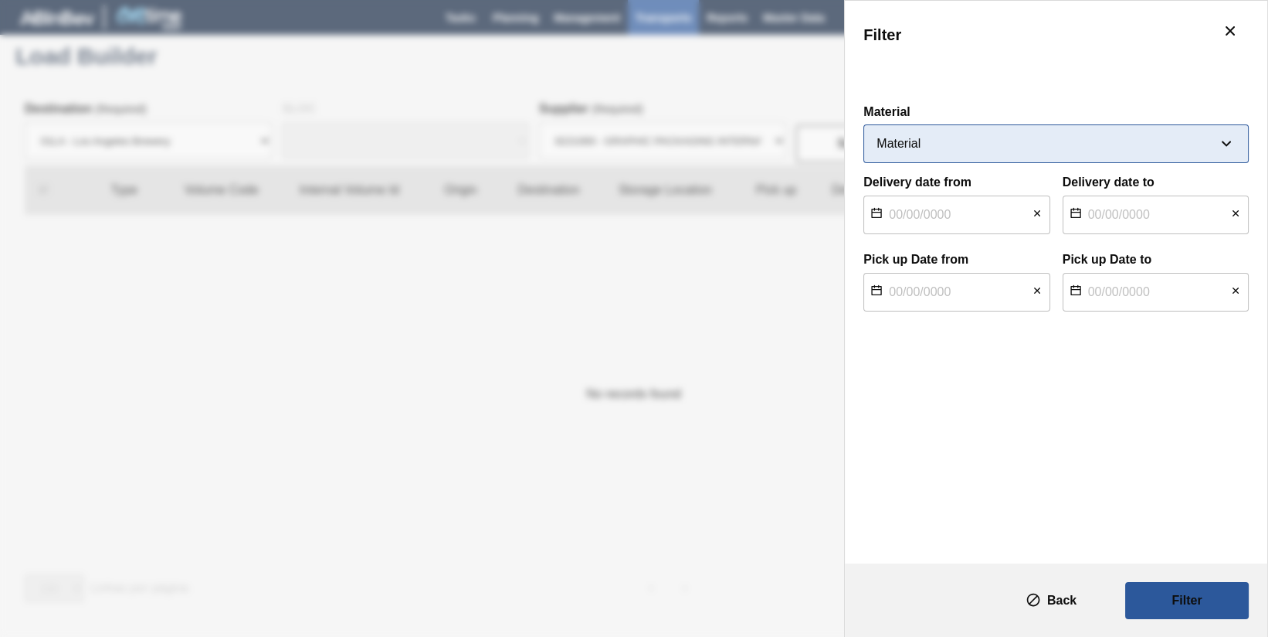
click at [1041, 128] on div at bounding box center [1056, 143] width 385 height 39
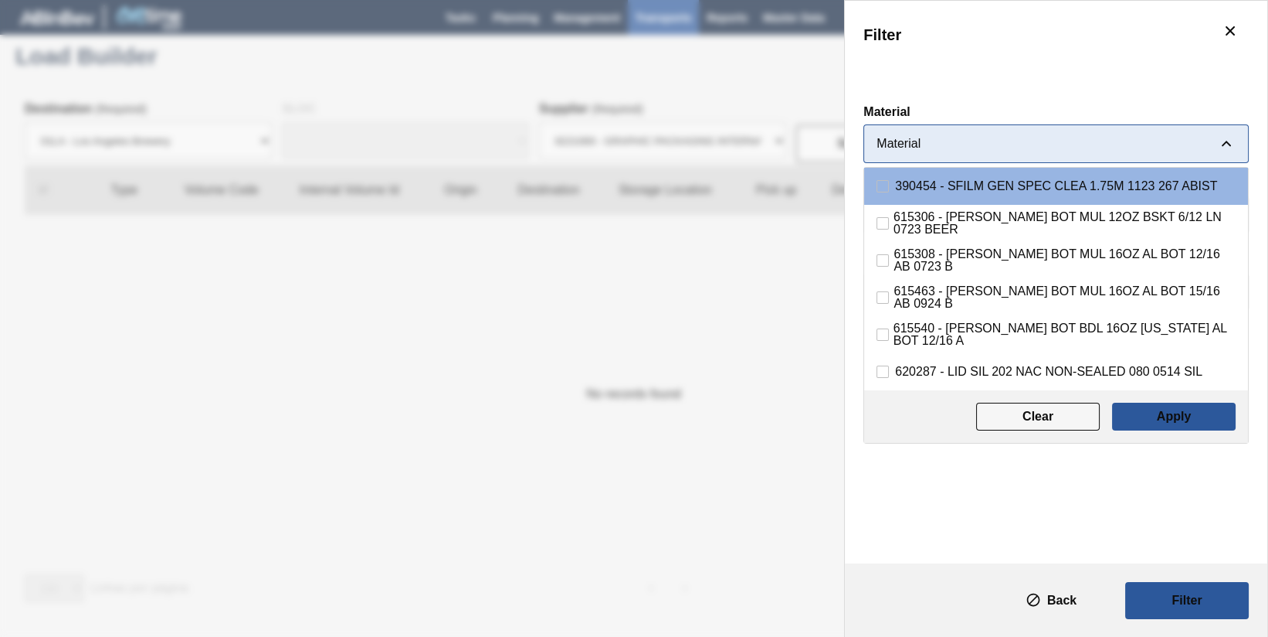
click at [998, 141] on input "Material" at bounding box center [1047, 144] width 341 height 14
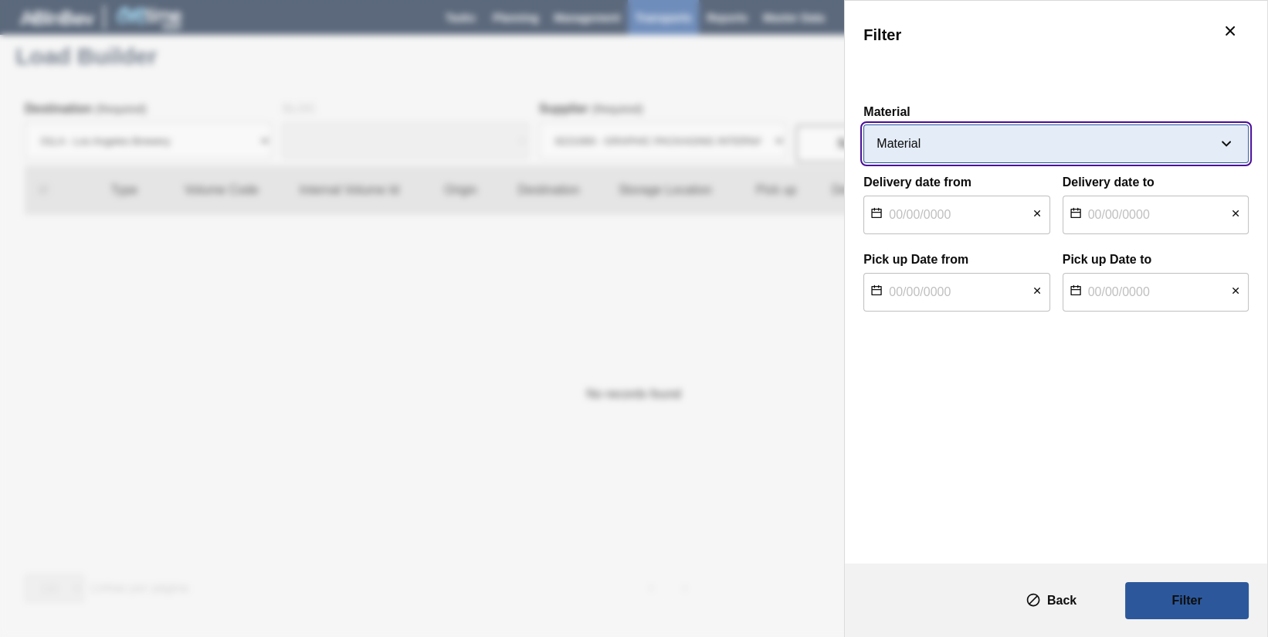
click at [999, 147] on input "Material" at bounding box center [1047, 144] width 341 height 14
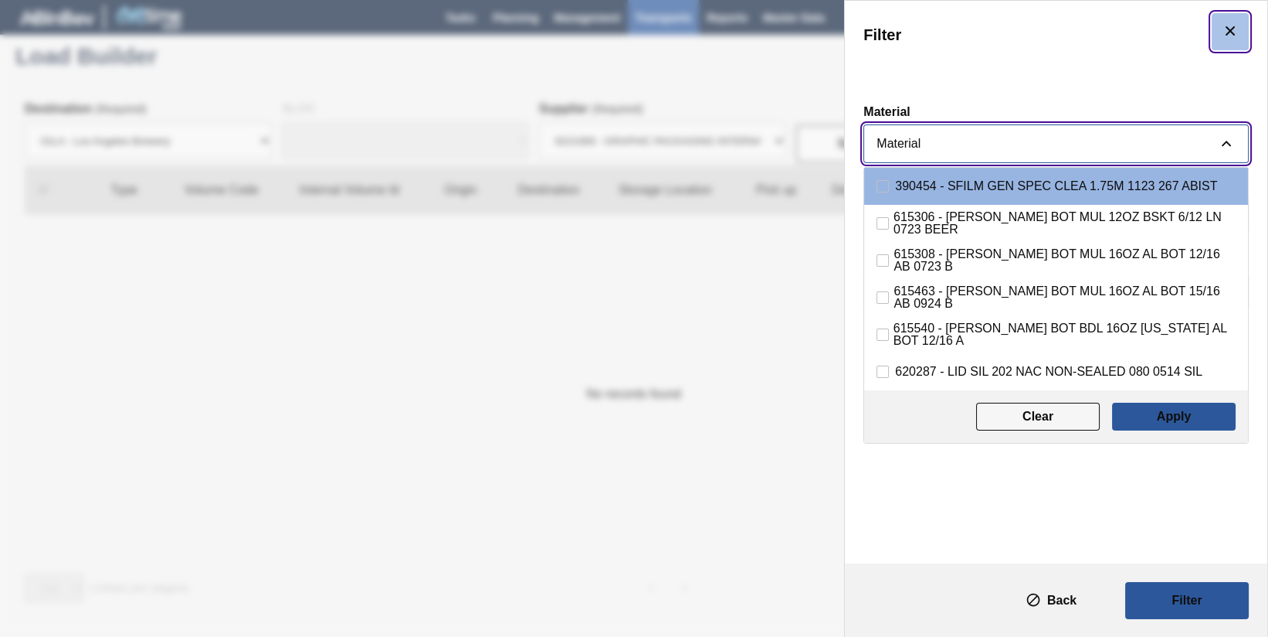
click at [1227, 25] on icon "botão de ícone" at bounding box center [1230, 31] width 19 height 19
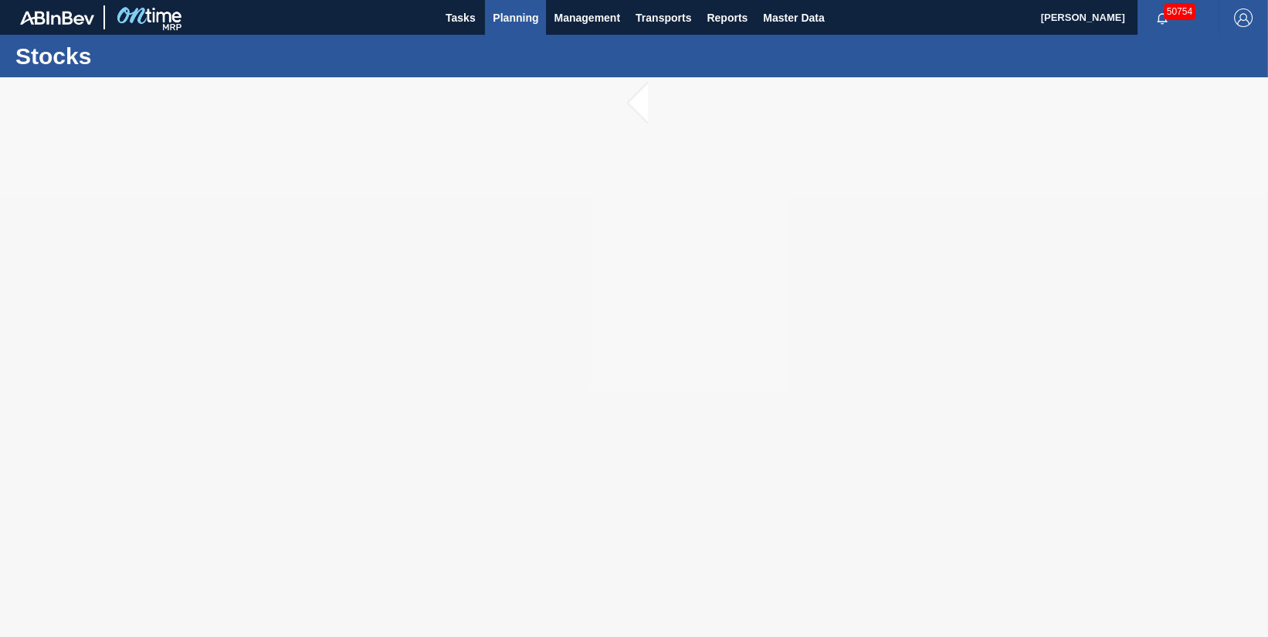
click at [516, 18] on span "Planning" at bounding box center [516, 17] width 46 height 19
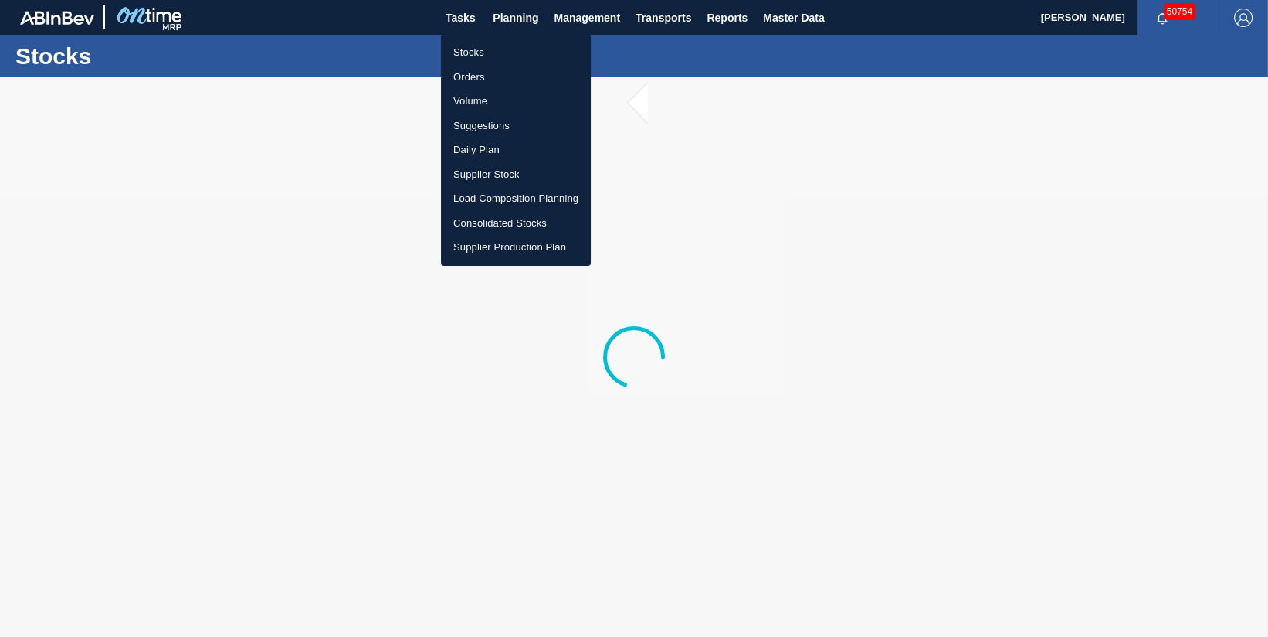
click at [514, 47] on li "Stocks" at bounding box center [516, 52] width 150 height 25
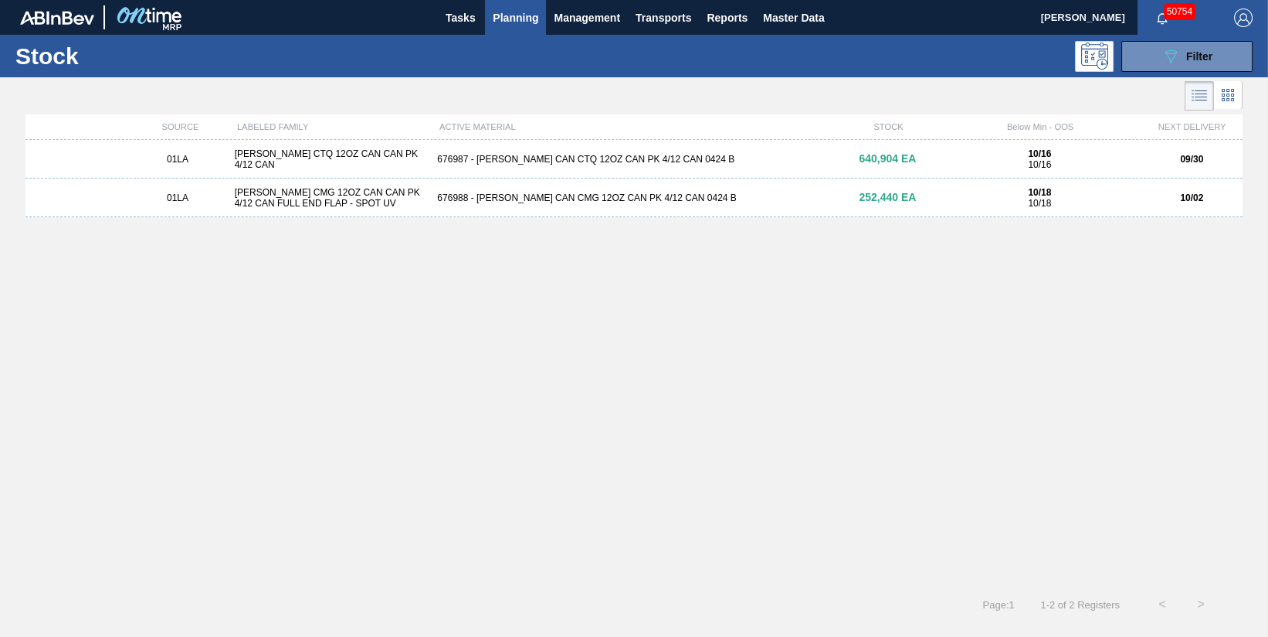
click at [501, 159] on div "676987 - CARR CAN CTQ 12OZ CAN PK 4/12 CAN 0424 B" at bounding box center [634, 159] width 406 height 11
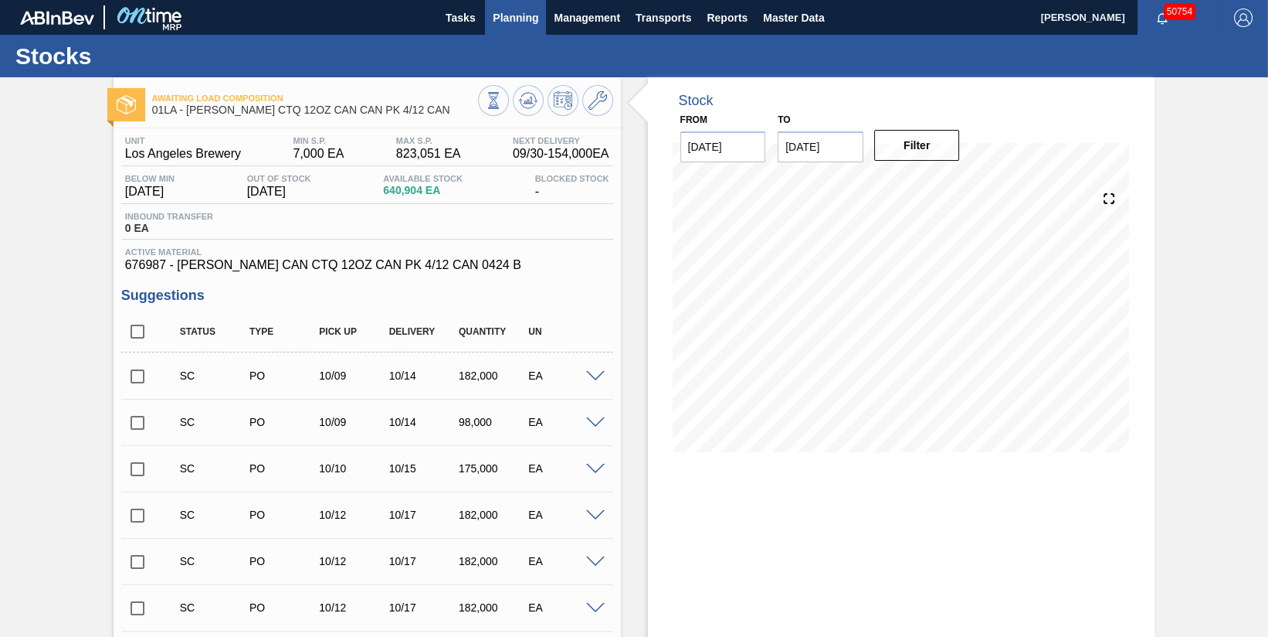
click at [521, 27] on button "Planning" at bounding box center [515, 17] width 61 height 35
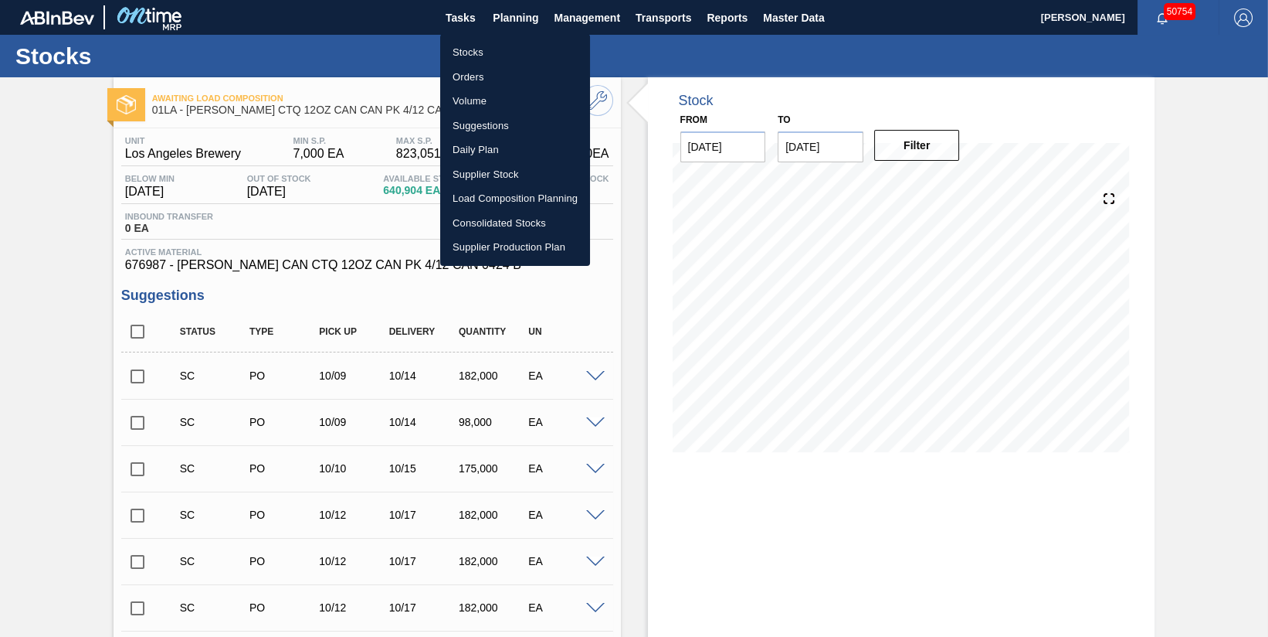
click at [507, 124] on li "Suggestions" at bounding box center [515, 126] width 150 height 25
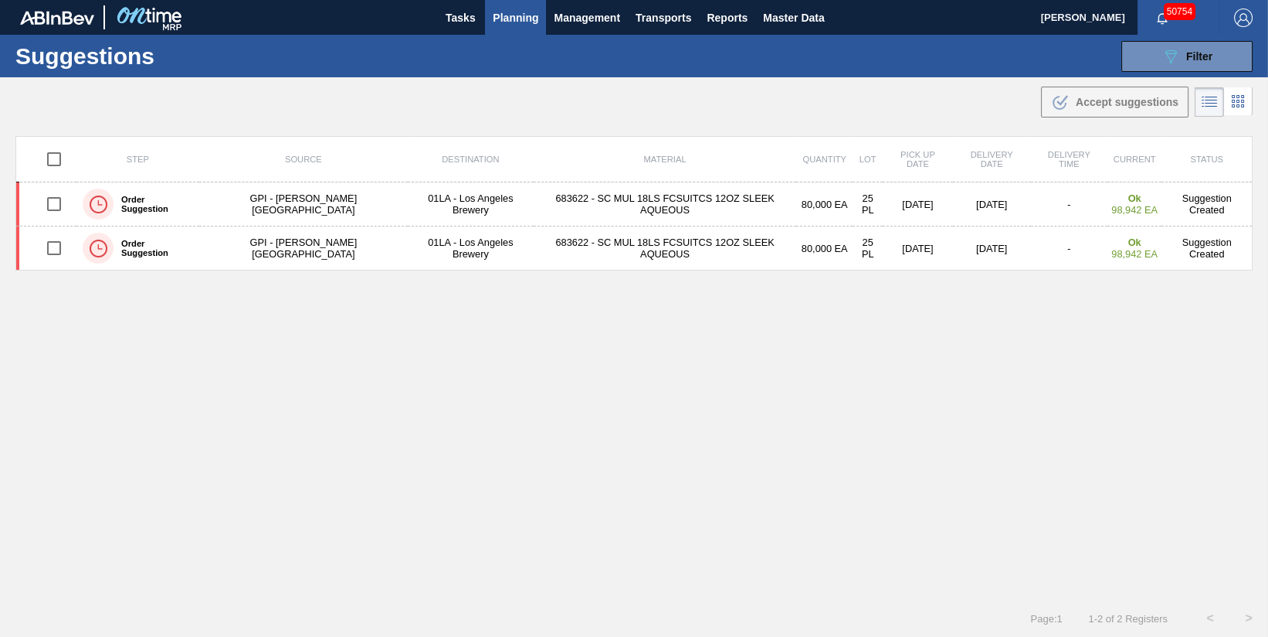
type from "[DATE]"
type to "[DATE]"
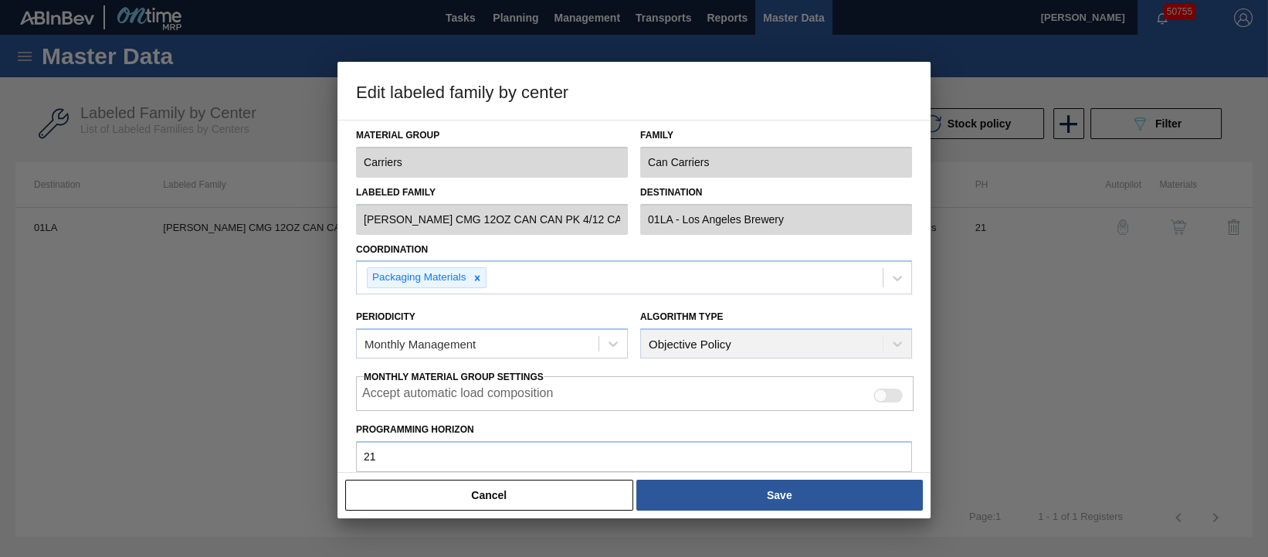
scroll to position [252, 0]
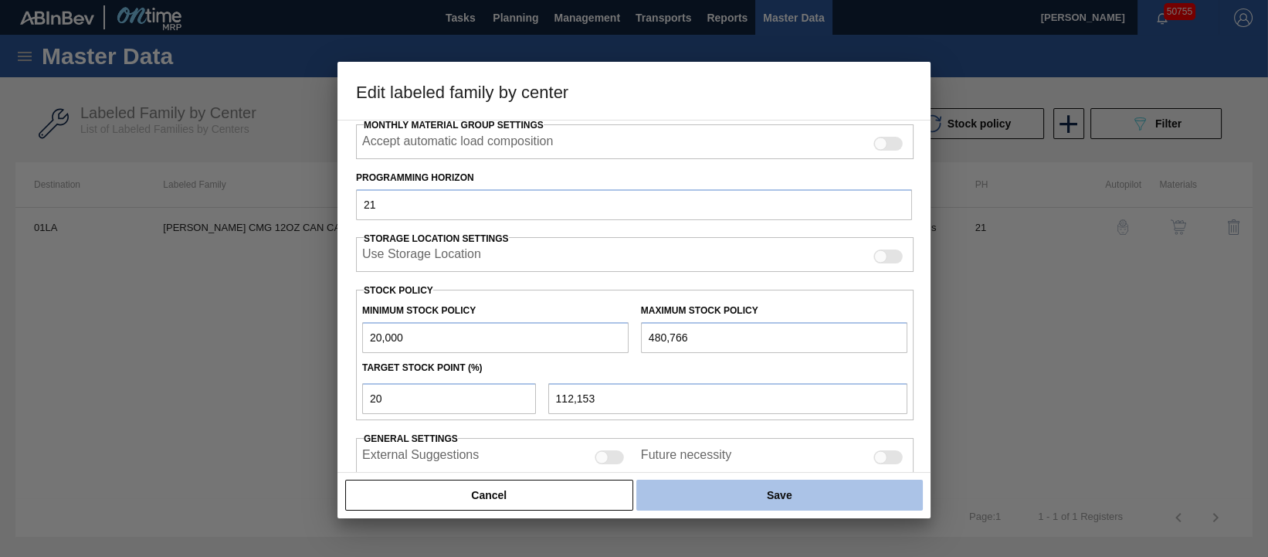
click at [773, 504] on button "Save" at bounding box center [780, 495] width 287 height 31
click at [777, 500] on button "Save" at bounding box center [780, 495] width 287 height 31
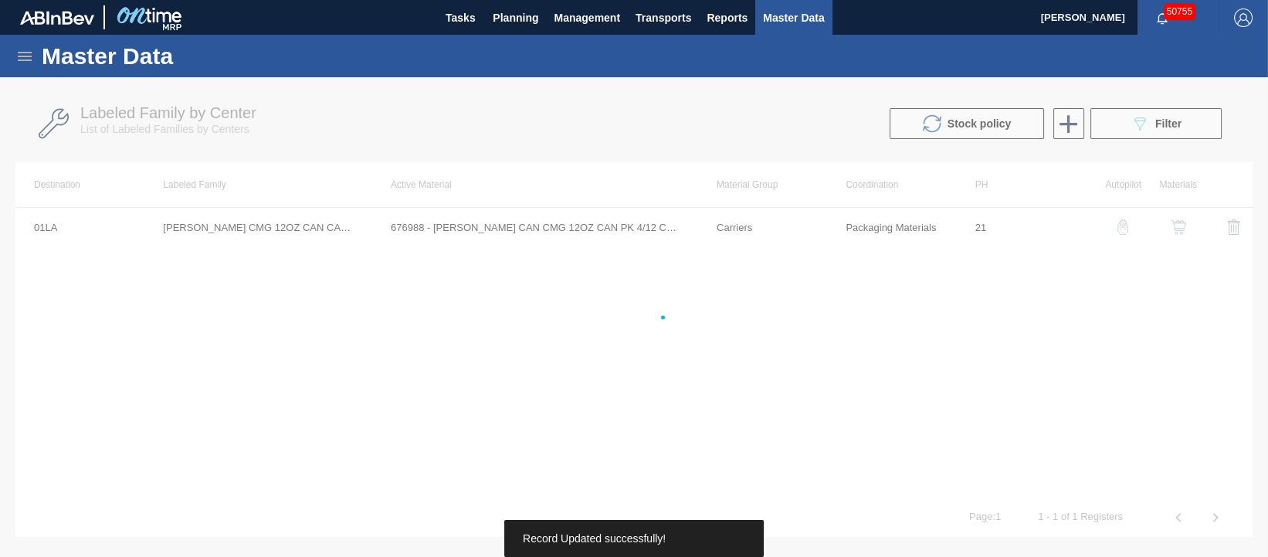
click at [450, 499] on div at bounding box center [634, 317] width 1268 height 480
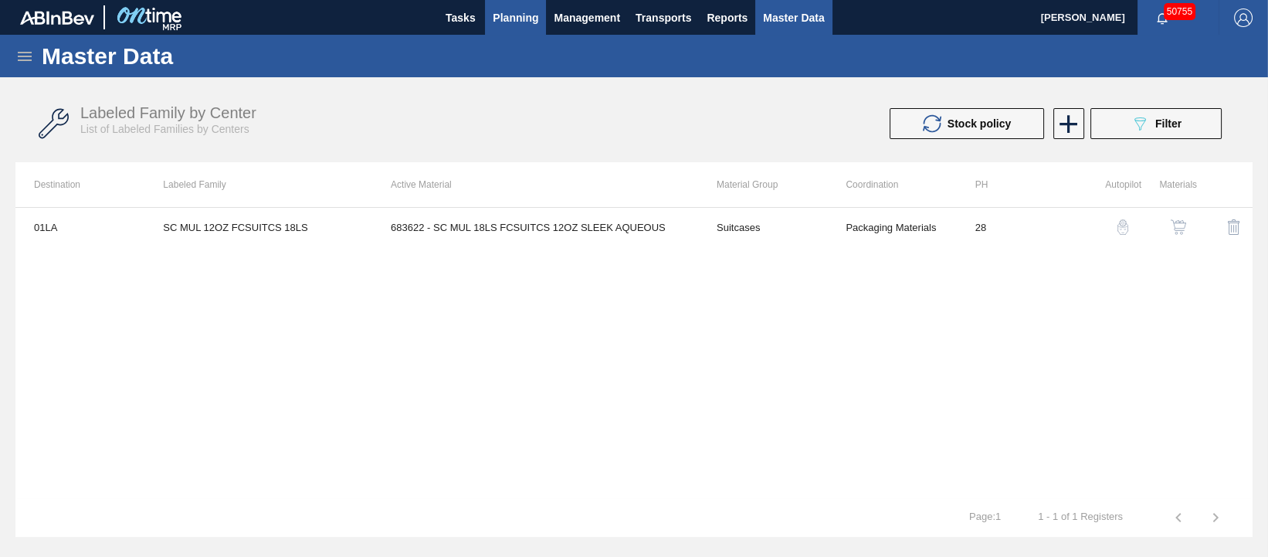
click at [525, 14] on span "Planning" at bounding box center [516, 17] width 46 height 19
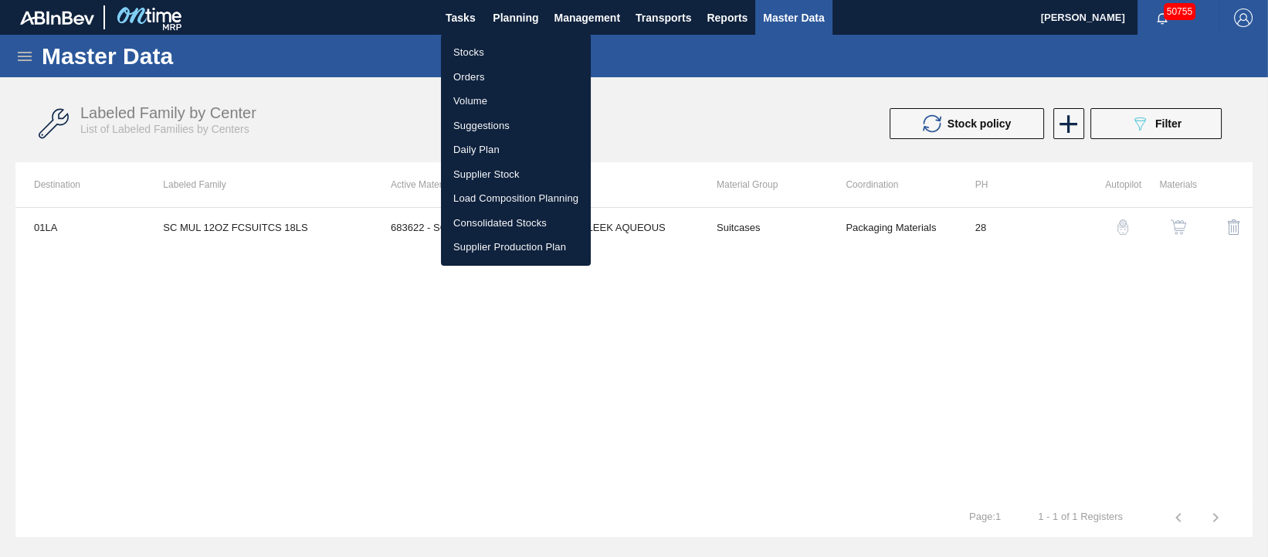
click at [504, 121] on li "Suggestions" at bounding box center [516, 126] width 150 height 25
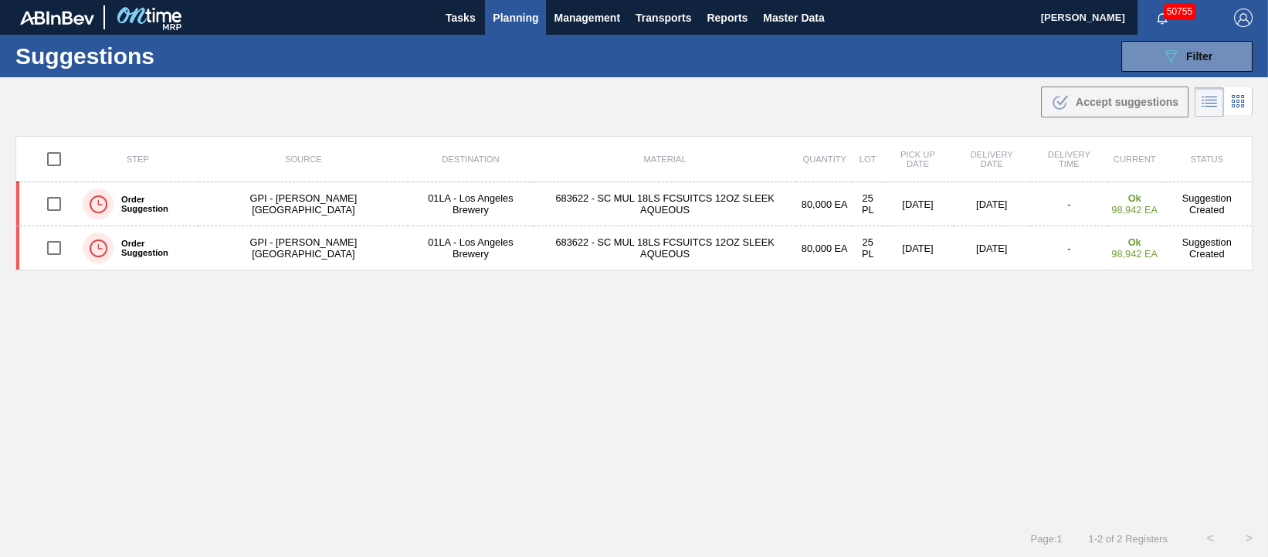
type from "[DATE]"
type to "[DATE]"
click at [1180, 65] on button "089F7B8B-B2A5-4AFE-B5C0-19BA573D28AC Filter" at bounding box center [1187, 56] width 131 height 31
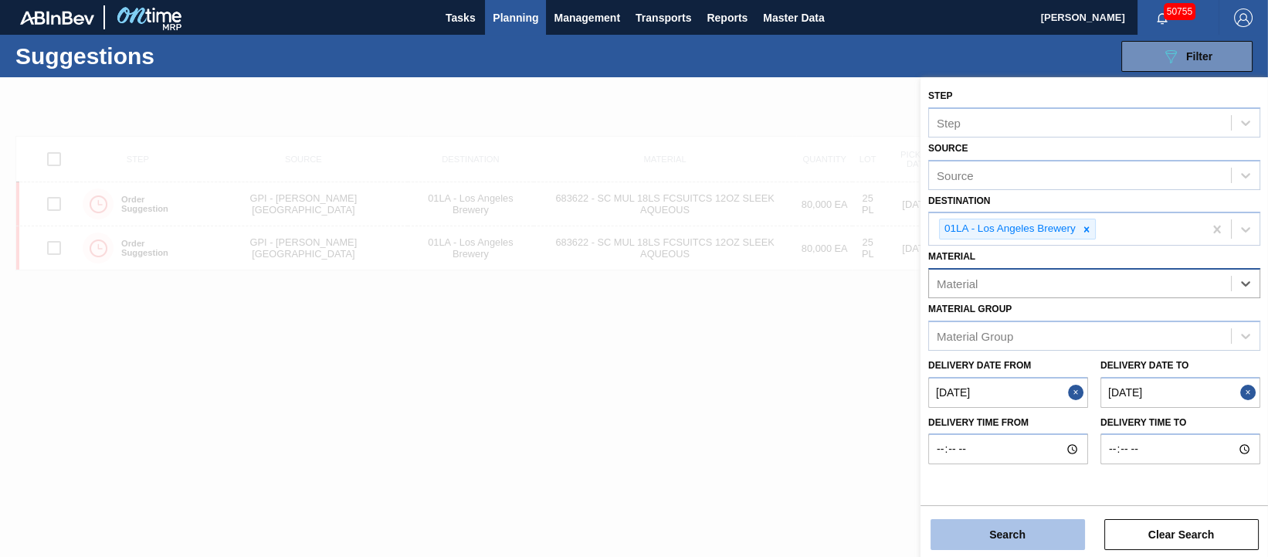
click at [1022, 533] on button "Search" at bounding box center [1008, 534] width 155 height 31
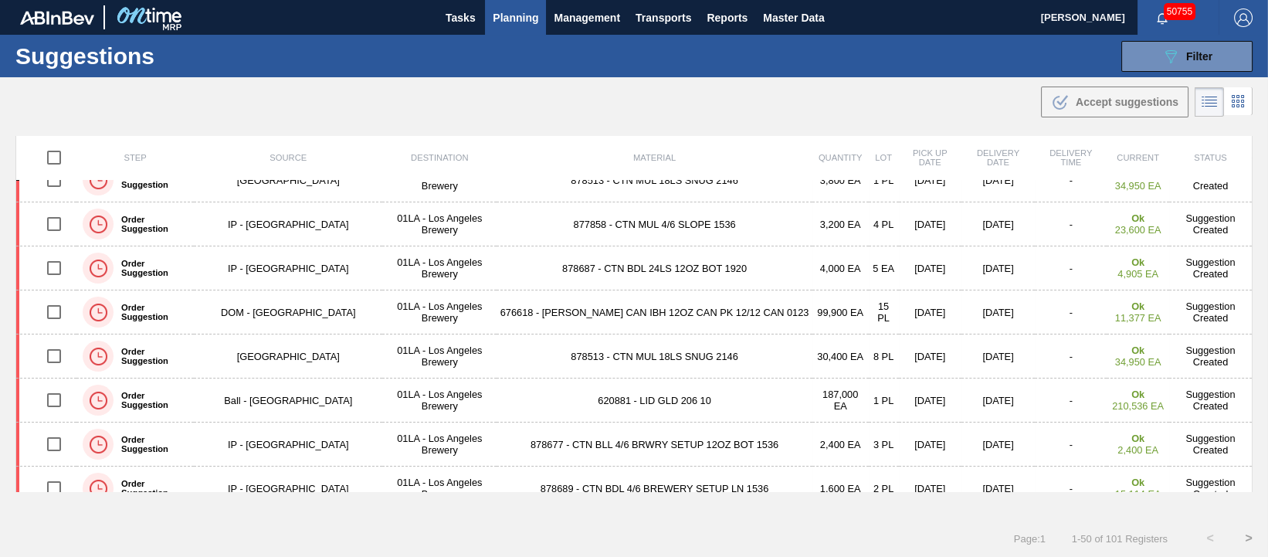
scroll to position [676, 0]
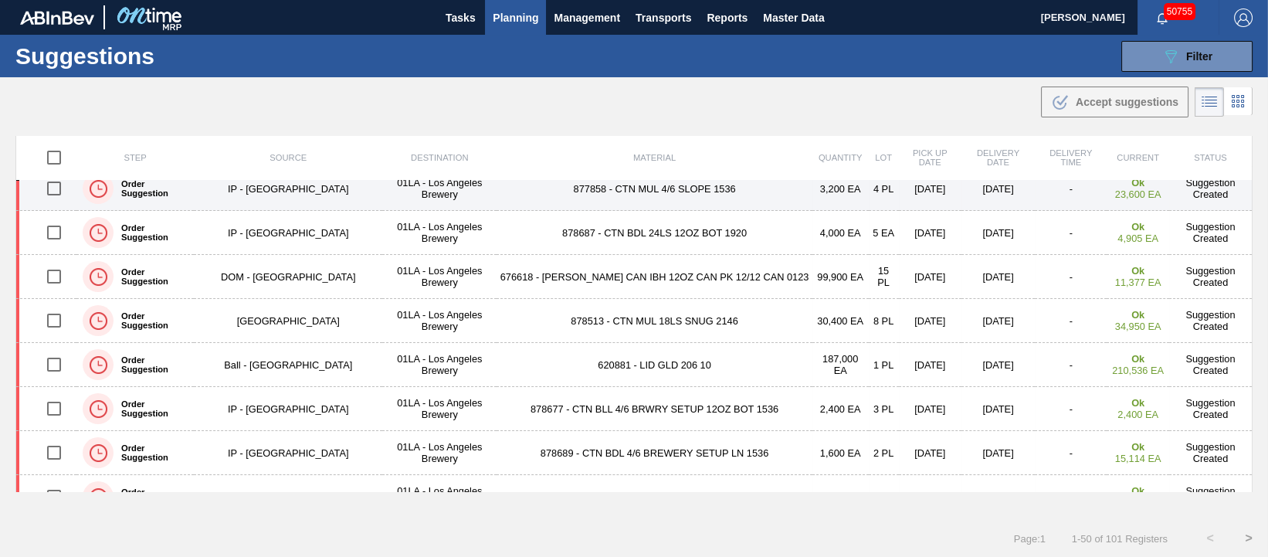
click at [613, 188] on td "877858 - CTN MUL 4/6 SLOPE 1536" at bounding box center [654, 189] width 315 height 44
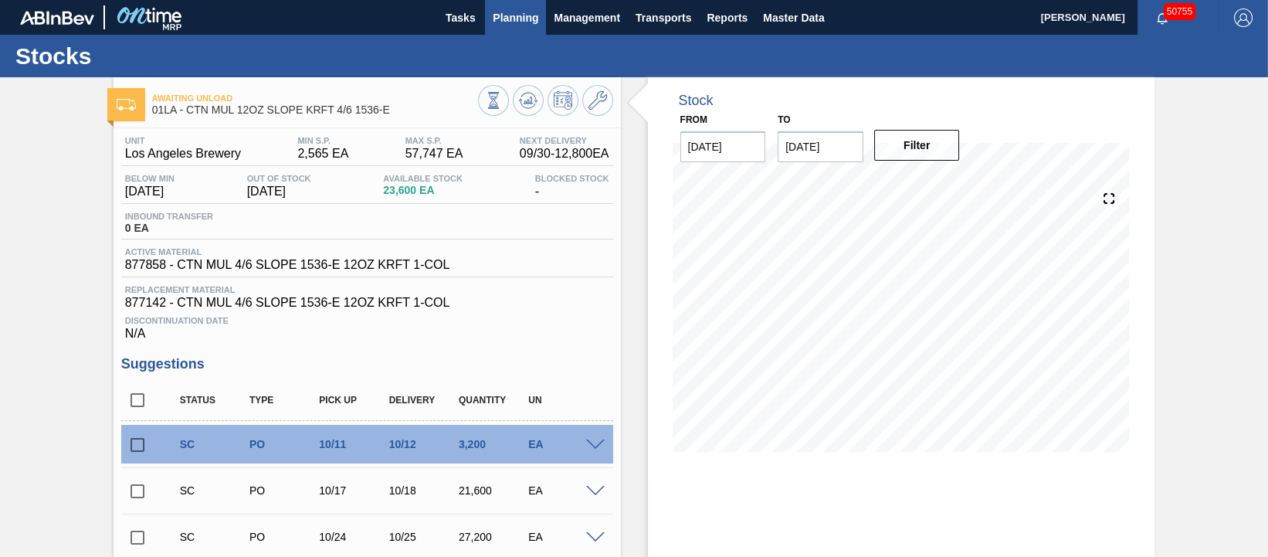
click at [515, 9] on span "Planning" at bounding box center [516, 17] width 46 height 19
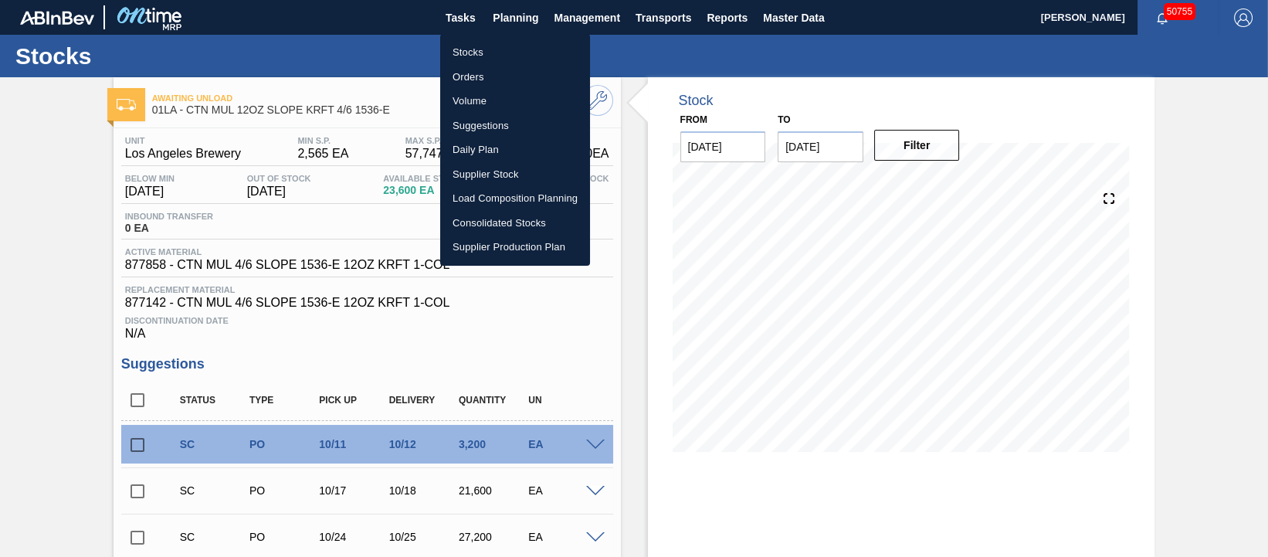
click at [467, 49] on li "Stocks" at bounding box center [515, 52] width 150 height 25
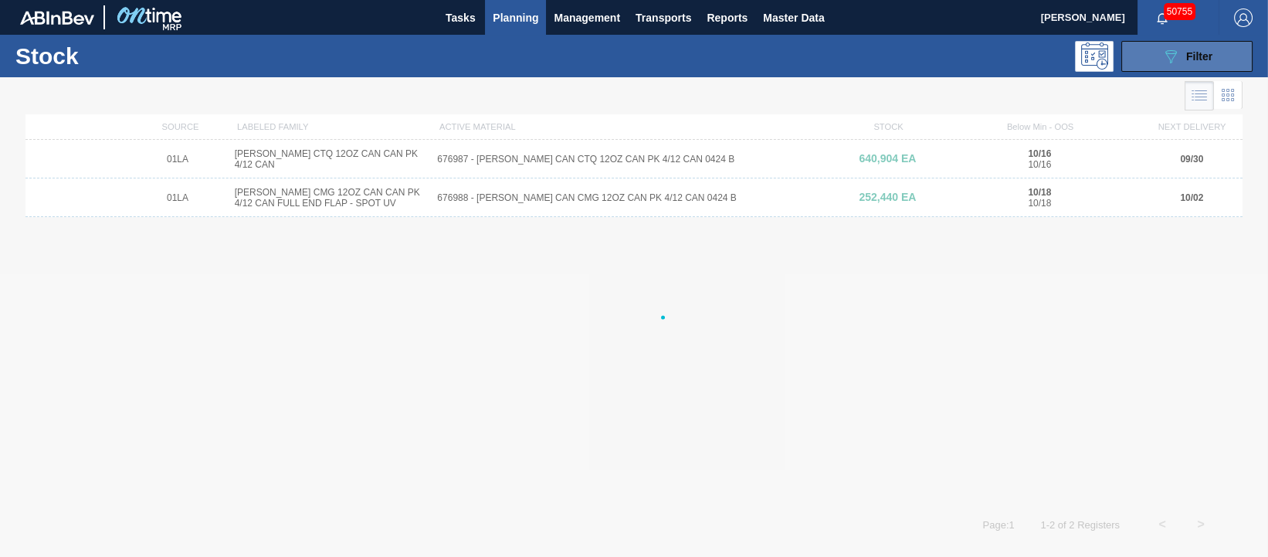
click at [1187, 50] on span "Filter" at bounding box center [1200, 56] width 26 height 12
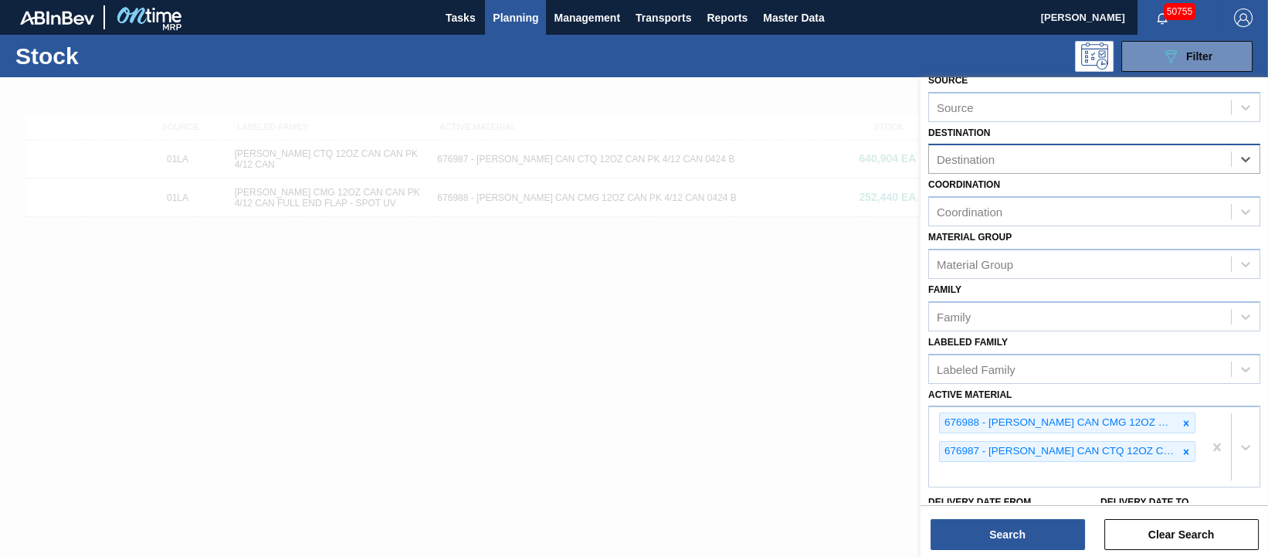
scroll to position [96, 0]
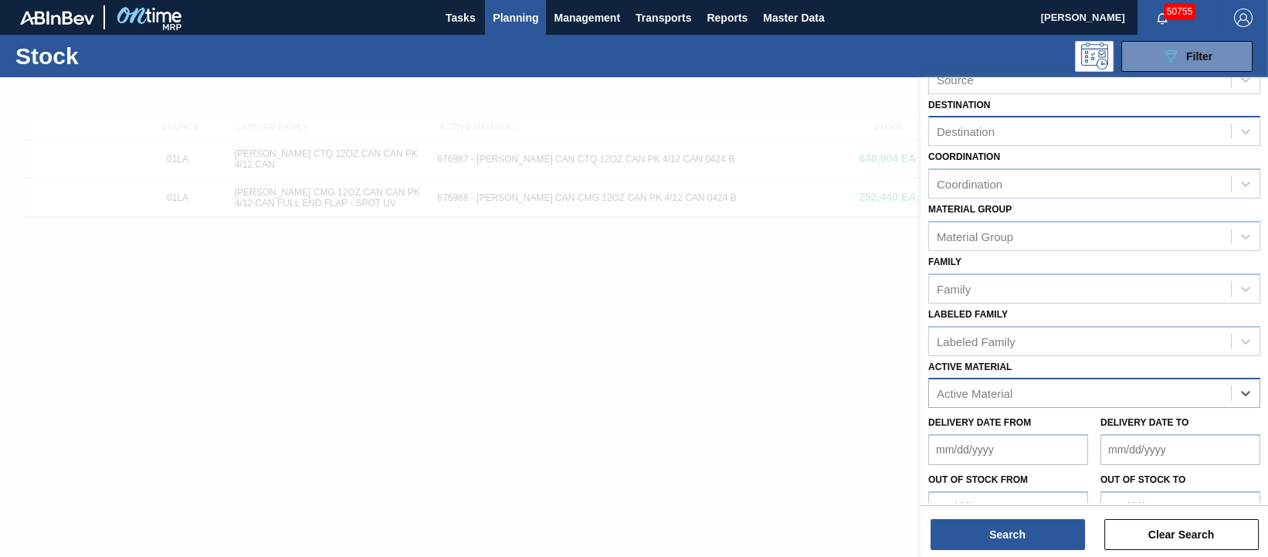
click at [1056, 117] on div "Destination" at bounding box center [1095, 131] width 332 height 30
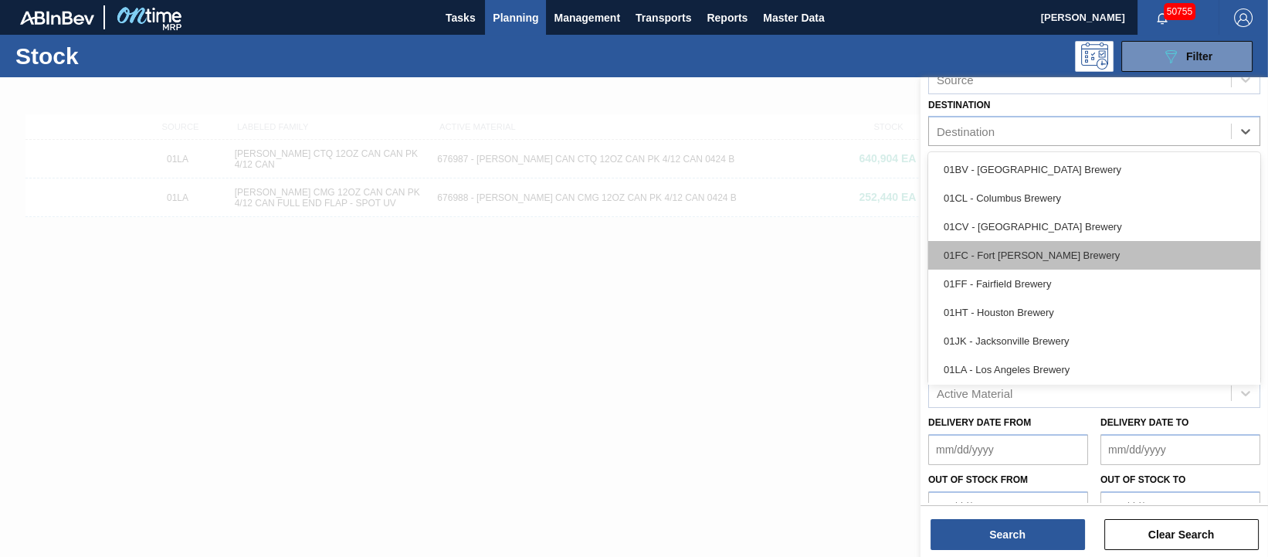
click at [1036, 248] on div "01FC - Fort [PERSON_NAME] Brewery" at bounding box center [1095, 255] width 332 height 29
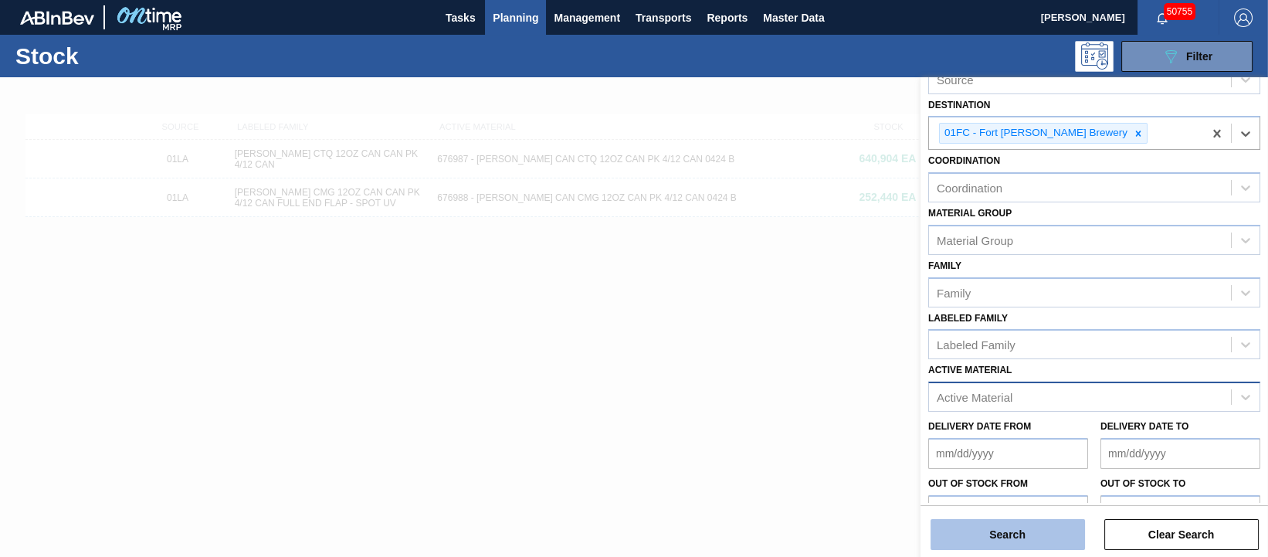
click at [1010, 535] on button "Search" at bounding box center [1008, 534] width 155 height 31
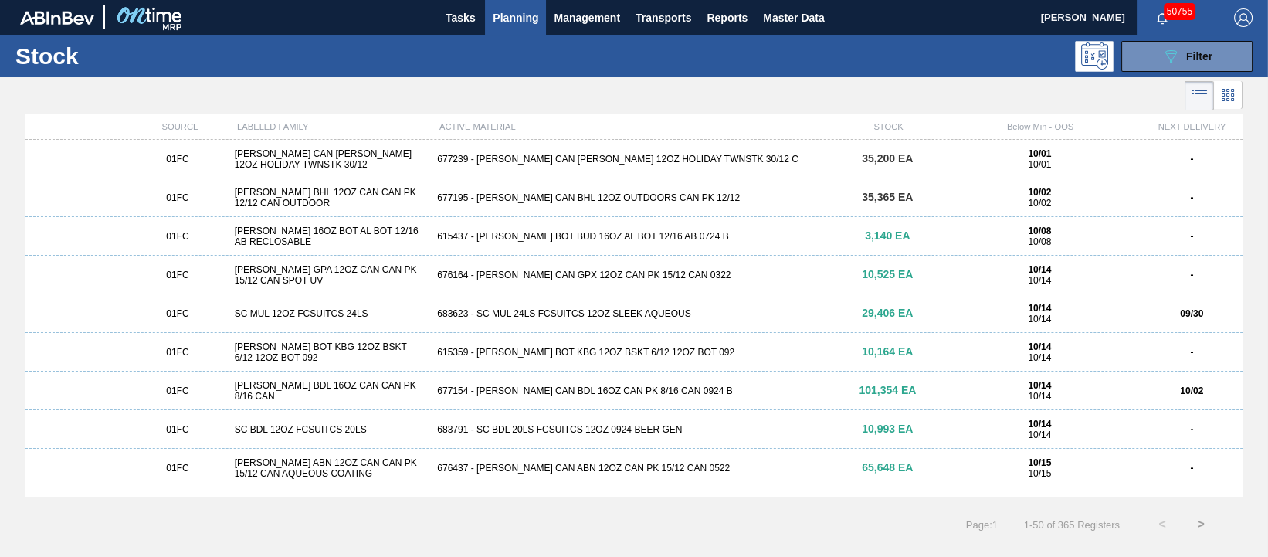
click at [528, 238] on div "615437 - CARR BOT BUD 16OZ AL BOT 12/16 AB 0724 B" at bounding box center [634, 236] width 406 height 11
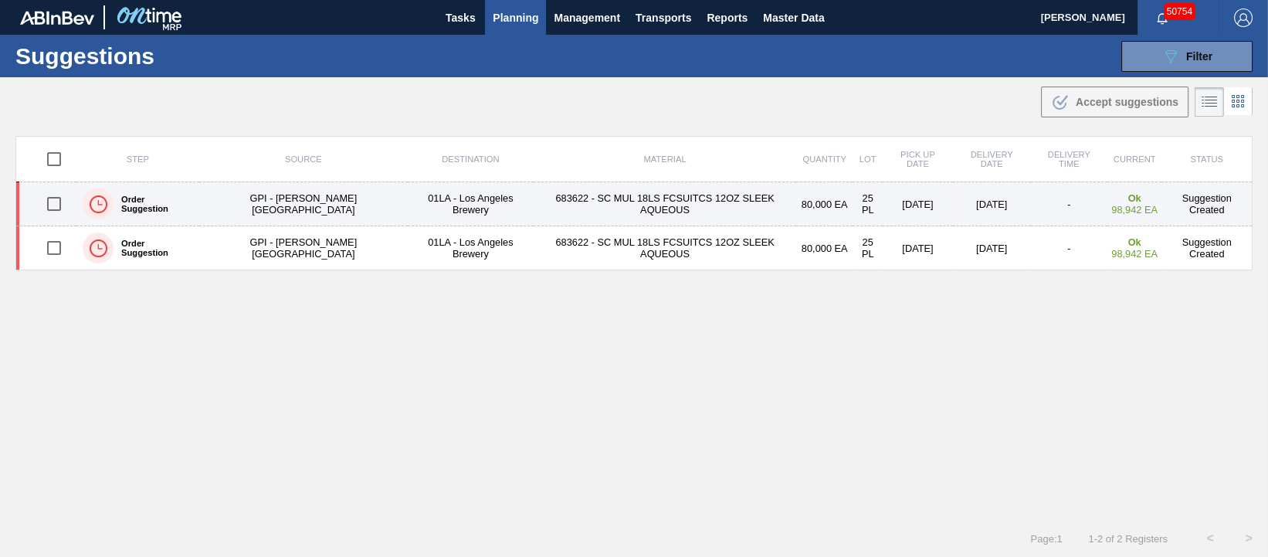
click at [613, 207] on td "683622 - SC MUL 18LS FCSUITCS 12OZ SLEEK AQUEOUS" at bounding box center [665, 204] width 263 height 44
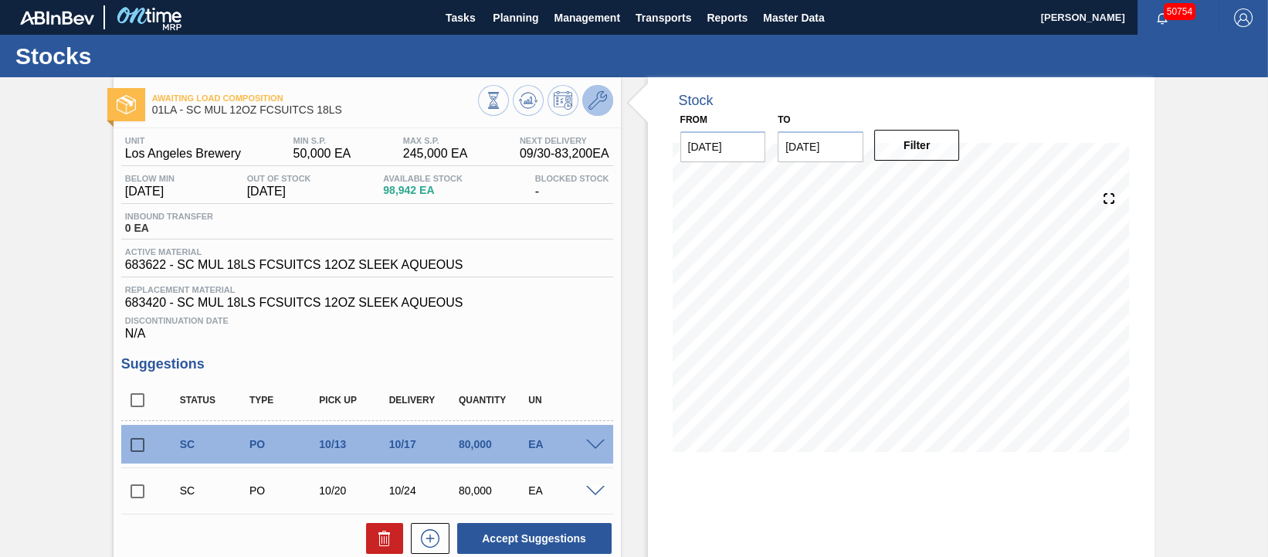
click at [594, 102] on icon at bounding box center [598, 100] width 19 height 19
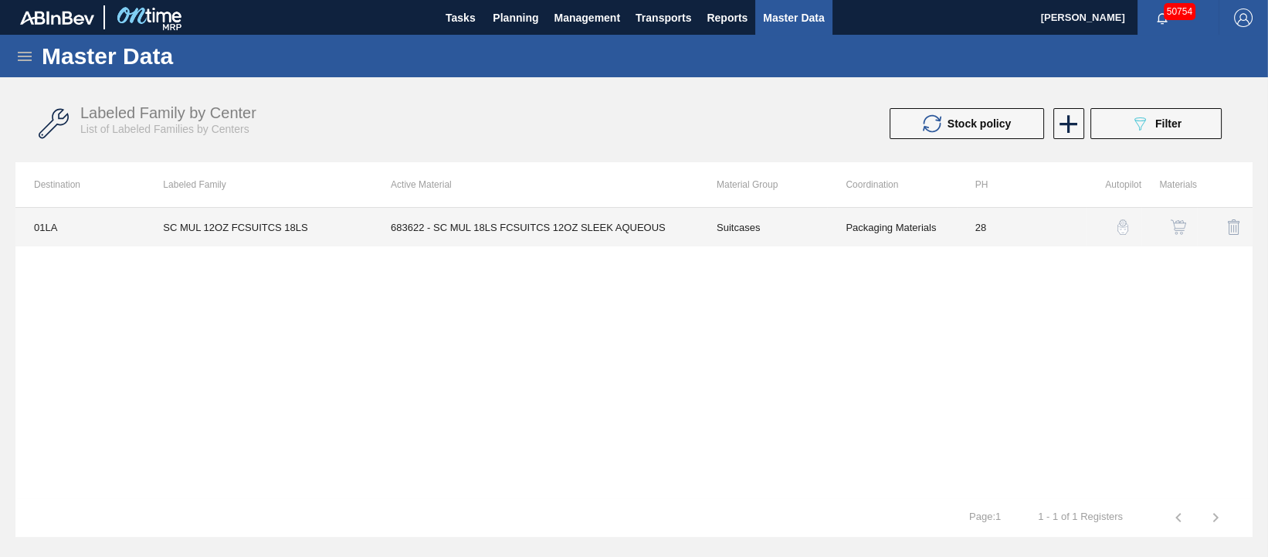
click at [591, 222] on td "683622 - SC MUL 18LS FCSUITCS 12OZ SLEEK AQUEOUS" at bounding box center [535, 227] width 326 height 39
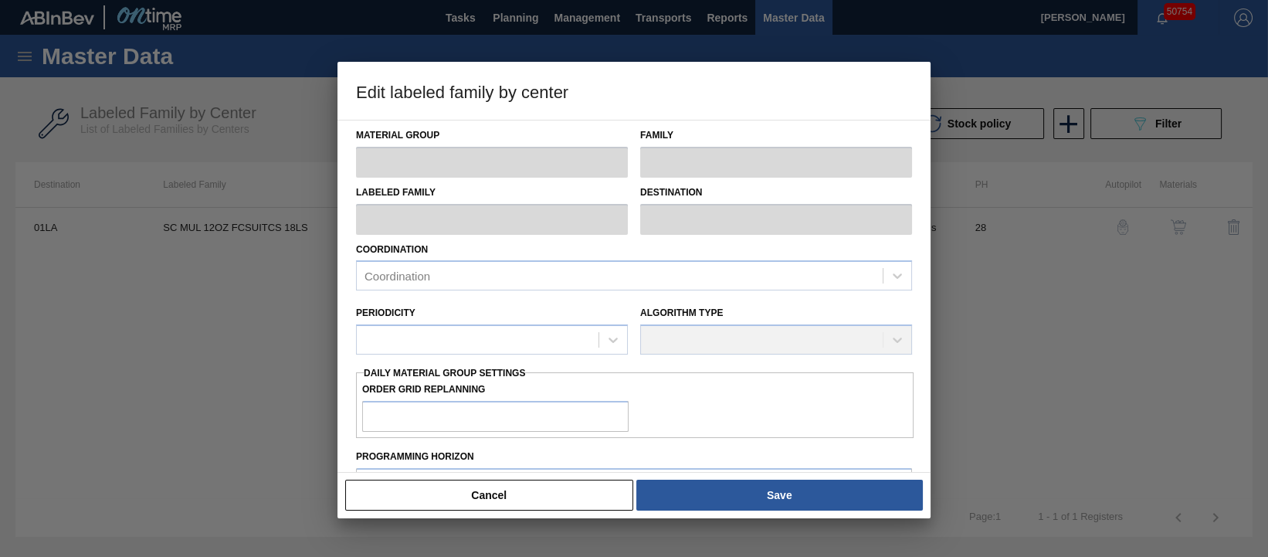
type input "Suitcases"
type input "SC MUL 12OZ FCSUITCS 18LS"
type input "01LA - Los Angeles Brewery"
type input "28"
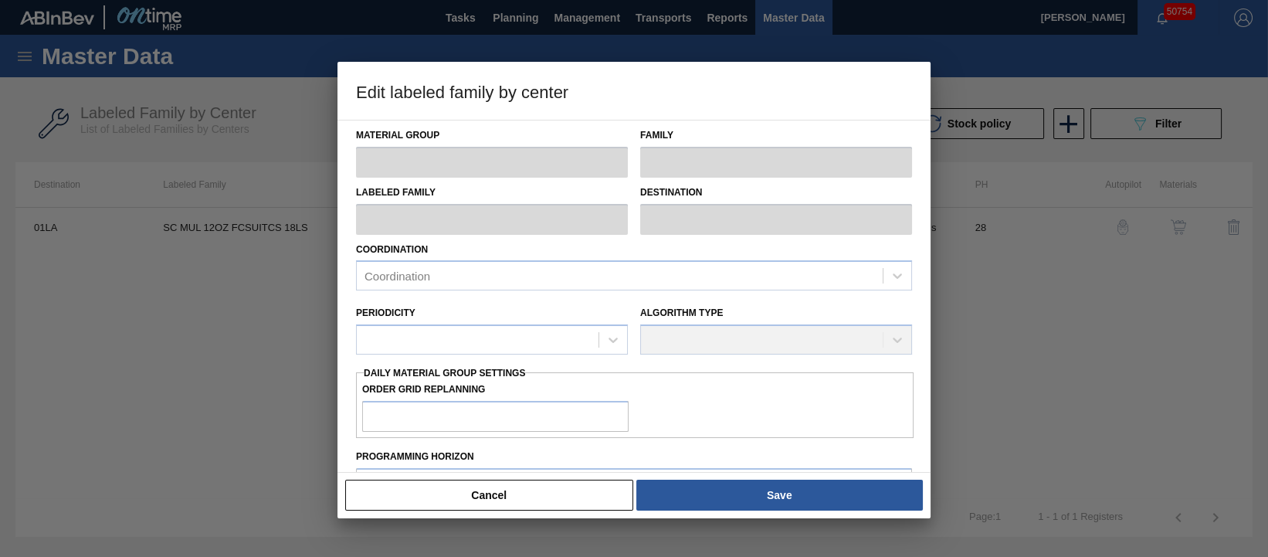
type input "50,000"
type input "245,000"
type input "0"
type input "50,000"
checkbox input "true"
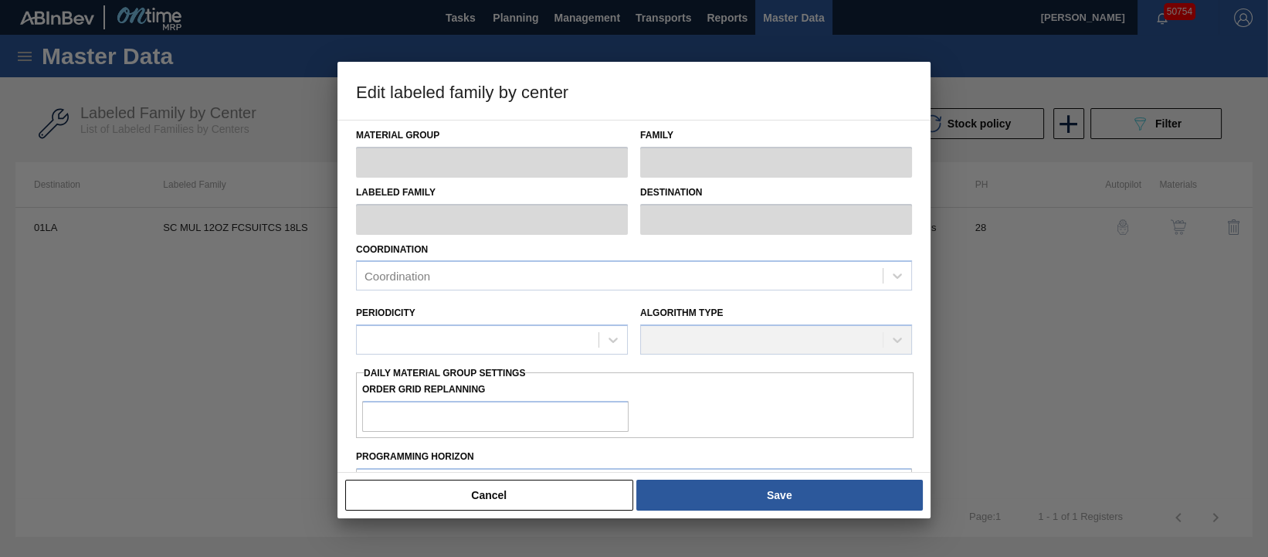
checkbox input "true"
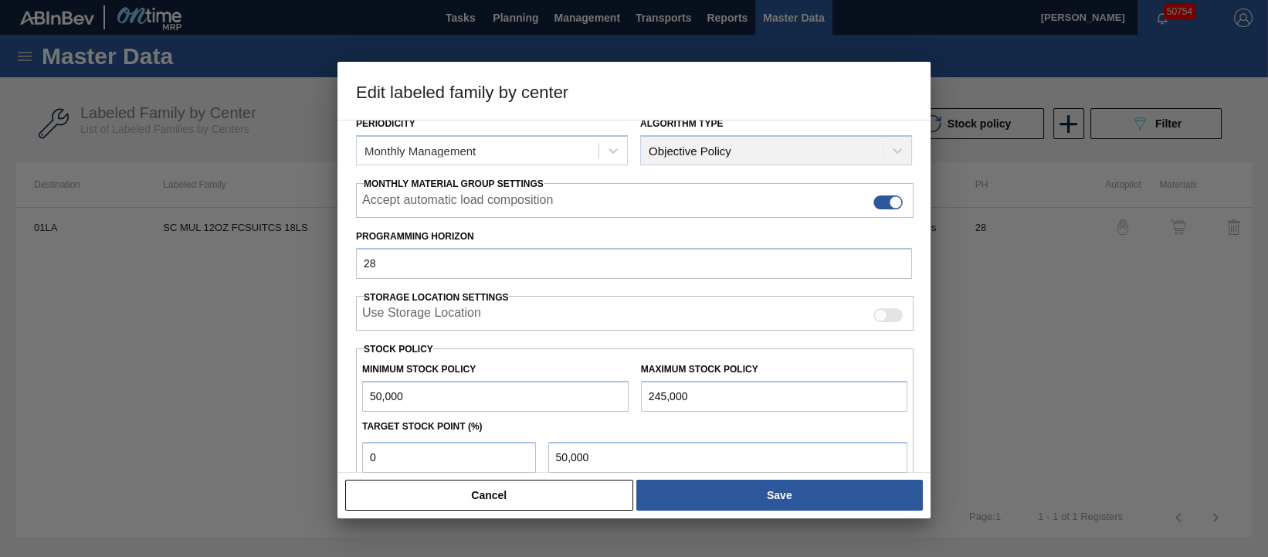
scroll to position [290, 0]
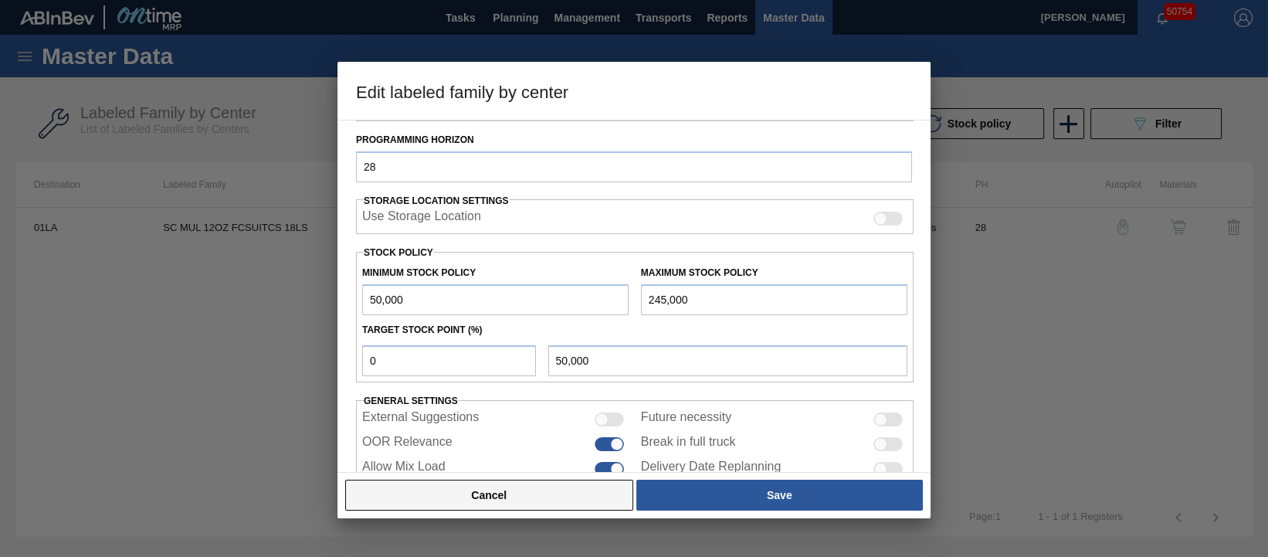
click at [529, 502] on button "Cancel" at bounding box center [489, 495] width 288 height 31
